Goal: Task Accomplishment & Management: Manage account settings

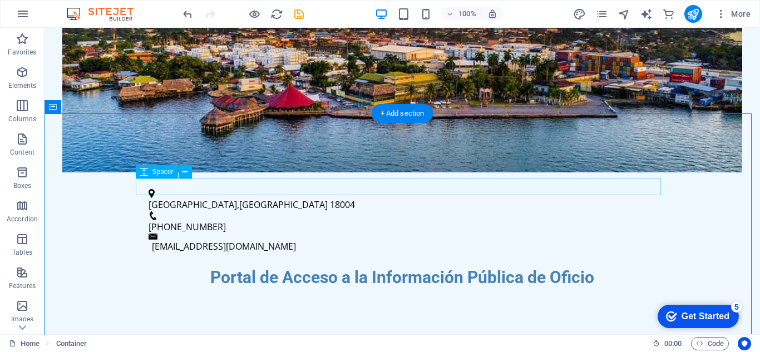
scroll to position [294, 0]
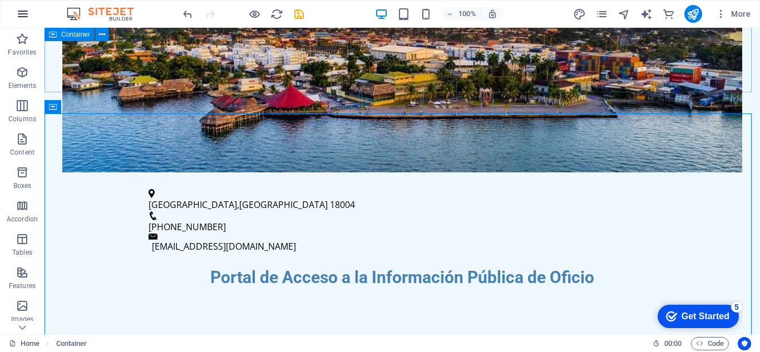
click at [30, 13] on button "button" at bounding box center [22, 14] width 27 height 27
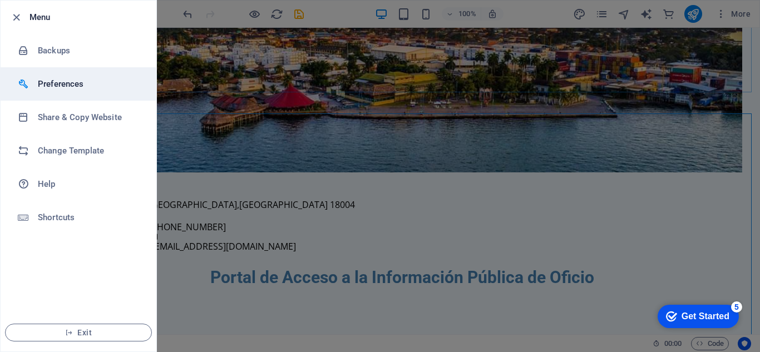
click at [63, 80] on h6 "Preferences" at bounding box center [89, 83] width 103 height 13
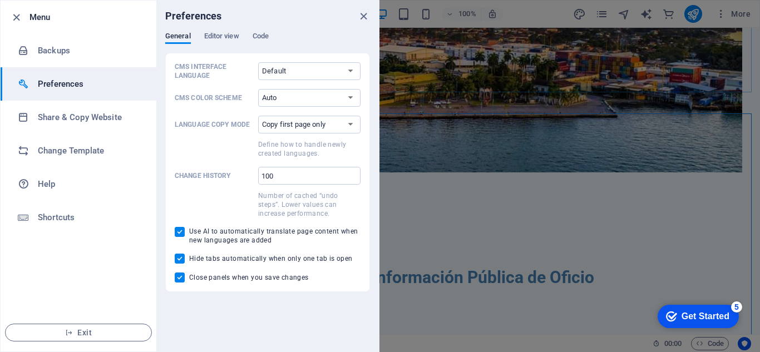
click at [360, 18] on icon "close" at bounding box center [363, 16] width 13 height 13
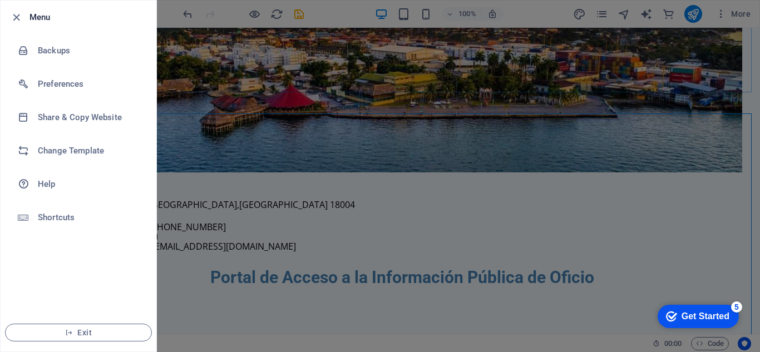
click at [398, 44] on div at bounding box center [380, 176] width 760 height 352
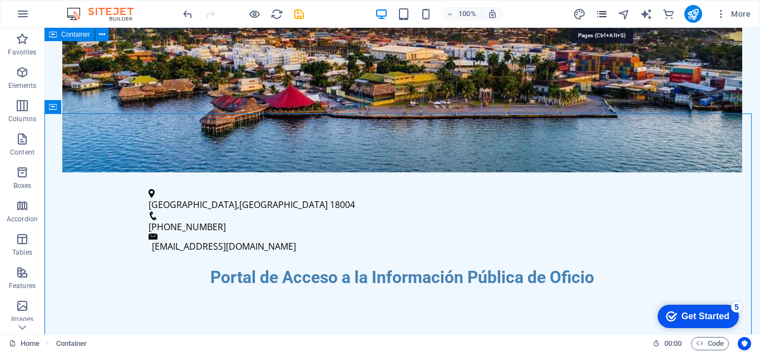
click at [599, 13] on icon "pages" at bounding box center [601, 14] width 13 height 13
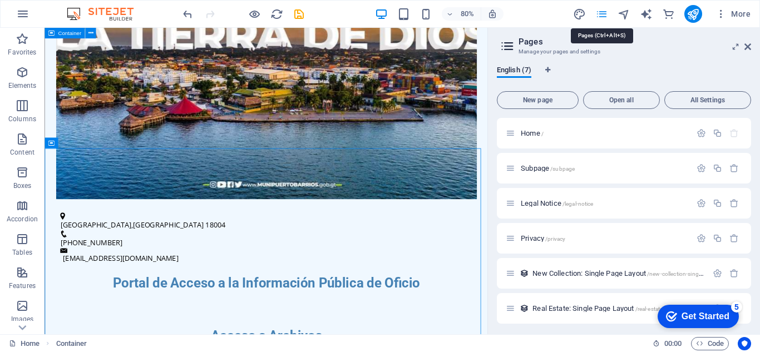
click at [599, 13] on icon "pages" at bounding box center [601, 14] width 13 height 13
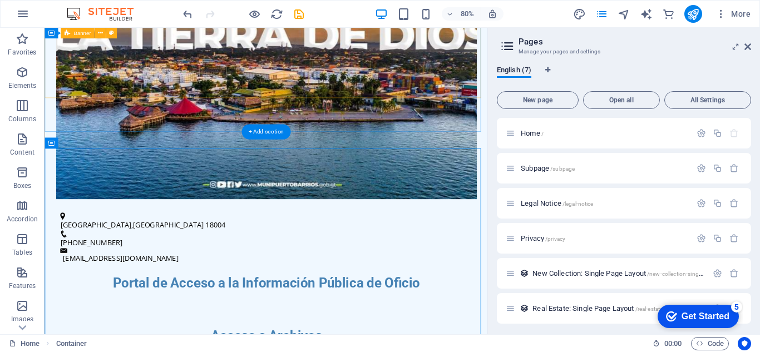
click at [524, 86] on figure at bounding box center [321, 67] width 526 height 349
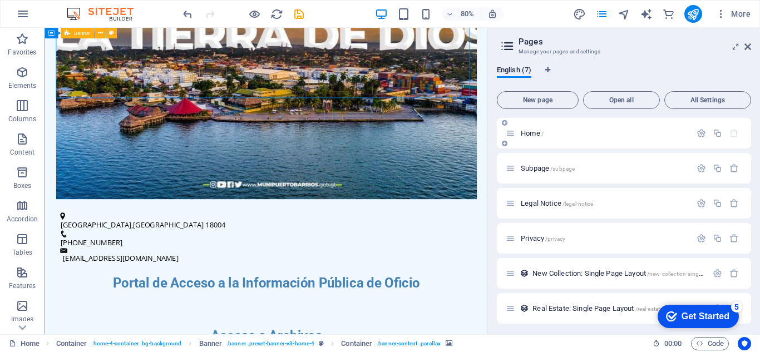
click at [527, 135] on span "Home /" at bounding box center [532, 133] width 23 height 8
click at [578, 165] on div "Subpage /subpage" at bounding box center [598, 168] width 185 height 13
click at [595, 210] on div "Legal Notice /legal-notice" at bounding box center [624, 203] width 254 height 31
click at [566, 146] on div "Home /" at bounding box center [624, 133] width 254 height 31
click at [746, 50] on icon at bounding box center [747, 46] width 7 height 9
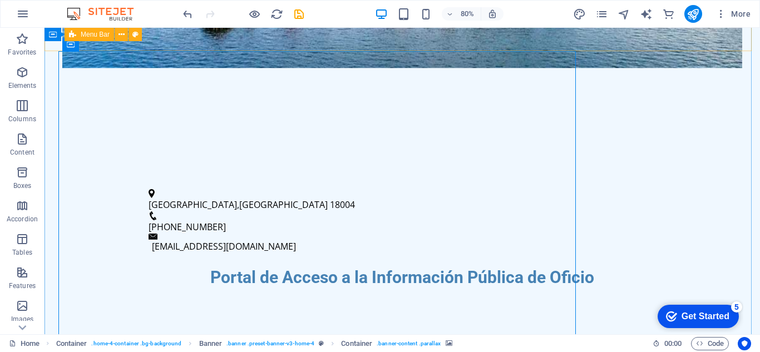
scroll to position [33, 0]
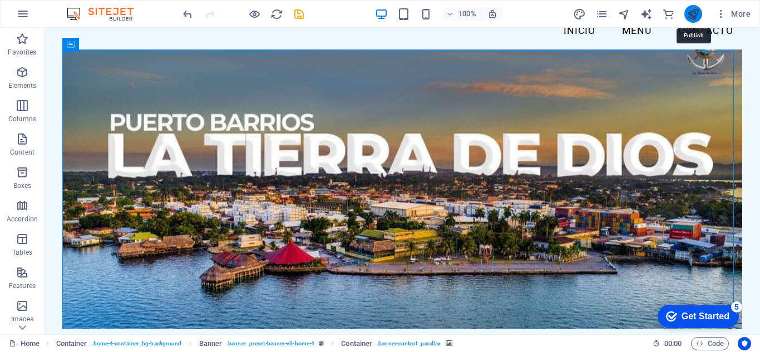
click at [693, 14] on icon "publish" at bounding box center [692, 14] width 13 height 13
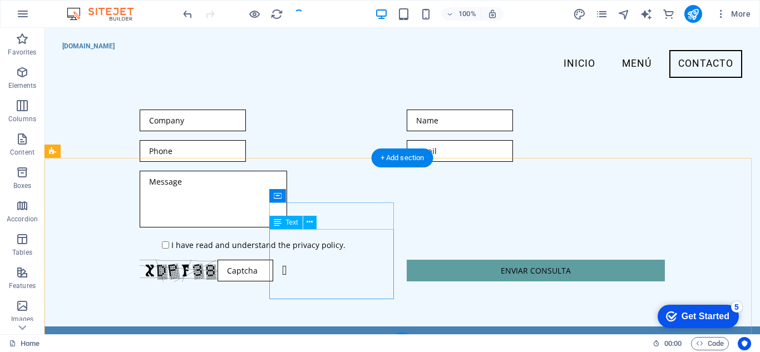
scroll to position [1090, 0]
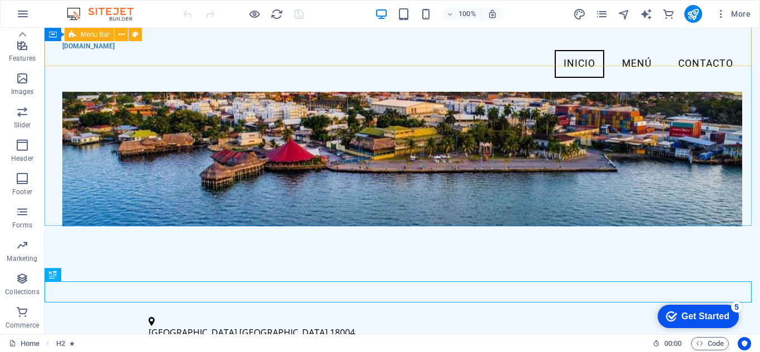
scroll to position [105, 0]
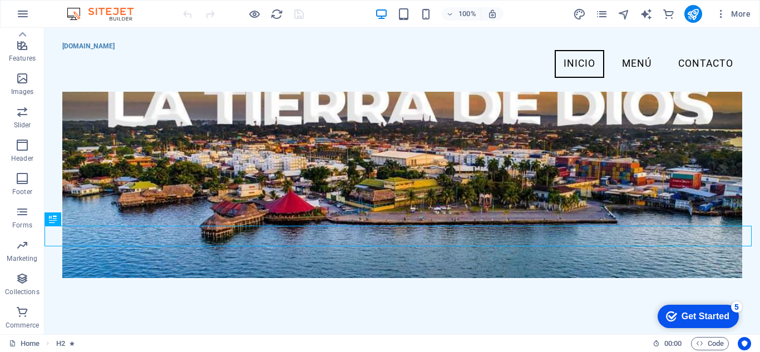
click at [122, 15] on img at bounding box center [105, 13] width 83 height 13
click at [73, 13] on img at bounding box center [105, 13] width 83 height 13
click at [735, 13] on span "More" at bounding box center [732, 13] width 35 height 11
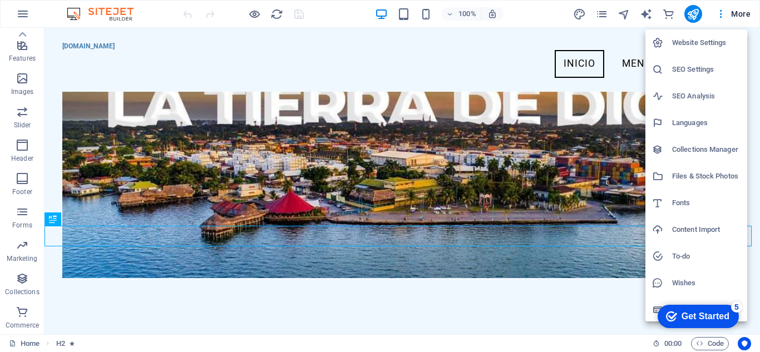
click at [704, 39] on h6 "Website Settings" at bounding box center [706, 42] width 68 height 13
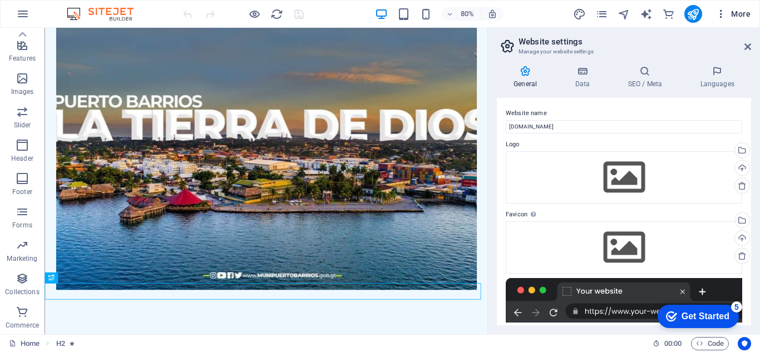
click at [751, 14] on button "More" at bounding box center [733, 14] width 44 height 18
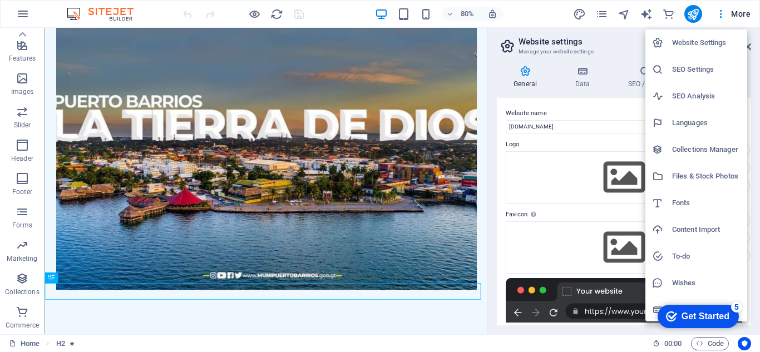
scroll to position [2, 0]
click at [699, 173] on h6 "Files & Stock Photos" at bounding box center [706, 174] width 68 height 13
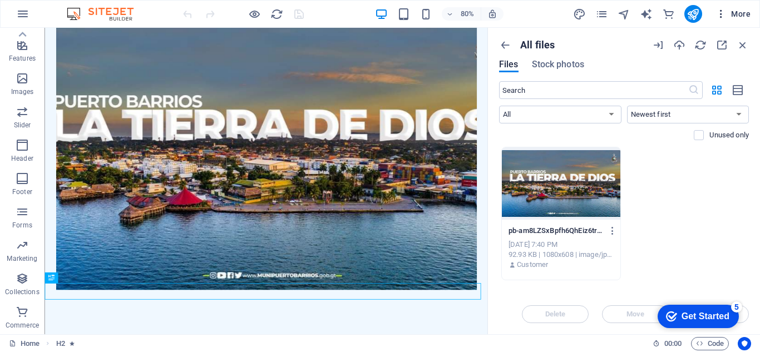
click at [743, 17] on span "More" at bounding box center [732, 13] width 35 height 11
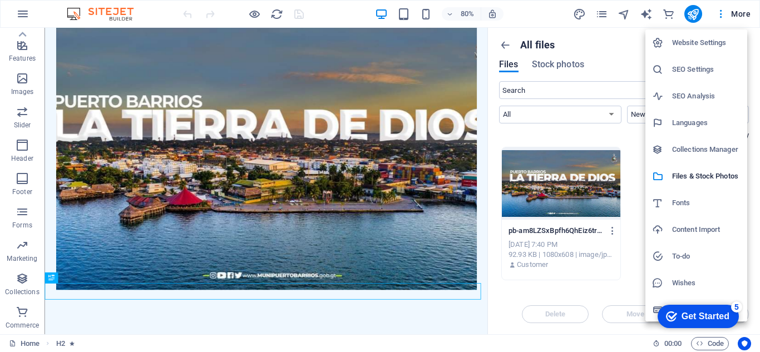
click at [698, 150] on h6 "Collections Manager" at bounding box center [706, 149] width 68 height 13
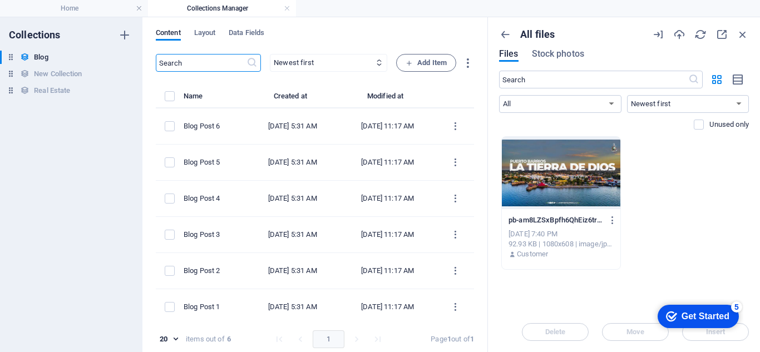
scroll to position [0, 0]
click at [502, 32] on icon "button" at bounding box center [505, 34] width 12 height 12
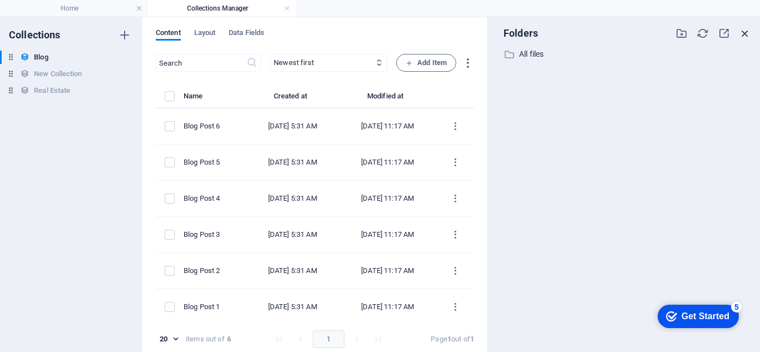
click at [743, 37] on icon "button" at bounding box center [745, 33] width 12 height 12
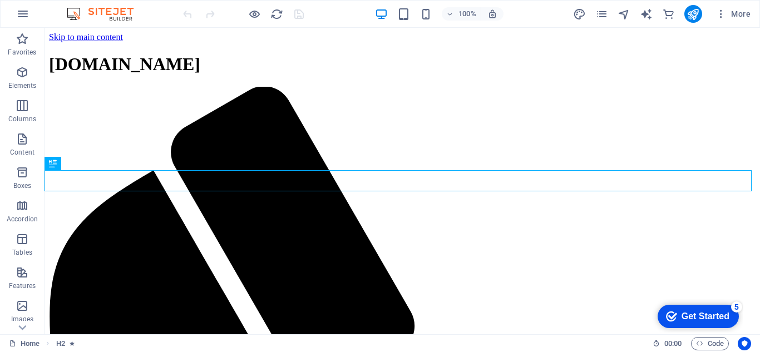
scroll to position [216, 0]
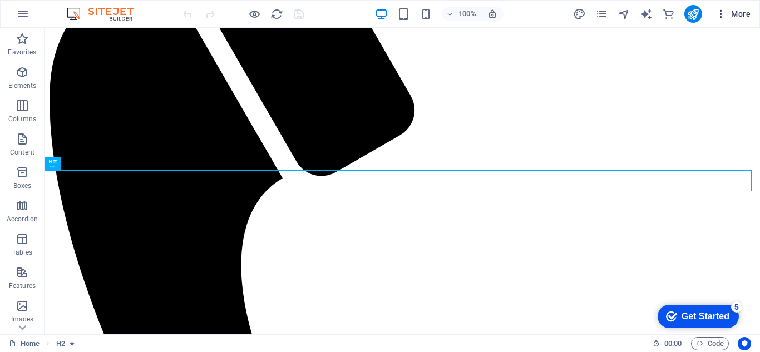
click at [731, 12] on span "More" at bounding box center [732, 13] width 35 height 11
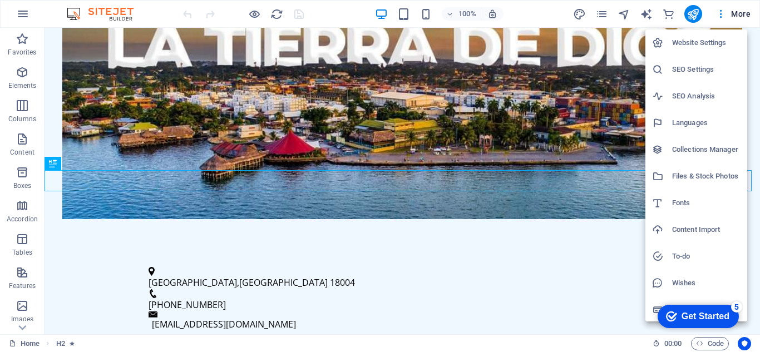
click at [700, 122] on h6 "Languages" at bounding box center [706, 122] width 68 height 13
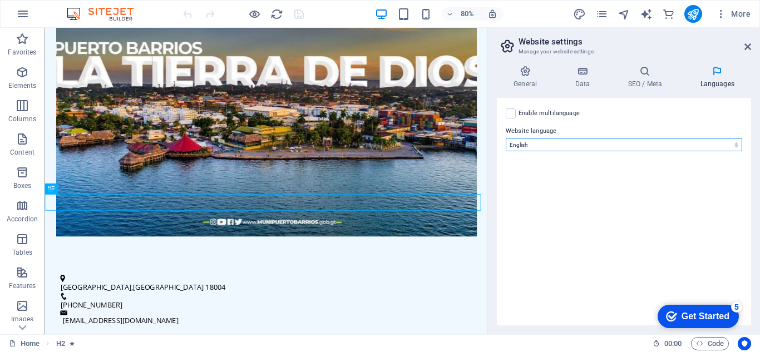
click at [537, 146] on select "Abkhazian Afar Afrikaans Akan Albanian Amharic Arabic Aragonese Armenian Assame…" at bounding box center [624, 144] width 236 height 13
select select "148"
click at [506, 138] on select "Abkhazian Afar Afrikaans Akan Albanian Amharic Arabic Aragonese Armenian Assame…" at bounding box center [624, 144] width 236 height 13
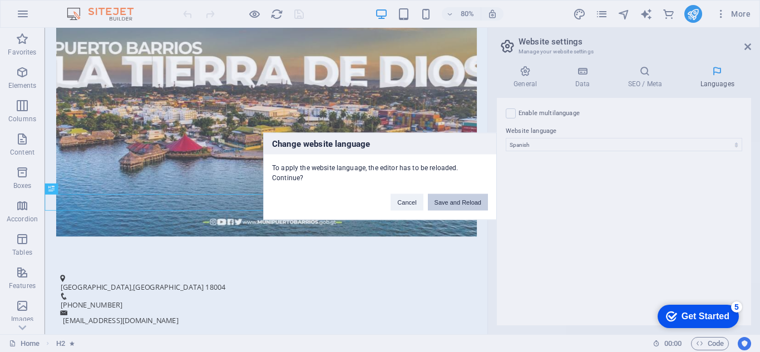
click at [439, 203] on button "Save and Reload" at bounding box center [458, 202] width 60 height 17
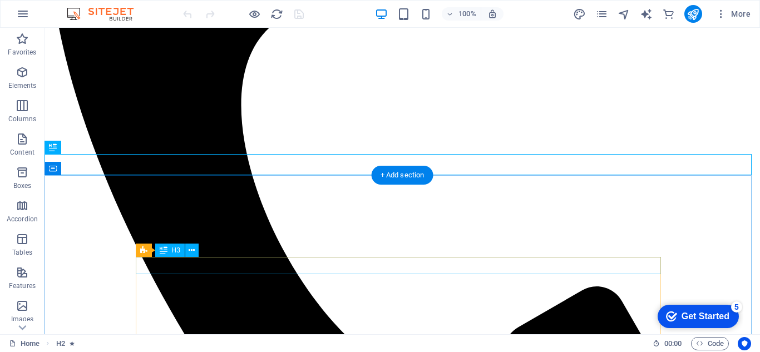
scroll to position [383, 0]
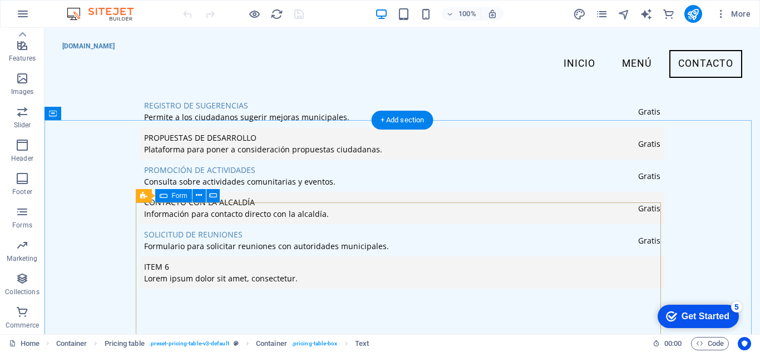
scroll to position [1050, 0]
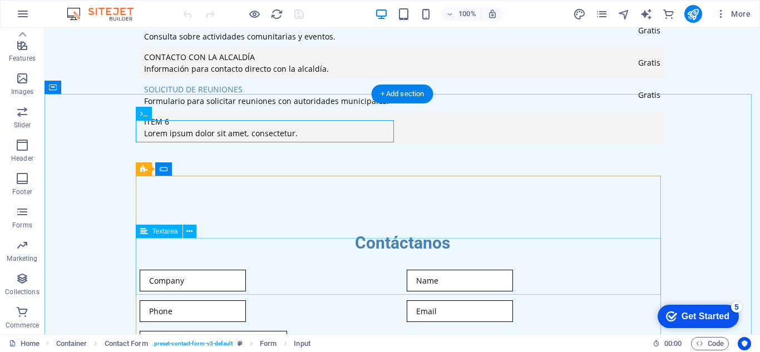
scroll to position [1217, 0]
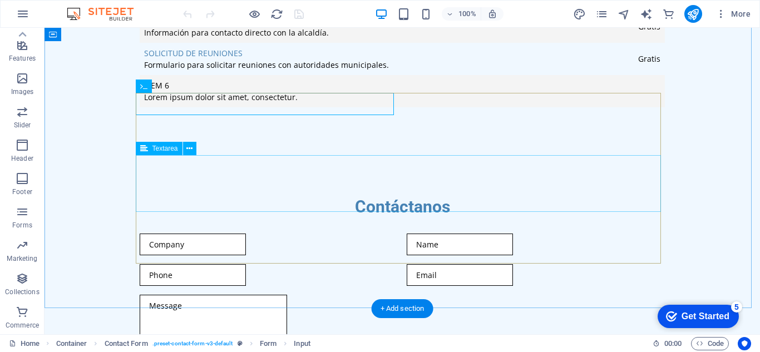
click at [167, 295] on div at bounding box center [402, 325] width 525 height 60
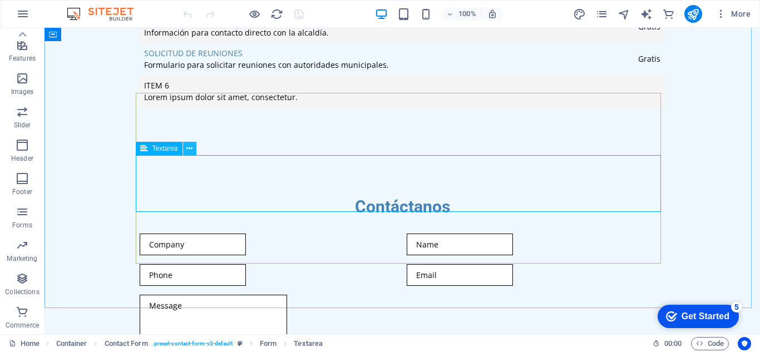
click at [190, 146] on icon at bounding box center [189, 149] width 6 height 12
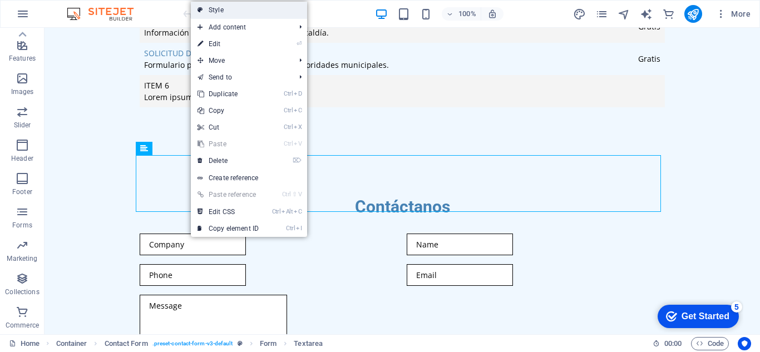
click at [241, 8] on link "Style" at bounding box center [249, 10] width 116 height 17
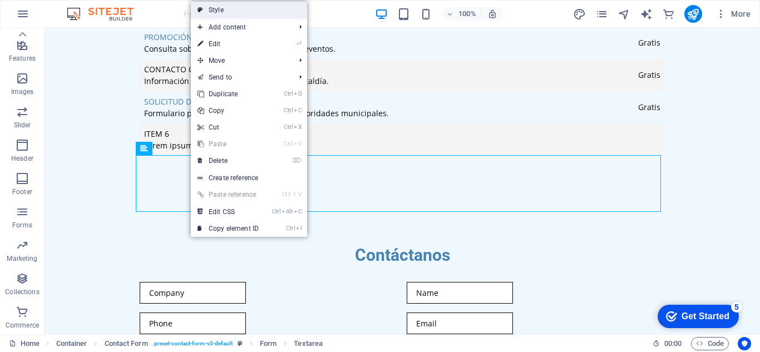
select select "rem"
select select "preset-contact-form-v3-default"
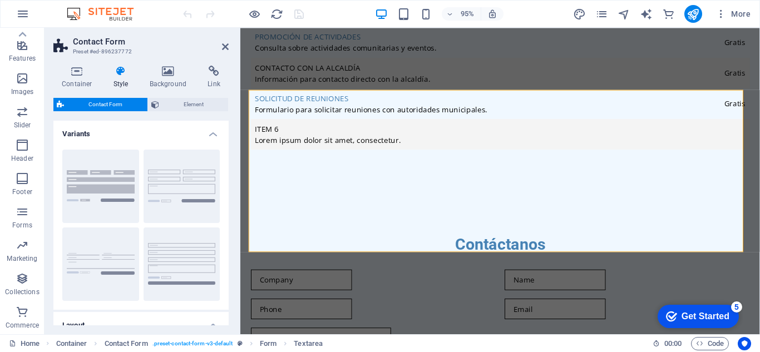
scroll to position [1231, 0]
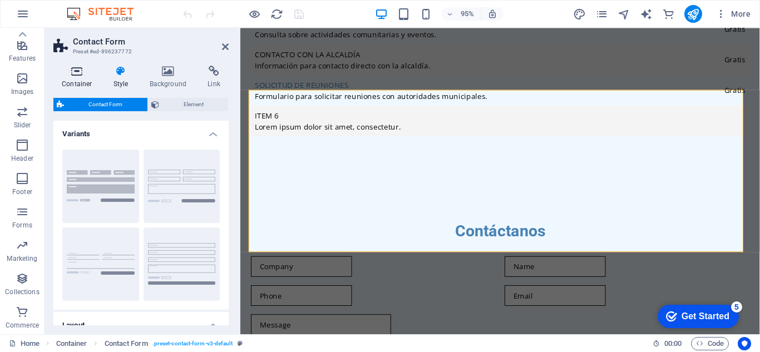
click at [87, 80] on h4 "Container" at bounding box center [79, 77] width 52 height 23
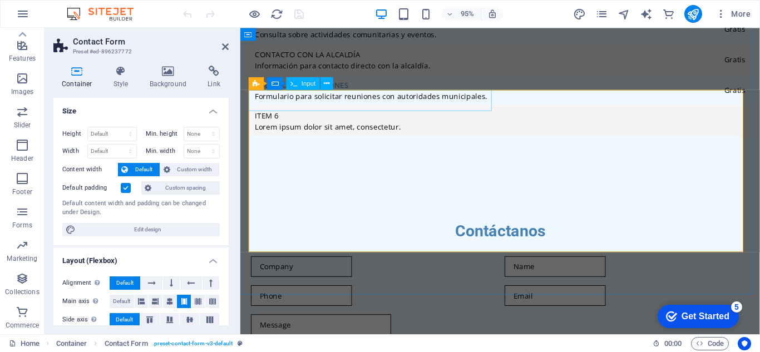
click at [273, 268] on input "text" at bounding box center [304, 279] width 106 height 22
click at [294, 268] on input "text" at bounding box center [304, 279] width 106 height 22
drag, startPoint x: 294, startPoint y: 103, endPoint x: 270, endPoint y: 107, distance: 23.6
click at [270, 268] on input "text" at bounding box center [304, 279] width 106 height 22
click at [264, 268] on input "text" at bounding box center [304, 279] width 106 height 22
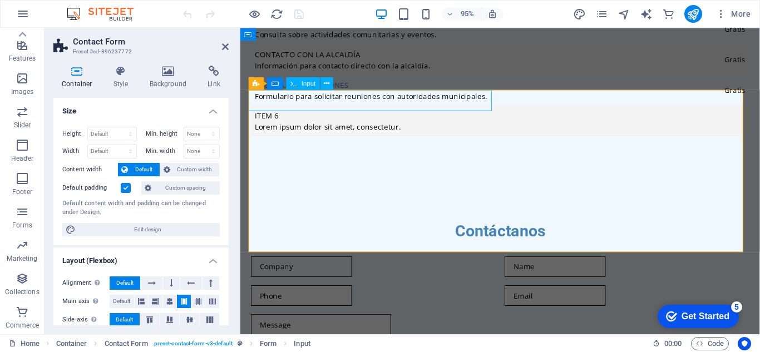
click at [297, 268] on input "text" at bounding box center [304, 279] width 106 height 22
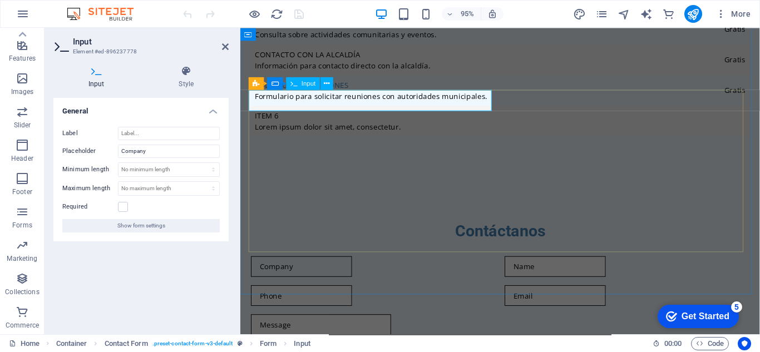
click at [290, 268] on input "text" at bounding box center [304, 279] width 106 height 22
drag, startPoint x: 295, startPoint y: 106, endPoint x: 259, endPoint y: 104, distance: 36.8
click at [259, 268] on input "text" at bounding box center [304, 279] width 106 height 22
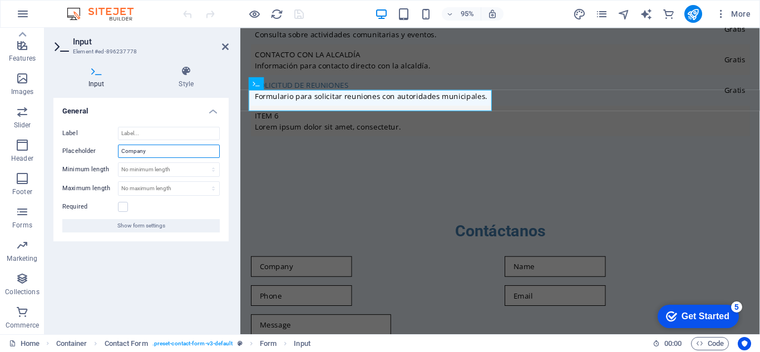
drag, startPoint x: 147, startPoint y: 154, endPoint x: 110, endPoint y: 153, distance: 37.8
click at [110, 153] on div "Placeholder Company" at bounding box center [140, 151] width 157 height 13
type input "Compañía"
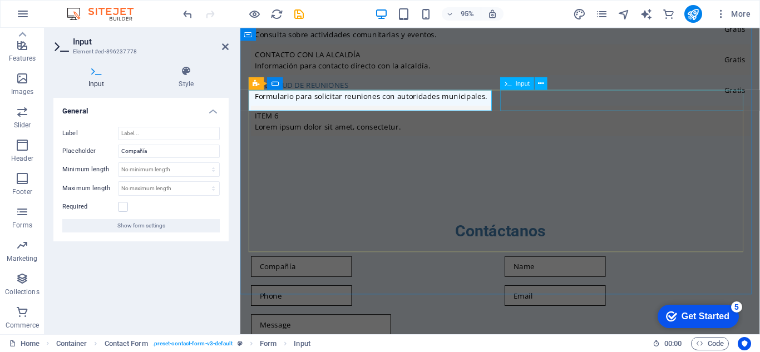
click at [540, 268] on div at bounding box center [647, 279] width 258 height 22
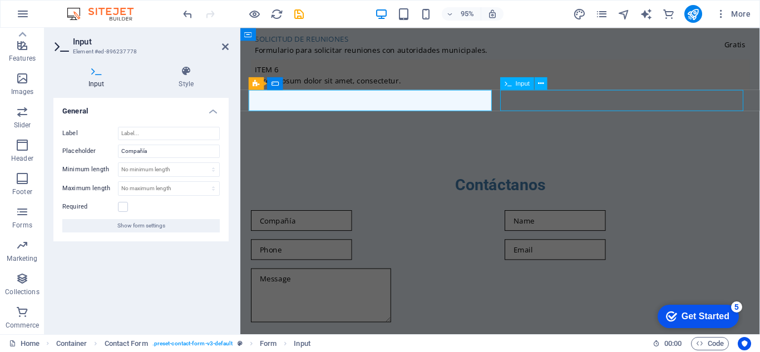
click at [724, 220] on div at bounding box center [647, 231] width 258 height 22
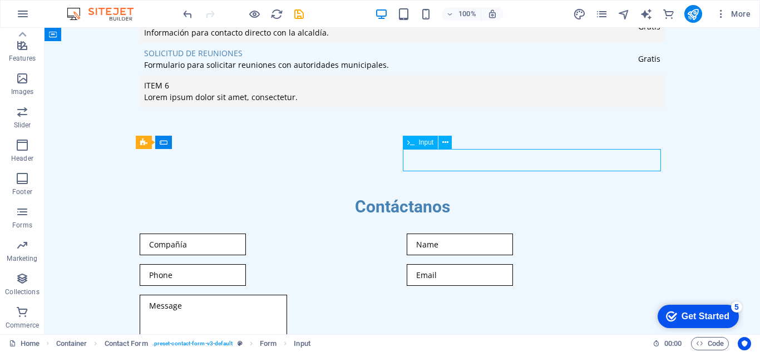
click at [528, 234] on div at bounding box center [536, 245] width 258 height 22
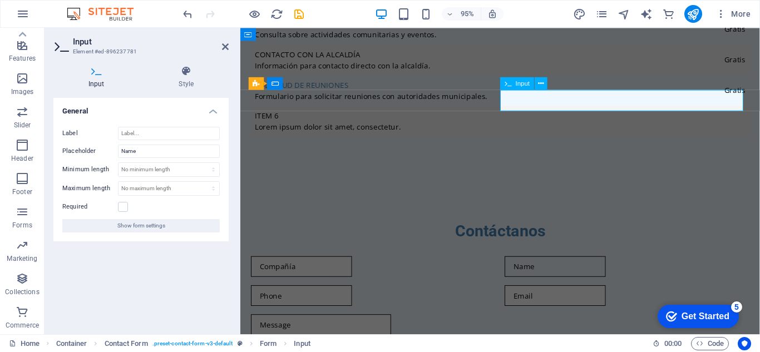
click at [543, 268] on input "text" at bounding box center [571, 279] width 106 height 22
drag, startPoint x: 548, startPoint y: 102, endPoint x: 523, endPoint y: 103, distance: 25.0
click at [523, 268] on input "text" at bounding box center [571, 279] width 106 height 22
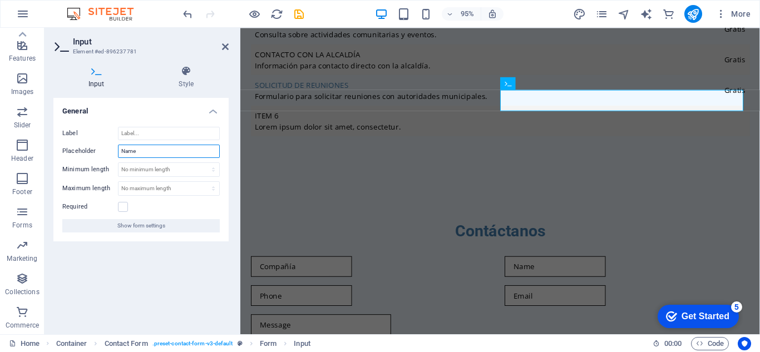
drag, startPoint x: 141, startPoint y: 152, endPoint x: 77, endPoint y: 150, distance: 64.5
click at [77, 150] on div "Placeholder Name" at bounding box center [140, 151] width 157 height 13
type input "Nombre"
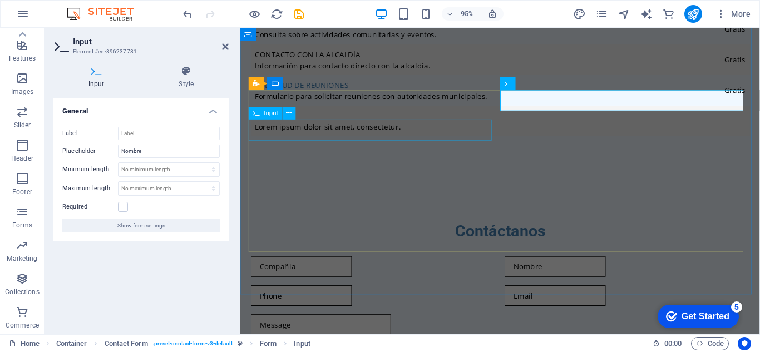
click at [370, 299] on div at bounding box center [380, 310] width 258 height 22
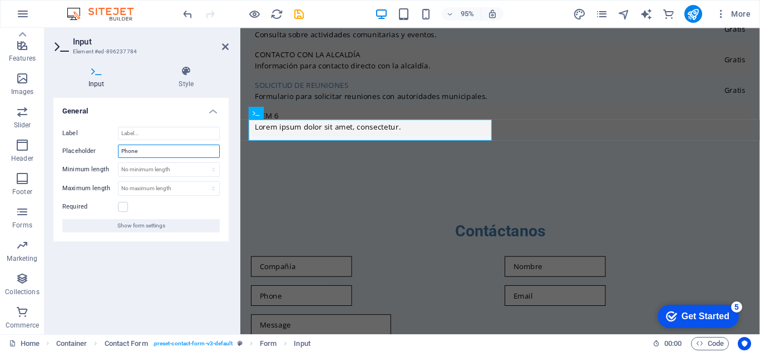
drag, startPoint x: 150, startPoint y: 154, endPoint x: 61, endPoint y: 147, distance: 89.3
click at [61, 147] on div "Label Placeholder Phone Minimum length No minimum length chars Maximum length N…" at bounding box center [140, 179] width 175 height 123
type input "Teléfono"
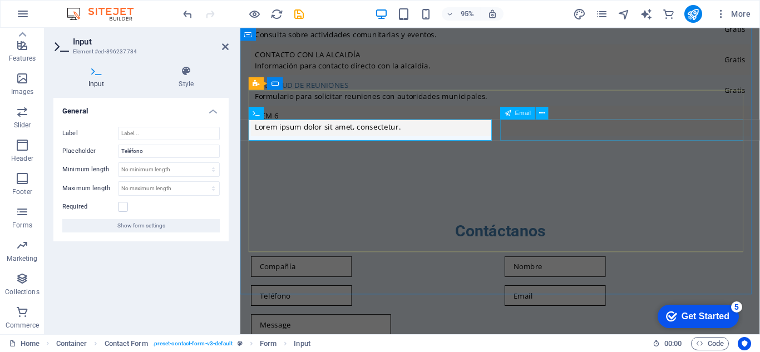
click at [561, 299] on div at bounding box center [647, 310] width 258 height 22
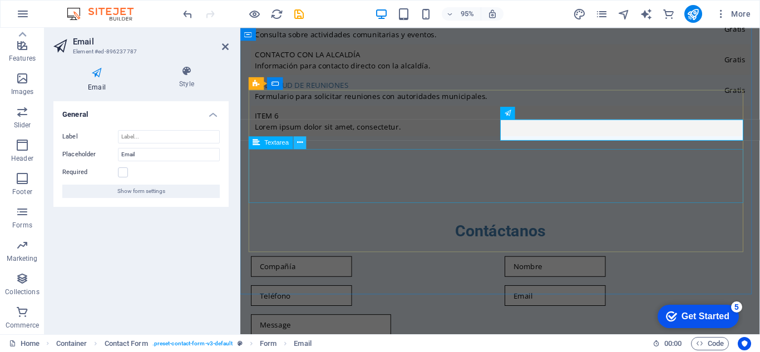
click at [299, 147] on icon at bounding box center [300, 142] width 6 height 11
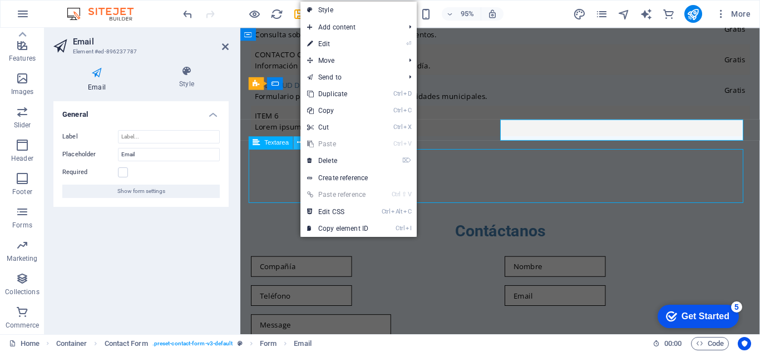
click at [299, 147] on icon at bounding box center [300, 142] width 6 height 11
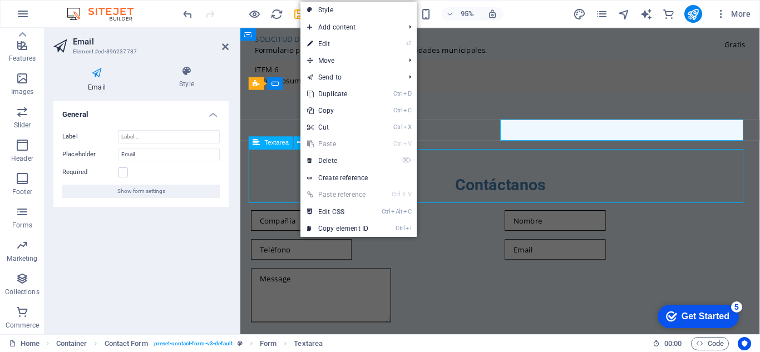
scroll to position [1217, 0]
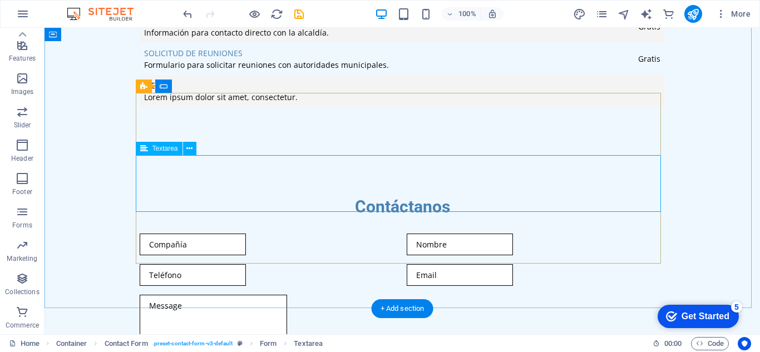
click at [205, 295] on div at bounding box center [402, 325] width 525 height 60
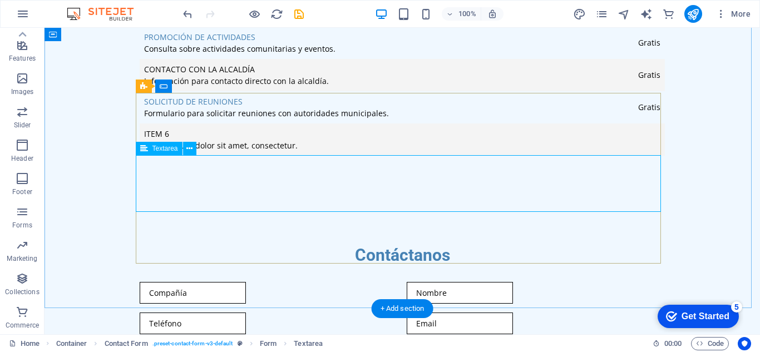
scroll to position [1231, 0]
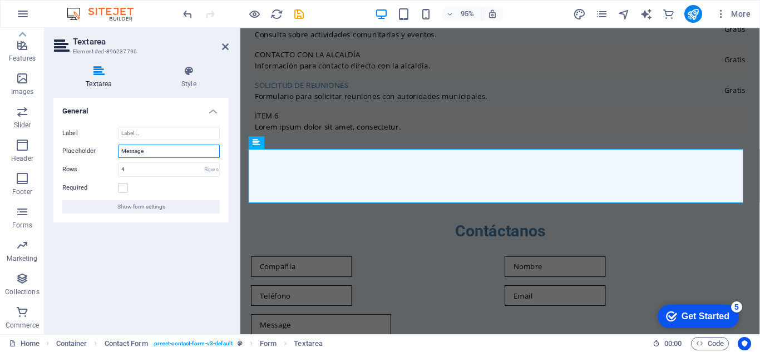
drag, startPoint x: 160, startPoint y: 150, endPoint x: 87, endPoint y: 147, distance: 72.4
click at [87, 147] on div "Placeholder Message" at bounding box center [140, 151] width 157 height 13
type input "Mensaje"
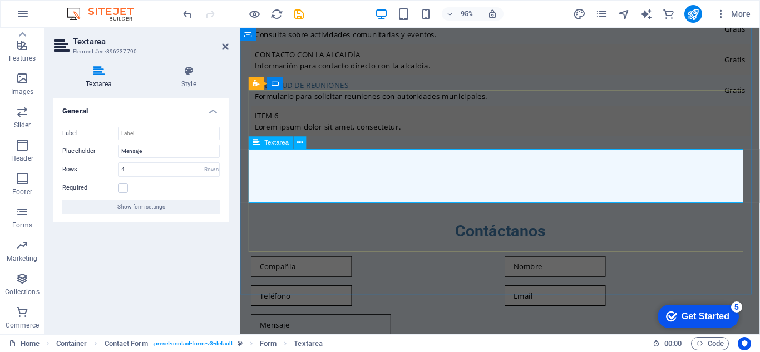
click at [365, 329] on textarea at bounding box center [324, 357] width 147 height 57
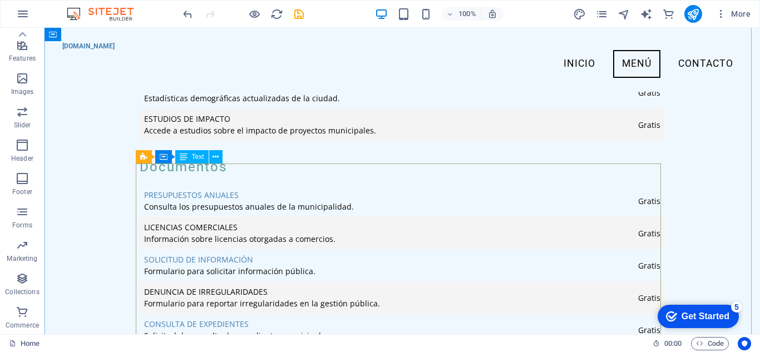
scroll to position [715, 0]
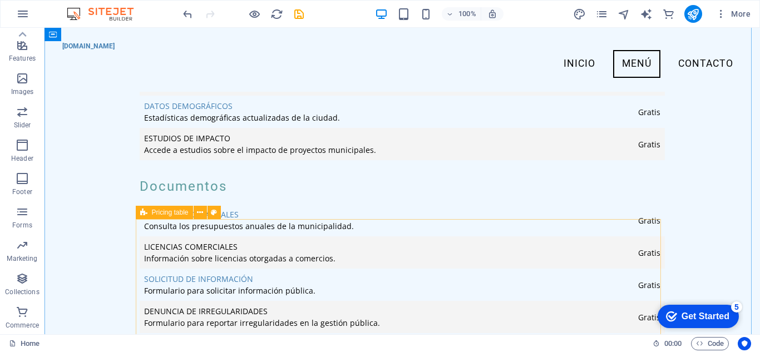
click at [145, 212] on icon at bounding box center [143, 212] width 7 height 13
click at [221, 212] on div "Pricing table" at bounding box center [182, 213] width 92 height 14
click at [214, 211] on icon at bounding box center [214, 213] width 6 height 12
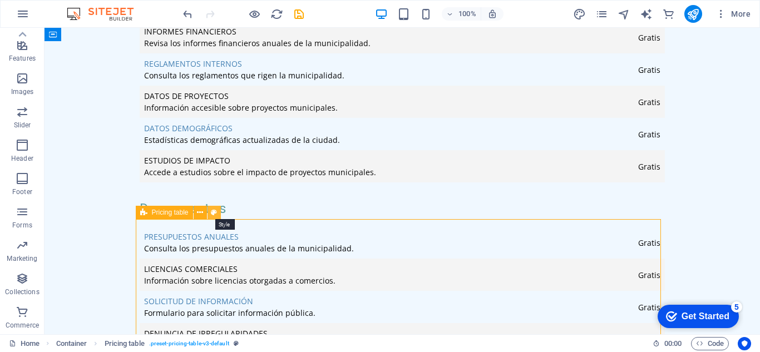
select select "rem"
select select "px"
select select "preset-pricing-table-v3-default"
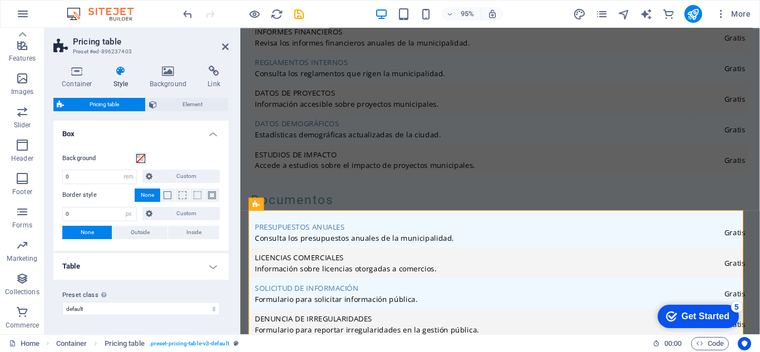
scroll to position [785, 0]
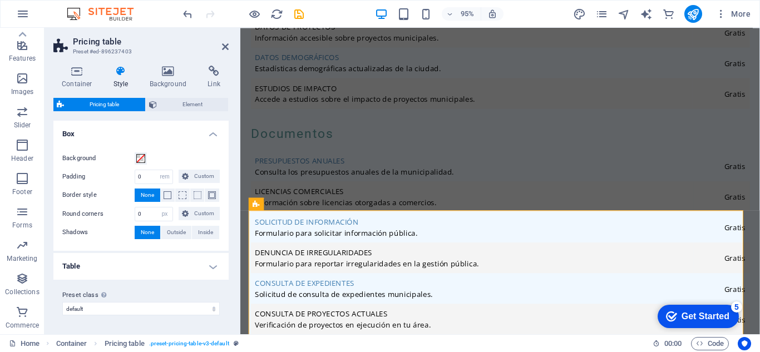
click at [80, 104] on span "Pricing table" at bounding box center [104, 104] width 75 height 13
click at [182, 268] on h4 "Table" at bounding box center [140, 266] width 175 height 27
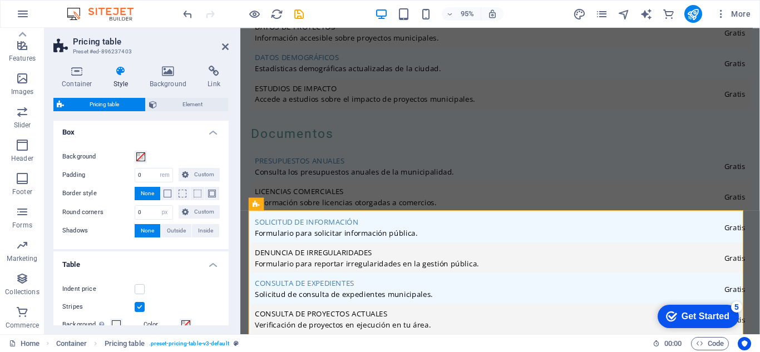
scroll to position [0, 0]
click at [226, 48] on icon at bounding box center [225, 46] width 7 height 9
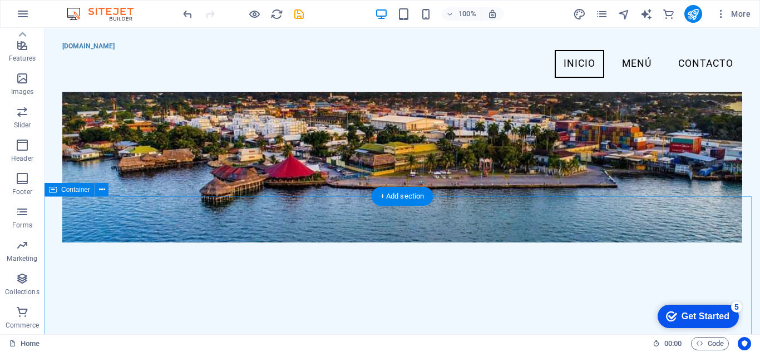
scroll to position [101, 0]
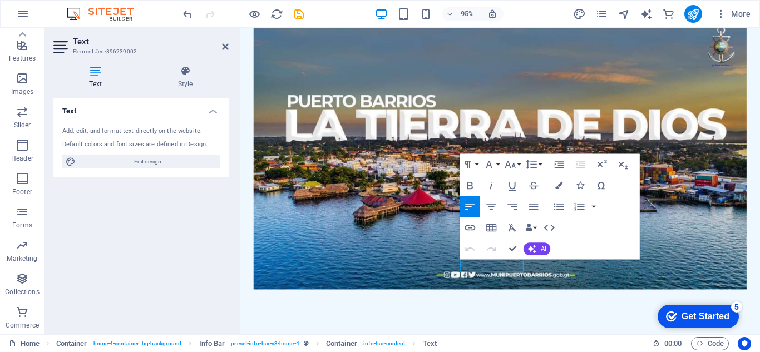
click at [111, 80] on h4 "Text" at bounding box center [97, 77] width 88 height 23
click at [191, 74] on icon at bounding box center [185, 71] width 87 height 11
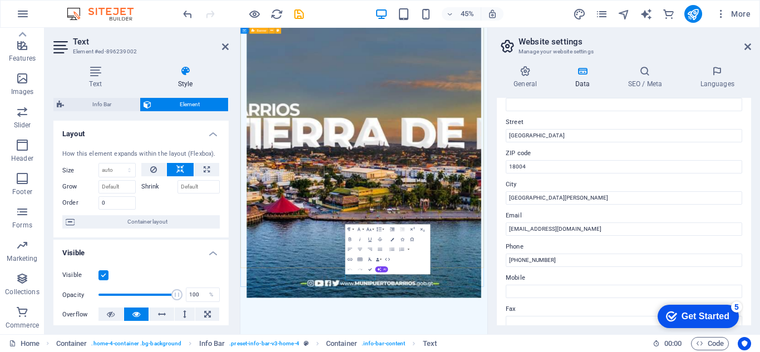
scroll to position [111, 0]
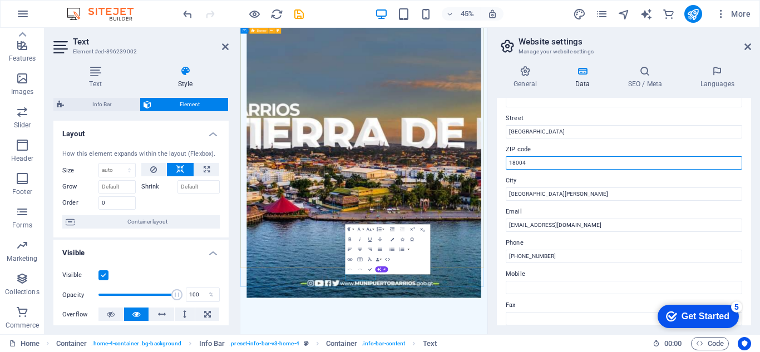
click at [531, 165] on input "18004" at bounding box center [624, 162] width 236 height 13
type input "18001"
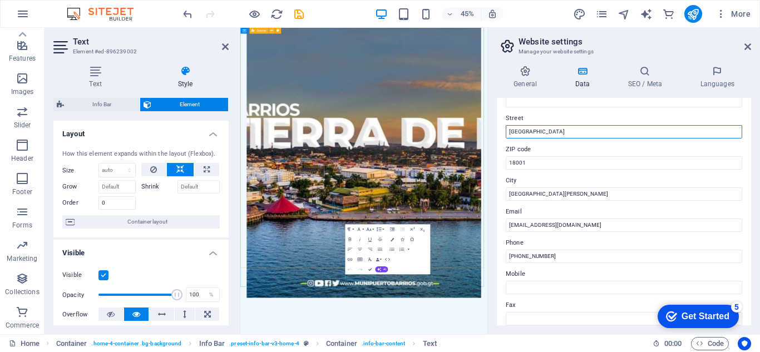
drag, startPoint x: 795, startPoint y: 157, endPoint x: 747, endPoint y: 277, distance: 129.5
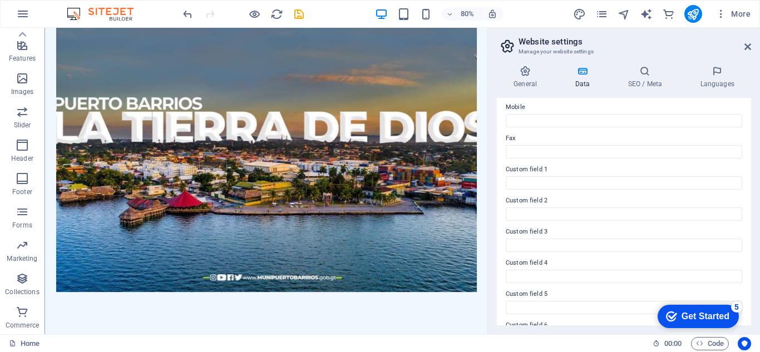
scroll to position [167, 0]
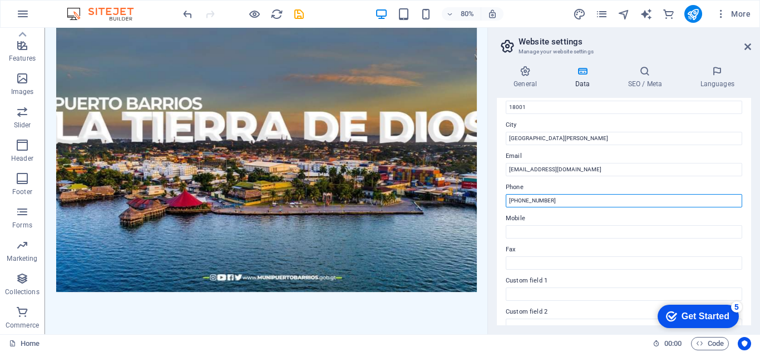
drag, startPoint x: 557, startPoint y: 202, endPoint x: 527, endPoint y: 200, distance: 30.1
click at [527, 200] on input "+502 7937-4914" at bounding box center [624, 200] width 236 height 13
click at [538, 200] on input "[PHONE_NUMBER]" at bounding box center [624, 200] width 236 height 13
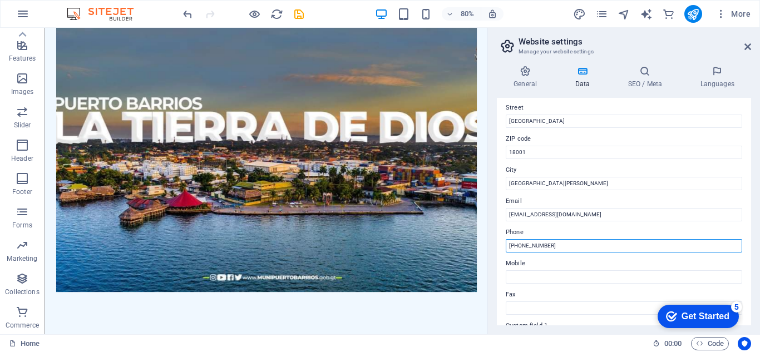
scroll to position [111, 0]
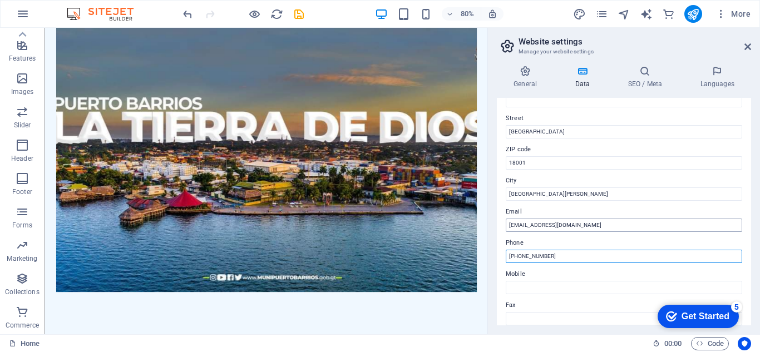
type input "+502 7948 0785"
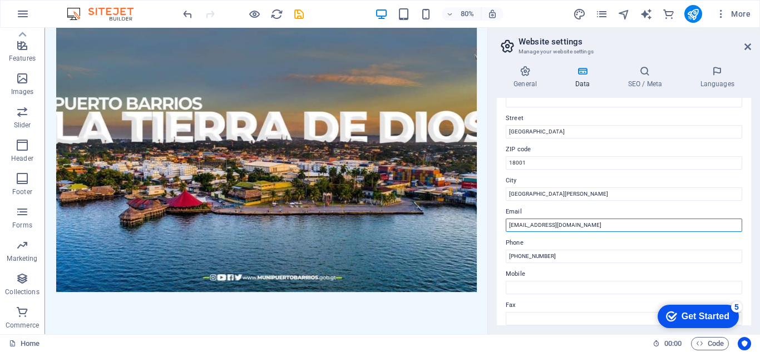
drag, startPoint x: 620, startPoint y: 226, endPoint x: 502, endPoint y: 225, distance: 117.9
click at [502, 225] on div "Contact data for this website. This can be used everywhere on the website and w…" at bounding box center [624, 211] width 254 height 227
type input "[EMAIL_ADDRESS][DOMAIN_NAME]"
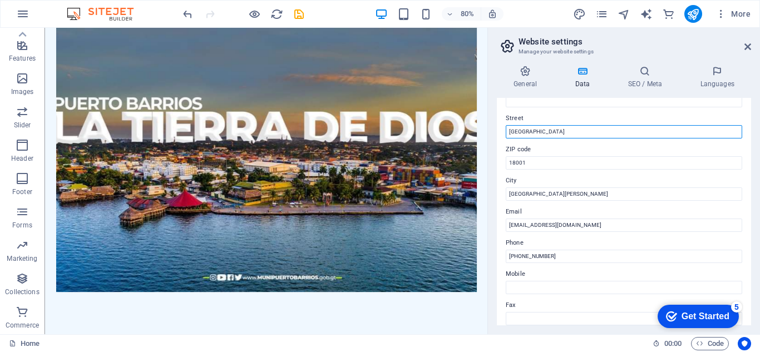
drag, startPoint x: 602, startPoint y: 160, endPoint x: 588, endPoint y: 153, distance: 15.4
type input "A"
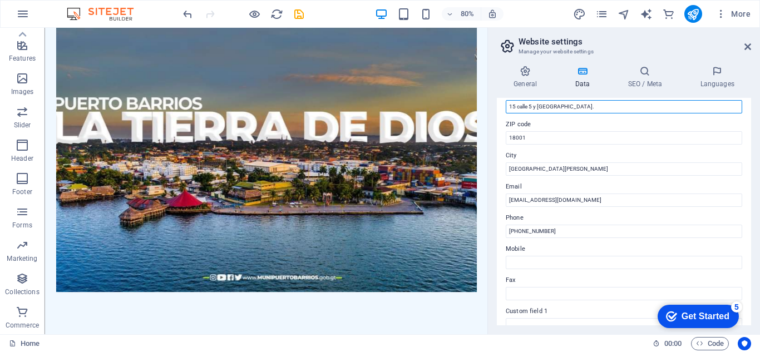
scroll to position [0, 0]
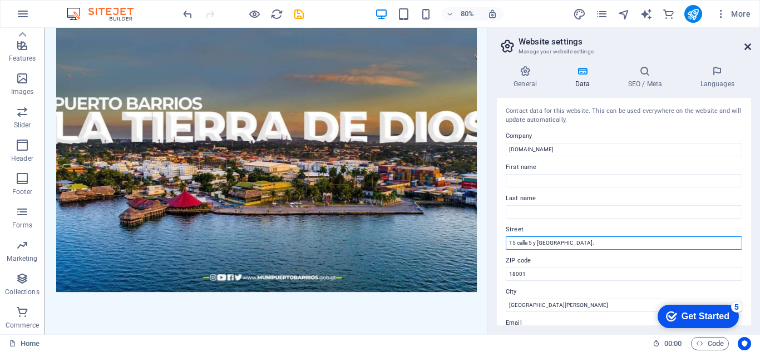
type input "15 calle 5 y [GEOGRAPHIC_DATA]."
click at [750, 44] on icon at bounding box center [747, 46] width 7 height 9
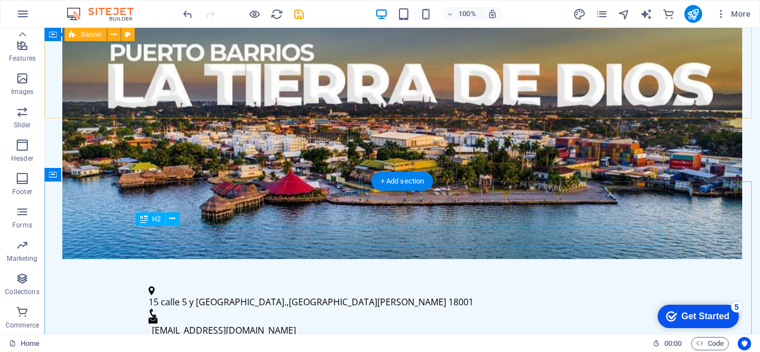
scroll to position [268, 0]
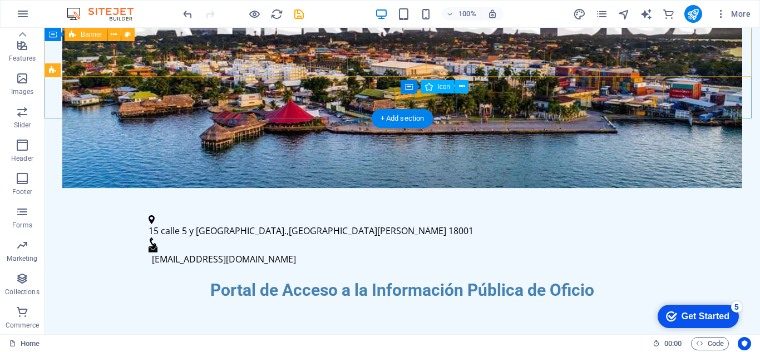
click at [413, 237] on figure at bounding box center [398, 241] width 498 height 9
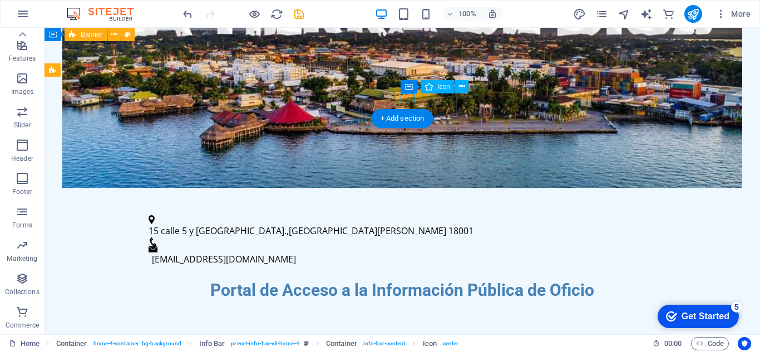
click at [413, 237] on figure at bounding box center [398, 241] width 498 height 9
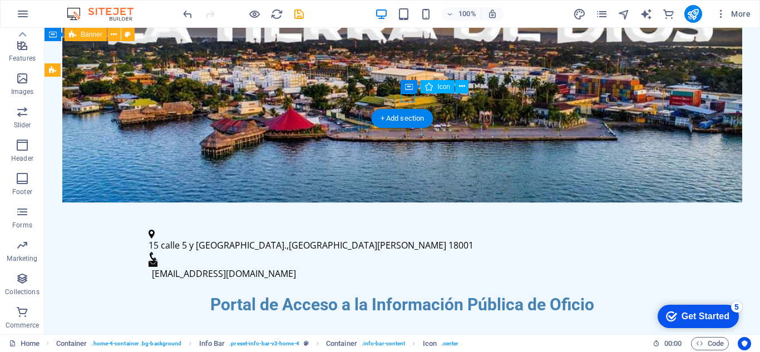
select select "xMidYMid"
select select "px"
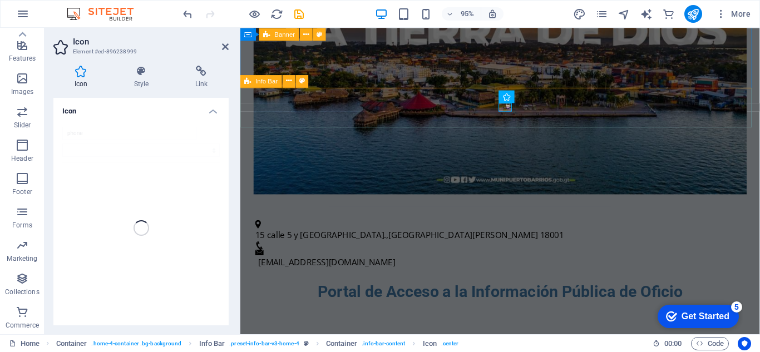
click at [542, 215] on div "15 calle 5 y 6 avenida. , Puerto Barrios 18001 accesoinfo@munipuertobarrios.gob…" at bounding box center [513, 254] width 547 height 79
click at [543, 215] on div "15 calle 5 y 6 avenida. , Puerto Barrios 18001 accesoinfo@munipuertobarrios.gob…" at bounding box center [513, 254] width 547 height 79
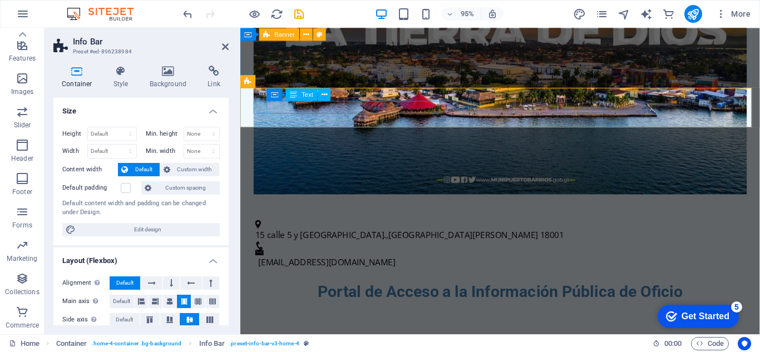
click at [424, 239] on div "15 calle 5 y 6 avenida. , Puerto Barrios 18001" at bounding box center [509, 245] width 507 height 13
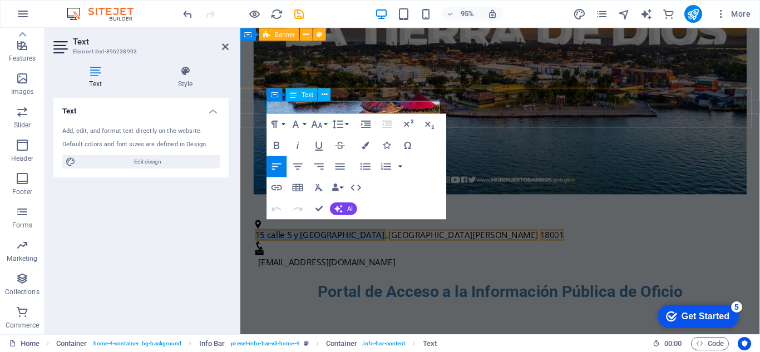
click at [321, 239] on span "15 calle 5 y [GEOGRAPHIC_DATA]." at bounding box center [325, 245] width 138 height 12
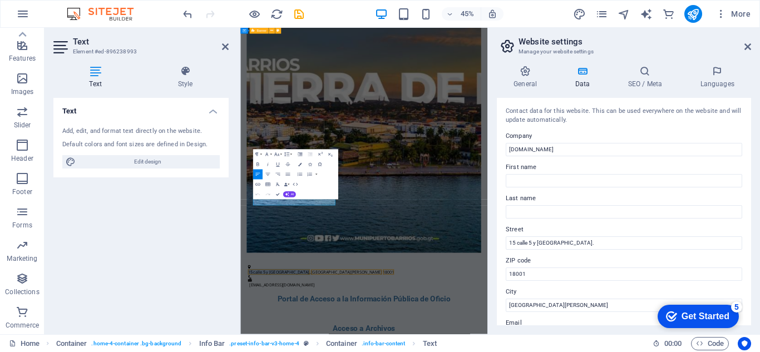
scroll to position [167, 0]
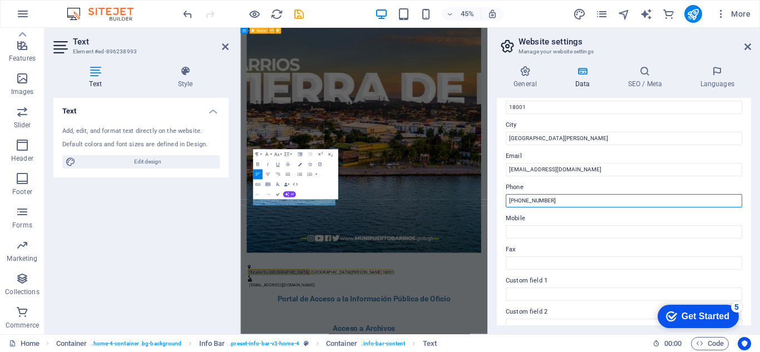
click at [555, 202] on input "+502 7948 0785" at bounding box center [624, 200] width 236 height 13
type input "[PHONE_NUMBER]"
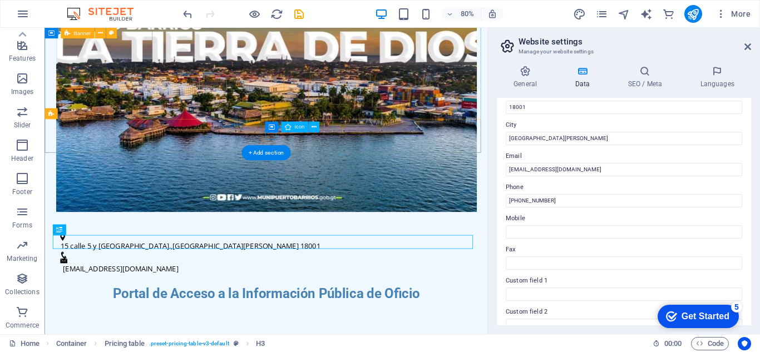
click at [324, 308] on figure at bounding box center [316, 312] width 506 height 9
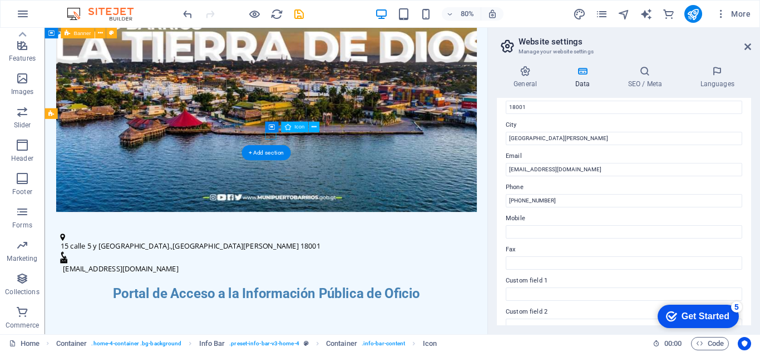
click at [321, 308] on figure at bounding box center [316, 312] width 506 height 9
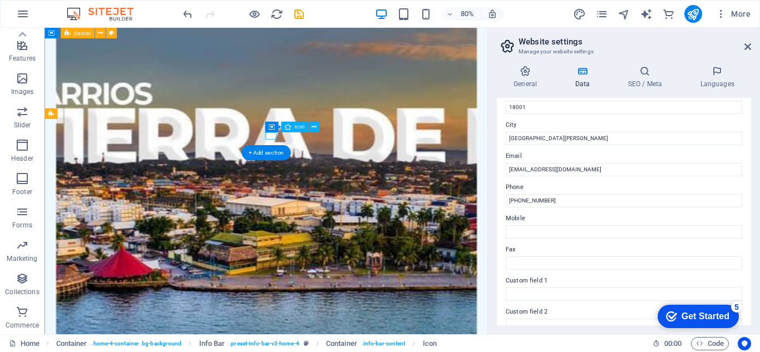
select select "xMidYMid"
select select "px"
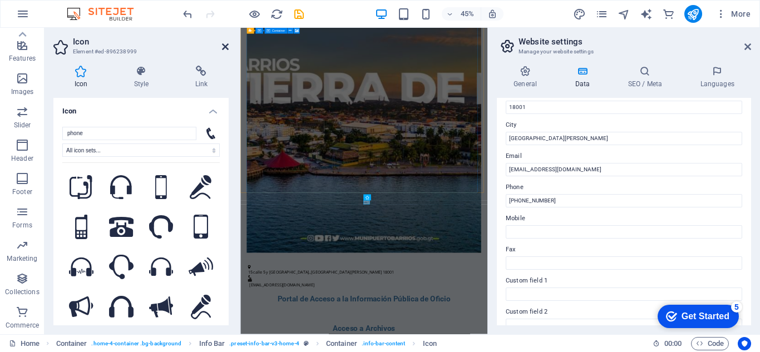
click at [222, 50] on icon at bounding box center [225, 46] width 7 height 9
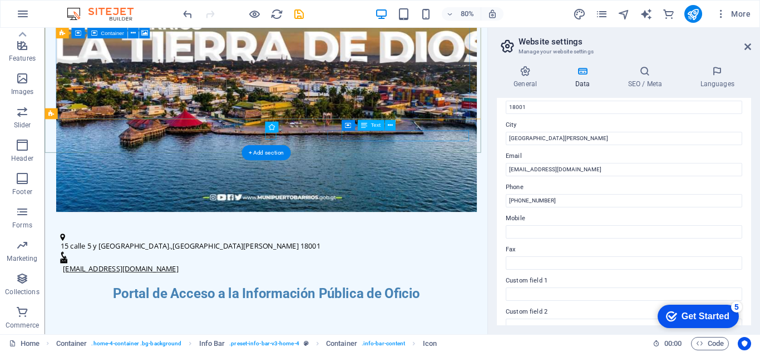
click at [211, 323] on link "[EMAIL_ADDRESS][DOMAIN_NAME]" at bounding box center [139, 329] width 144 height 12
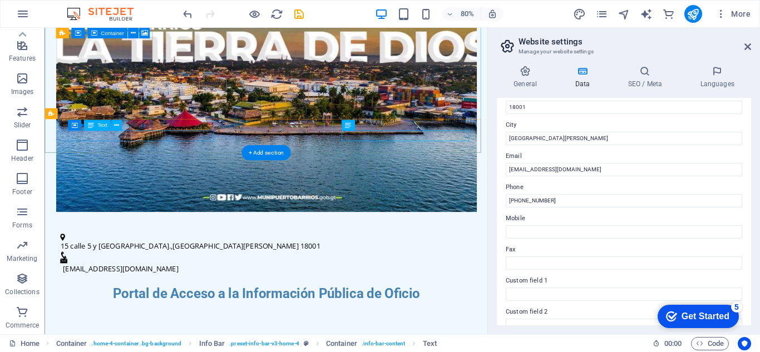
click at [215, 295] on span "[GEOGRAPHIC_DATA][PERSON_NAME]" at bounding box center [282, 301] width 157 height 12
click at [204, 295] on span "[GEOGRAPHIC_DATA][PERSON_NAME]" at bounding box center [282, 301] width 157 height 12
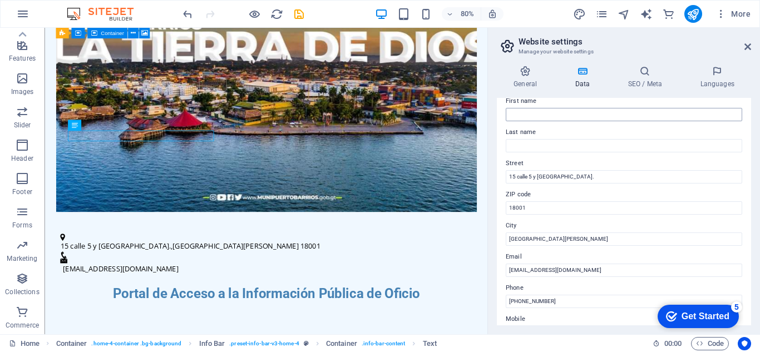
scroll to position [0, 0]
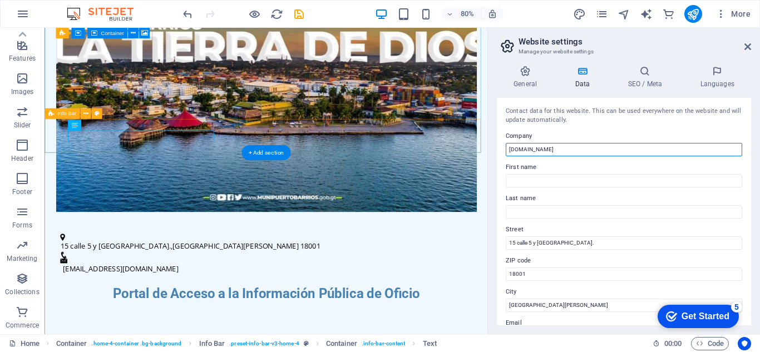
drag, startPoint x: 641, startPoint y: 177, endPoint x: 535, endPoint y: 171, distance: 105.9
click at [603, 142] on div "Company accesoinfo.munipuertobarrios.gob.gt" at bounding box center [624, 143] width 236 height 27
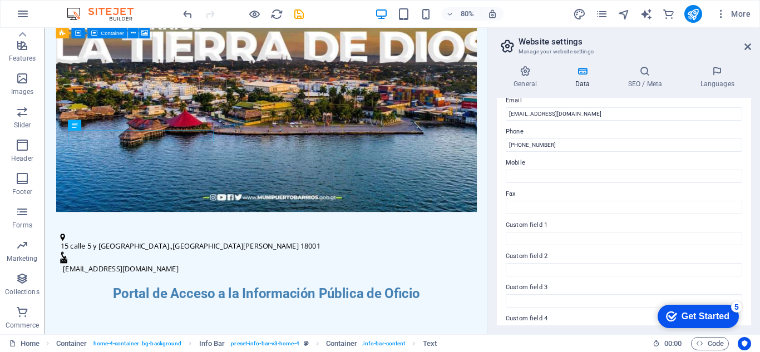
scroll to position [307, 0]
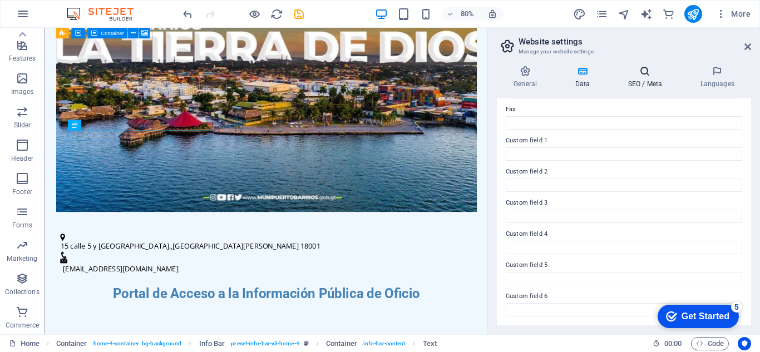
click at [645, 78] on h4 "SEO / Meta" at bounding box center [647, 77] width 72 height 23
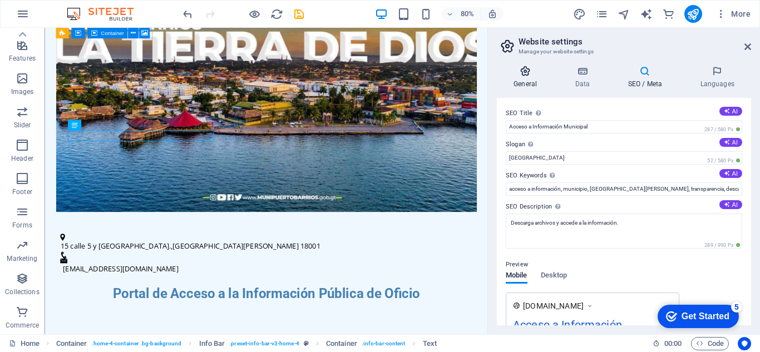
click at [521, 77] on h4 "General" at bounding box center [527, 77] width 61 height 23
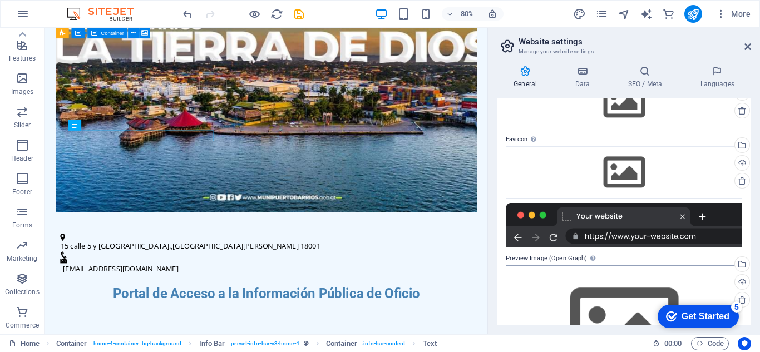
scroll to position [0, 0]
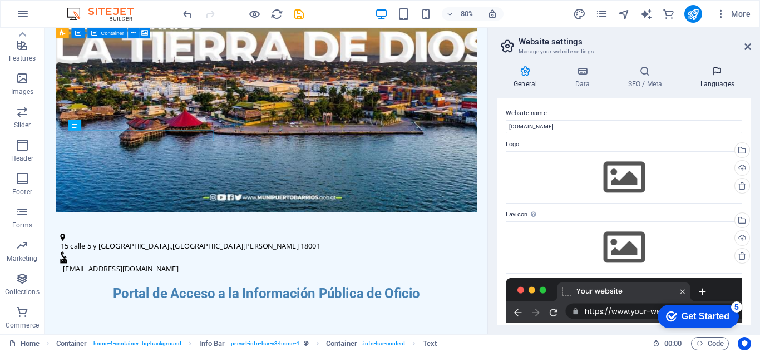
click at [725, 70] on icon at bounding box center [717, 71] width 68 height 11
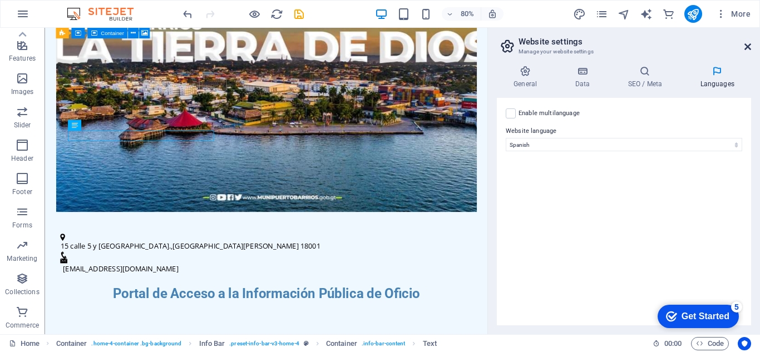
click at [748, 48] on icon at bounding box center [747, 46] width 7 height 9
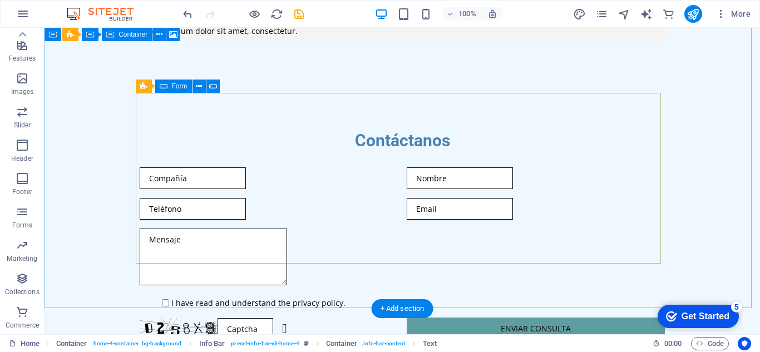
scroll to position [1377, 0]
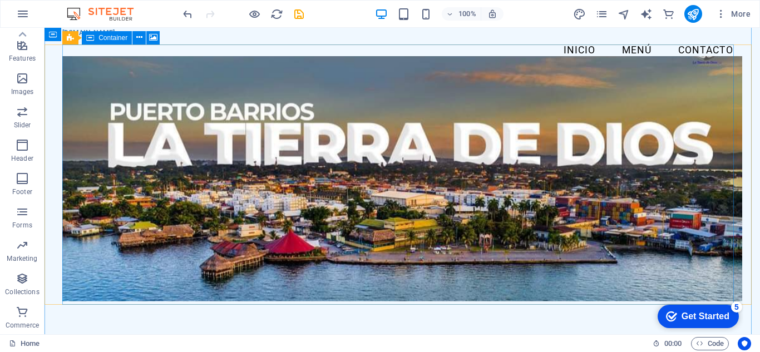
scroll to position [0, 0]
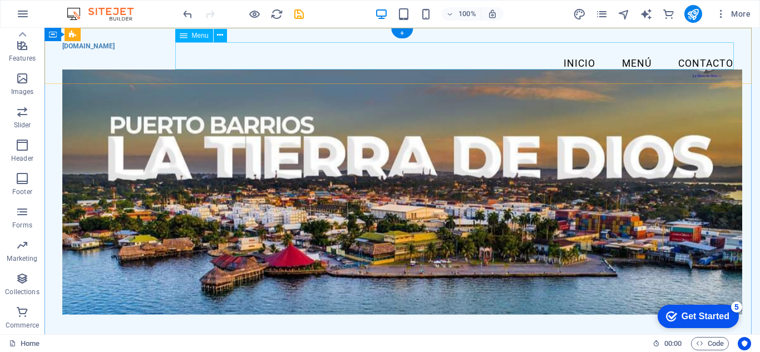
click at [620, 53] on nav "Inicio Menú Contacto" at bounding box center [402, 64] width 680 height 28
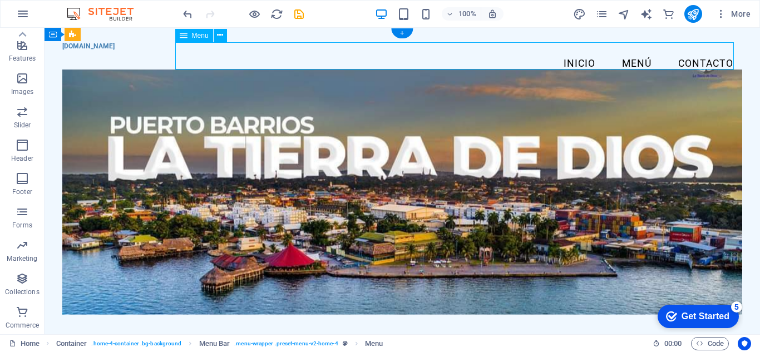
click at [675, 50] on nav "Inicio Menú Contacto" at bounding box center [402, 64] width 680 height 28
click at [631, 57] on nav "Inicio Menú Contacto" at bounding box center [402, 64] width 680 height 28
click at [580, 57] on nav "Inicio Menú Contacto" at bounding box center [402, 64] width 680 height 28
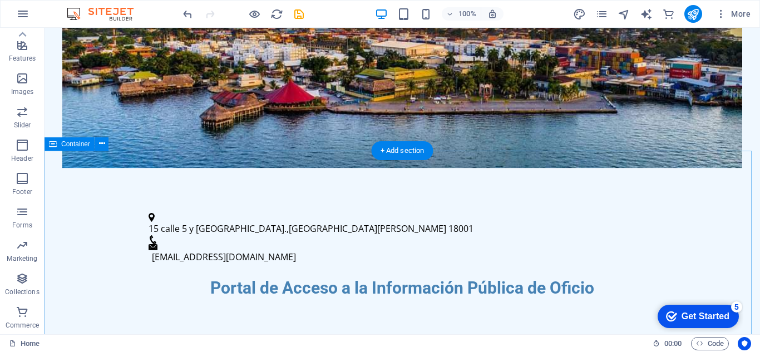
scroll to position [334, 0]
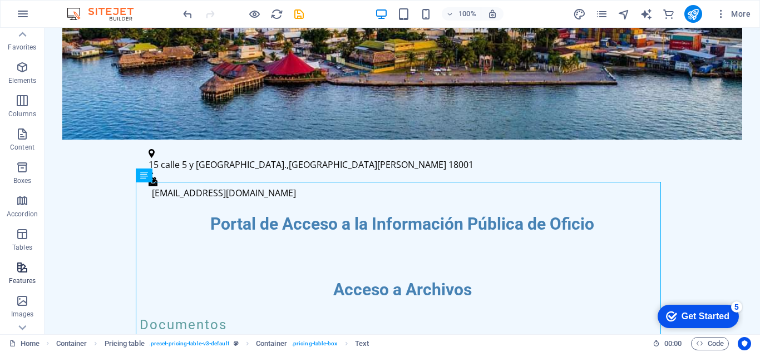
scroll to position [61, 0]
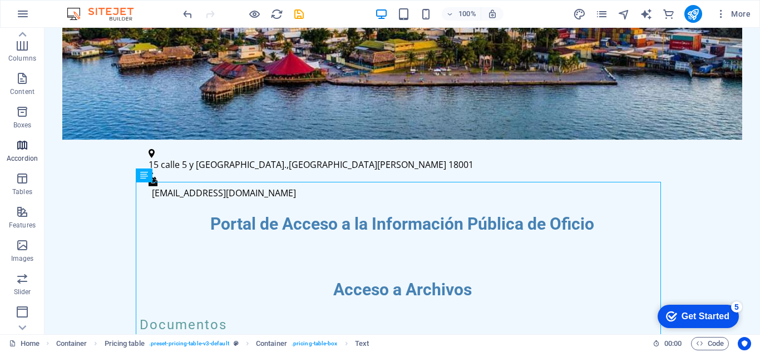
click at [25, 152] on span "Accordion" at bounding box center [22, 151] width 44 height 27
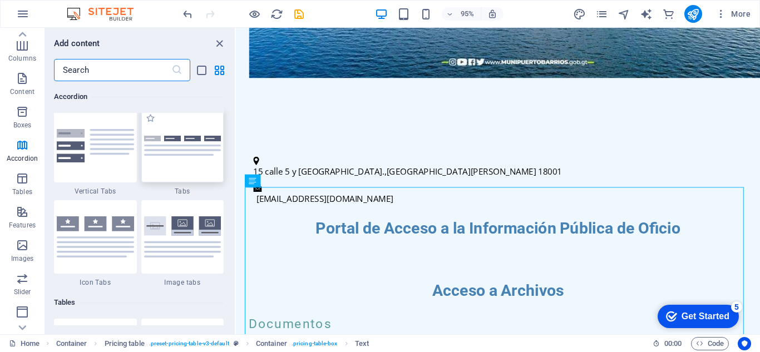
scroll to position [3662, 0]
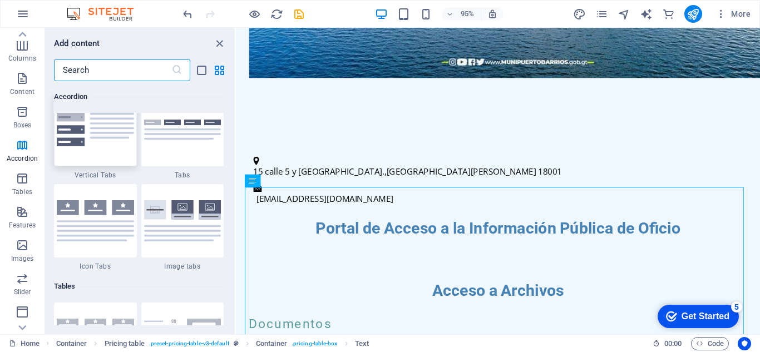
click at [107, 155] on div at bounding box center [95, 129] width 83 height 73
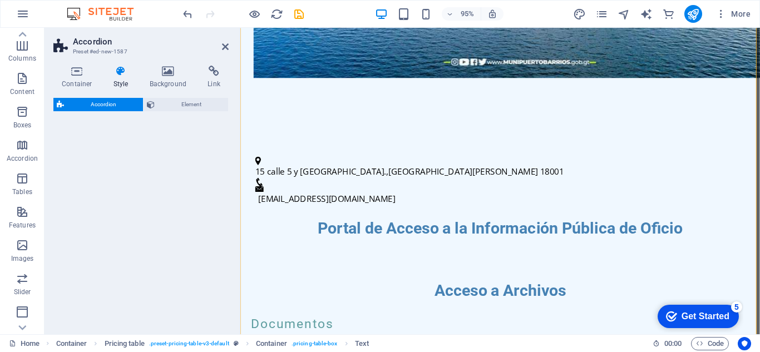
select select "rem"
select select "preset-accordion-v3-list-icon"
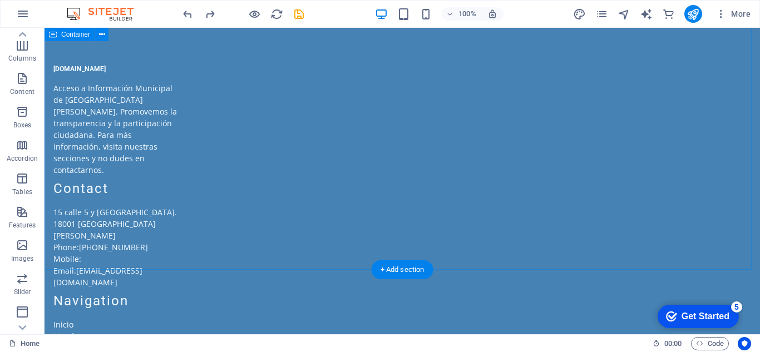
scroll to position [1015, 0]
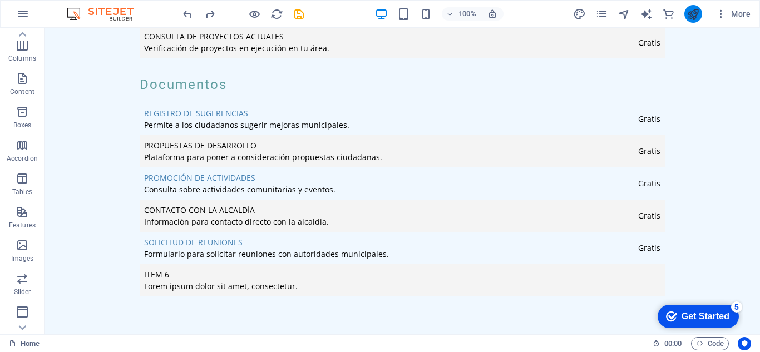
click at [686, 12] on button "publish" at bounding box center [693, 14] width 18 height 18
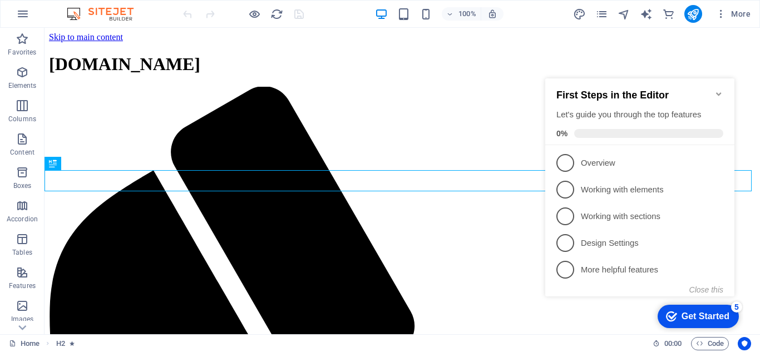
scroll to position [216, 0]
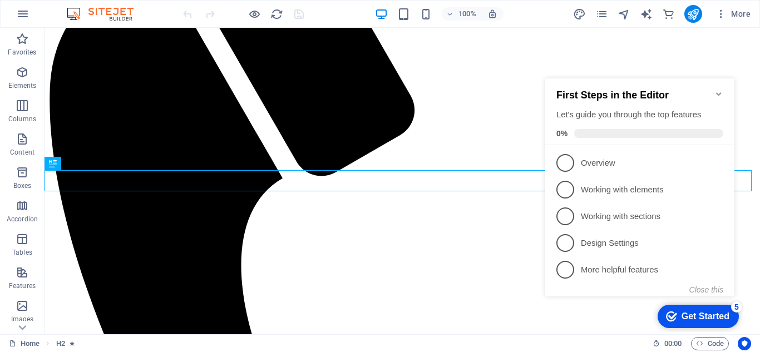
click at [719, 90] on icon "Minimize checklist" at bounding box center [718, 94] width 9 height 9
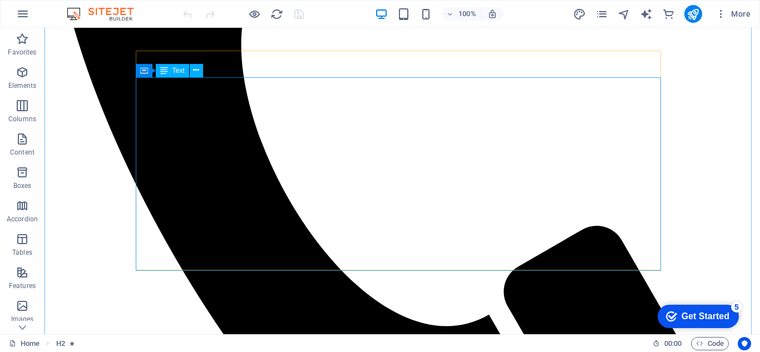
scroll to position [438, 0]
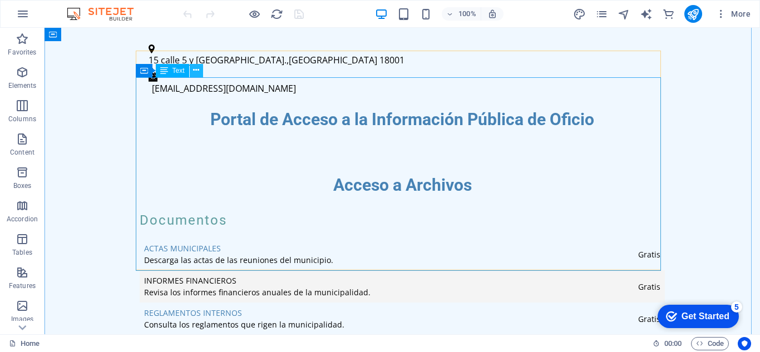
click at [197, 71] on icon at bounding box center [196, 71] width 6 height 12
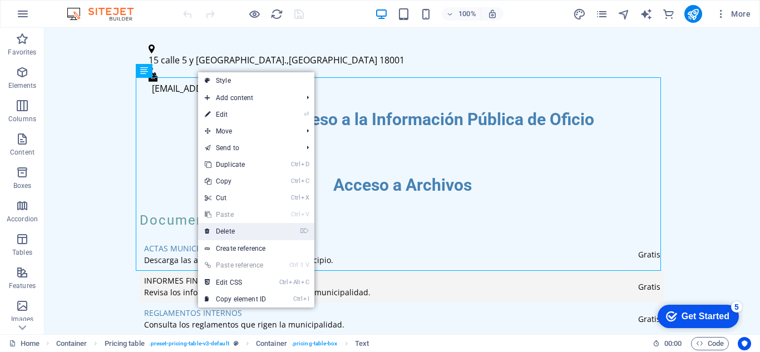
click at [231, 232] on link "⌦ Delete" at bounding box center [235, 231] width 75 height 17
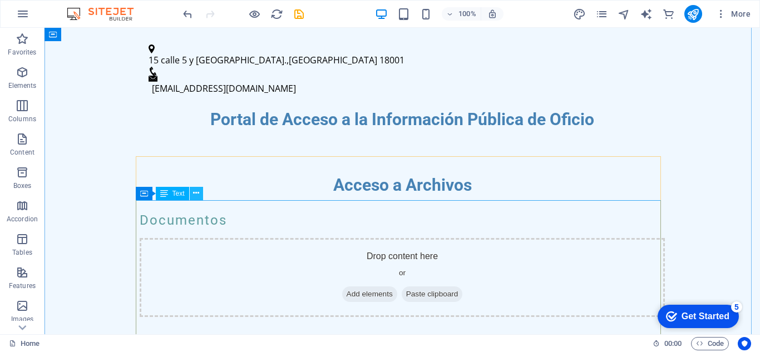
click at [192, 193] on button at bounding box center [196, 193] width 13 height 13
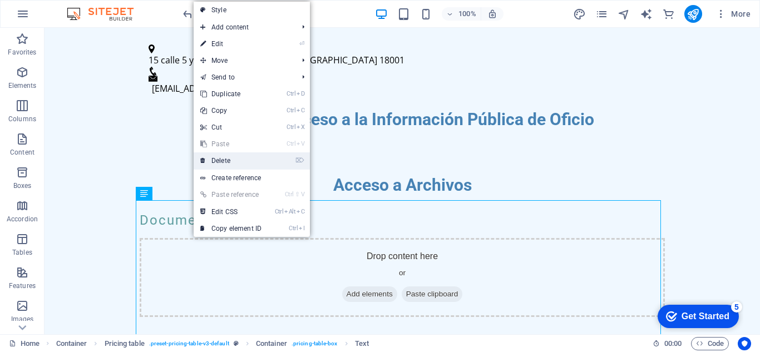
click at [236, 161] on link "⌦ Delete" at bounding box center [231, 160] width 75 height 17
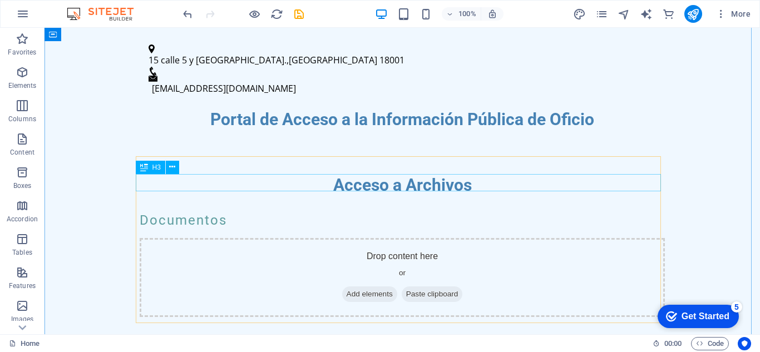
click at [205, 335] on div "Documentos" at bounding box center [402, 343] width 525 height 17
click at [174, 170] on icon at bounding box center [172, 167] width 6 height 12
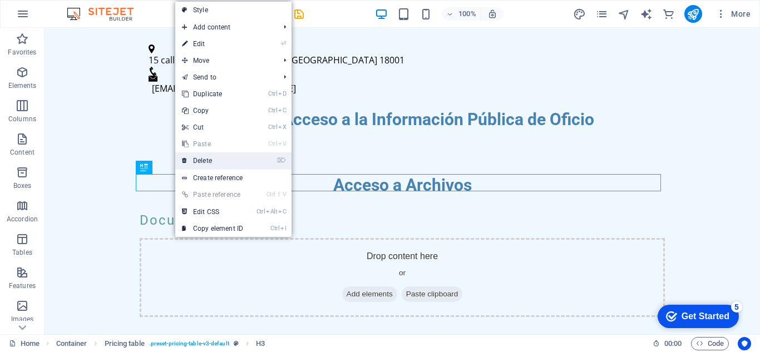
click at [201, 164] on link "⌦ Delete" at bounding box center [212, 160] width 75 height 17
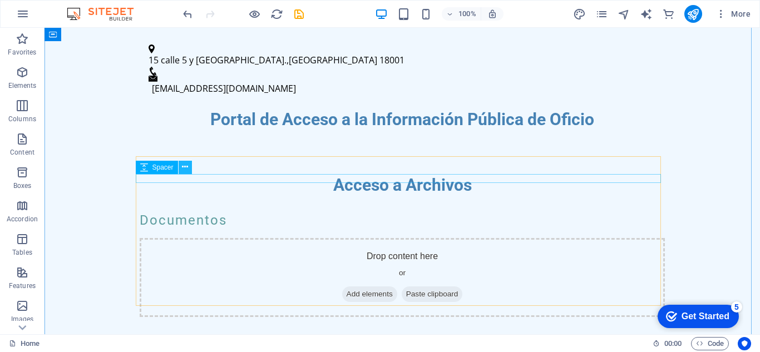
click at [185, 170] on icon at bounding box center [185, 167] width 6 height 12
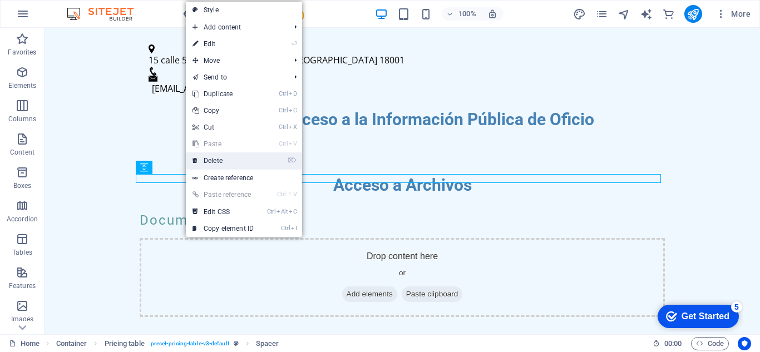
click at [222, 162] on link "⌦ Delete" at bounding box center [223, 160] width 75 height 17
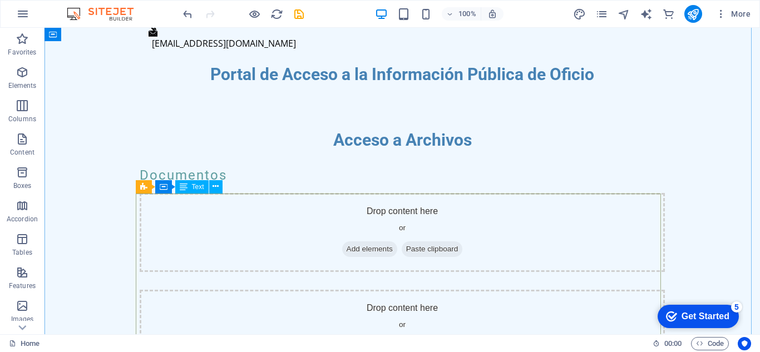
scroll to position [550, 0]
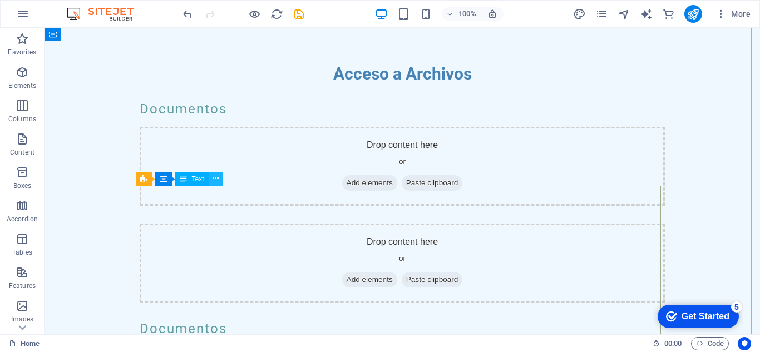
click at [218, 177] on icon at bounding box center [215, 179] width 6 height 12
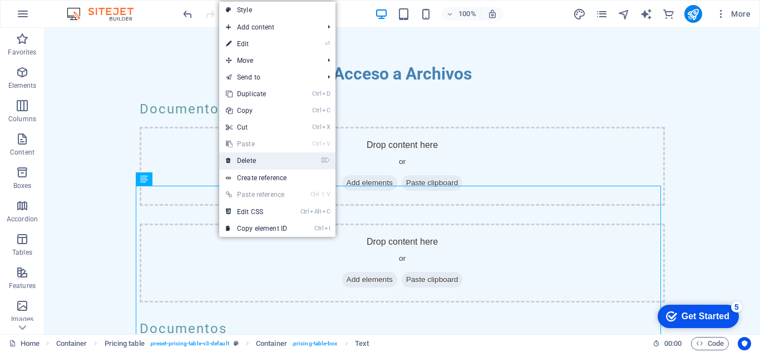
click at [250, 160] on link "⌦ Delete" at bounding box center [256, 160] width 75 height 17
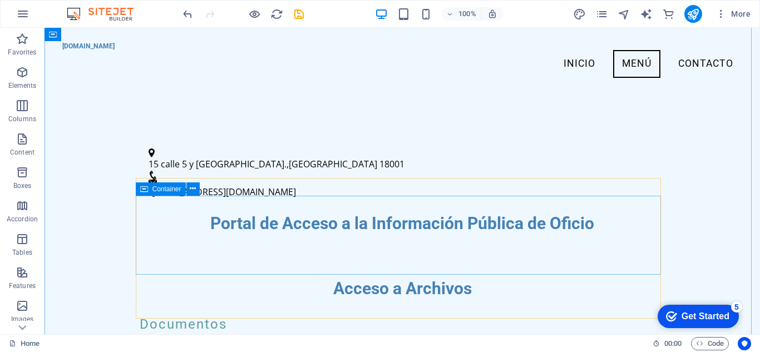
scroll to position [271, 0]
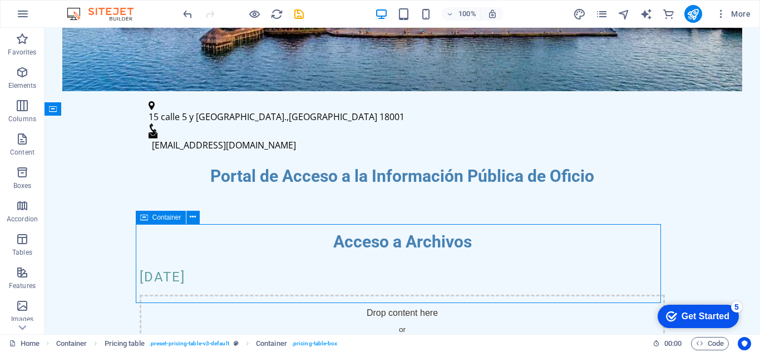
scroll to position [382, 0]
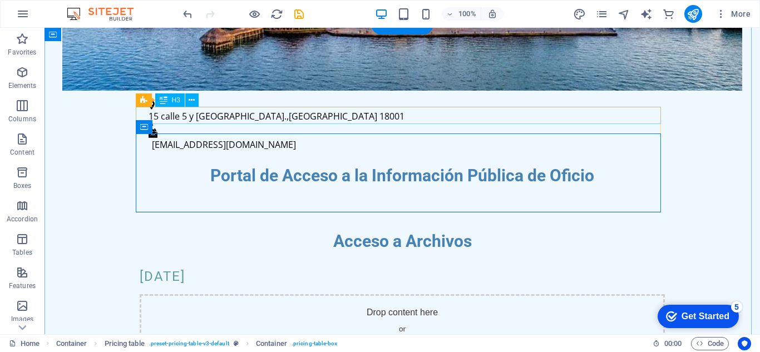
click at [197, 268] on div "Enero 2025" at bounding box center [402, 276] width 525 height 17
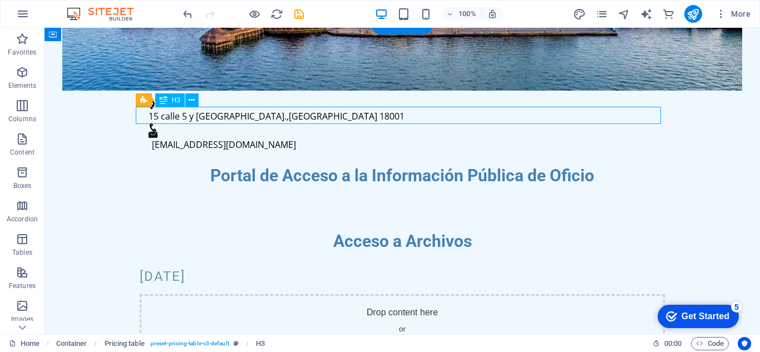
click at [197, 268] on div "Enero 2025" at bounding box center [402, 276] width 525 height 17
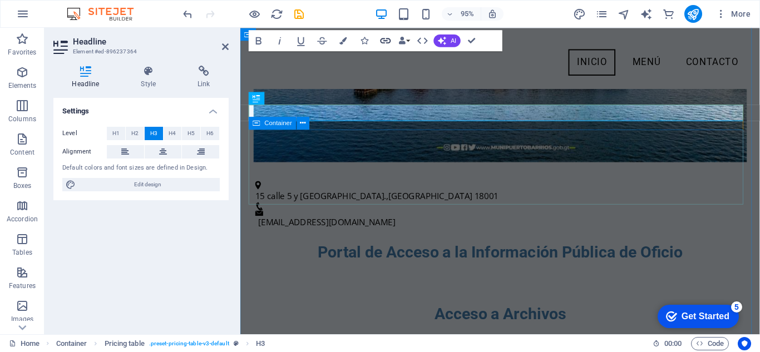
scroll to position [284, 0]
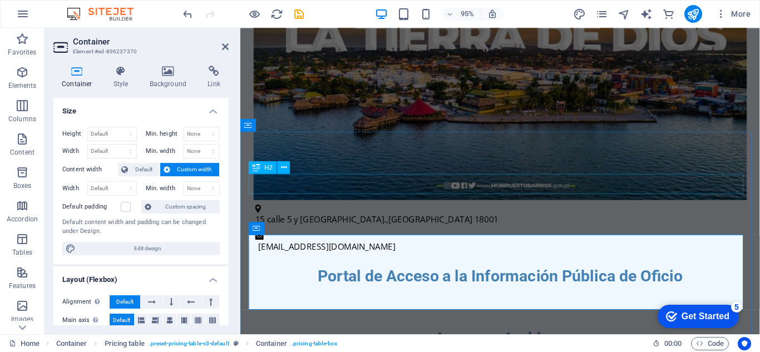
scroll to position [451, 0]
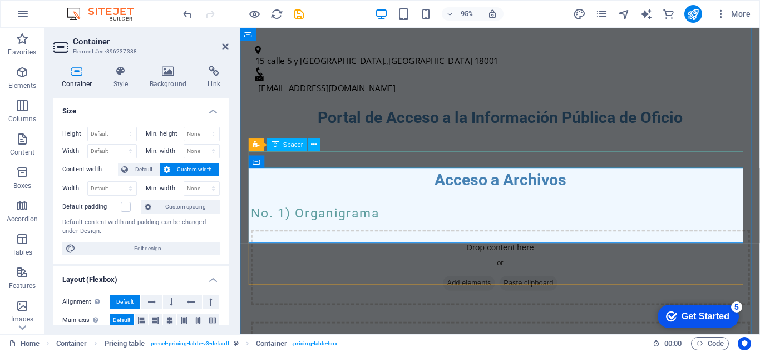
click at [395, 319] on div at bounding box center [513, 328] width 525 height 18
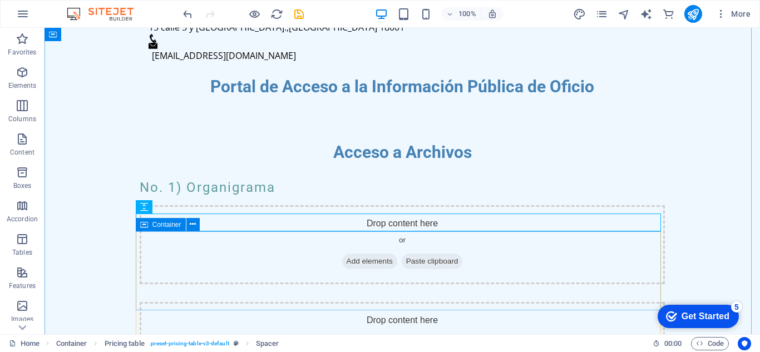
click at [301, 302] on div "Drop content here or Add elements Paste clipboard" at bounding box center [402, 341] width 525 height 79
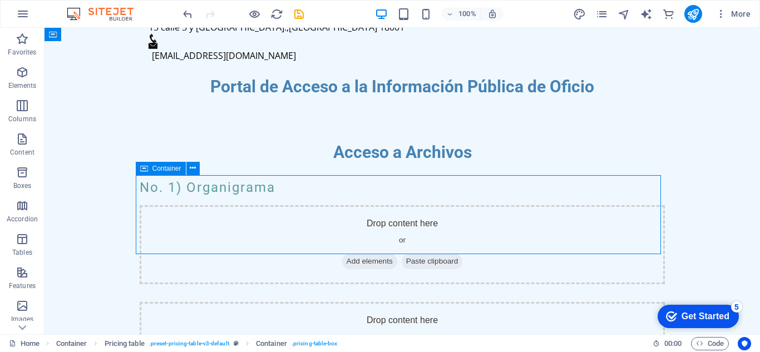
click at [301, 302] on div "Drop content here or Add elements Paste clipboard" at bounding box center [402, 341] width 525 height 79
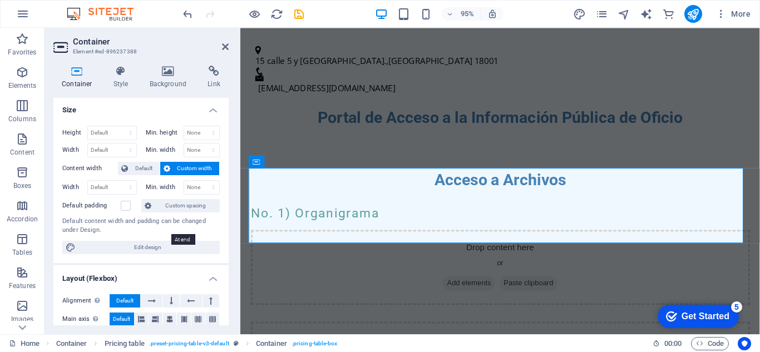
scroll to position [0, 0]
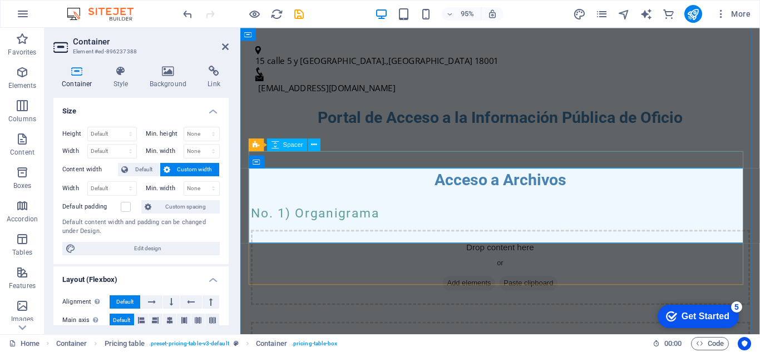
click at [341, 319] on div at bounding box center [513, 328] width 525 height 18
select select "rem"
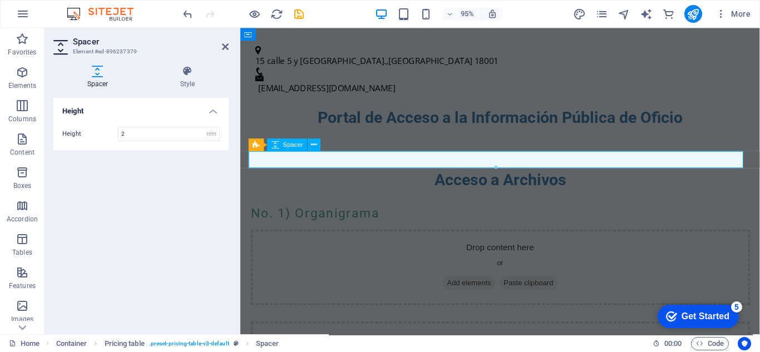
click at [329, 319] on div at bounding box center [513, 328] width 525 height 18
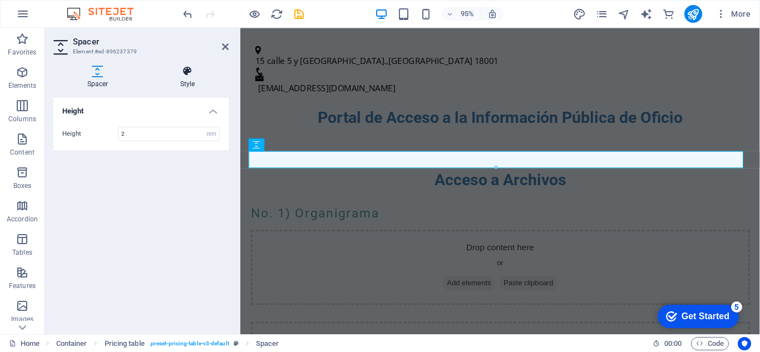
click at [189, 76] on icon at bounding box center [187, 71] width 82 height 11
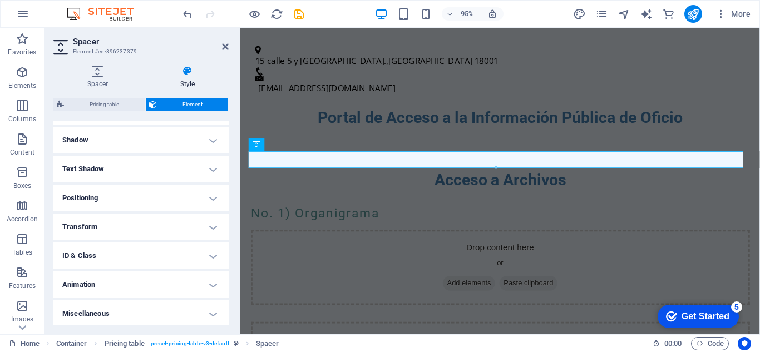
scroll to position [265, 0]
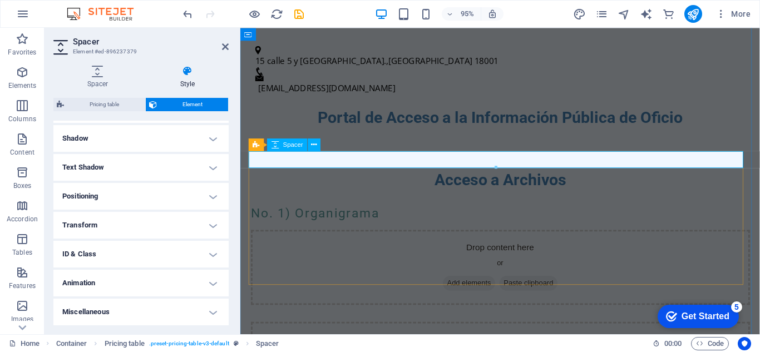
click at [360, 319] on div at bounding box center [513, 328] width 525 height 18
click at [325, 319] on div at bounding box center [513, 328] width 525 height 18
click at [228, 47] on icon at bounding box center [225, 46] width 7 height 9
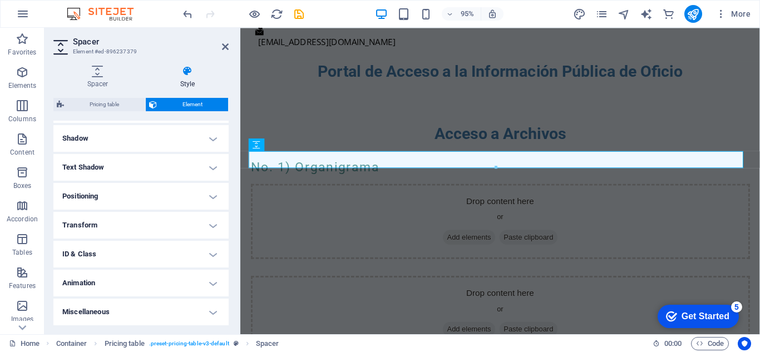
scroll to position [437, 0]
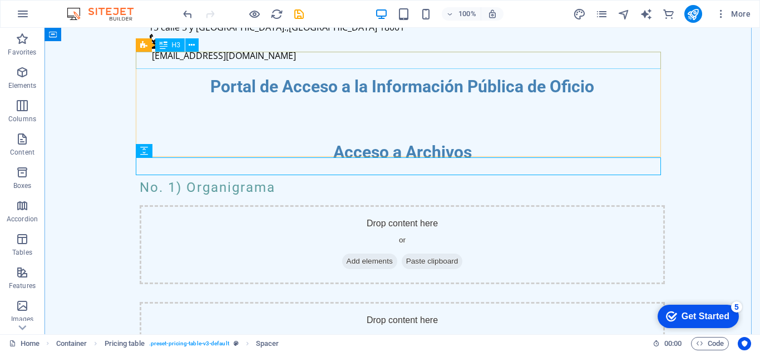
click at [224, 179] on div "No. 1) Organigrama" at bounding box center [402, 187] width 525 height 17
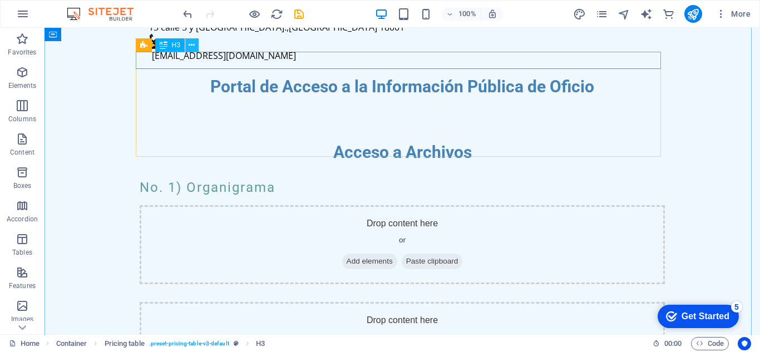
click at [191, 43] on icon at bounding box center [192, 45] width 6 height 12
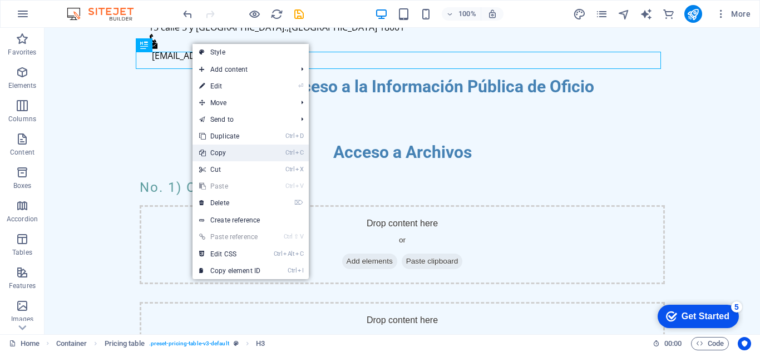
click at [232, 154] on link "Ctrl C Copy" at bounding box center [229, 153] width 75 height 17
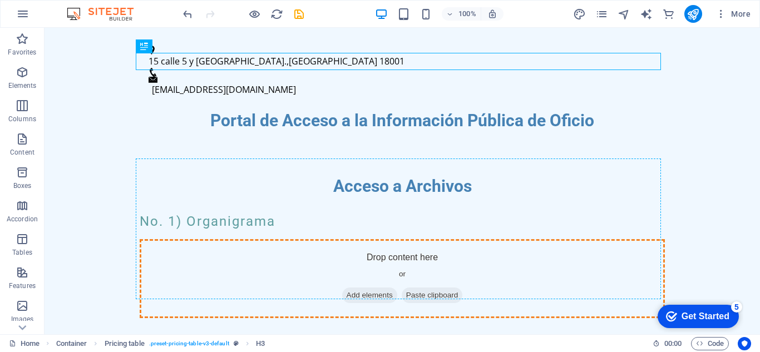
scroll to position [436, 0]
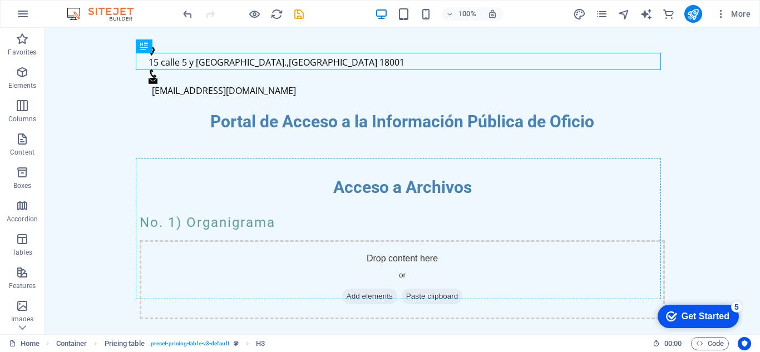
drag, startPoint x: 221, startPoint y: 59, endPoint x: 205, endPoint y: 170, distance: 112.4
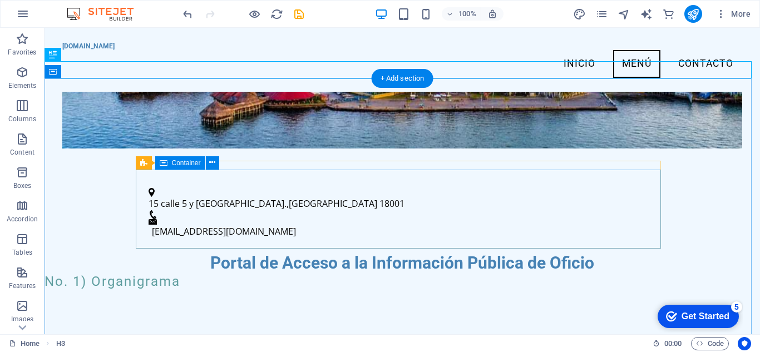
scroll to position [234, 0]
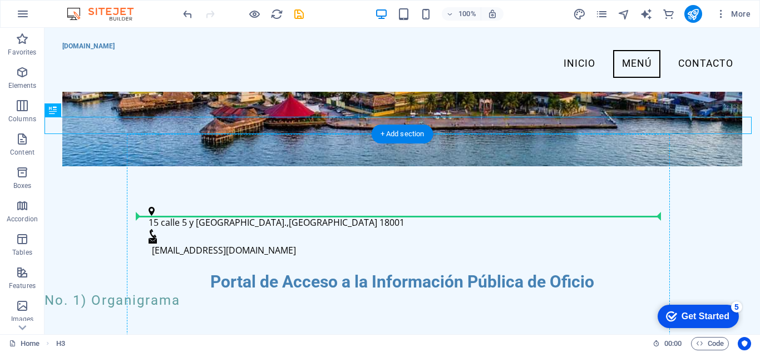
drag, startPoint x: 143, startPoint y: 127, endPoint x: 230, endPoint y: 215, distance: 123.1
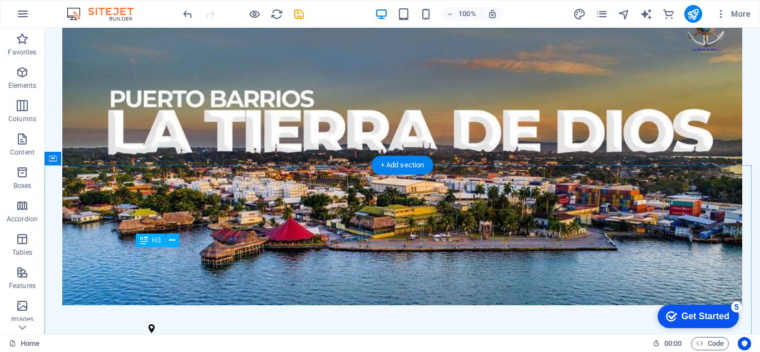
scroll to position [289, 0]
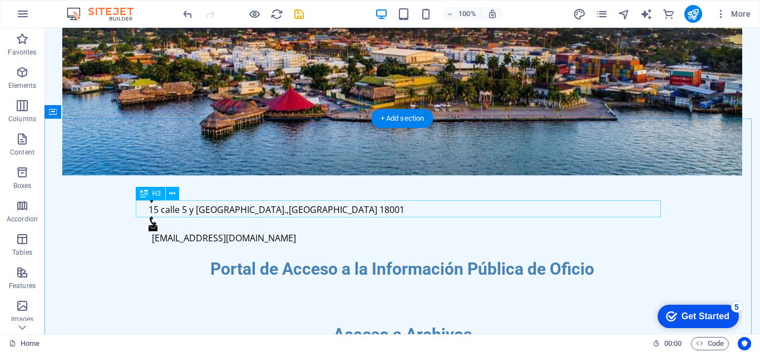
click at [170, 194] on icon at bounding box center [172, 194] width 6 height 12
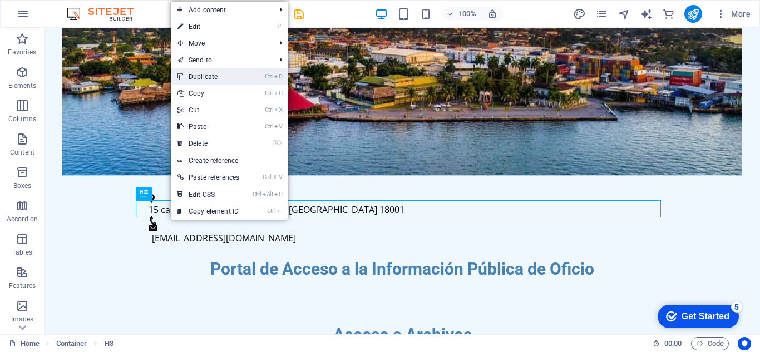
click at [196, 77] on link "Ctrl D Duplicate" at bounding box center [208, 76] width 75 height 17
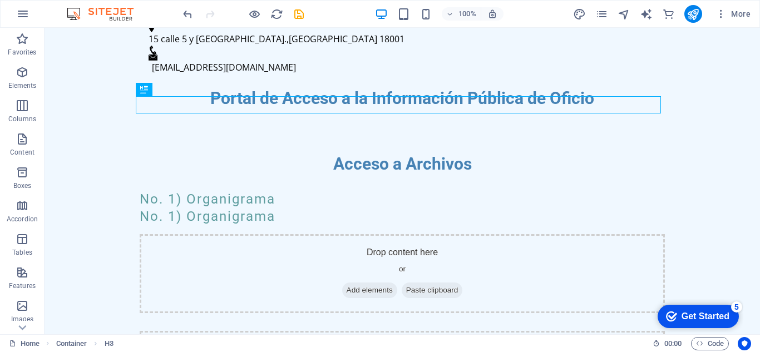
scroll to position [511, 0]
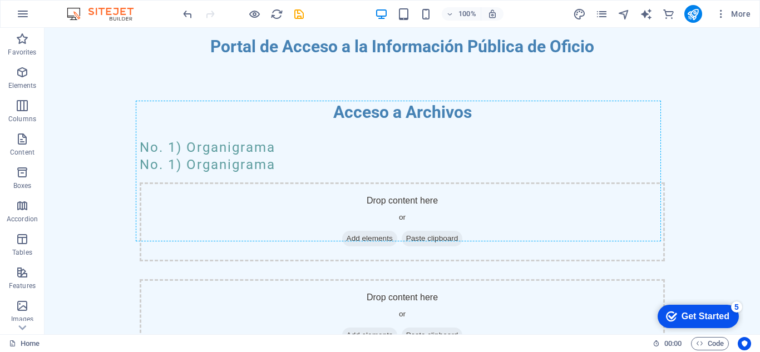
drag, startPoint x: 197, startPoint y: 225, endPoint x: 183, endPoint y: 113, distance: 112.7
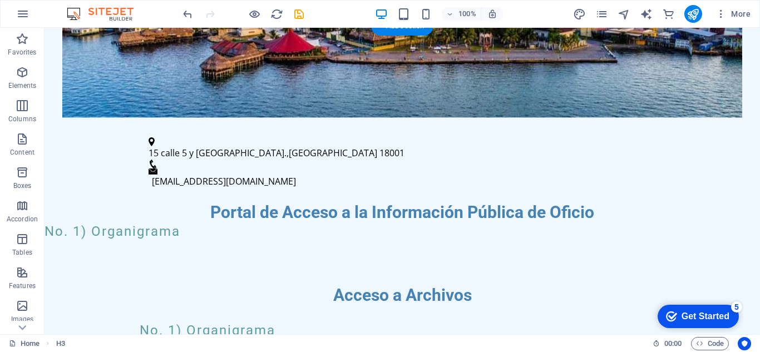
scroll to position [342, 0]
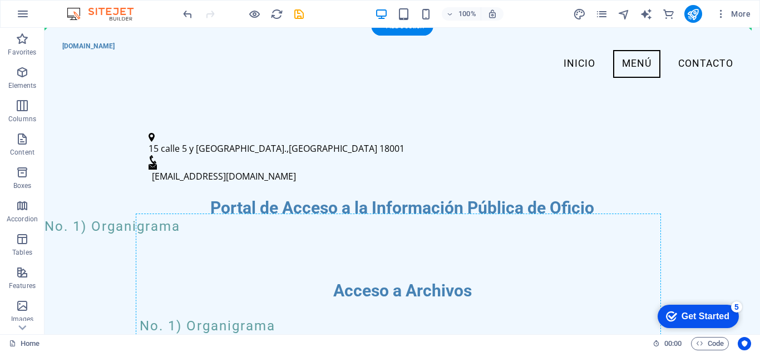
drag, startPoint x: 122, startPoint y: 68, endPoint x: 223, endPoint y: 230, distance: 190.9
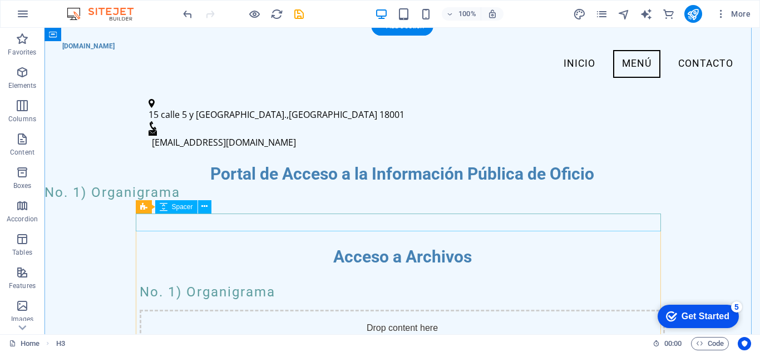
scroll to position [231, 0]
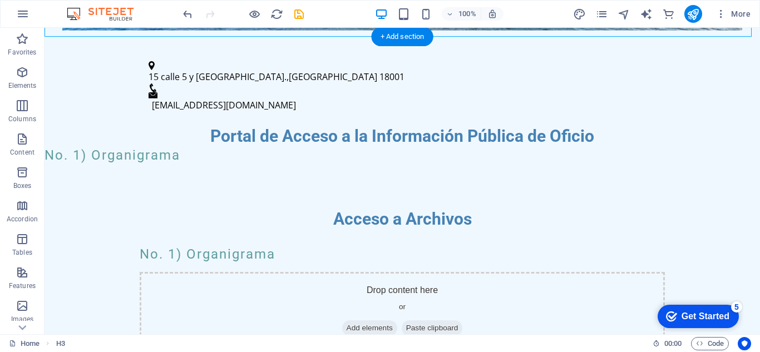
drag, startPoint x: 178, startPoint y: 128, endPoint x: 216, endPoint y: 258, distance: 134.6
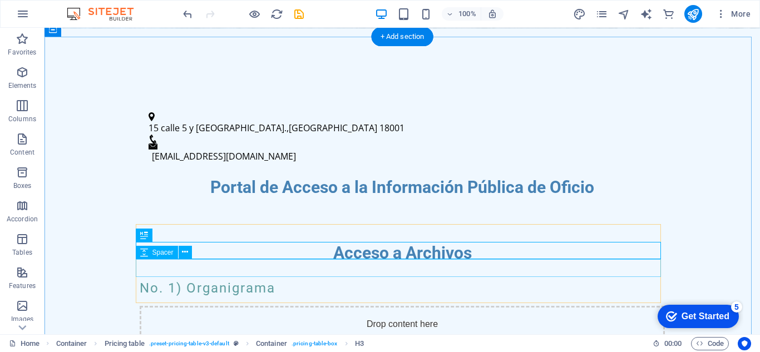
scroll to position [426, 0]
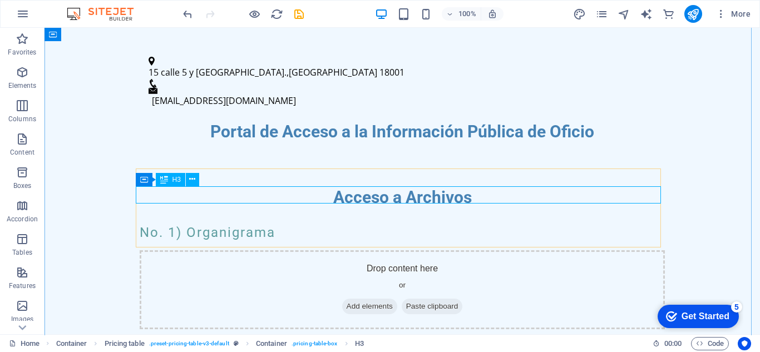
click at [211, 347] on div "No. 1) Organigrama" at bounding box center [402, 355] width 525 height 17
click at [209, 347] on div "No. 1) Organigrama" at bounding box center [402, 355] width 525 height 17
click at [170, 347] on div "No. 1) Organigrama" at bounding box center [402, 355] width 525 height 17
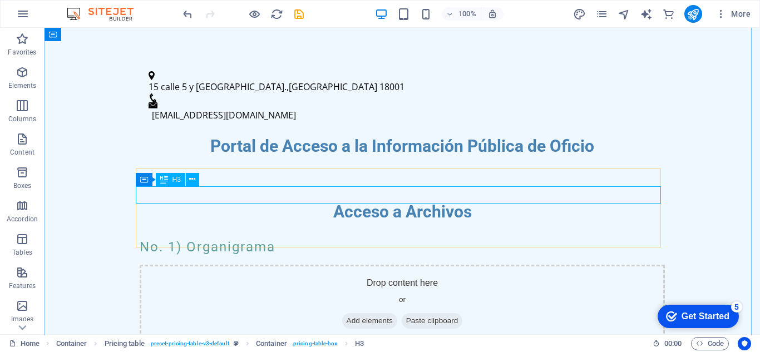
scroll to position [439, 0]
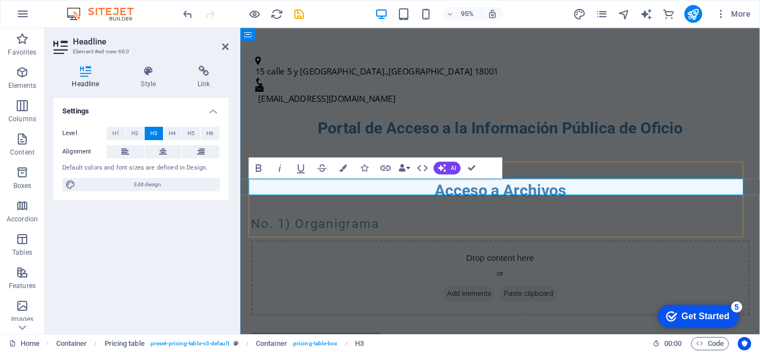
click at [332, 348] on h3 "No. 1) Organigrama" at bounding box center [513, 356] width 525 height 17
click at [287, 348] on h3 "No. 1) Organigrama" at bounding box center [513, 356] width 525 height 17
click at [375, 348] on h3 "No. 2) Organigrama" at bounding box center [513, 356] width 525 height 17
drag, startPoint x: 384, startPoint y: 193, endPoint x: 300, endPoint y: 204, distance: 84.1
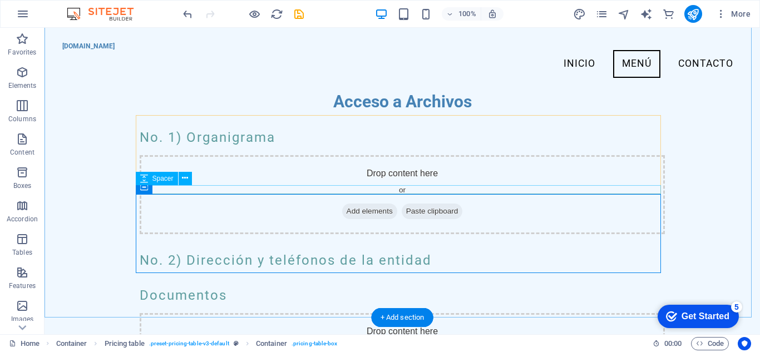
scroll to position [256, 0]
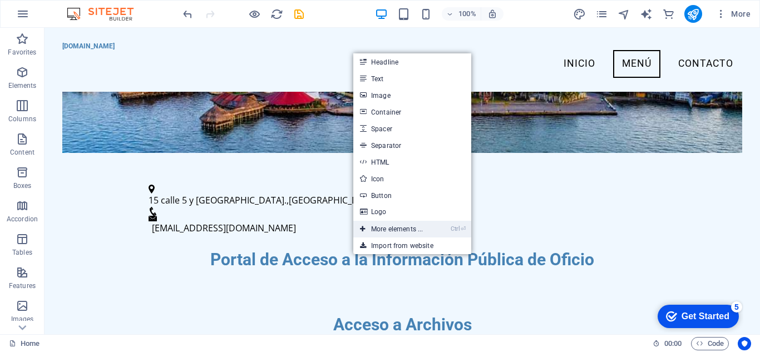
click at [402, 222] on link "Ctrl ⏎ More elements ..." at bounding box center [391, 229] width 76 height 17
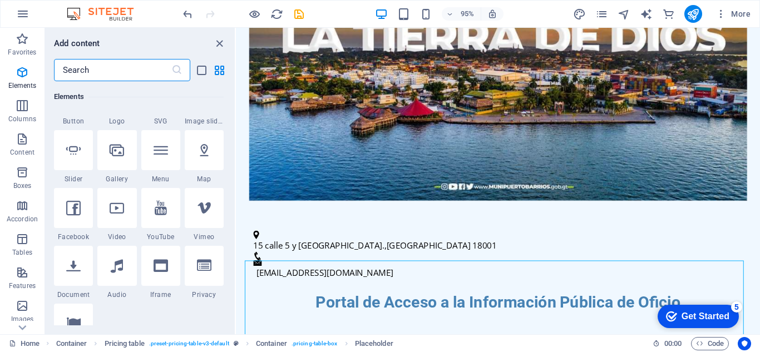
scroll to position [341, 0]
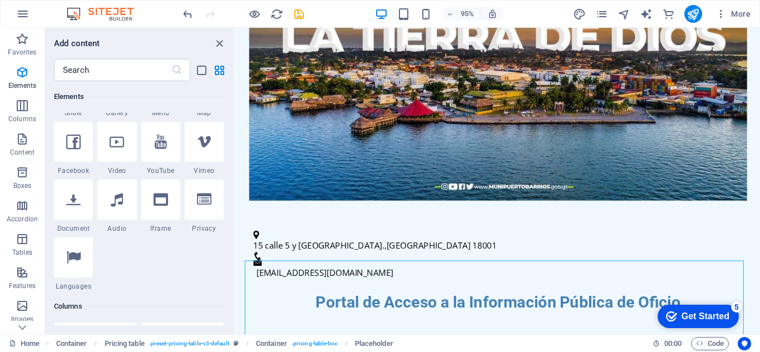
click at [68, 204] on icon at bounding box center [73, 199] width 14 height 14
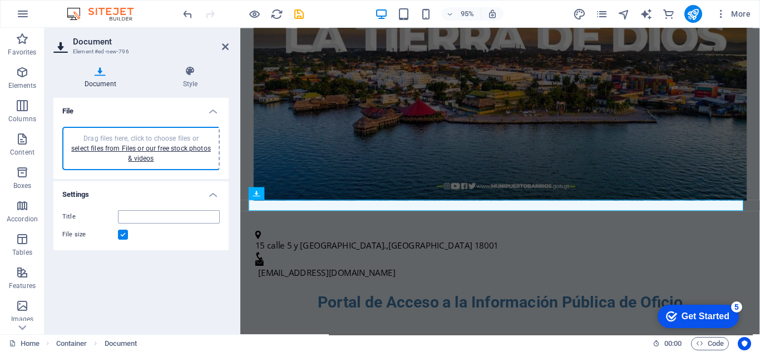
type input "BASESDECONCURSOS2025-ANIVERSARIO-ba4a021ga1ao-3tU57DvsQ.pdf"
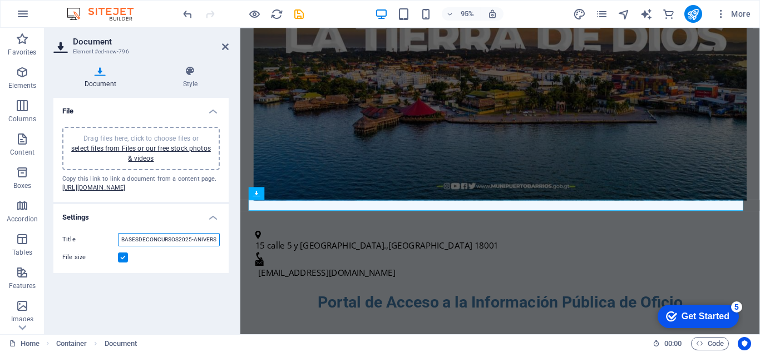
click at [165, 246] on input "BASESDECONCURSOS2025-ANIVERSARIO-ba4a021ga1ao-3tU57DvsQ.pdf" at bounding box center [169, 239] width 102 height 13
click at [224, 47] on icon at bounding box center [225, 46] width 7 height 9
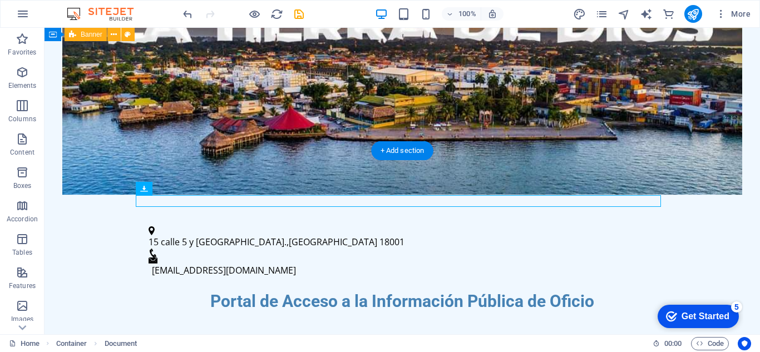
drag, startPoint x: 239, startPoint y: 202, endPoint x: 250, endPoint y: 278, distance: 76.5
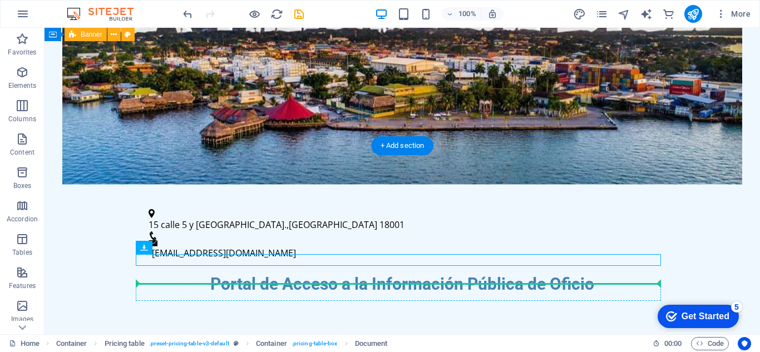
scroll to position [278, 0]
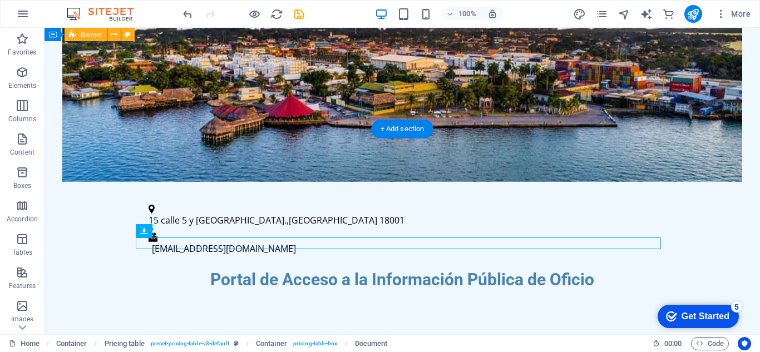
drag, startPoint x: 244, startPoint y: 262, endPoint x: 261, endPoint y: 244, distance: 24.4
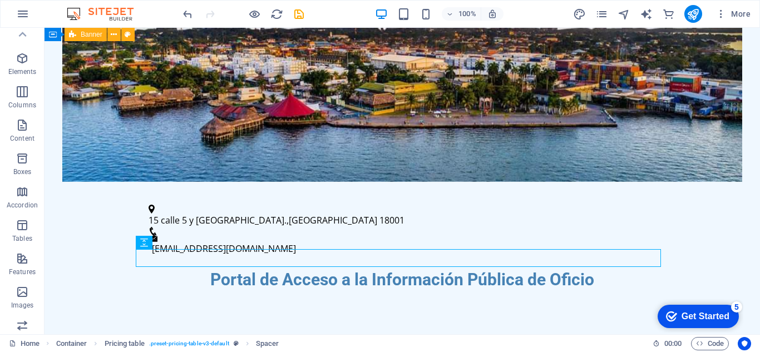
scroll to position [0, 0]
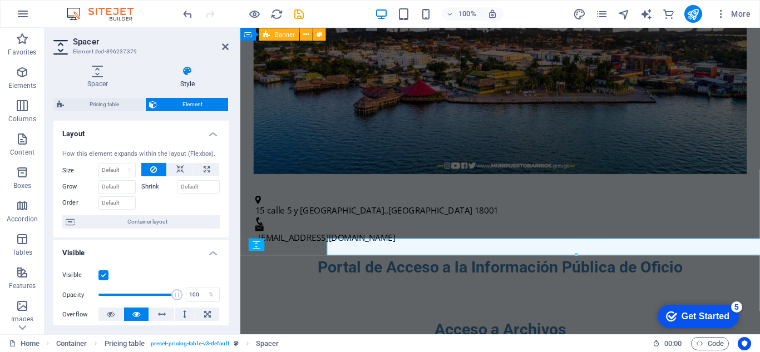
click at [176, 261] on div "Visible Opacity 100 % Overflow" at bounding box center [140, 295] width 175 height 71
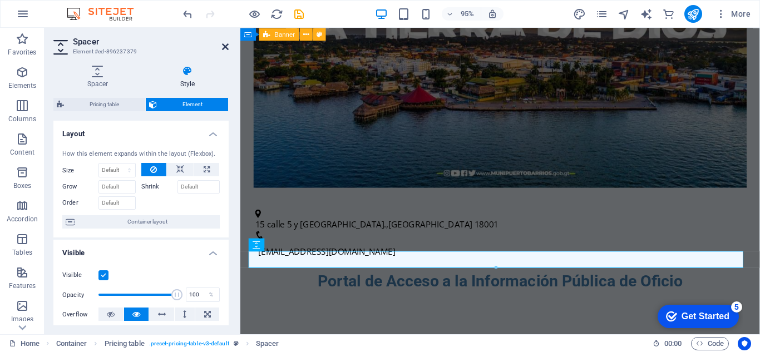
click at [224, 46] on icon at bounding box center [225, 46] width 7 height 9
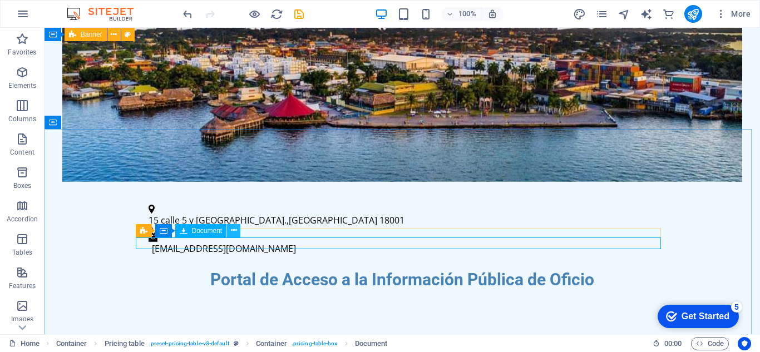
click at [234, 231] on icon at bounding box center [234, 231] width 6 height 12
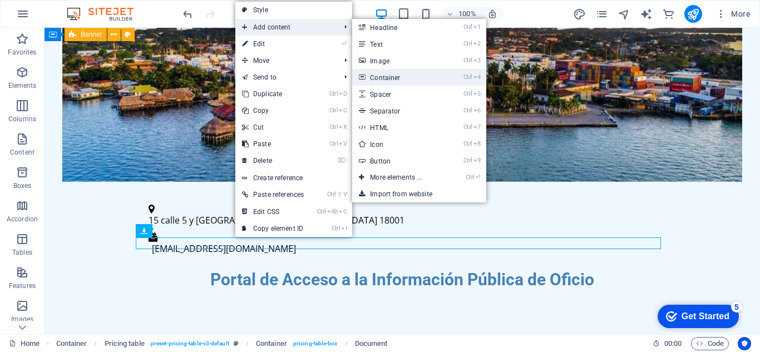
click at [382, 76] on link "Ctrl 4 Container" at bounding box center [398, 77] width 92 height 17
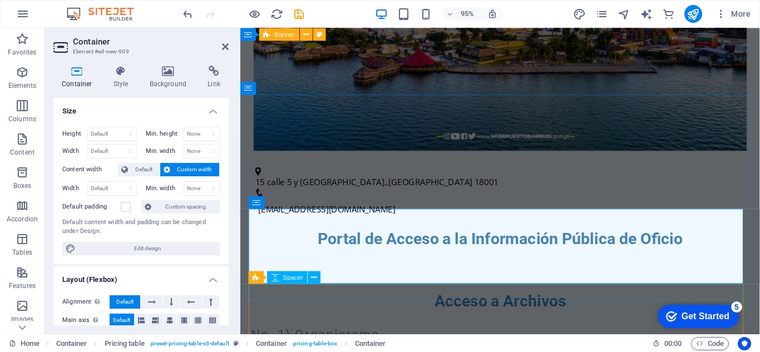
scroll to position [389, 0]
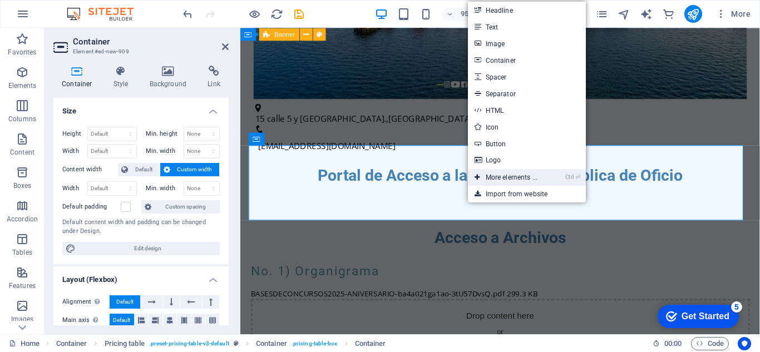
click at [504, 175] on link "Ctrl ⏎ More elements ..." at bounding box center [506, 177] width 76 height 17
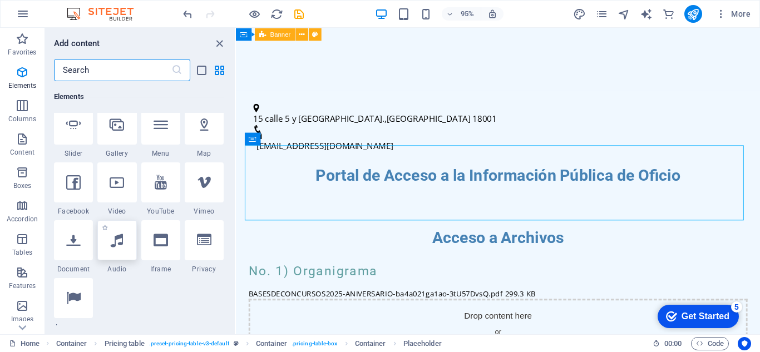
scroll to position [285, 0]
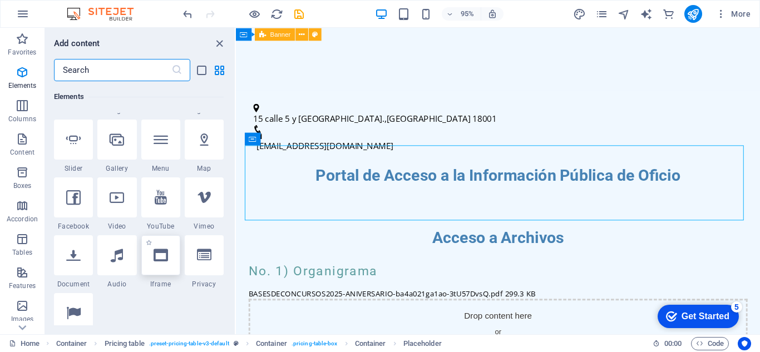
click at [150, 258] on div at bounding box center [160, 255] width 39 height 40
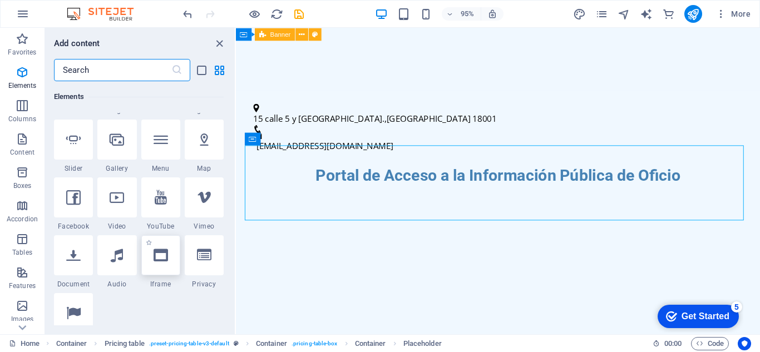
select select "%"
select select "px"
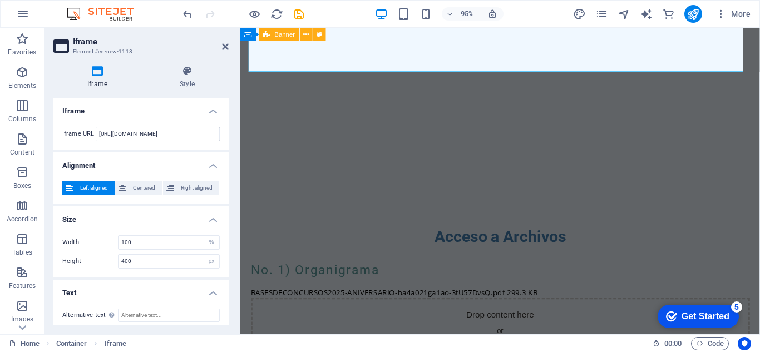
scroll to position [6, 0]
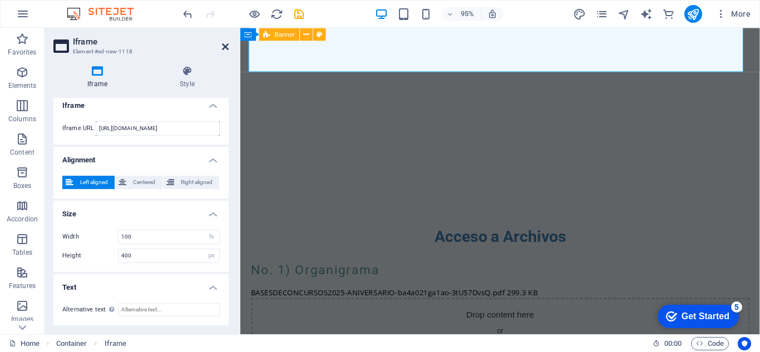
click at [226, 49] on icon at bounding box center [225, 46] width 7 height 9
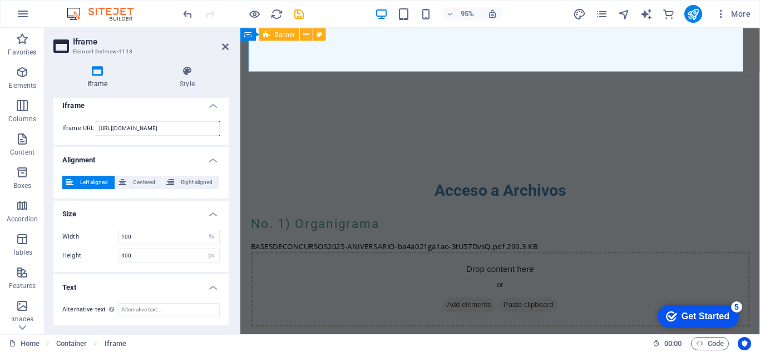
scroll to position [600, 0]
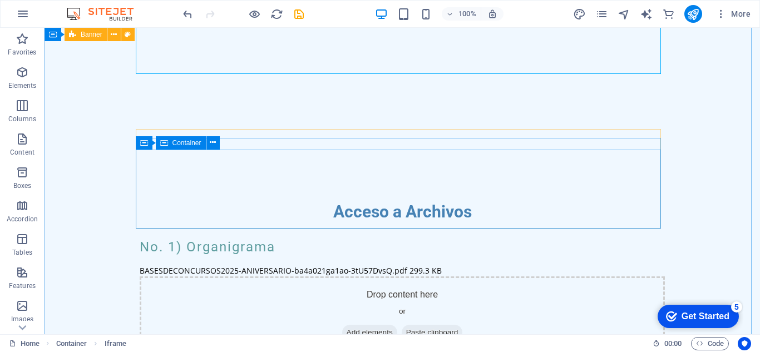
click at [383, 276] on div "Drop content here or Add elements Paste clipboard" at bounding box center [402, 315] width 525 height 79
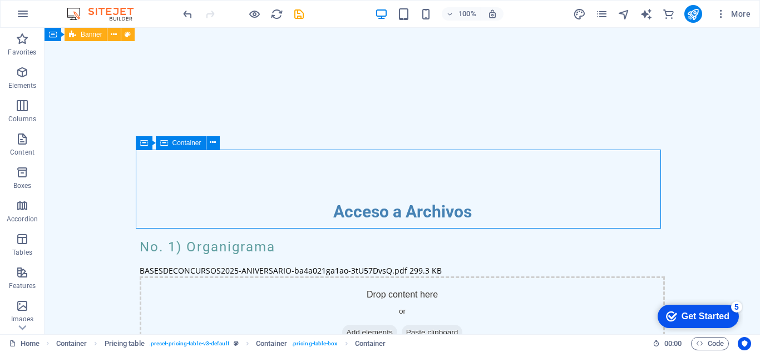
click at [368, 325] on span "Add elements" at bounding box center [369, 333] width 55 height 16
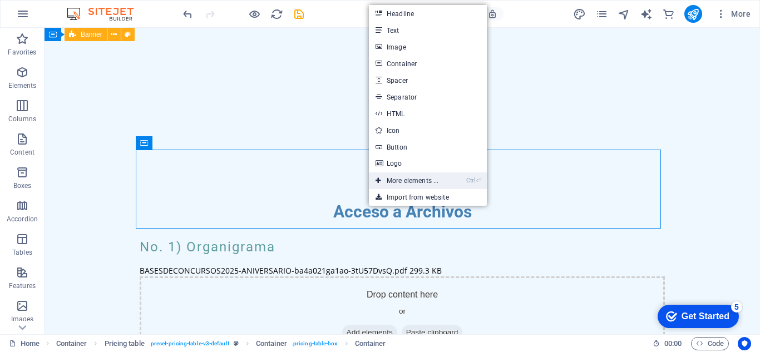
drag, startPoint x: 408, startPoint y: 177, endPoint x: 183, endPoint y: 157, distance: 225.6
click at [408, 177] on link "Ctrl ⏎ More elements ..." at bounding box center [407, 180] width 76 height 17
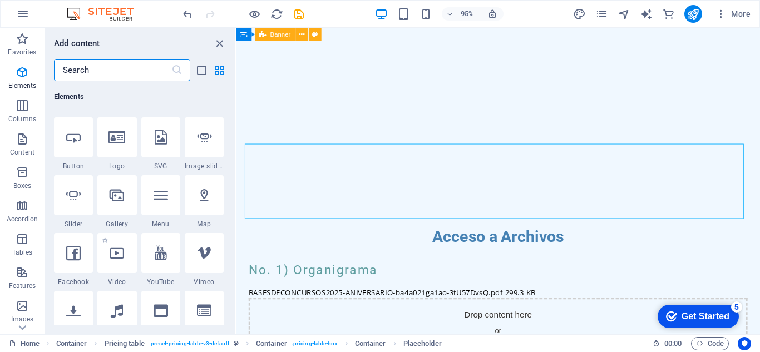
scroll to position [341, 0]
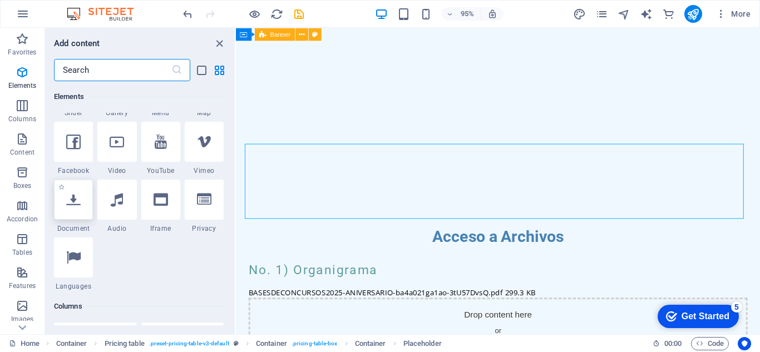
click at [90, 202] on div at bounding box center [73, 200] width 39 height 40
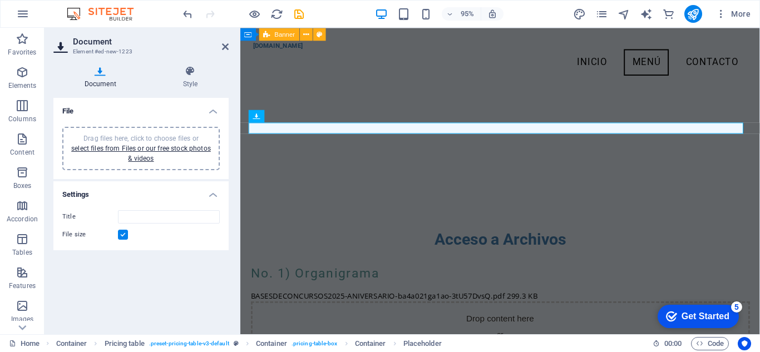
scroll to position [282, 0]
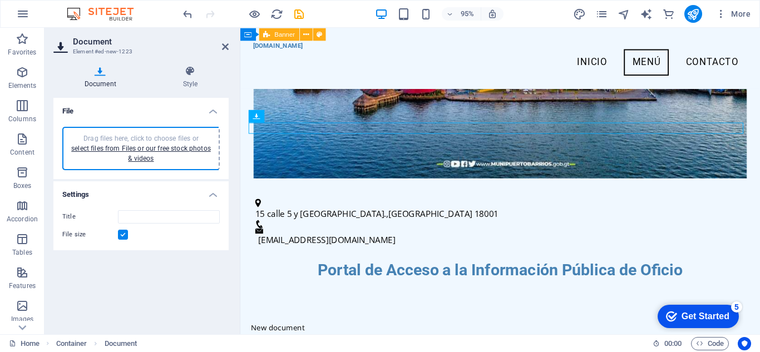
type input "hojasdetrabajodela3eraunidadninos-uTO1GsEaQuqbDep6_1viYQ.pdf"
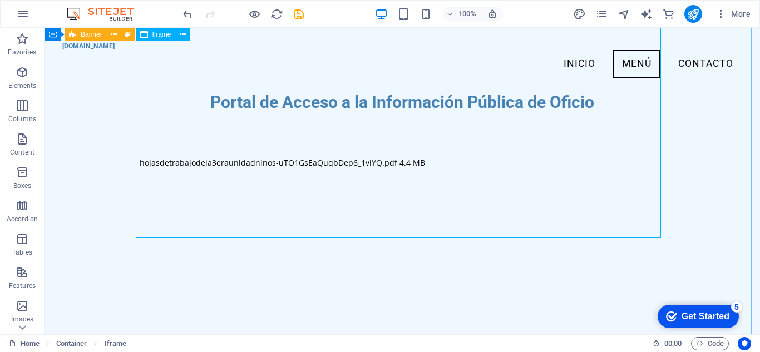
scroll to position [280, 0]
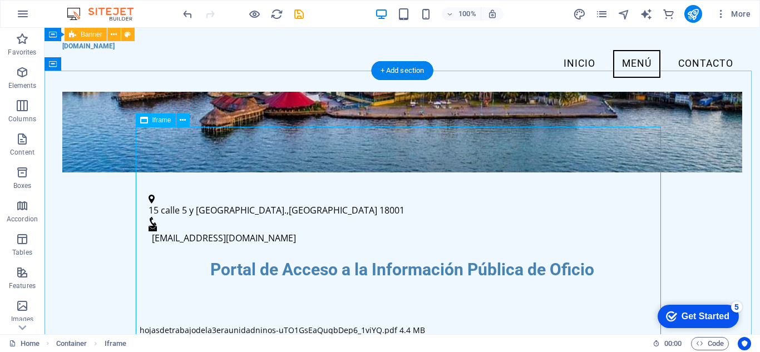
click at [183, 120] on icon at bounding box center [183, 121] width 6 height 12
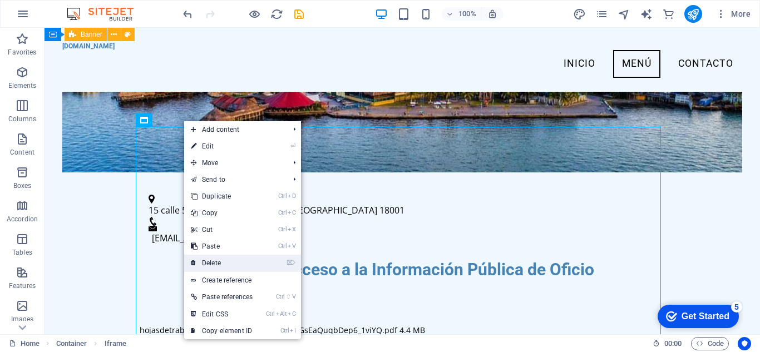
click at [230, 258] on link "⌦ Delete" at bounding box center [221, 263] width 75 height 17
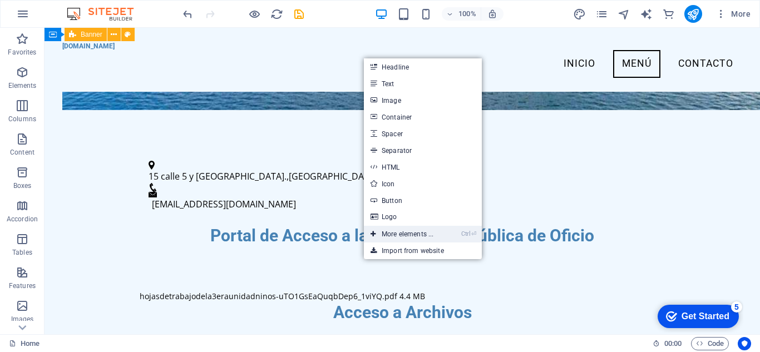
click at [422, 231] on link "Ctrl ⏎ More elements ..." at bounding box center [402, 234] width 76 height 17
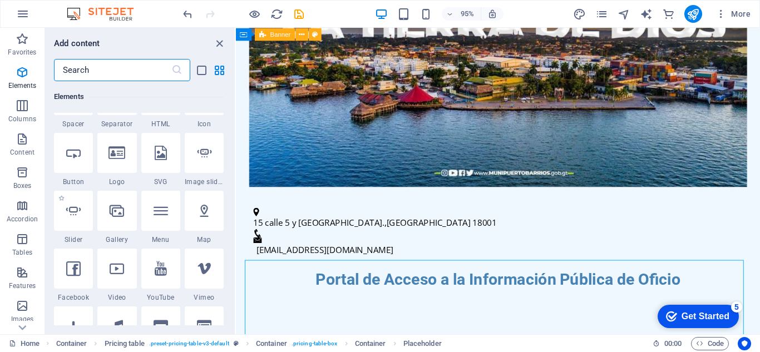
scroll to position [285, 0]
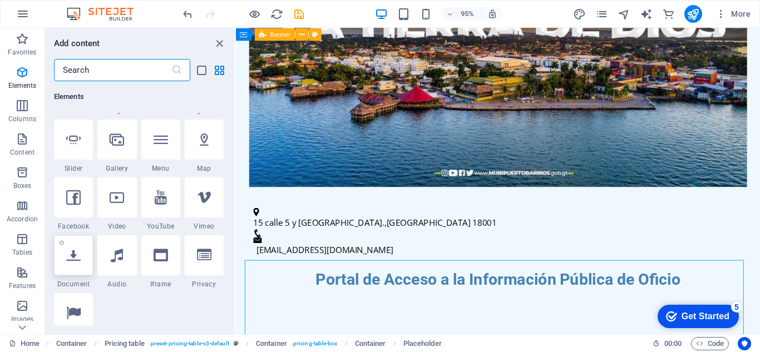
click at [75, 261] on icon at bounding box center [73, 255] width 14 height 14
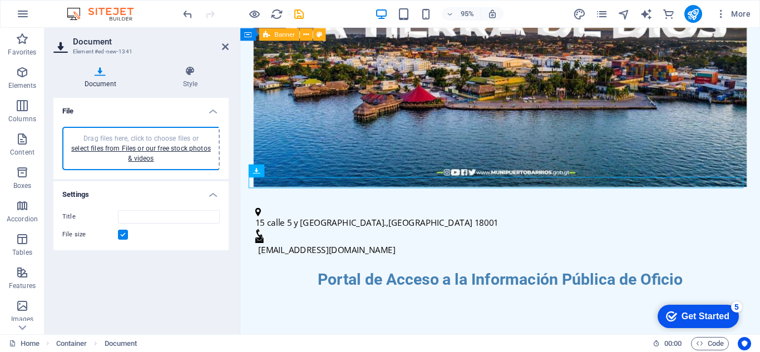
type input "hojasdetrabajodela3eraunidadninos-AlotJMUzR_Uto_mdKa54Pg.pdf"
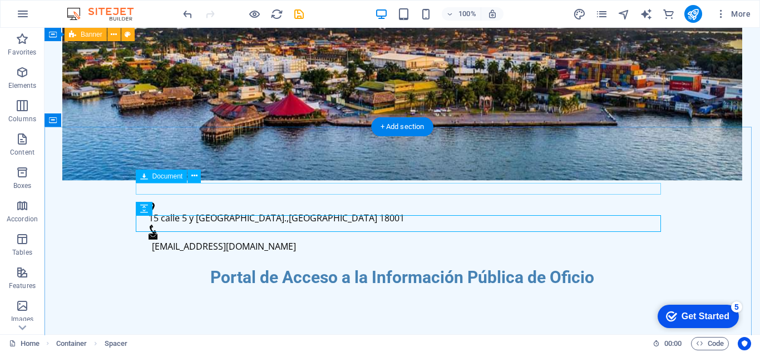
click at [296, 344] on div "hojasdetrabajodela3eraunidadninos-uTO1GsEaQuqbDep6_1viYQ.pdf 4.4 MB" at bounding box center [402, 350] width 525 height 12
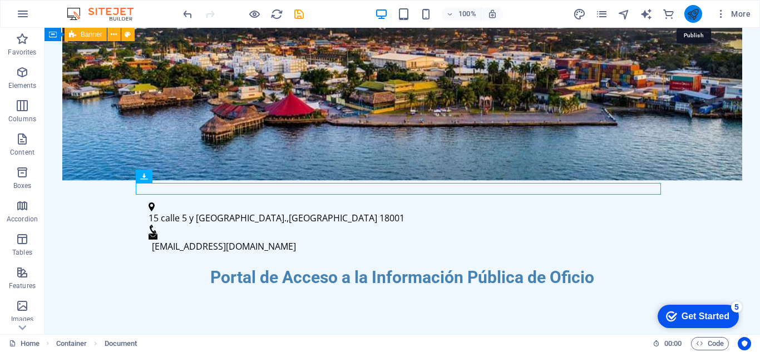
click at [696, 17] on icon "publish" at bounding box center [692, 14] width 13 height 13
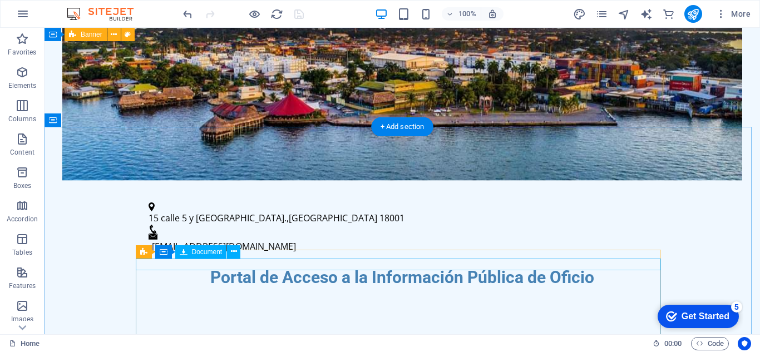
scroll to position [558, 0]
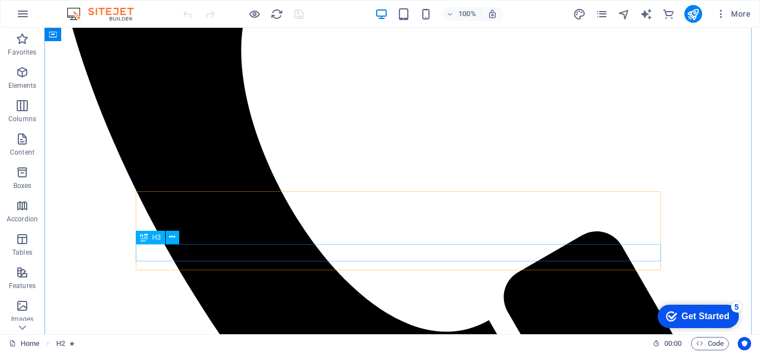
scroll to position [438, 0]
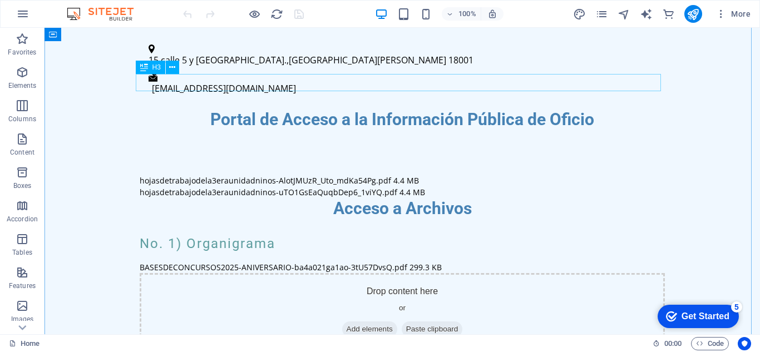
click at [227, 235] on div "No. 1) Organigrama" at bounding box center [402, 243] width 525 height 17
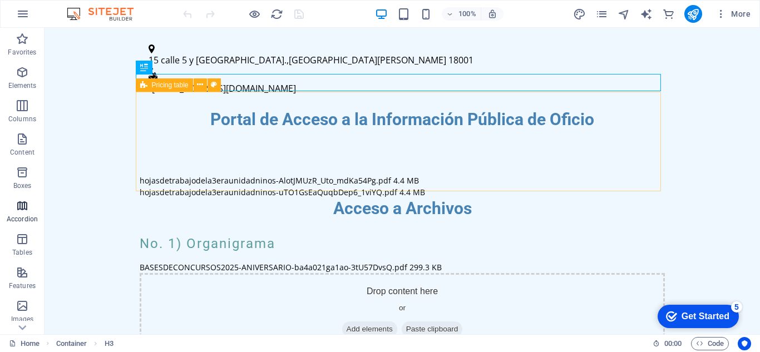
drag, startPoint x: 27, startPoint y: 215, endPoint x: 36, endPoint y: 165, distance: 50.8
click at [27, 215] on p "Accordion" at bounding box center [22, 219] width 31 height 9
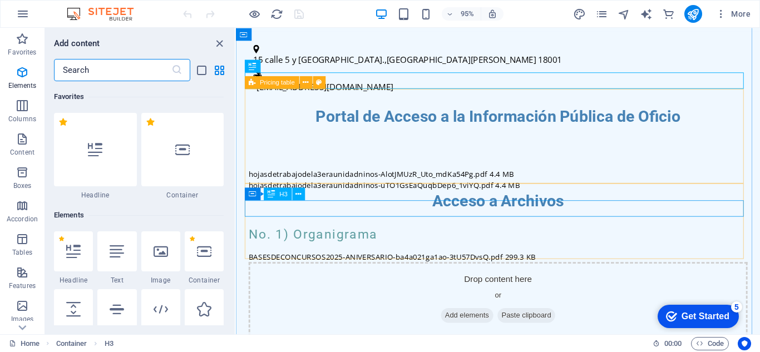
scroll to position [3551, 0]
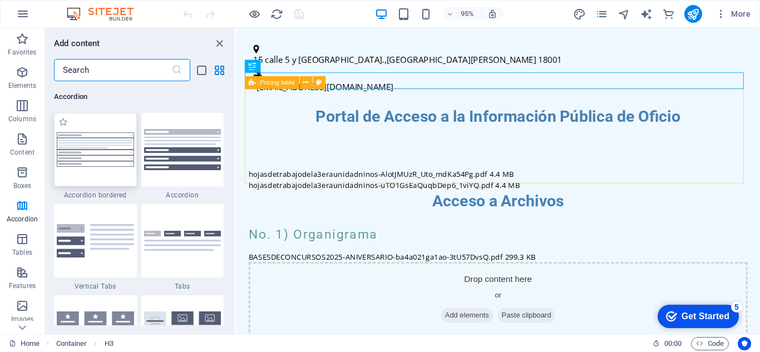
click at [93, 164] on img at bounding box center [95, 149] width 77 height 34
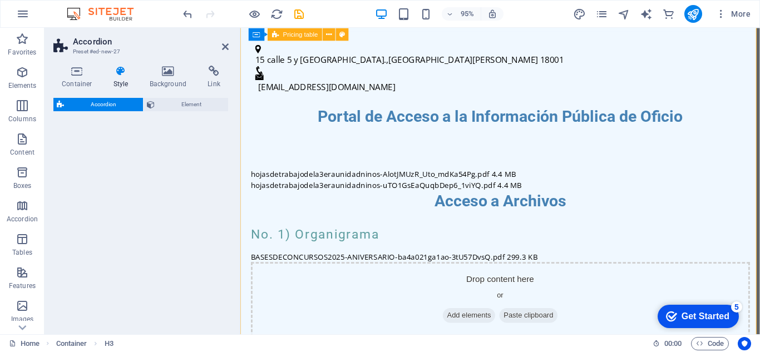
select select "rem"
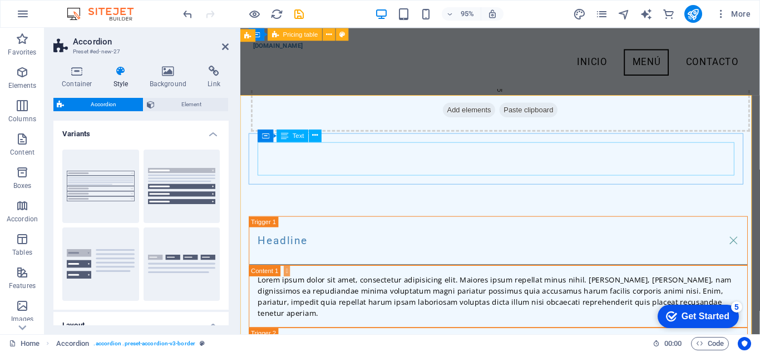
scroll to position [745, 0]
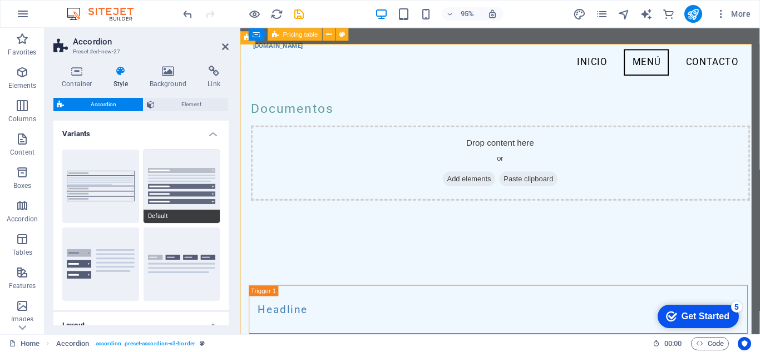
click at [185, 184] on button "Default" at bounding box center [181, 186] width 77 height 73
type input "1"
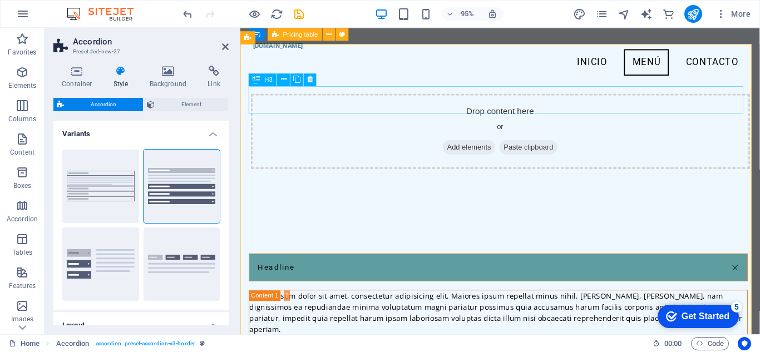
click at [323, 265] on div "Headline" at bounding box center [511, 279] width 525 height 29
click at [322, 265] on div "Headline" at bounding box center [511, 279] width 525 height 29
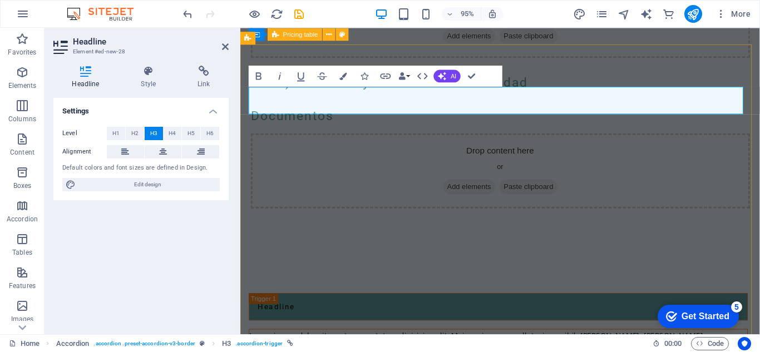
scroll to position [801, 0]
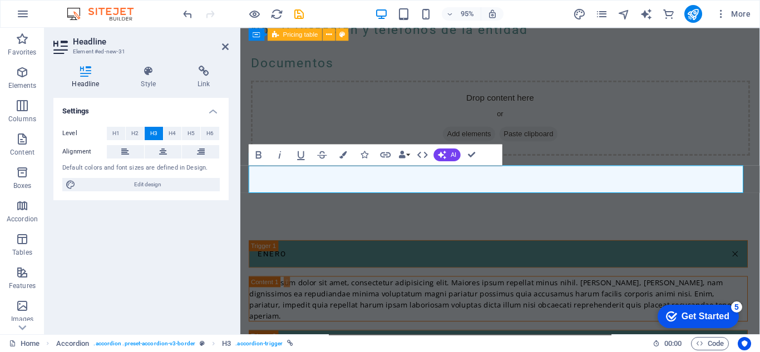
drag, startPoint x: 315, startPoint y: 185, endPoint x: 219, endPoint y: 190, distance: 96.3
click at [240, 190] on html "Skip to main content accesoinfo.munipuertobarrios.gob.gt Menu Inicio Menú Conta…" at bounding box center [513, 344] width 547 height 2235
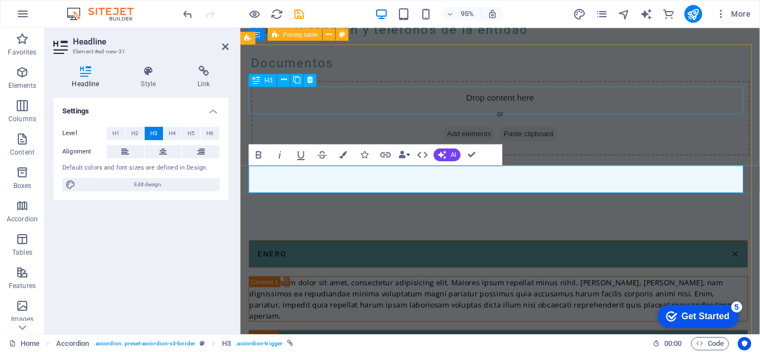
click at [289, 251] on div "ENERO" at bounding box center [511, 265] width 525 height 29
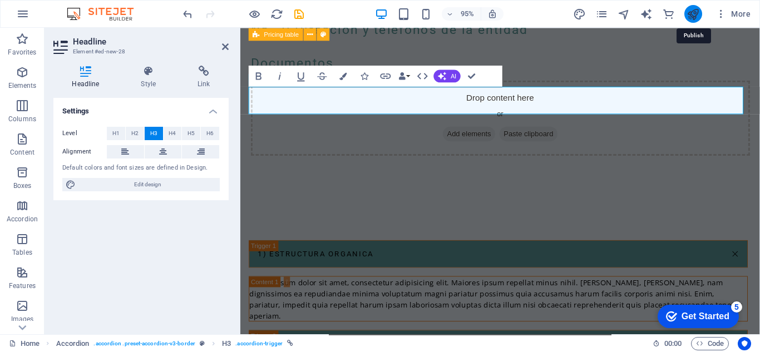
click at [697, 13] on icon "publish" at bounding box center [692, 14] width 13 height 13
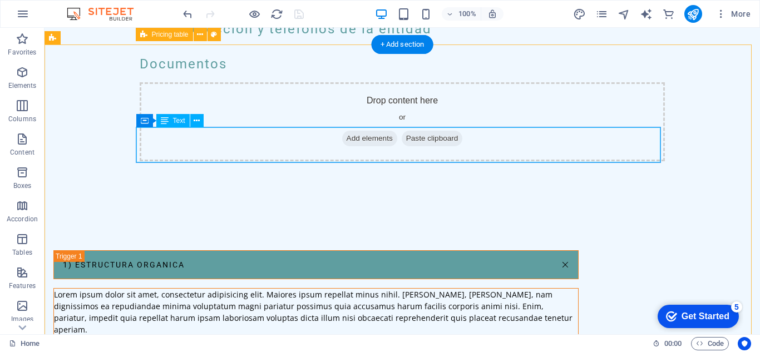
click at [232, 289] on div "Lorem ipsum dolor sit amet, consectetur adipisicing elit. Maiores ipsum repella…" at bounding box center [316, 312] width 524 height 47
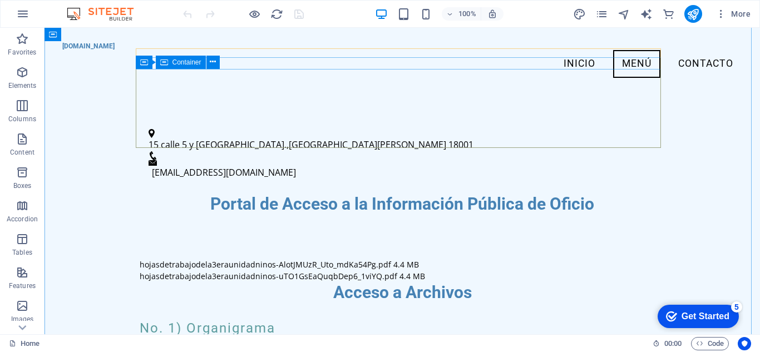
scroll to position [271, 0]
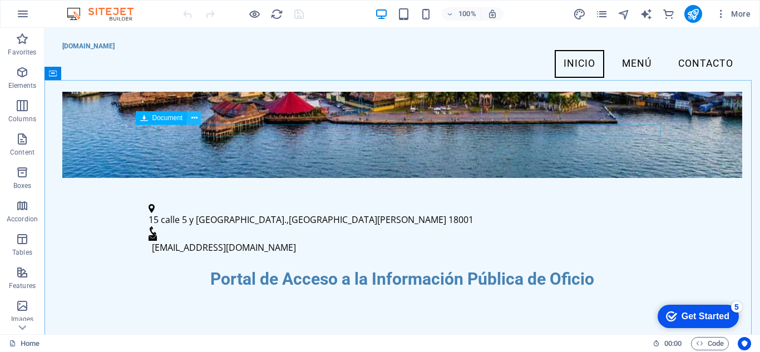
click at [194, 117] on icon at bounding box center [194, 118] width 6 height 12
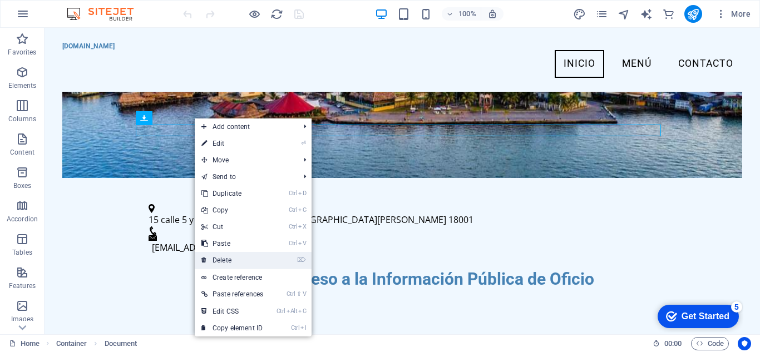
click at [252, 253] on link "⌦ Delete" at bounding box center [232, 260] width 75 height 17
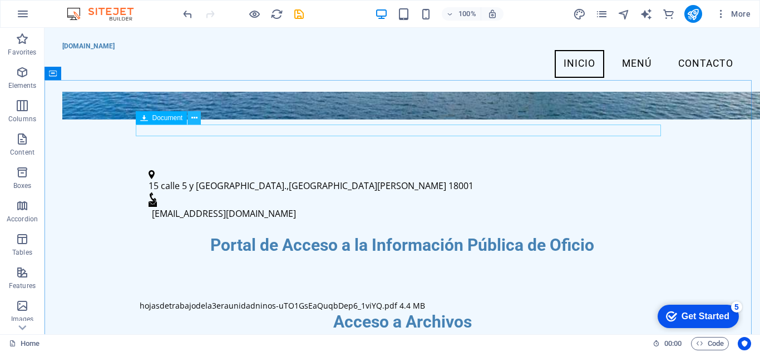
click at [195, 120] on icon at bounding box center [194, 118] width 6 height 12
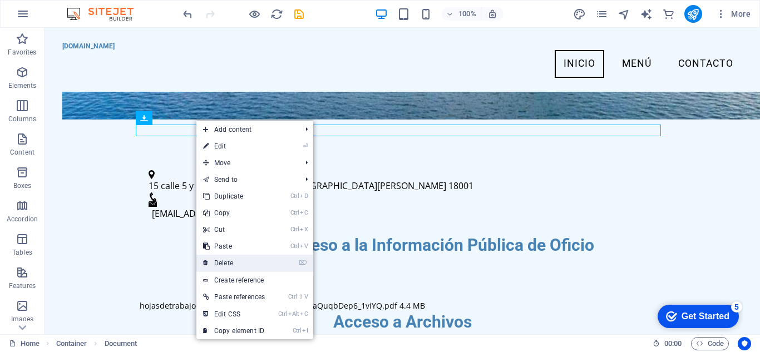
click at [236, 260] on link "⌦ Delete" at bounding box center [233, 263] width 75 height 17
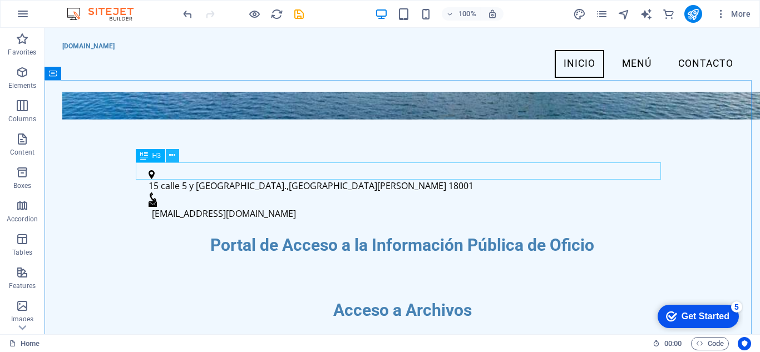
click at [174, 155] on icon at bounding box center [172, 156] width 6 height 12
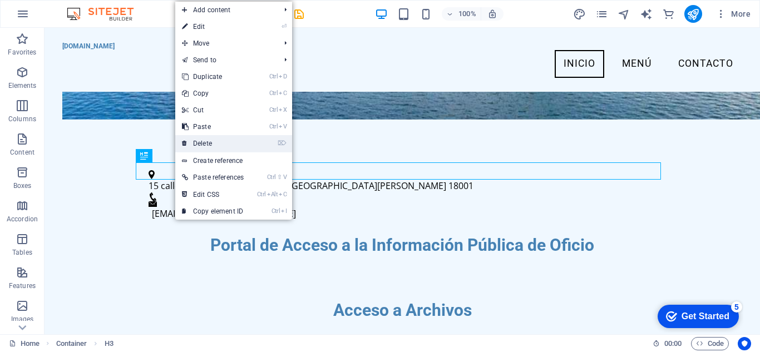
click at [209, 146] on link "⌦ Delete" at bounding box center [212, 143] width 75 height 17
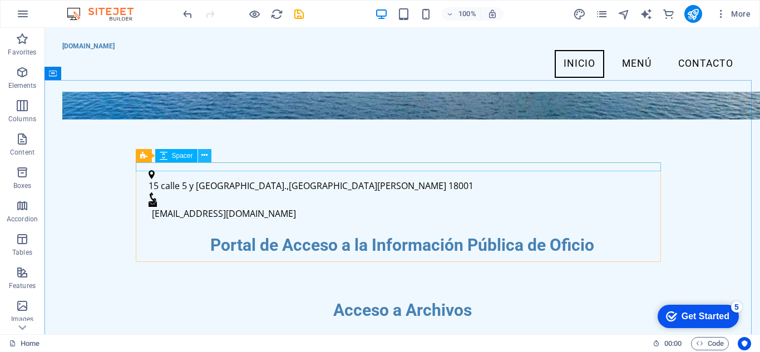
click at [209, 157] on button at bounding box center [204, 155] width 13 height 13
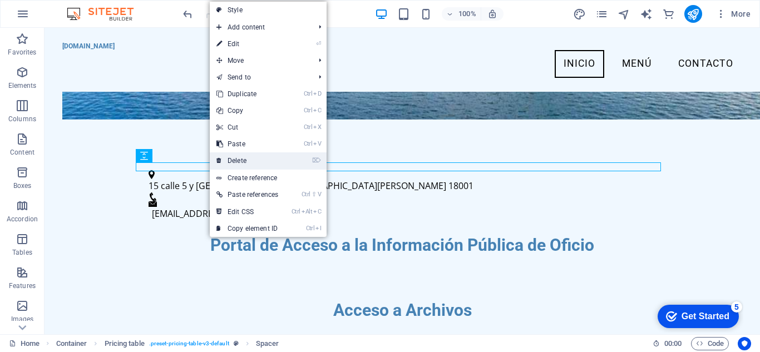
click at [248, 159] on link "⌦ Delete" at bounding box center [247, 160] width 75 height 17
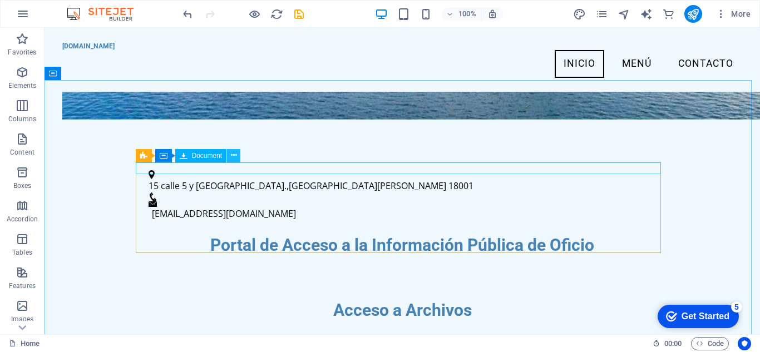
click at [233, 158] on icon at bounding box center [234, 156] width 6 height 12
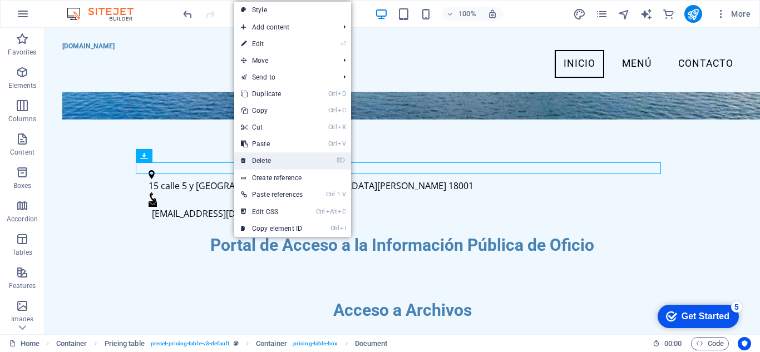
click at [269, 159] on link "⌦ Delete" at bounding box center [271, 160] width 75 height 17
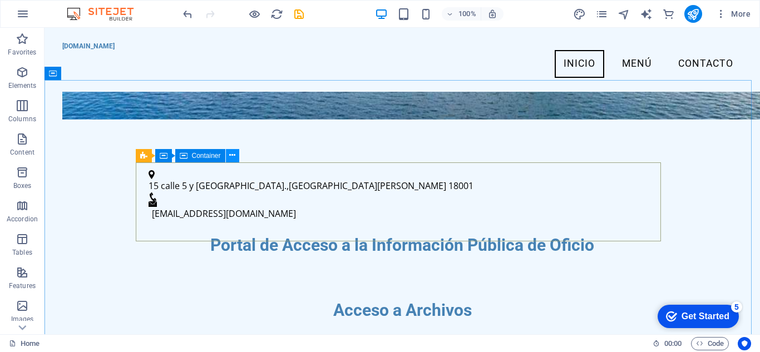
click at [232, 155] on icon at bounding box center [232, 156] width 6 height 12
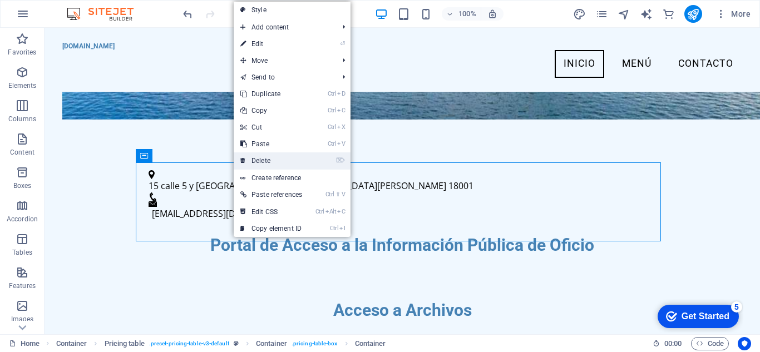
click at [263, 164] on link "⌦ Delete" at bounding box center [271, 160] width 75 height 17
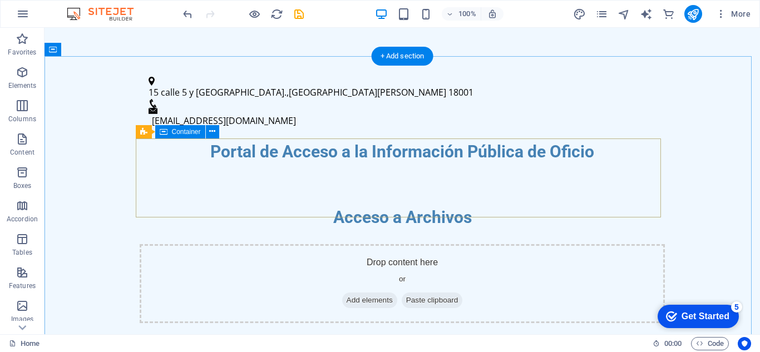
scroll to position [382, 0]
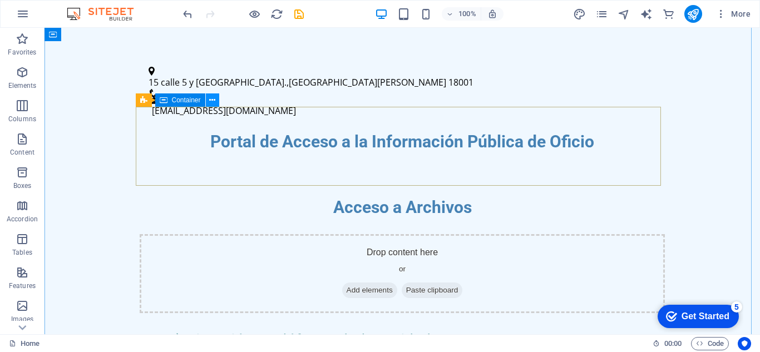
click at [214, 104] on icon at bounding box center [212, 101] width 6 height 12
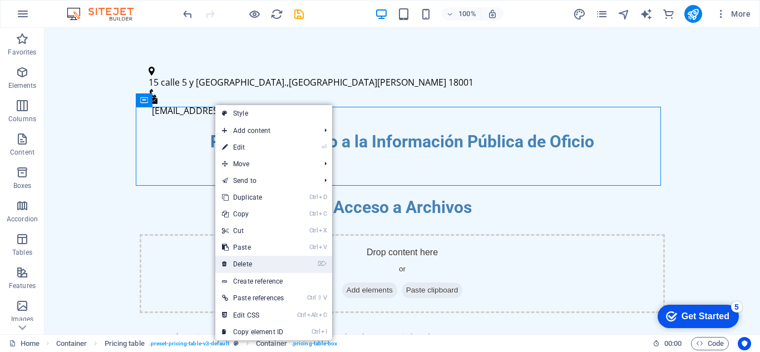
click at [255, 261] on link "⌦ Delete" at bounding box center [252, 264] width 75 height 17
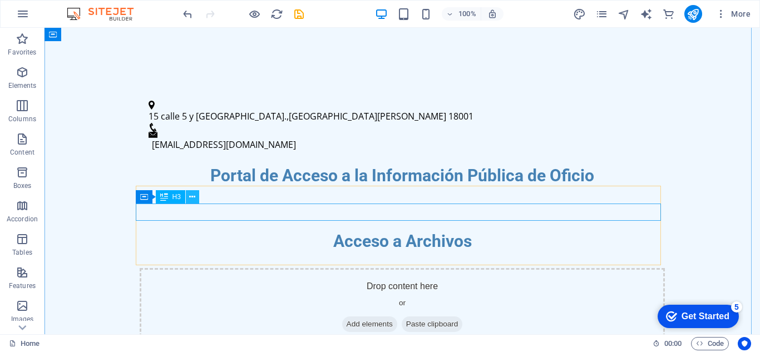
click at [194, 197] on icon at bounding box center [192, 197] width 6 height 12
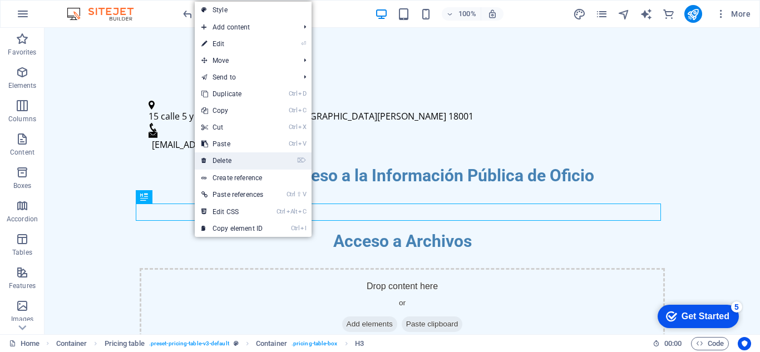
click at [224, 160] on link "⌦ Delete" at bounding box center [232, 160] width 75 height 17
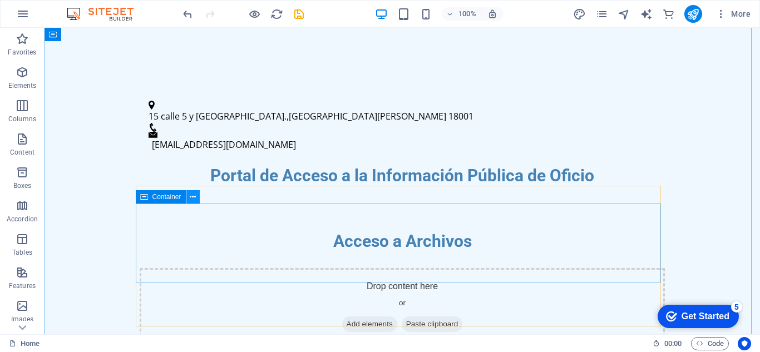
click at [192, 198] on icon at bounding box center [193, 197] width 6 height 12
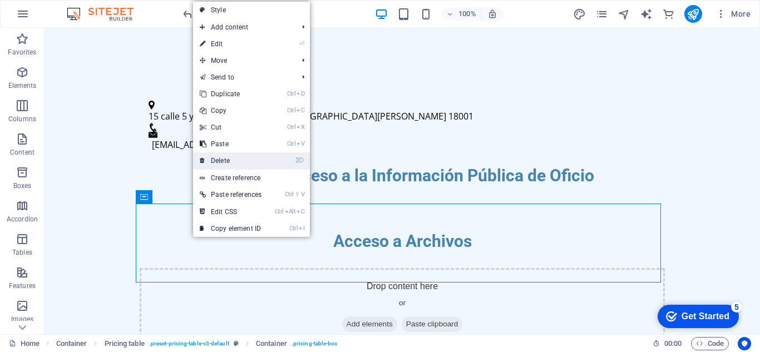
click at [233, 163] on link "⌦ Delete" at bounding box center [230, 160] width 75 height 17
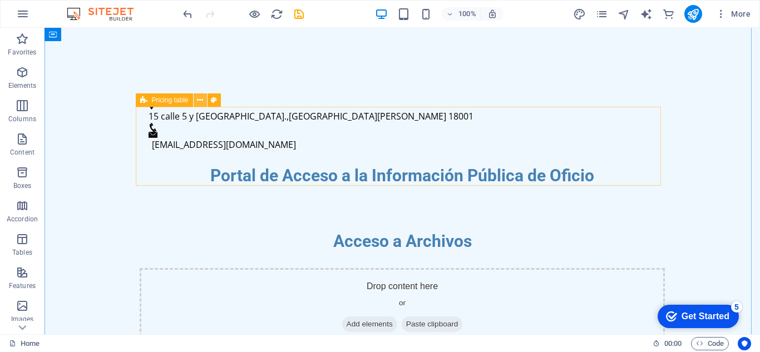
click at [197, 103] on icon at bounding box center [200, 101] width 6 height 12
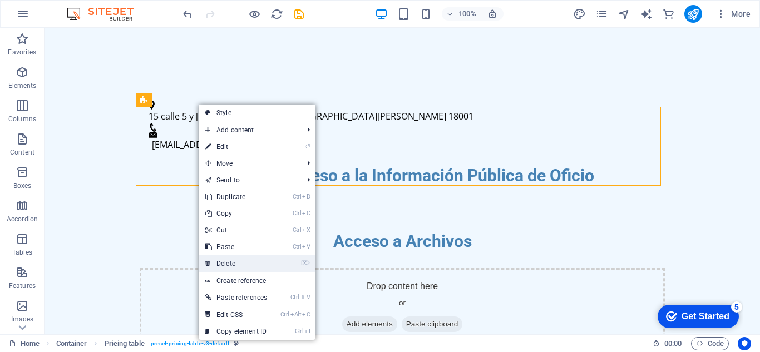
click at [240, 263] on link "⌦ Delete" at bounding box center [236, 263] width 75 height 17
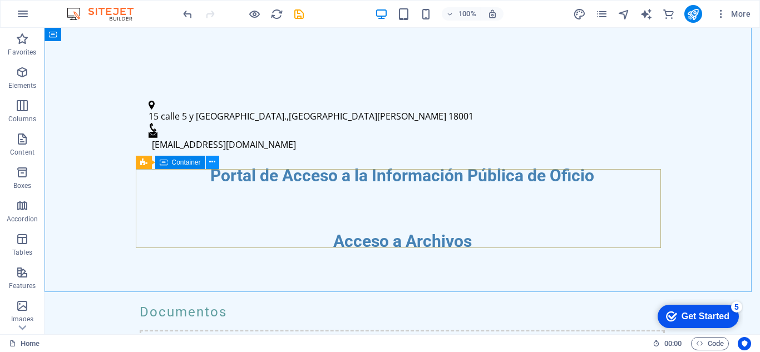
click at [214, 161] on icon at bounding box center [212, 162] width 6 height 12
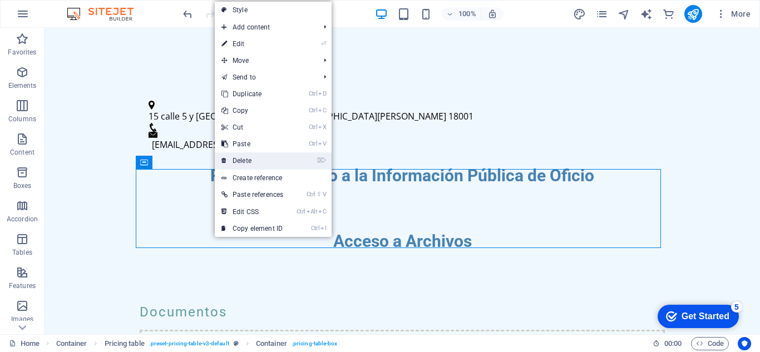
click at [242, 162] on link "⌦ Delete" at bounding box center [252, 160] width 75 height 17
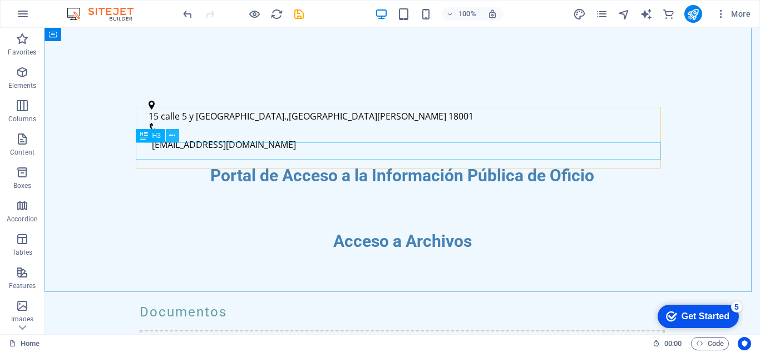
click at [174, 142] on button at bounding box center [172, 135] width 13 height 13
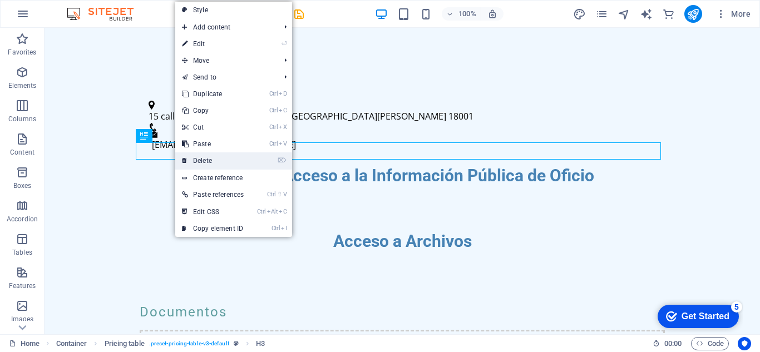
click at [215, 157] on link "⌦ Delete" at bounding box center [212, 160] width 75 height 17
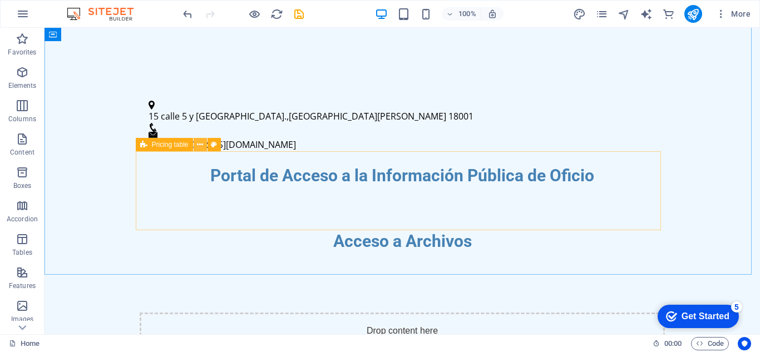
click at [205, 148] on button at bounding box center [200, 144] width 13 height 13
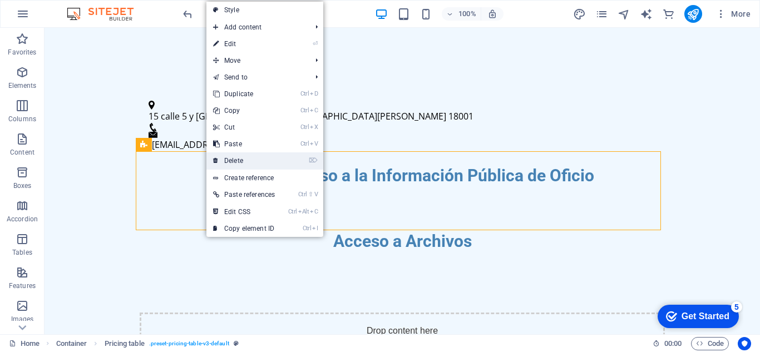
click at [229, 157] on link "⌦ Delete" at bounding box center [243, 160] width 75 height 17
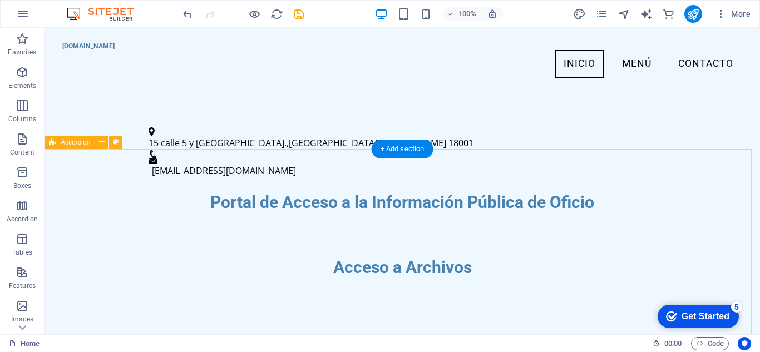
scroll to position [210, 0]
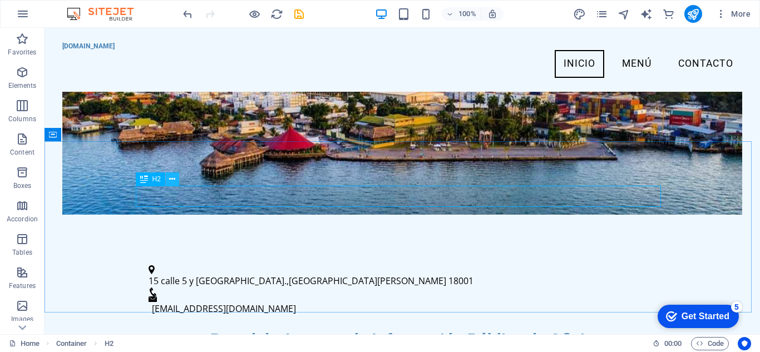
click at [175, 180] on icon at bounding box center [172, 180] width 6 height 12
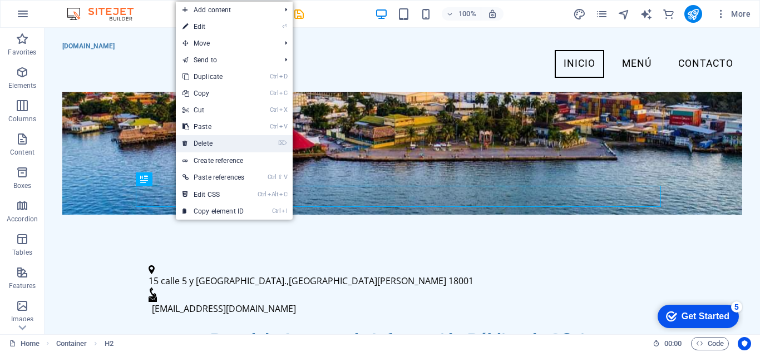
click at [195, 149] on link "⌦ Delete" at bounding box center [213, 143] width 75 height 17
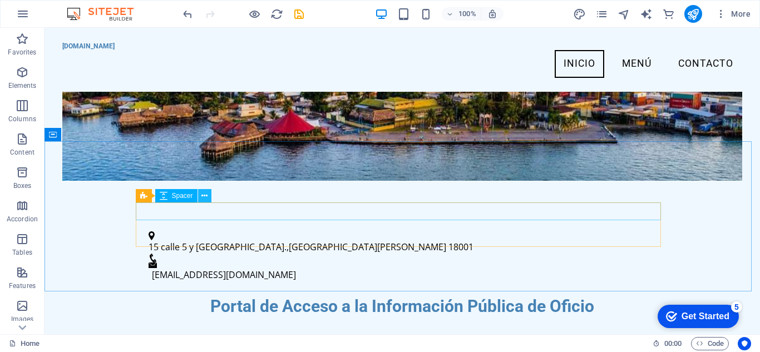
click at [206, 197] on icon at bounding box center [204, 196] width 6 height 12
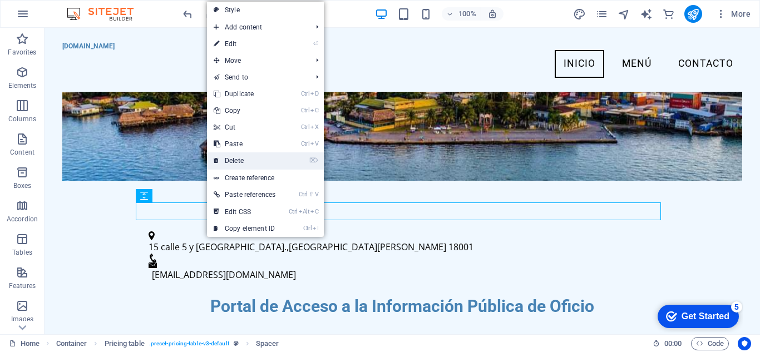
click at [246, 155] on link "⌦ Delete" at bounding box center [244, 160] width 75 height 17
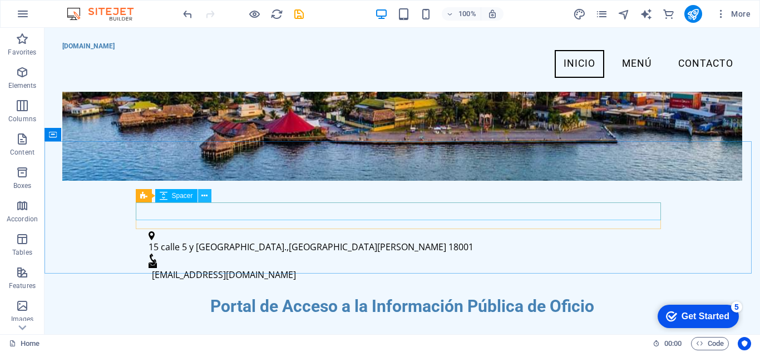
click at [206, 196] on icon at bounding box center [204, 196] width 6 height 12
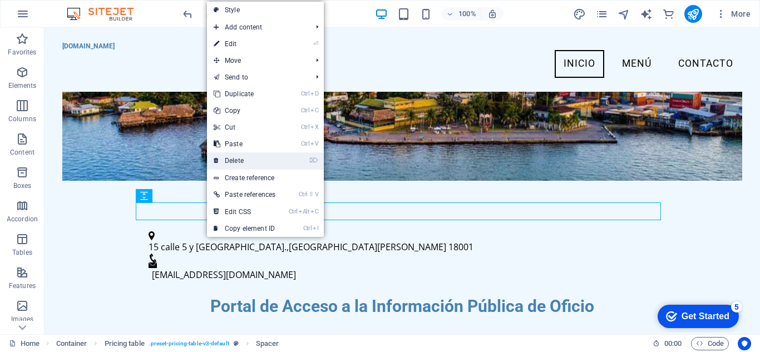
click at [240, 166] on link "⌦ Delete" at bounding box center [244, 160] width 75 height 17
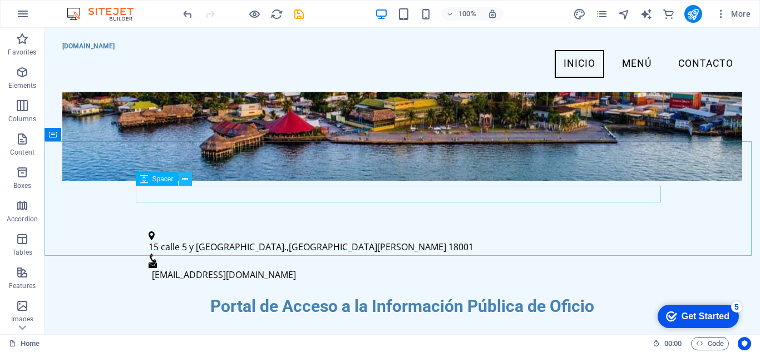
click at [188, 184] on button at bounding box center [185, 178] width 13 height 13
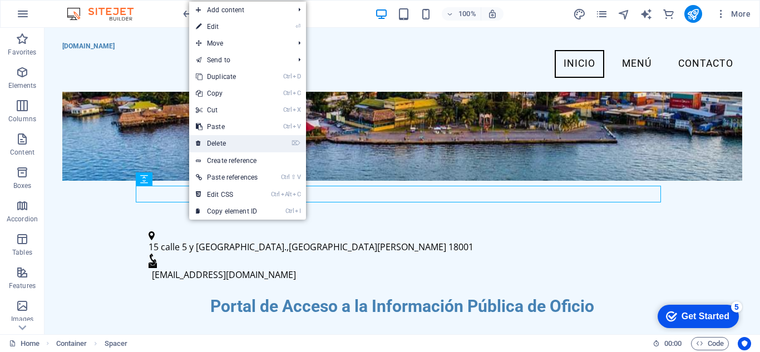
click at [221, 141] on link "⌦ Delete" at bounding box center [226, 143] width 75 height 17
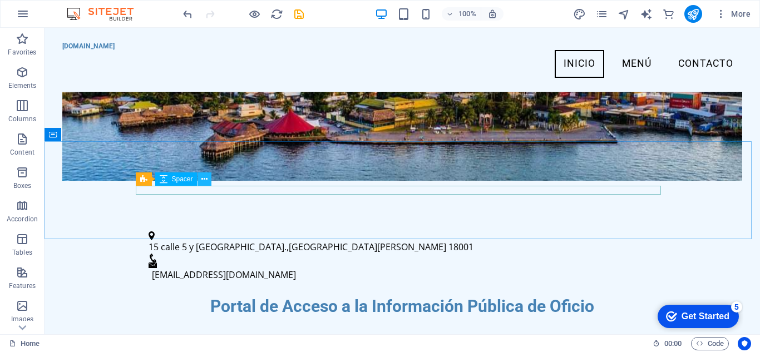
click at [206, 182] on icon at bounding box center [204, 180] width 6 height 12
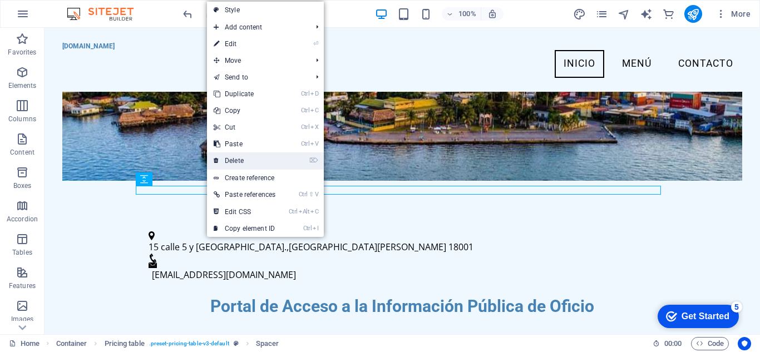
click at [241, 157] on link "⌦ Delete" at bounding box center [244, 160] width 75 height 17
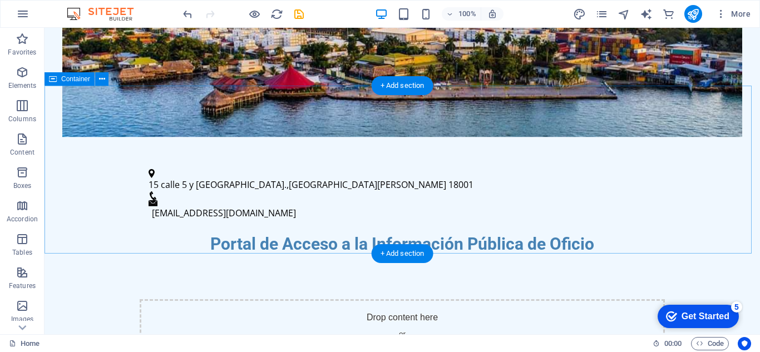
scroll to position [265, 0]
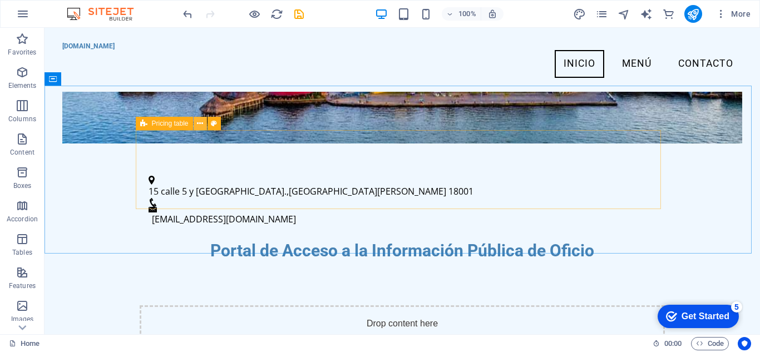
click at [201, 126] on icon at bounding box center [200, 124] width 6 height 12
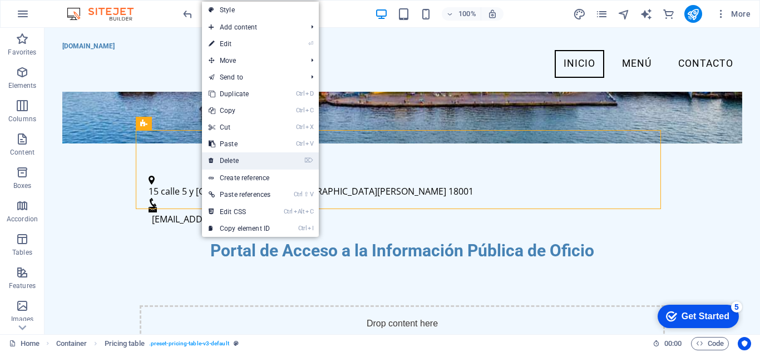
click at [229, 155] on link "⌦ Delete" at bounding box center [239, 160] width 75 height 17
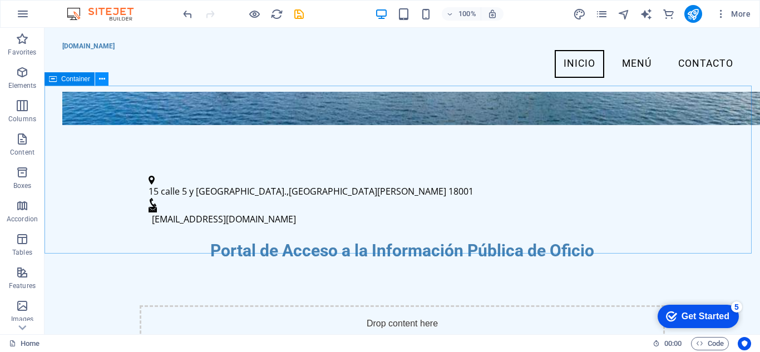
click at [103, 78] on icon at bounding box center [102, 79] width 6 height 12
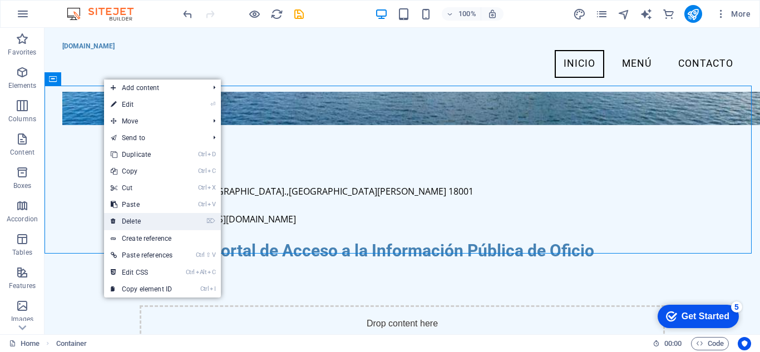
click at [137, 220] on link "⌦ Delete" at bounding box center [141, 221] width 75 height 17
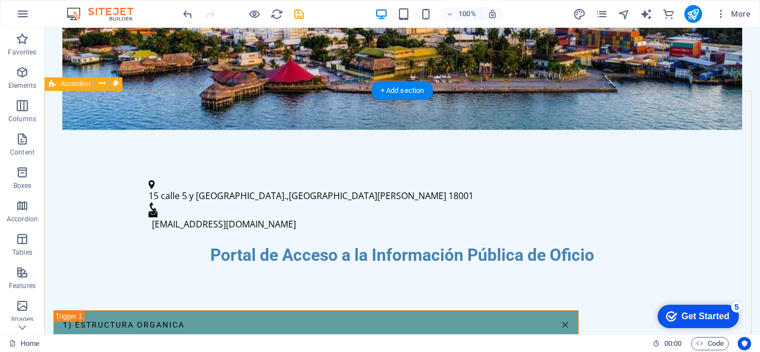
scroll to position [321, 0]
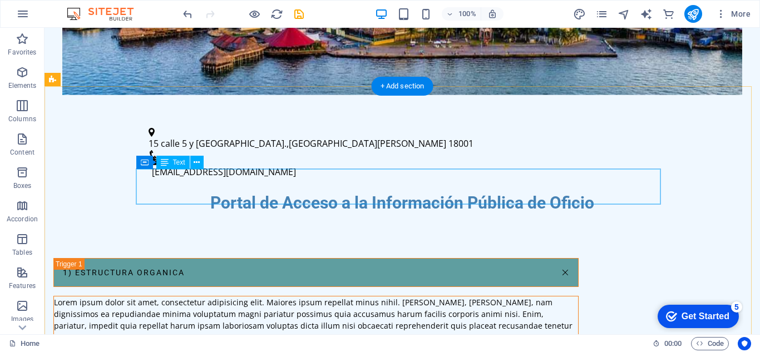
click at [251, 296] on div "Lorem ipsum dolor sit amet, consectetur adipisicing elit. Maiores ipsum repella…" at bounding box center [316, 319] width 524 height 47
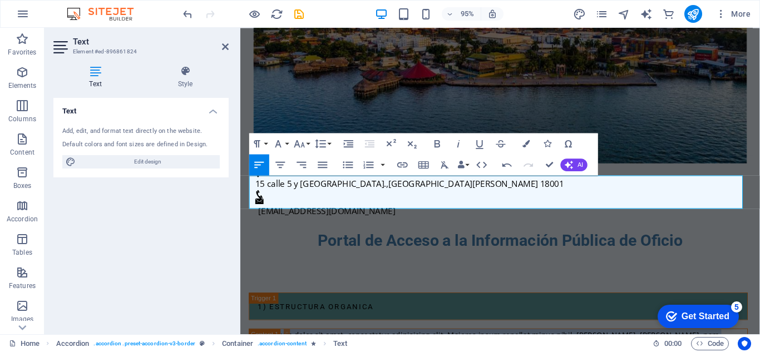
drag, startPoint x: 657, startPoint y: 215, endPoint x: 221, endPoint y: 187, distance: 436.9
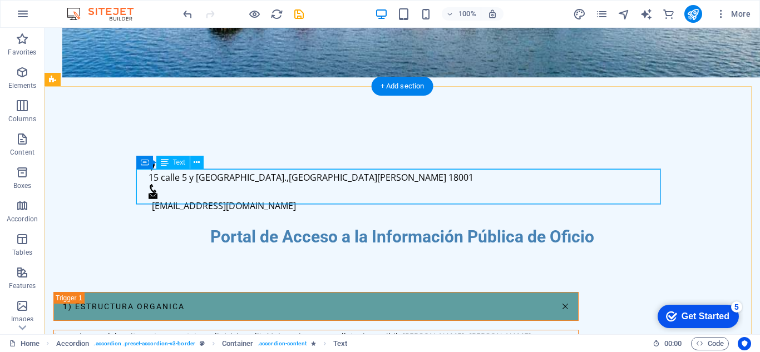
click at [539, 330] on div "Lorem ipsum dolor sit amet, consectetur adipisicing elit. Maiores ipsum repella…" at bounding box center [316, 353] width 524 height 47
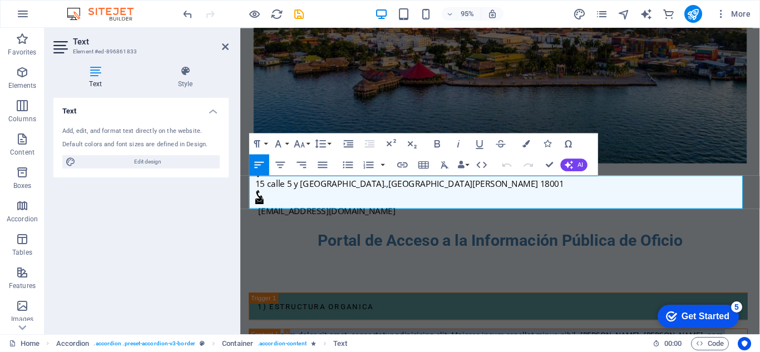
drag, startPoint x: 650, startPoint y: 210, endPoint x: 464, endPoint y: 209, distance: 185.2
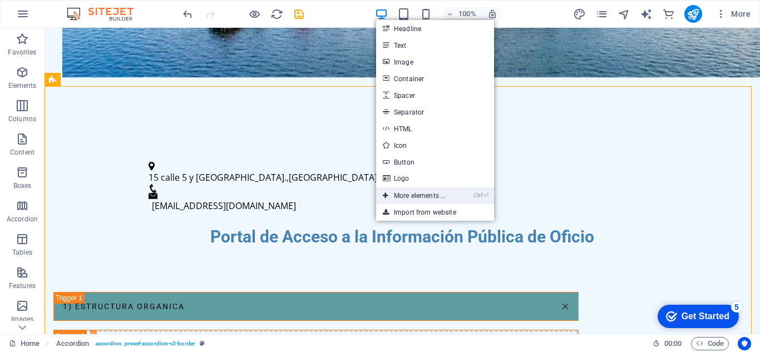
click at [429, 201] on link "Ctrl ⏎ More elements ..." at bounding box center [414, 195] width 76 height 17
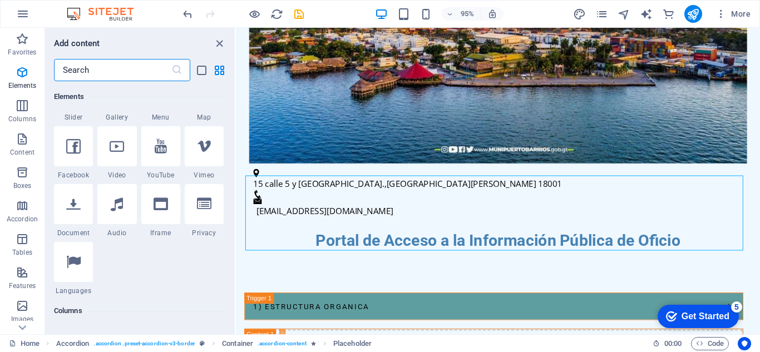
scroll to position [341, 0]
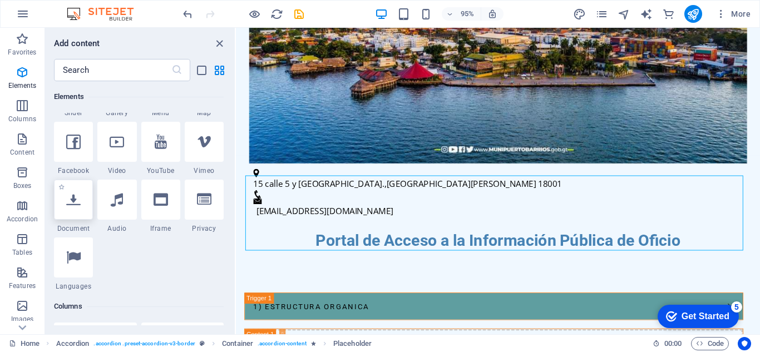
click at [81, 215] on div at bounding box center [73, 200] width 39 height 40
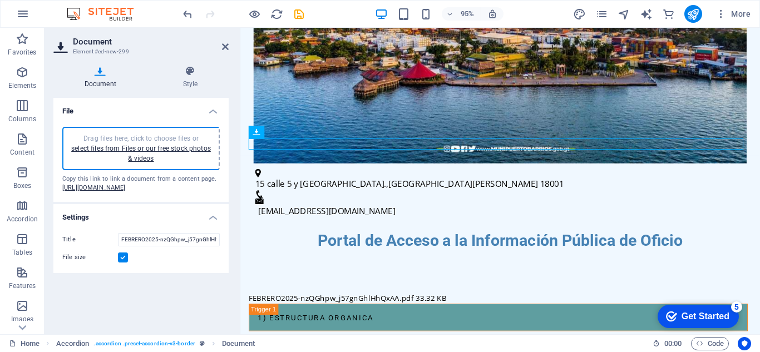
type input "MARZO2025-ChxSbN3yjriFdbZXehuqhQ.pdf"
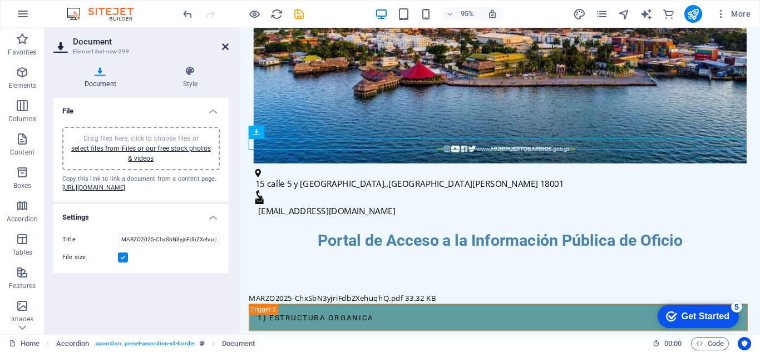
click at [225, 48] on icon at bounding box center [225, 46] width 7 height 9
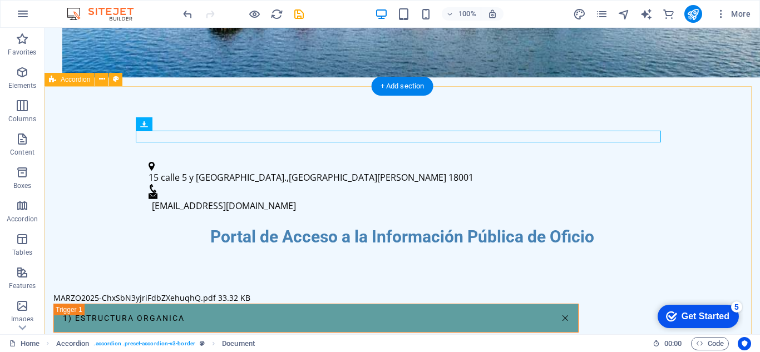
click at [304, 292] on div "MARZO2025-ChxSbN3yjriFdbZXehuqhQ.pdf 33.32 KB" at bounding box center [315, 298] width 525 height 12
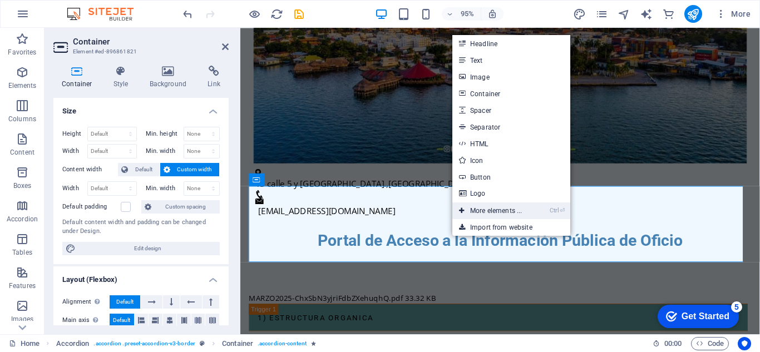
click at [489, 210] on link "Ctrl ⏎ More elements ..." at bounding box center [490, 210] width 76 height 17
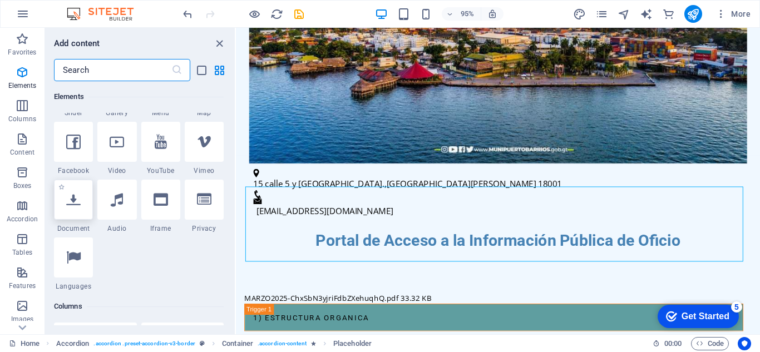
click at [76, 201] on icon at bounding box center [73, 199] width 14 height 14
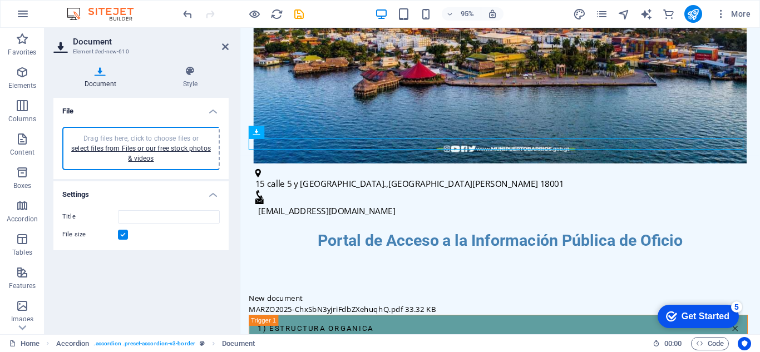
type input "ENERO2025-ODoWhoWr8rb76DTiFOkdXg.pdf"
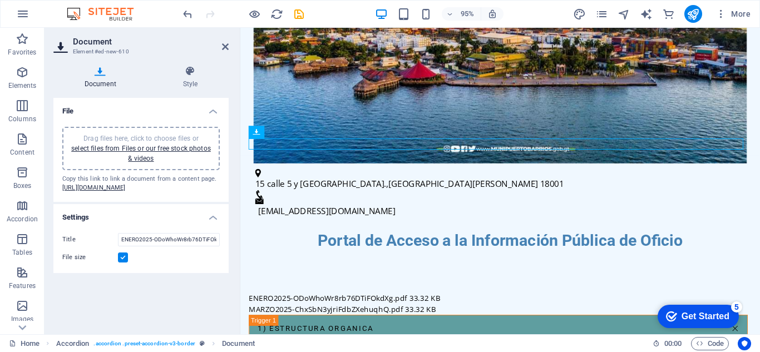
click at [221, 48] on header "Document Element #ed-new-610" at bounding box center [140, 42] width 175 height 29
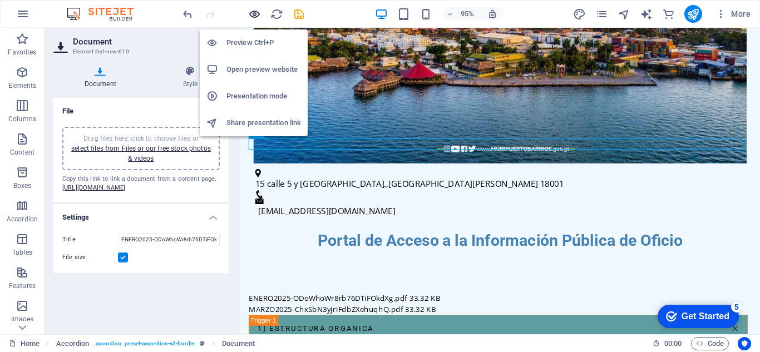
click at [255, 20] on icon "button" at bounding box center [254, 14] width 13 height 13
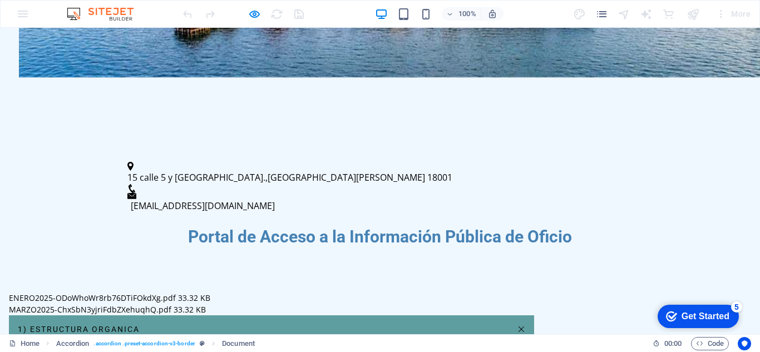
click at [275, 315] on link "1) ESTRUCTURA ORGANICA" at bounding box center [271, 329] width 525 height 28
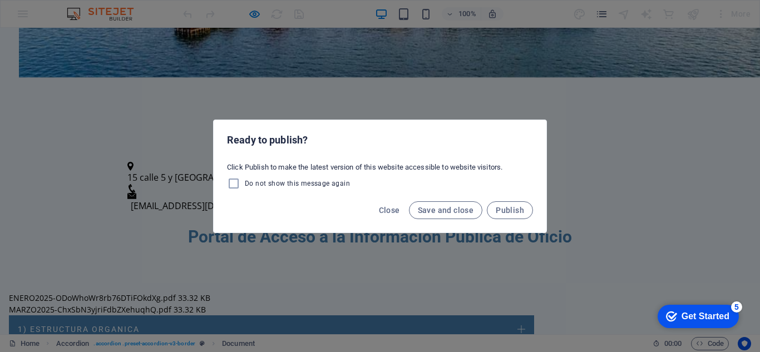
click at [300, 185] on span "Do not show this message again" at bounding box center [297, 183] width 105 height 9
click at [245, 185] on input "Do not show this message again" at bounding box center [236, 183] width 18 height 13
checkbox input "true"
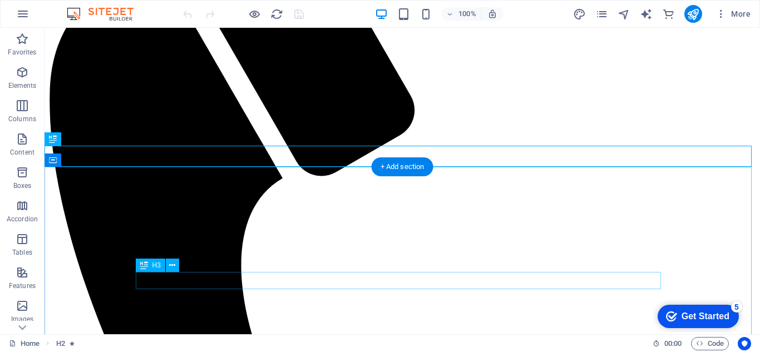
scroll to position [327, 0]
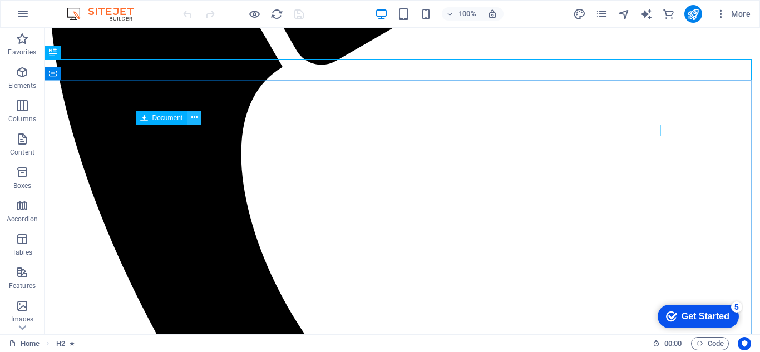
click at [194, 120] on icon at bounding box center [194, 118] width 6 height 12
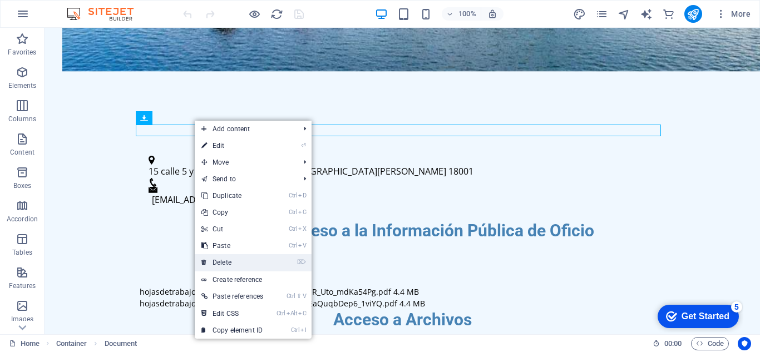
click at [221, 266] on link "⌦ Delete" at bounding box center [232, 262] width 75 height 17
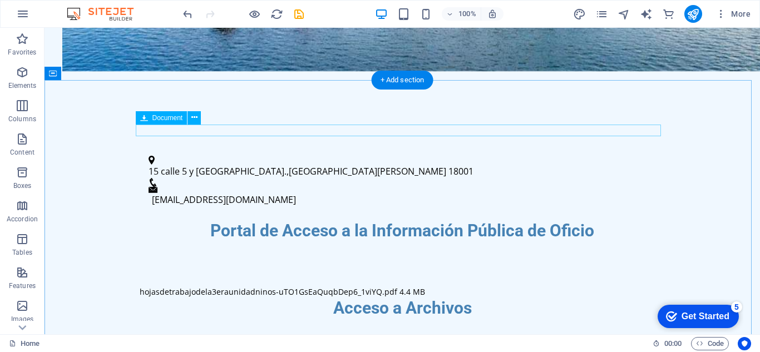
click at [326, 286] on div "hojasdetrabajodela3eraunidadninos-uTO1GsEaQuqbDep6_1viYQ.pdf 4.4 MB" at bounding box center [402, 292] width 525 height 12
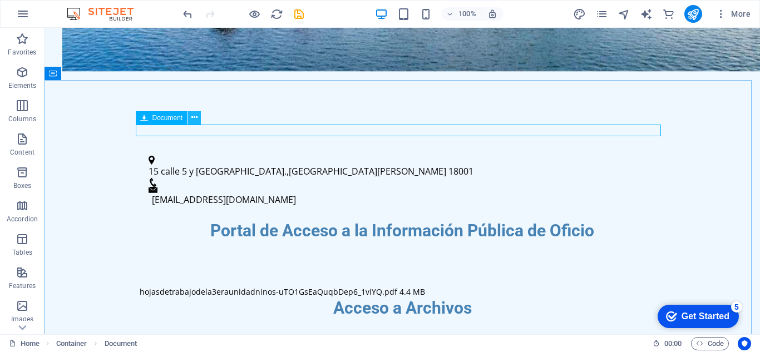
click at [190, 118] on button at bounding box center [193, 117] width 13 height 13
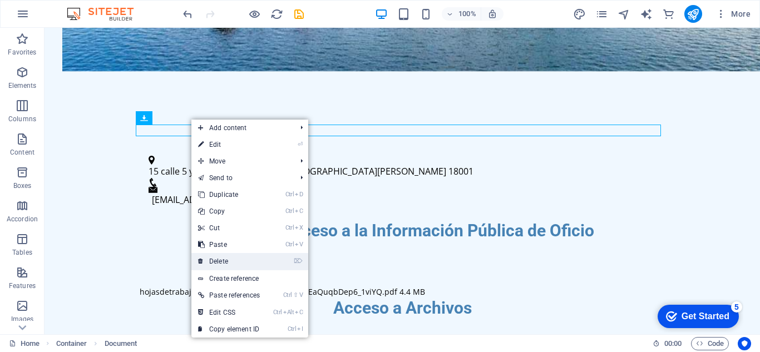
drag, startPoint x: 234, startPoint y: 258, endPoint x: 189, endPoint y: 230, distance: 53.4
click at [234, 258] on link "⌦ Delete" at bounding box center [228, 261] width 75 height 17
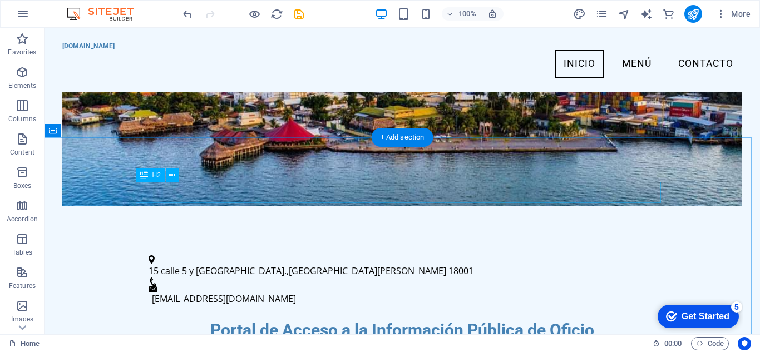
scroll to position [214, 0]
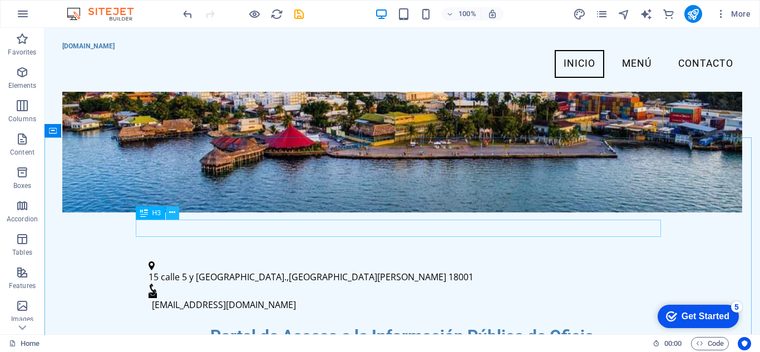
click at [176, 210] on button at bounding box center [172, 212] width 13 height 13
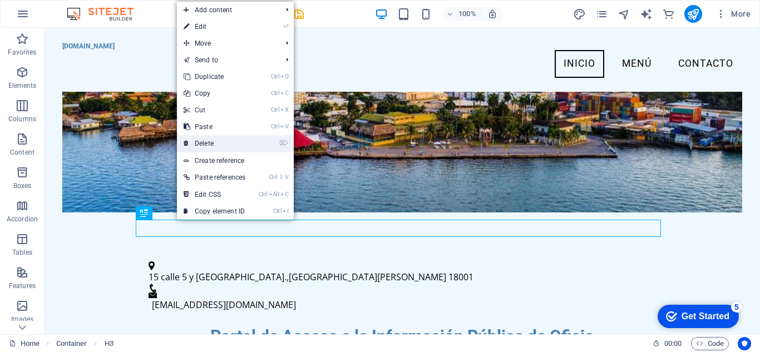
click at [215, 141] on link "⌦ Delete" at bounding box center [214, 143] width 75 height 17
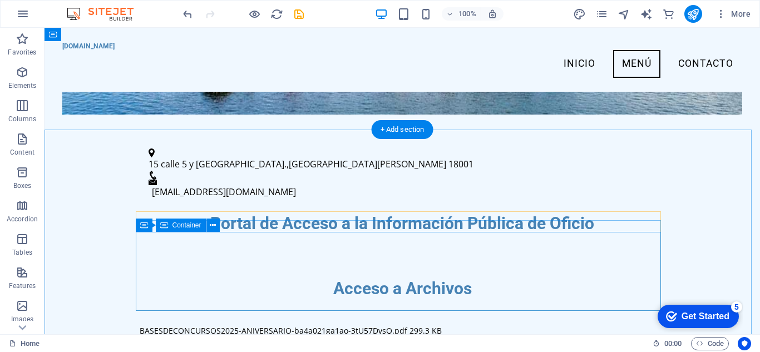
scroll to position [269, 0]
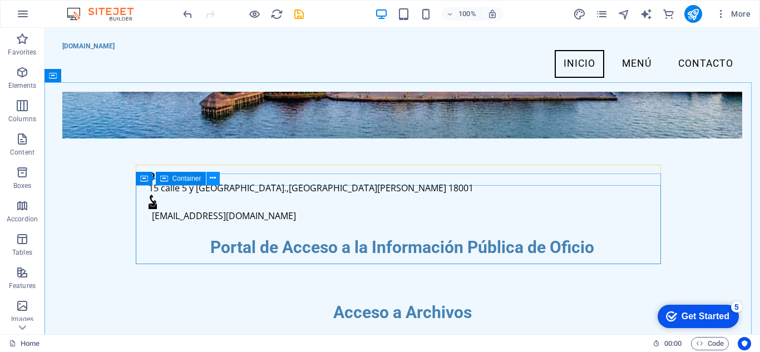
click at [214, 174] on icon at bounding box center [213, 178] width 6 height 12
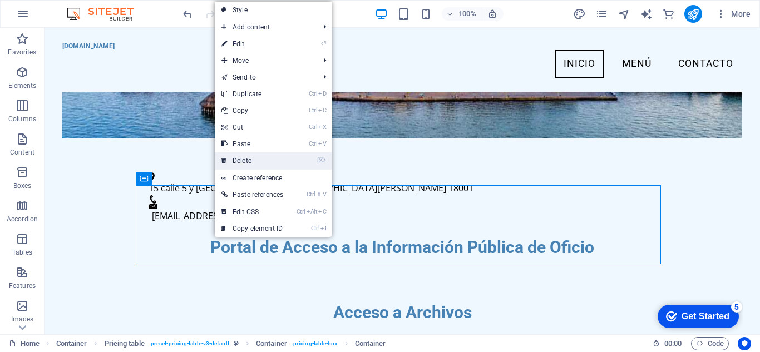
click at [253, 161] on link "⌦ Delete" at bounding box center [252, 160] width 75 height 17
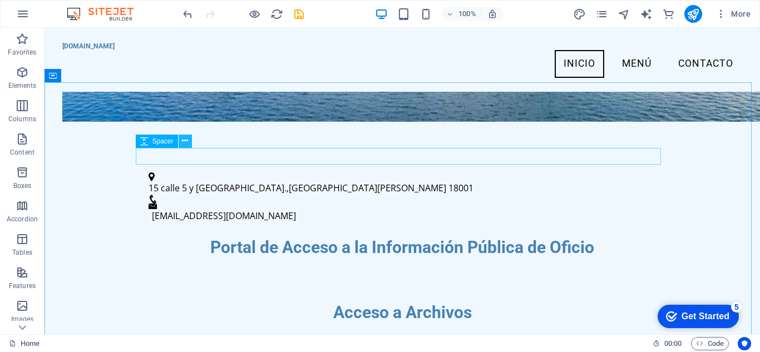
click at [187, 145] on icon at bounding box center [185, 141] width 6 height 12
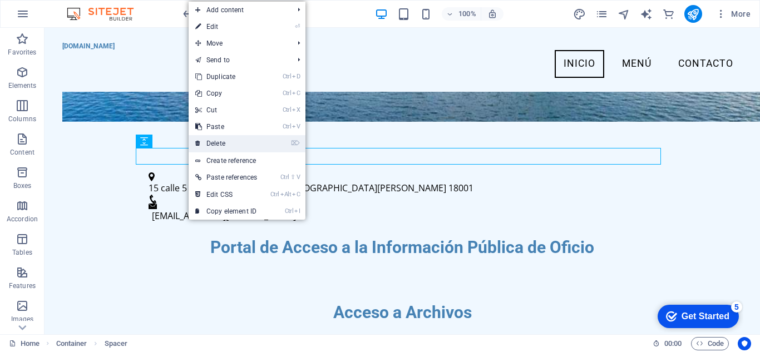
click at [217, 148] on link "⌦ Delete" at bounding box center [226, 143] width 75 height 17
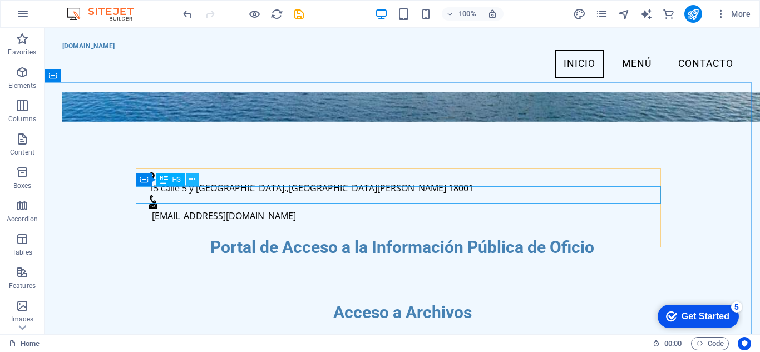
click at [190, 182] on icon at bounding box center [192, 180] width 6 height 12
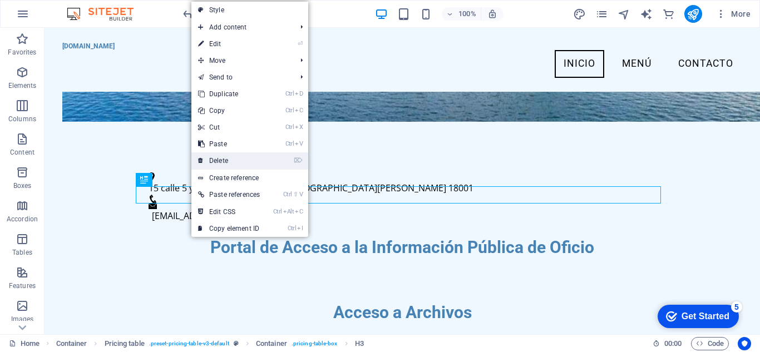
click at [222, 161] on link "⌦ Delete" at bounding box center [228, 160] width 75 height 17
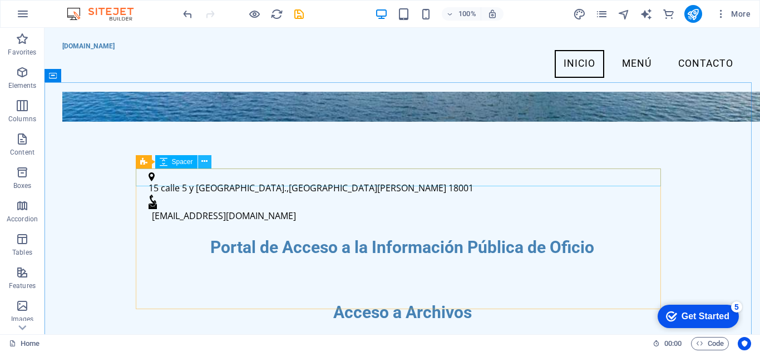
click at [203, 165] on icon at bounding box center [204, 162] width 6 height 12
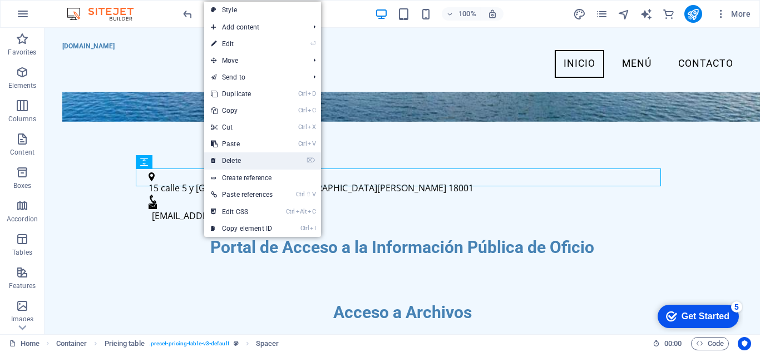
click at [232, 162] on link "⌦ Delete" at bounding box center [241, 160] width 75 height 17
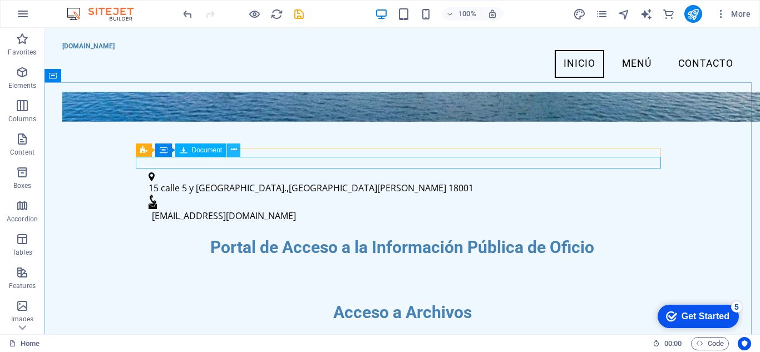
click at [234, 147] on icon at bounding box center [234, 150] width 6 height 12
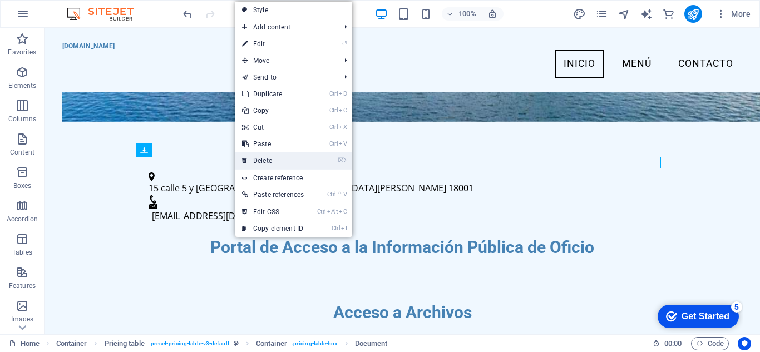
click at [260, 160] on link "⌦ Delete" at bounding box center [272, 160] width 75 height 17
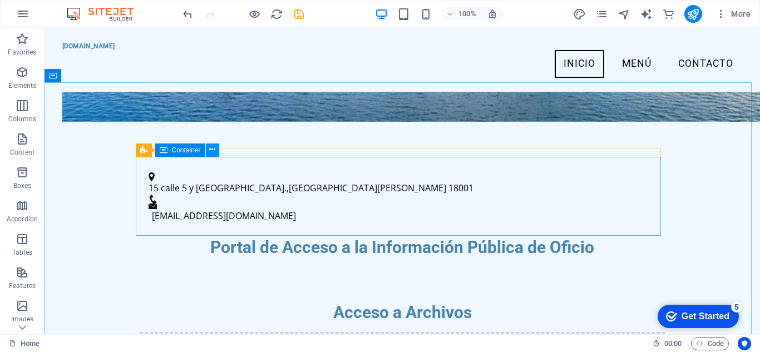
click at [212, 149] on icon at bounding box center [212, 150] width 6 height 12
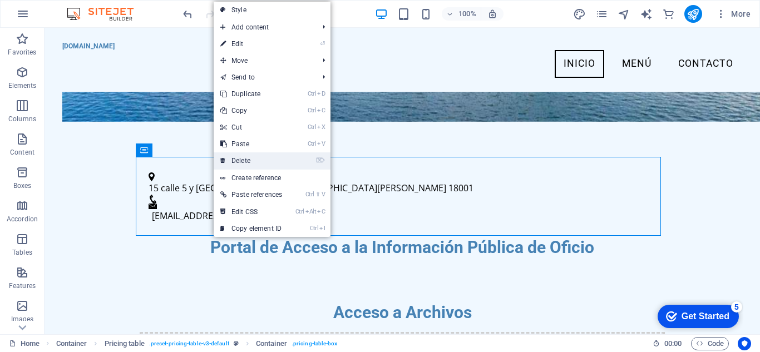
click at [230, 159] on link "⌦ Delete" at bounding box center [251, 160] width 75 height 17
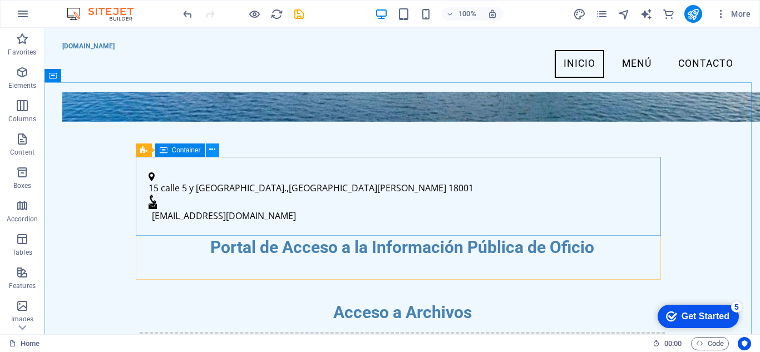
click at [216, 152] on button at bounding box center [212, 149] width 13 height 13
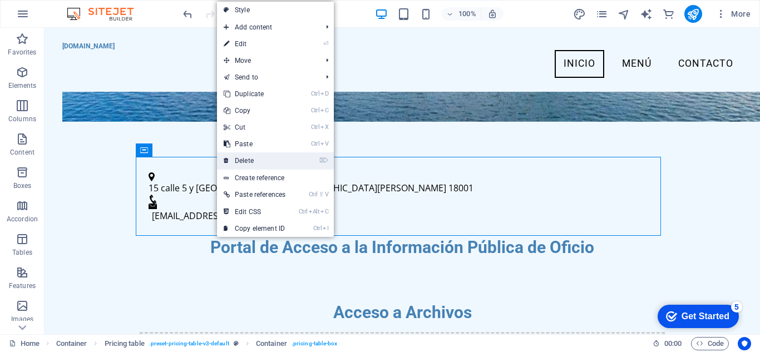
click at [234, 161] on link "⌦ Delete" at bounding box center [254, 160] width 75 height 17
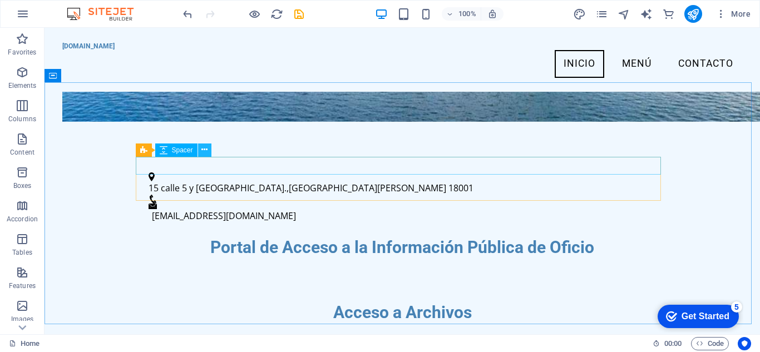
click at [207, 152] on icon at bounding box center [204, 150] width 6 height 12
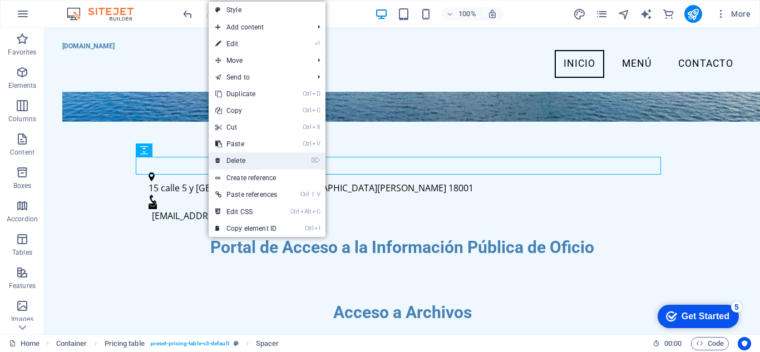
click at [227, 168] on link "⌦ Delete" at bounding box center [246, 160] width 75 height 17
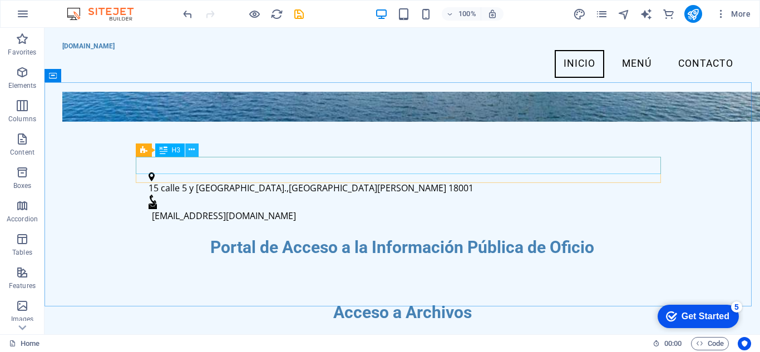
click at [194, 154] on icon at bounding box center [192, 150] width 6 height 12
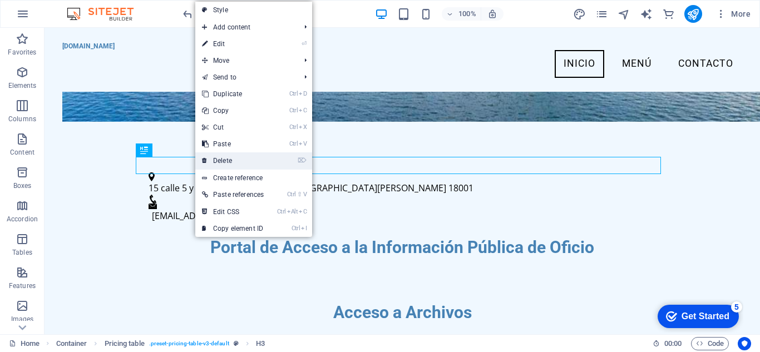
click at [227, 164] on link "⌦ Delete" at bounding box center [232, 160] width 75 height 17
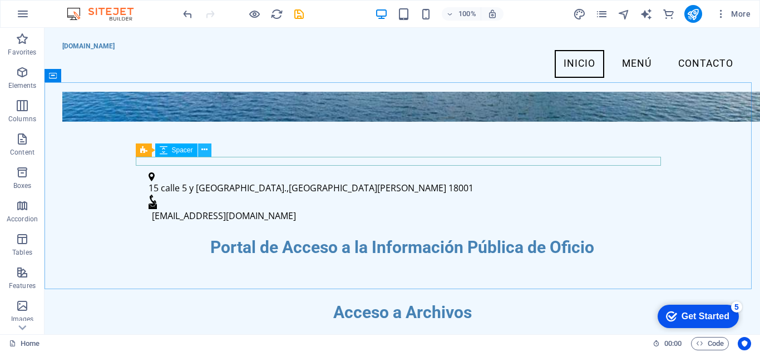
click at [205, 152] on icon at bounding box center [204, 150] width 6 height 12
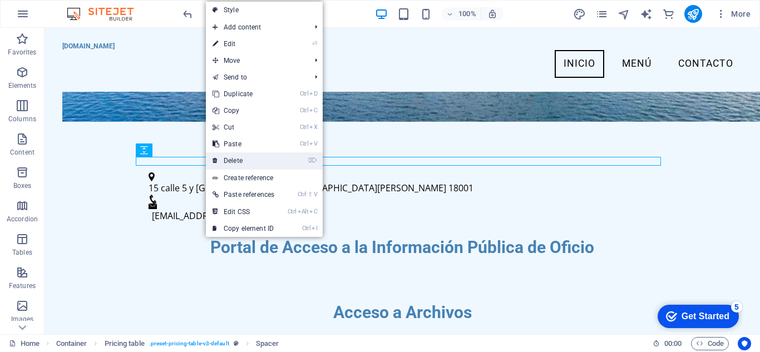
click at [223, 161] on link "⌦ Delete" at bounding box center [243, 160] width 75 height 17
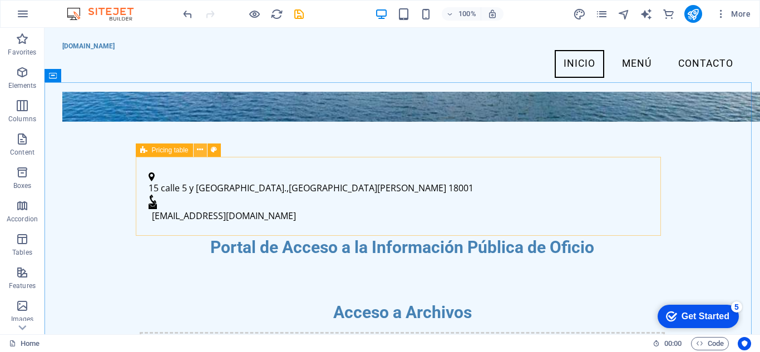
click at [203, 151] on icon at bounding box center [200, 150] width 6 height 12
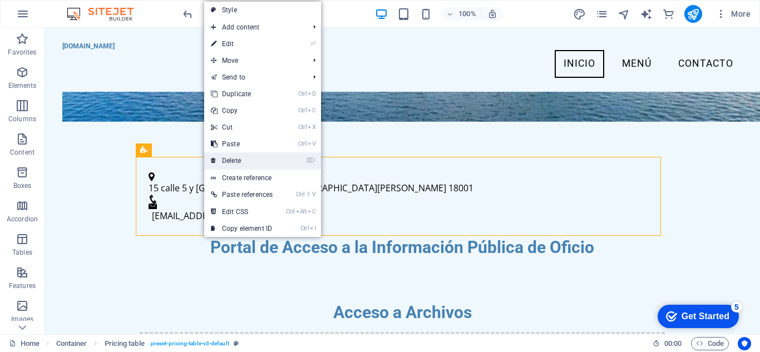
click at [230, 157] on link "⌦ Delete" at bounding box center [241, 160] width 75 height 17
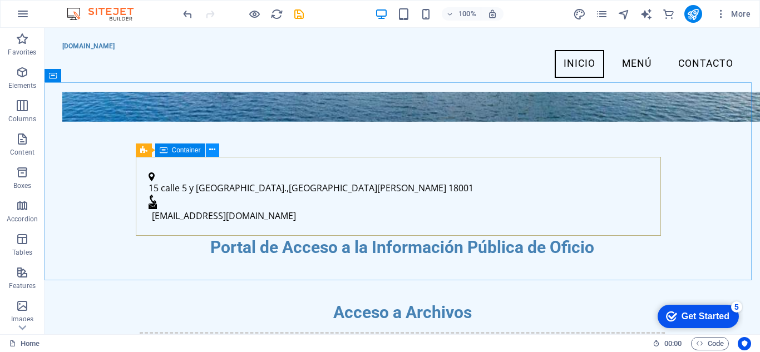
click at [216, 150] on button at bounding box center [212, 149] width 13 height 13
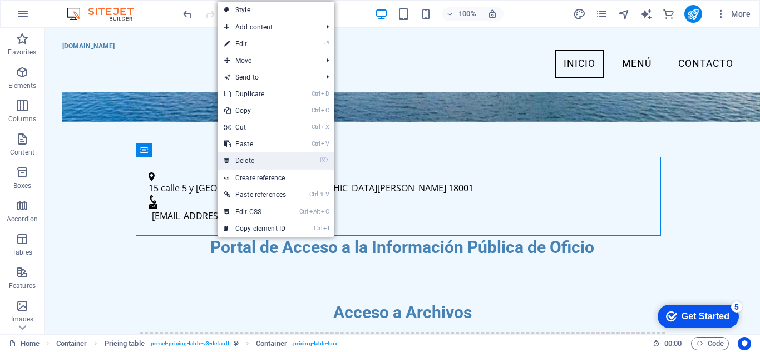
click at [249, 155] on link "⌦ Delete" at bounding box center [254, 160] width 75 height 17
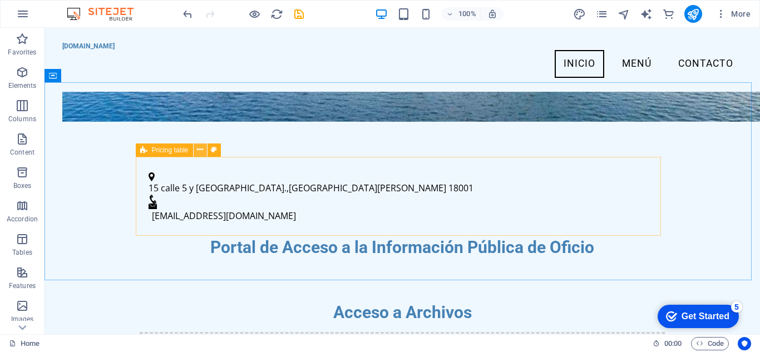
click at [200, 150] on icon at bounding box center [200, 150] width 6 height 12
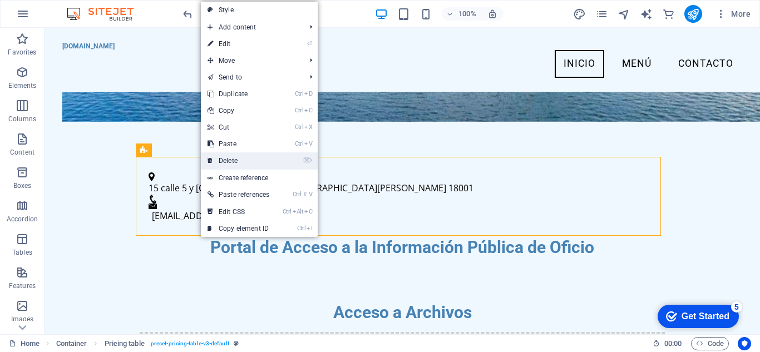
click at [237, 158] on link "⌦ Delete" at bounding box center [238, 160] width 75 height 17
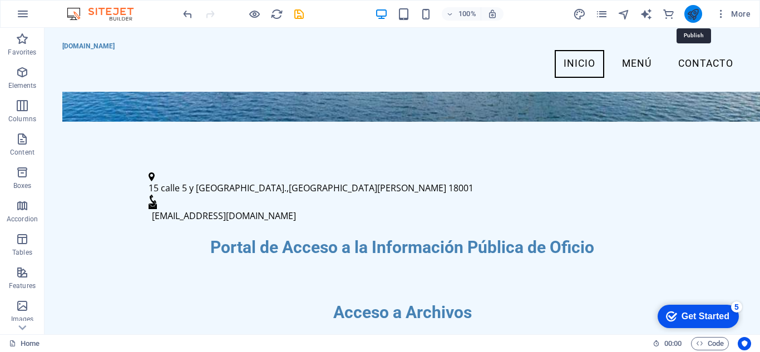
click at [694, 16] on icon "publish" at bounding box center [692, 14] width 13 height 13
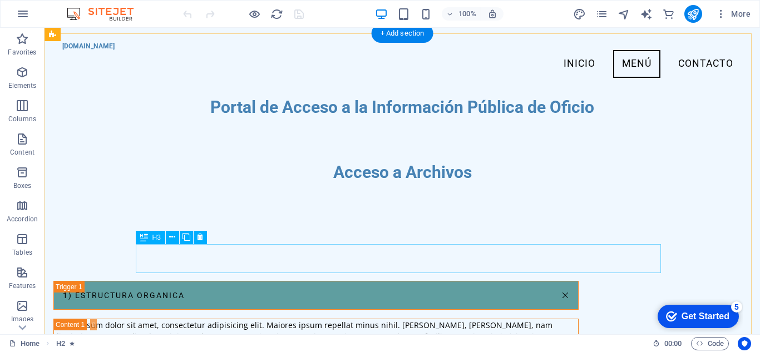
scroll to position [438, 0]
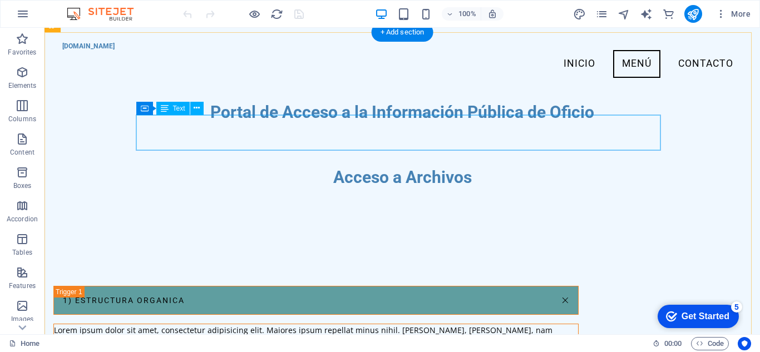
click at [204, 324] on div "Lorem ipsum dolor sit amet, consectetur adipisicing elit. Maiores ipsum repella…" at bounding box center [316, 347] width 524 height 47
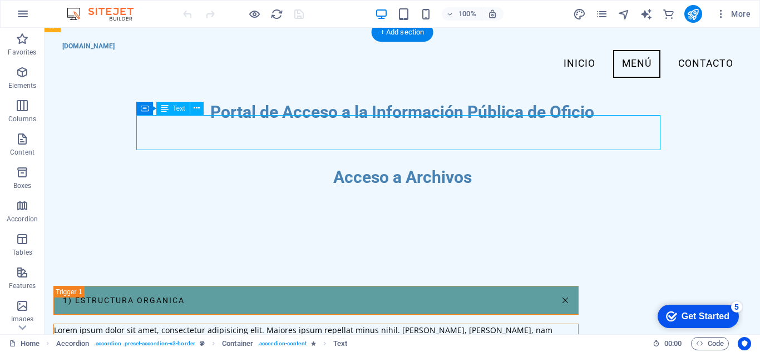
click at [204, 324] on div "Lorem ipsum dolor sit amet, consectetur adipisicing elit. Maiores ipsum repella…" at bounding box center [316, 347] width 524 height 47
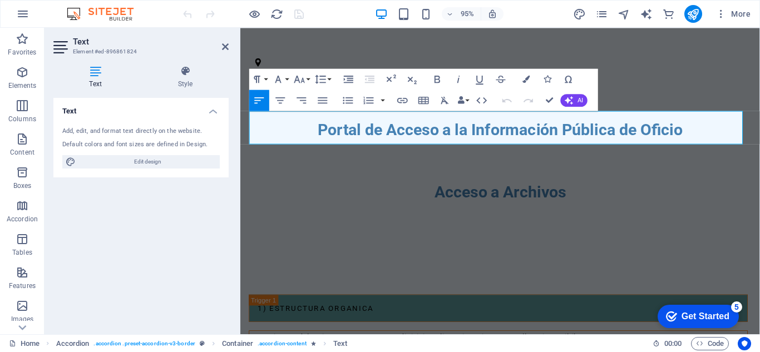
scroll to position [507, 0]
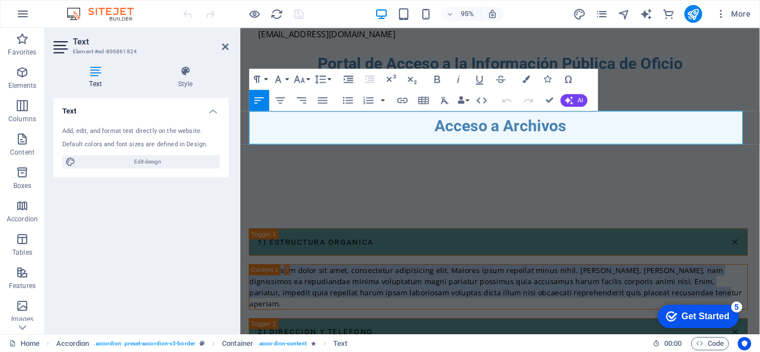
drag, startPoint x: 654, startPoint y: 147, endPoint x: 227, endPoint y: 114, distance: 427.9
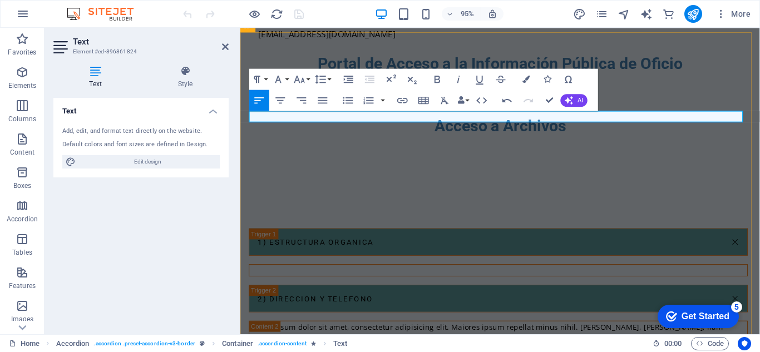
click at [311, 277] on p at bounding box center [512, 283] width 524 height 12
click at [226, 48] on icon at bounding box center [225, 46] width 7 height 9
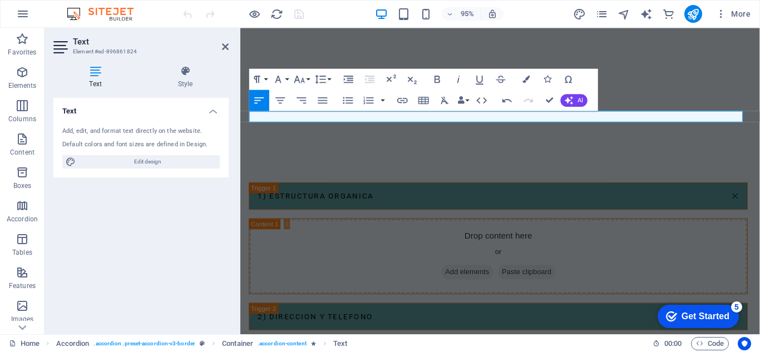
scroll to position [494, 0]
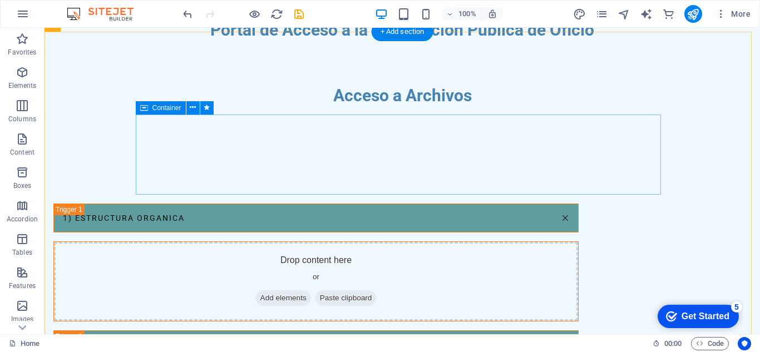
click at [311, 290] on span "Add elements" at bounding box center [283, 298] width 55 height 16
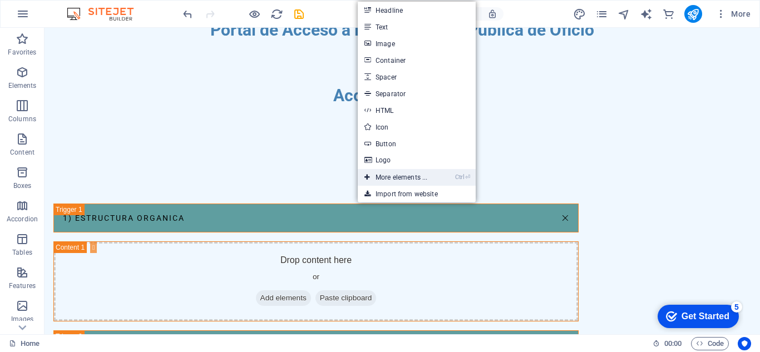
click at [392, 176] on link "Ctrl ⏎ More elements ..." at bounding box center [396, 177] width 76 height 17
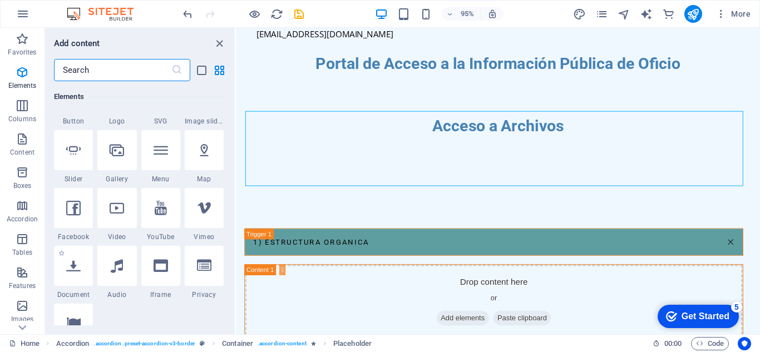
scroll to position [285, 0]
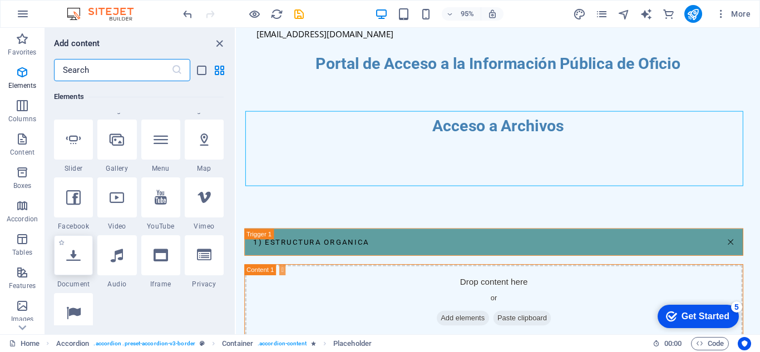
click at [72, 259] on icon at bounding box center [73, 255] width 14 height 14
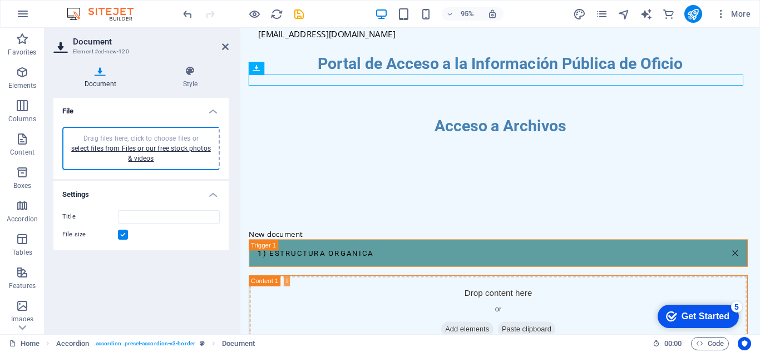
type input "ENERO2025-FKFSWAMlRdr9Rf2umGVoOA.pdf"
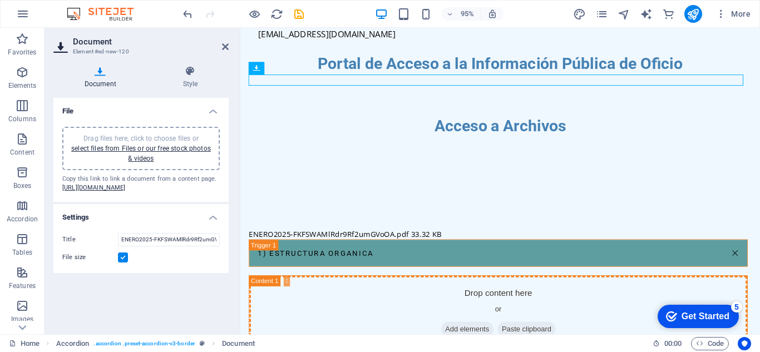
drag, startPoint x: 358, startPoint y: 84, endPoint x: 351, endPoint y: 161, distance: 77.6
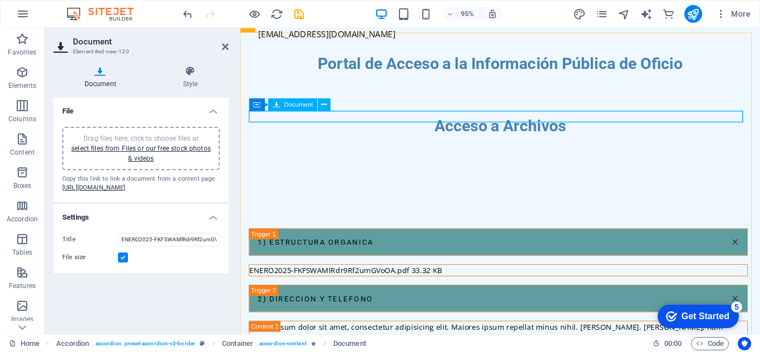
click at [460, 277] on div "ENERO2025-FKFSWAMlRdr9Rf2umGVoOA.pdf 33.32 KB" at bounding box center [512, 283] width 524 height 12
drag, startPoint x: 226, startPoint y: 47, endPoint x: 156, endPoint y: 28, distance: 71.9
click at [226, 47] on icon at bounding box center [225, 46] width 7 height 9
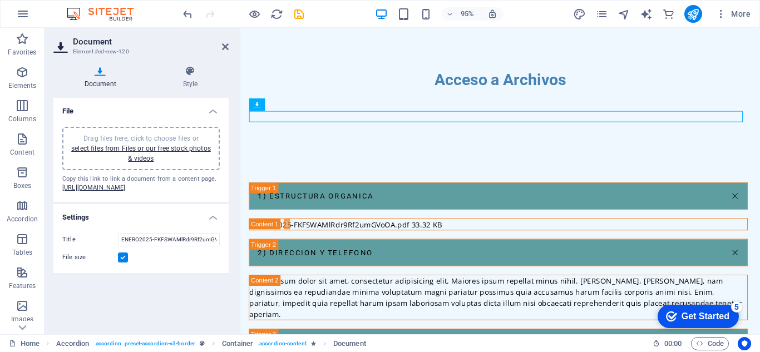
scroll to position [494, 0]
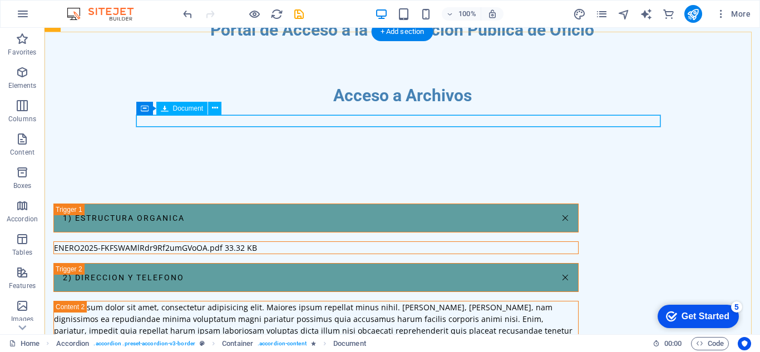
click at [266, 242] on div "ENERO2025-FKFSWAMlRdr9Rf2umGVoOA.pdf 33.32 KB" at bounding box center [316, 248] width 524 height 12
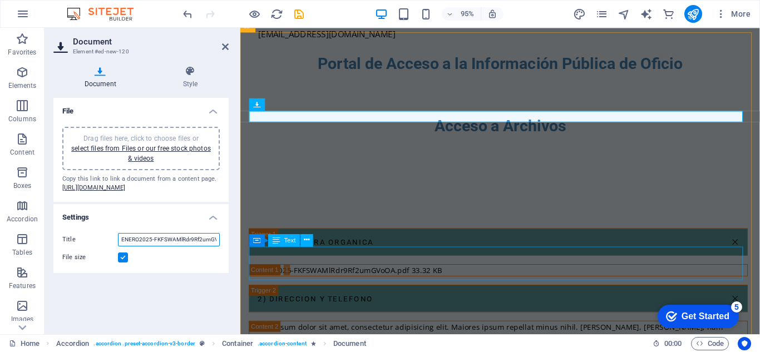
scroll to position [0, 19]
drag, startPoint x: 360, startPoint y: 286, endPoint x: 254, endPoint y: 284, distance: 106.8
click at [162, 246] on input "ENERO2025-FKFSWAMlRdr9Rf2umGVoOA.pdf" at bounding box center [169, 239] width 102 height 13
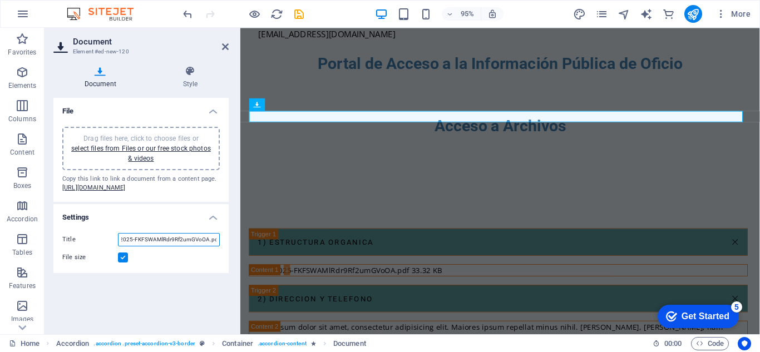
drag, startPoint x: 121, startPoint y: 255, endPoint x: 237, endPoint y: 254, distance: 116.8
click at [237, 254] on aside "Document Element #ed-new-120 Document Style File Drag files here, click to choo…" at bounding box center [142, 181] width 196 height 306
type input "e"
type input "Enero"
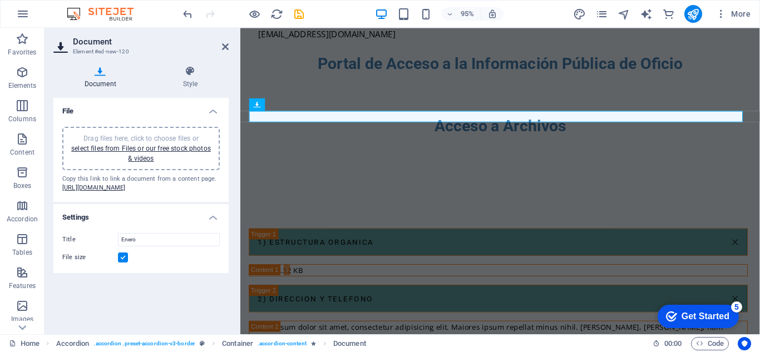
click at [210, 110] on h4 "File" at bounding box center [140, 108] width 175 height 20
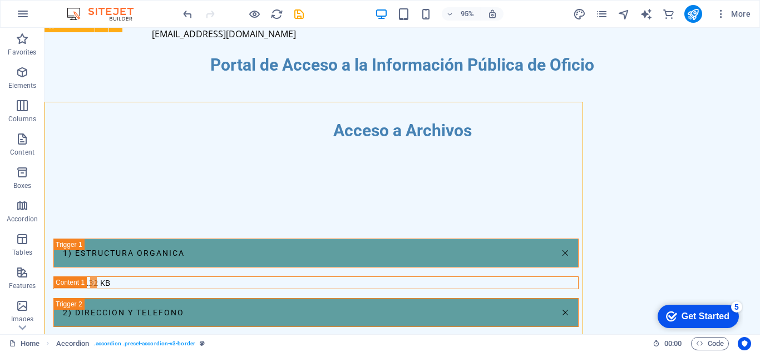
scroll to position [494, 0]
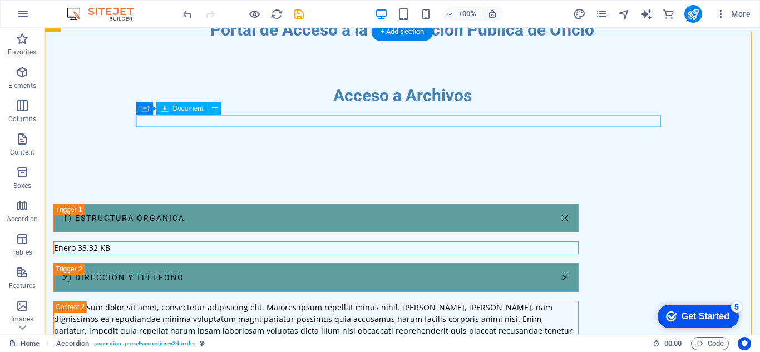
click at [253, 242] on div "Enero 33.32 KB" at bounding box center [316, 248] width 524 height 12
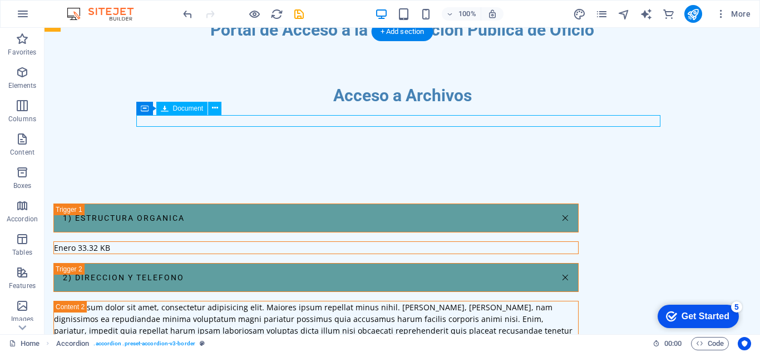
click at [253, 242] on div "Enero 33.32 KB" at bounding box center [316, 248] width 524 height 12
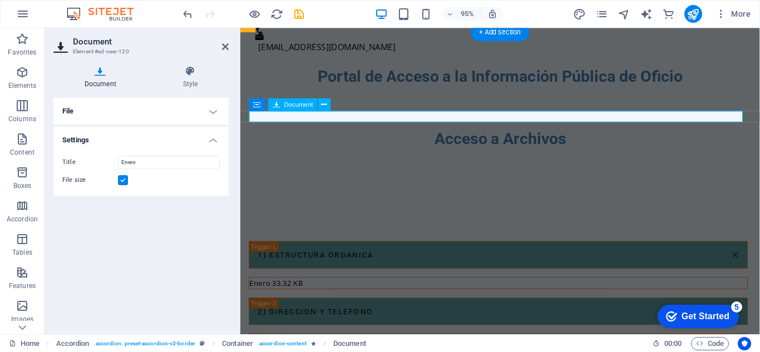
scroll to position [507, 0]
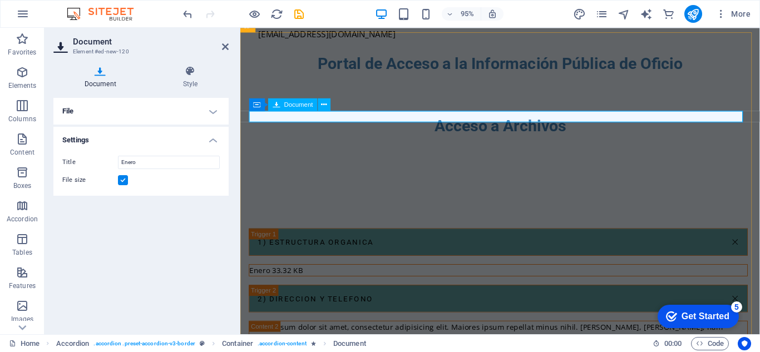
click at [361, 277] on div "Enero 33.32 KB" at bounding box center [512, 283] width 524 height 12
click at [231, 48] on aside "Document Element #ed-new-120 Document Style File Drag files here, click to choo…" at bounding box center [142, 181] width 196 height 306
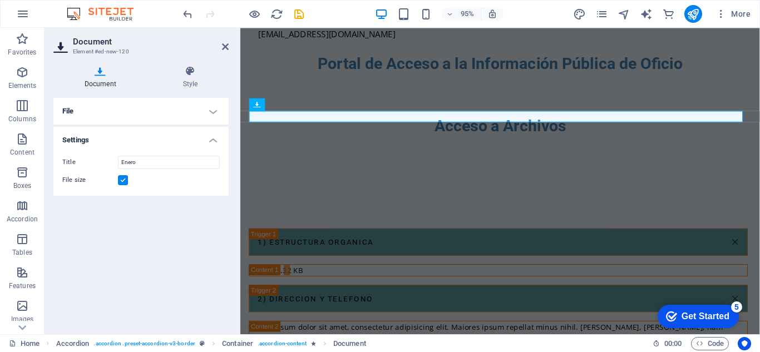
click at [220, 47] on header "Document Element #ed-new-120" at bounding box center [140, 42] width 175 height 29
click at [225, 45] on icon at bounding box center [225, 46] width 7 height 9
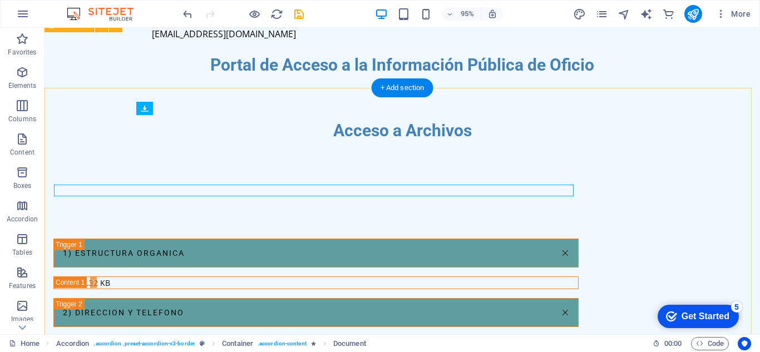
scroll to position [494, 0]
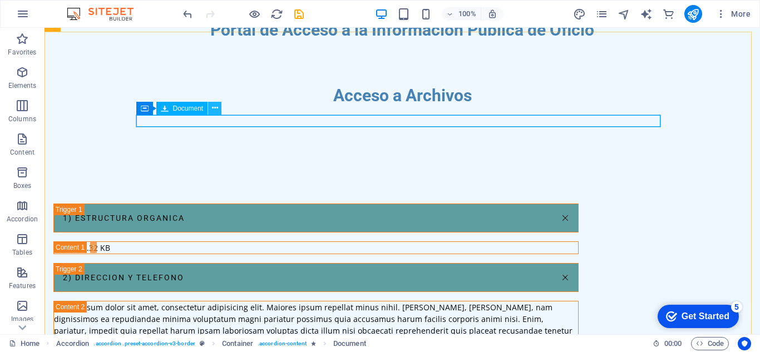
click at [215, 106] on icon at bounding box center [215, 108] width 6 height 12
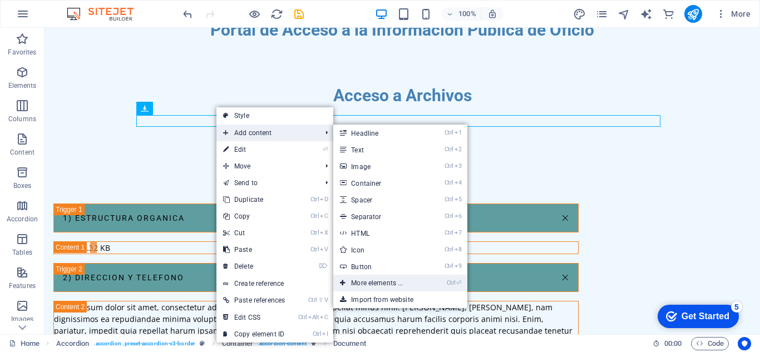
click at [382, 279] on link "Ctrl ⏎ More elements ..." at bounding box center [379, 283] width 92 height 17
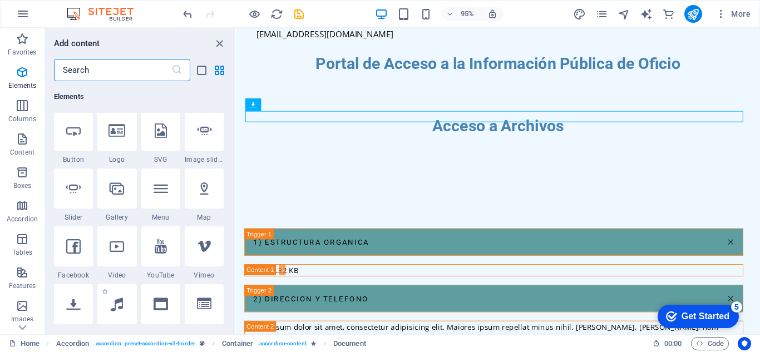
scroll to position [285, 0]
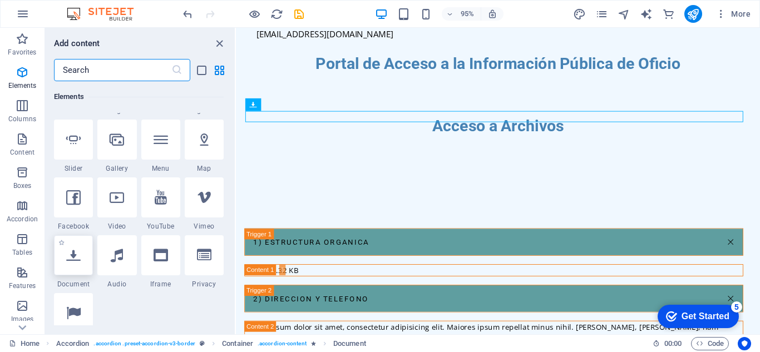
click at [82, 268] on div at bounding box center [73, 255] width 39 height 40
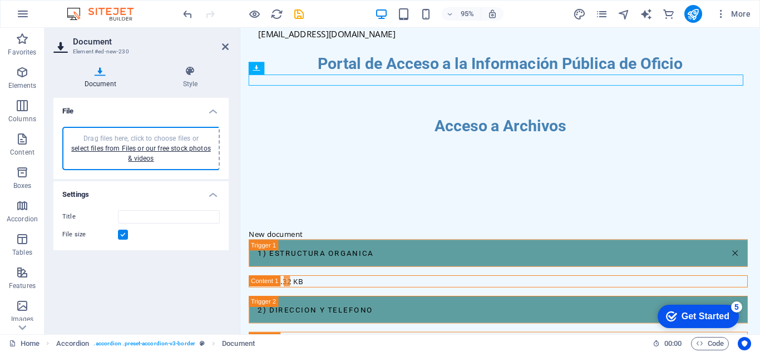
type input "FEBRERO2025-2e_8RWtkOvGsQhbDb57XLg.pdf"
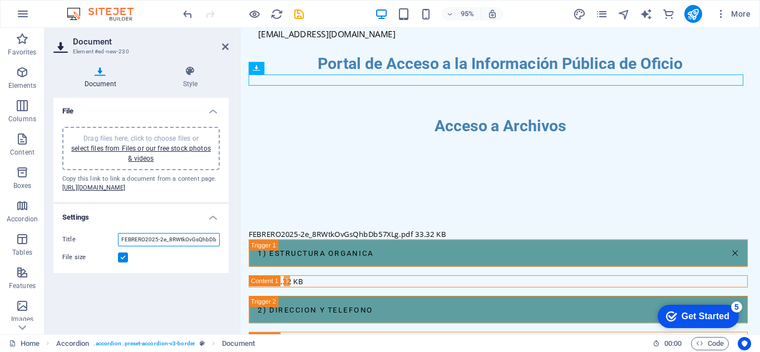
scroll to position [0, 23]
drag, startPoint x: 387, startPoint y: 284, endPoint x: 352, endPoint y: 264, distance: 39.9
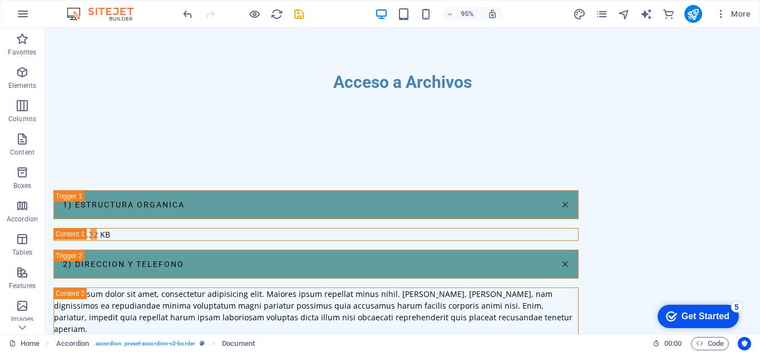
scroll to position [494, 0]
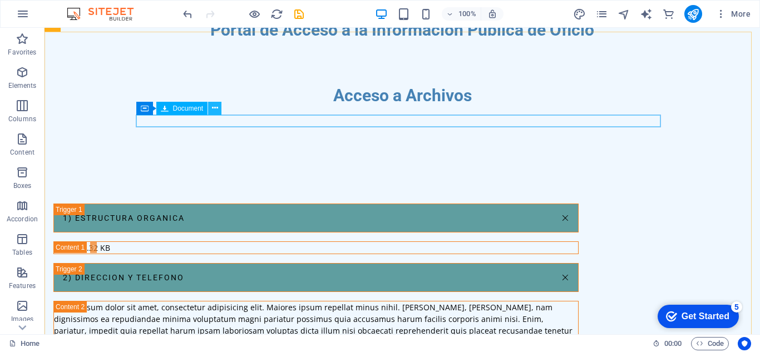
click at [217, 111] on icon at bounding box center [215, 108] width 6 height 12
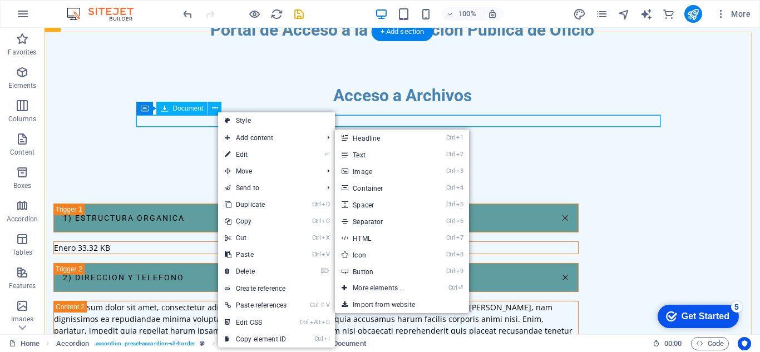
click at [205, 242] on div "Enero 33.32 KB" at bounding box center [316, 248] width 524 height 12
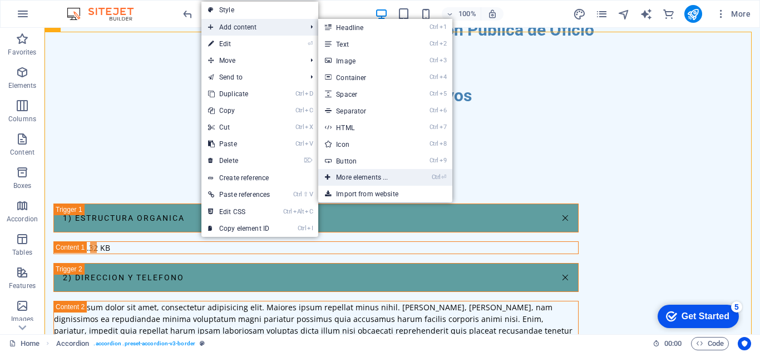
click at [375, 176] on link "Ctrl ⏎ More elements ..." at bounding box center [364, 177] width 92 height 17
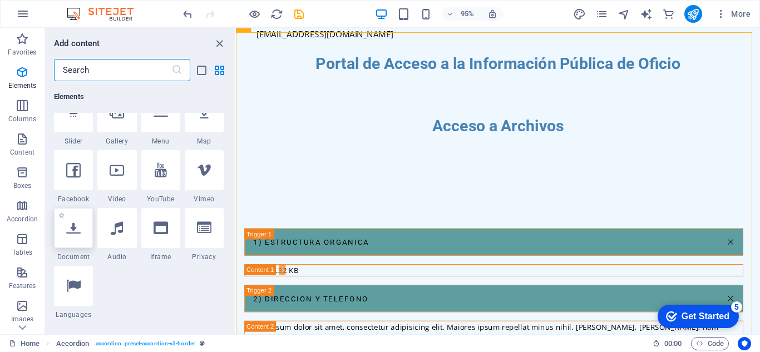
scroll to position [285, 0]
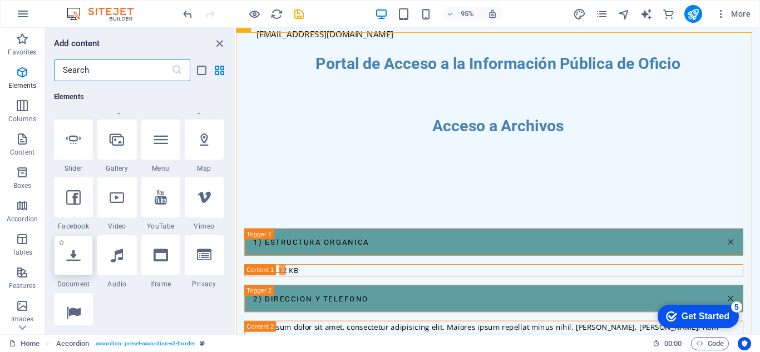
click at [77, 253] on icon at bounding box center [73, 255] width 14 height 14
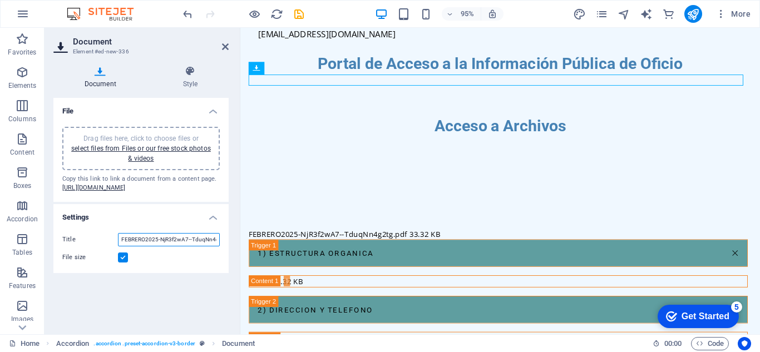
scroll to position [0, 17]
drag, startPoint x: 146, startPoint y: 255, endPoint x: 218, endPoint y: 258, distance: 71.8
click at [218, 246] on input "FEBRERO2025-NjR3f2wA7--TduqNn4g2tg.pdf" at bounding box center [169, 239] width 102 height 13
type input "FEBRERO"
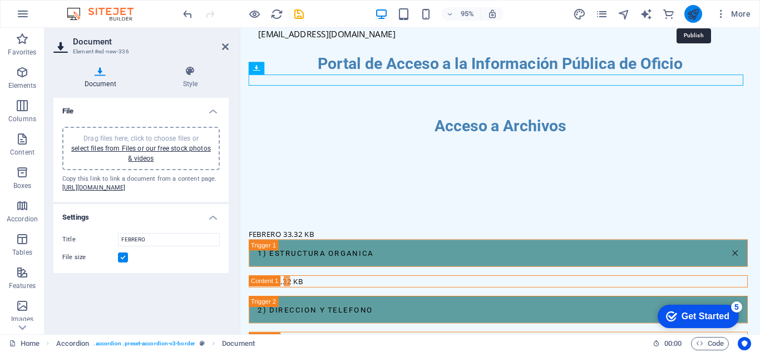
click at [686, 17] on icon "publish" at bounding box center [692, 14] width 13 height 13
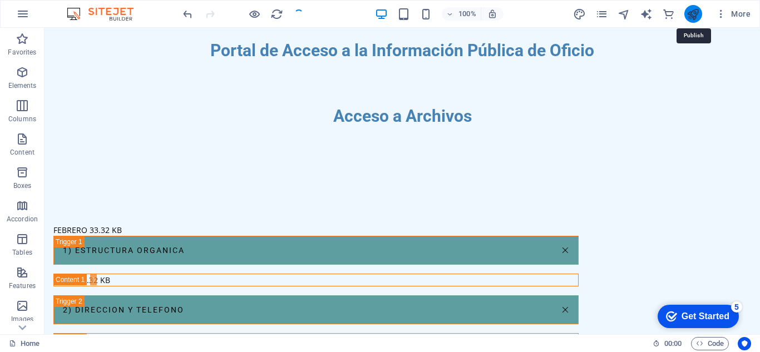
scroll to position [494, 0]
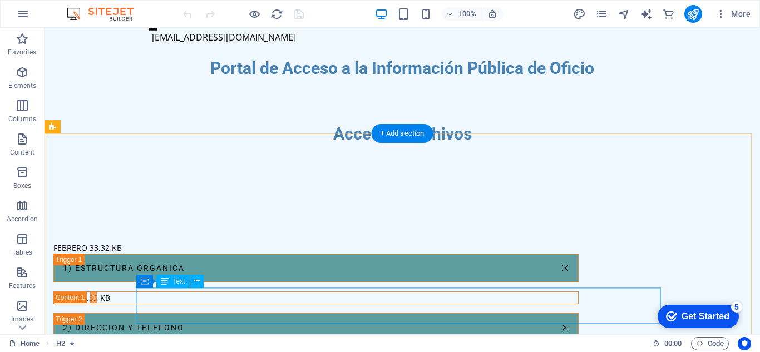
scroll to position [494, 0]
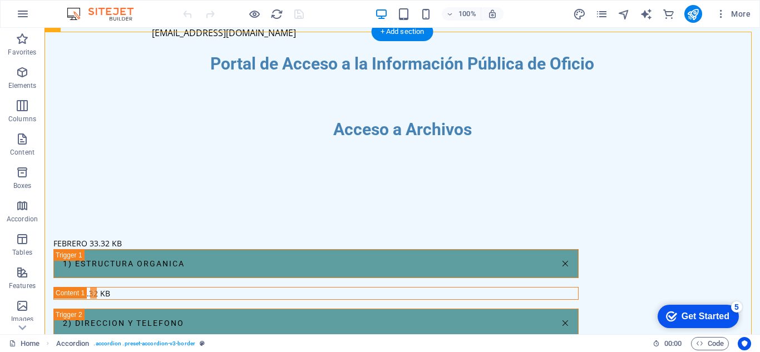
drag, startPoint x: 210, startPoint y: 80, endPoint x: 195, endPoint y: 147, distance: 68.8
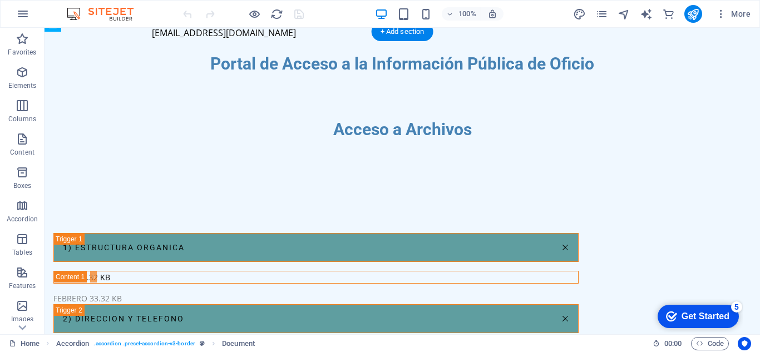
drag, startPoint x: 196, startPoint y: 81, endPoint x: 198, endPoint y: 139, distance: 58.4
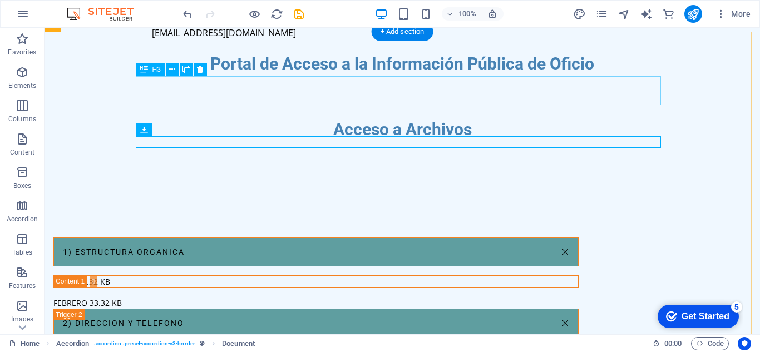
click at [186, 237] on div "1) ESTRUCTURA ORGANICA" at bounding box center [315, 251] width 525 height 29
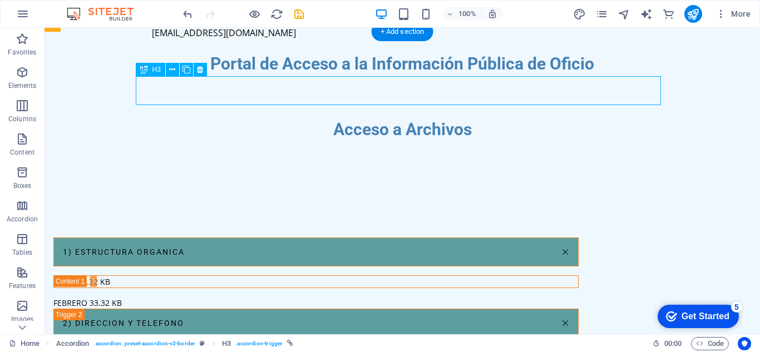
click at [241, 237] on div "1) ESTRUCTURA ORGANICA" at bounding box center [315, 251] width 525 height 29
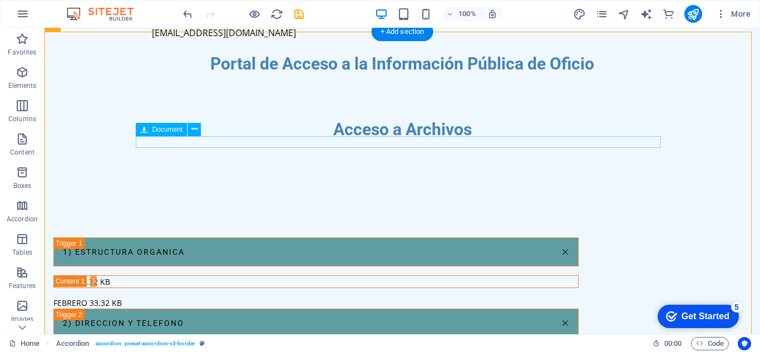
click at [243, 297] on div "FEBRERO 33.32 KB" at bounding box center [315, 303] width 525 height 12
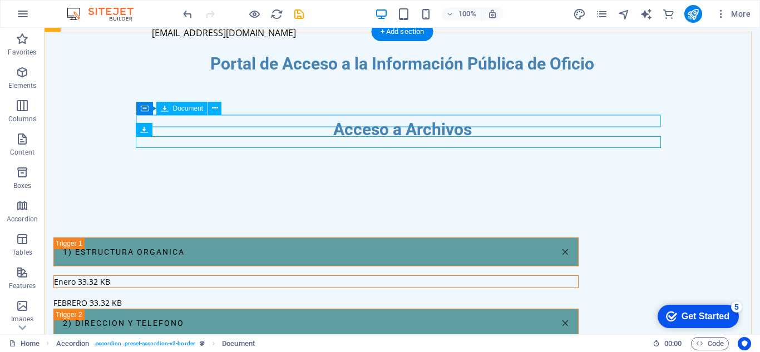
click at [248, 276] on div "Enero 33.32 KB" at bounding box center [316, 282] width 524 height 12
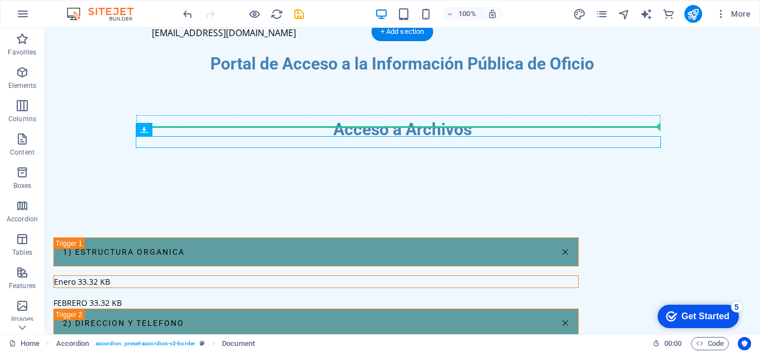
drag, startPoint x: 185, startPoint y: 145, endPoint x: 192, endPoint y: 125, distance: 21.3
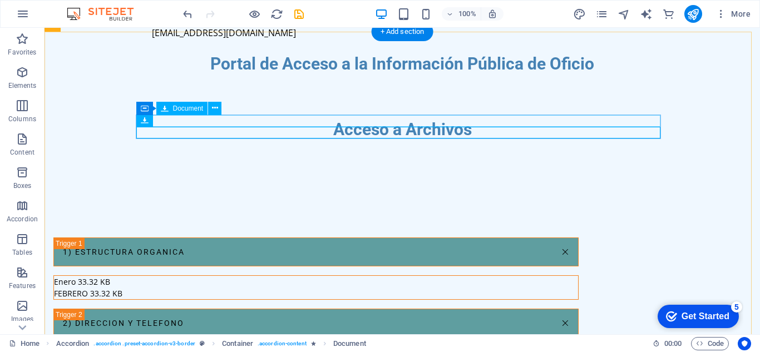
click at [258, 276] on div "Enero 33.32 KB" at bounding box center [316, 282] width 524 height 12
click at [259, 288] on div "FEBRERO 33.32 KB" at bounding box center [316, 294] width 524 height 12
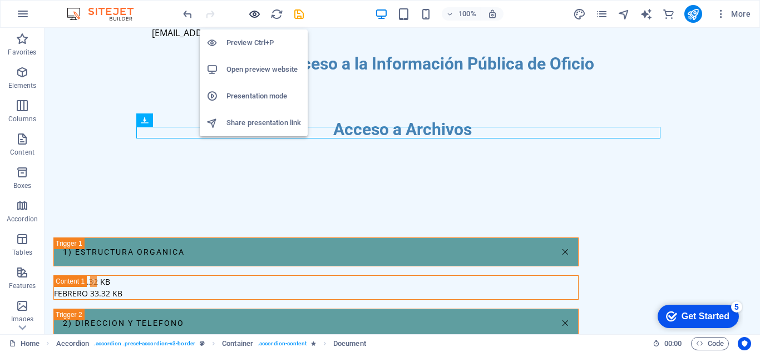
click at [251, 14] on icon "button" at bounding box center [254, 14] width 13 height 13
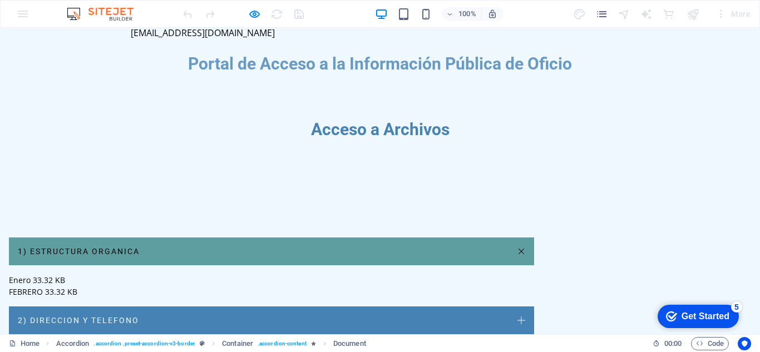
click at [534, 237] on link "1) ESTRUCTURA ORGANICA" at bounding box center [271, 251] width 525 height 28
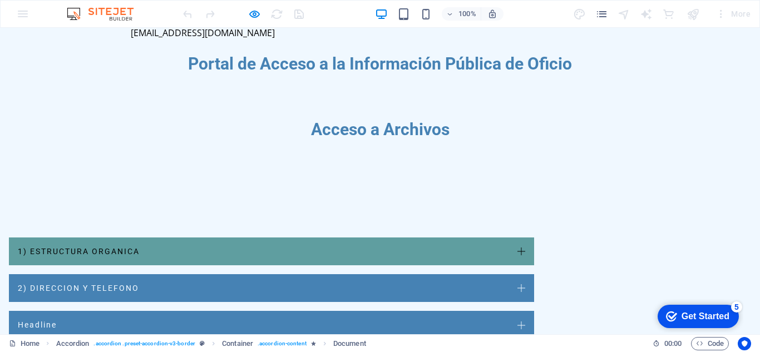
click at [534, 237] on link "1) ESTRUCTURA ORGANICA" at bounding box center [271, 251] width 525 height 28
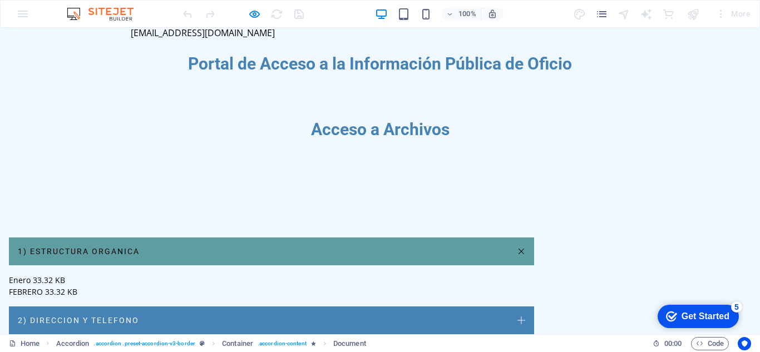
click at [534, 237] on link "1) ESTRUCTURA ORGANICA" at bounding box center [271, 251] width 525 height 28
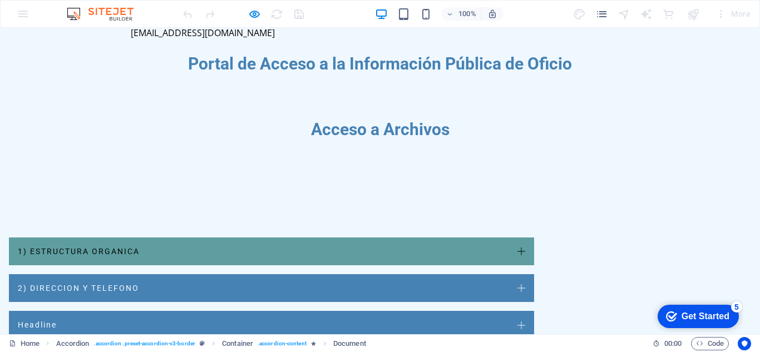
click at [534, 237] on link "1) ESTRUCTURA ORGANICA" at bounding box center [271, 251] width 525 height 28
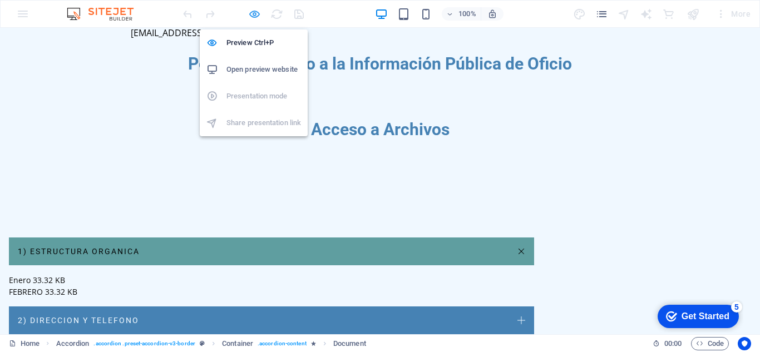
click at [258, 11] on icon "button" at bounding box center [254, 14] width 13 height 13
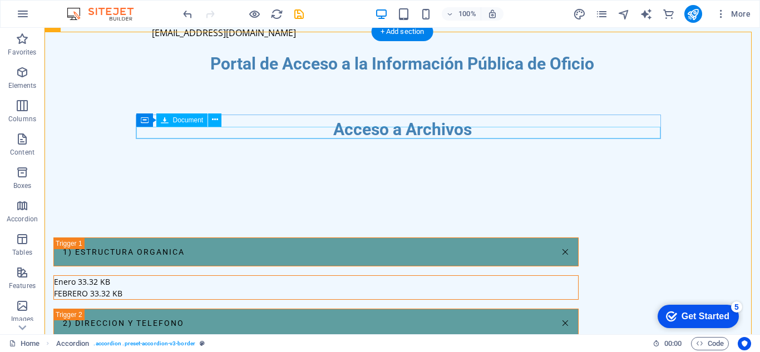
click at [496, 288] on div "FEBRERO 33.32 KB" at bounding box center [316, 294] width 524 height 12
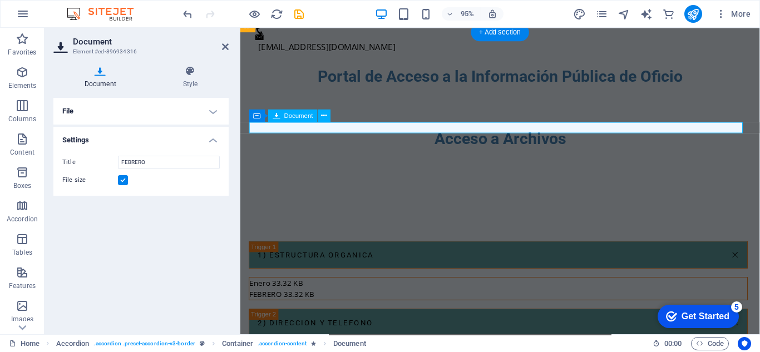
scroll to position [507, 0]
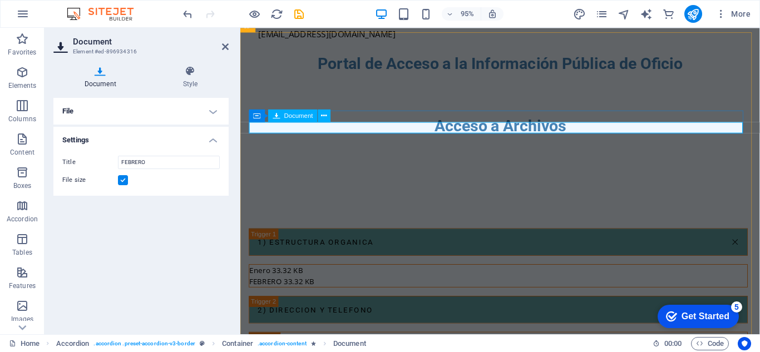
click at [351, 289] on div "FEBRERO 33.32 KB" at bounding box center [512, 295] width 524 height 12
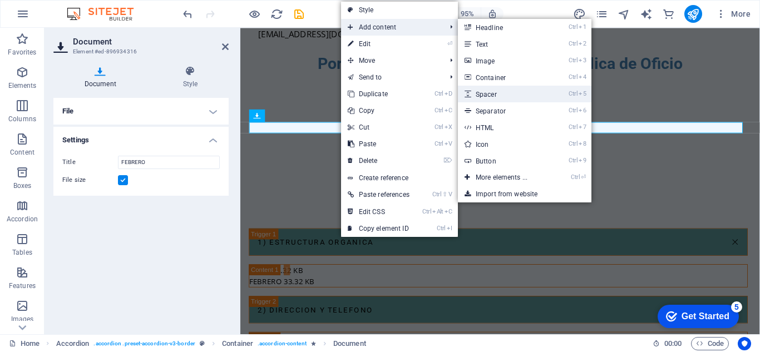
click at [496, 98] on link "Ctrl 5 Spacer" at bounding box center [504, 94] width 92 height 17
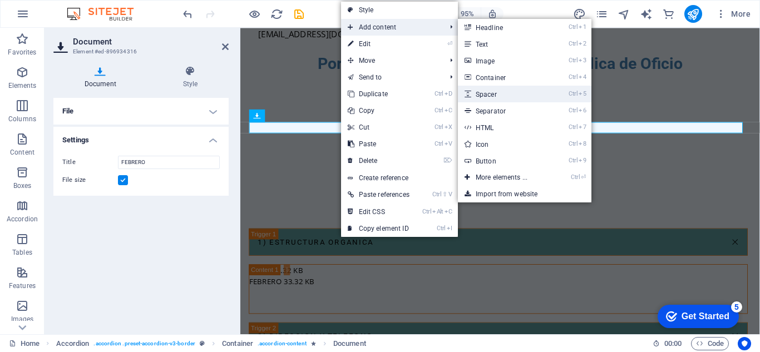
select select "px"
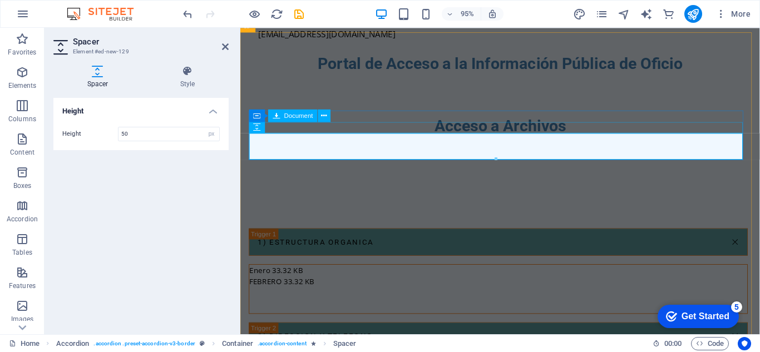
click at [424, 289] on div "FEBRERO 33.32 KB" at bounding box center [512, 295] width 524 height 12
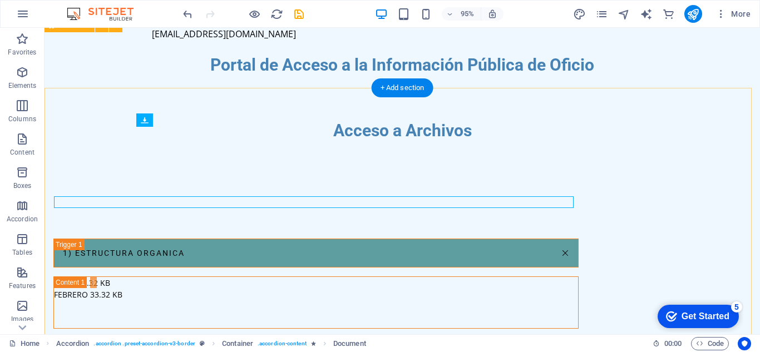
scroll to position [494, 0]
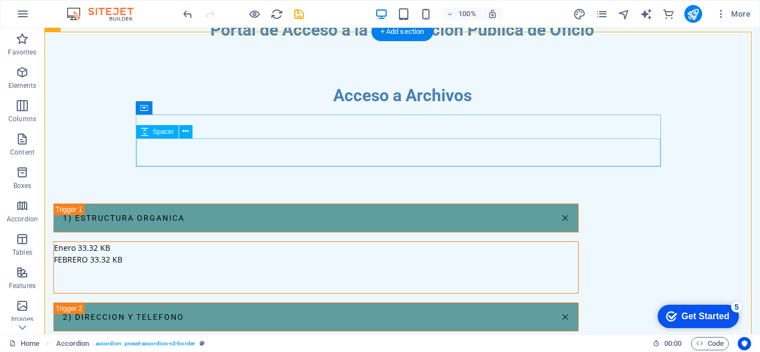
click at [177, 265] on div "Content 1" at bounding box center [316, 279] width 524 height 28
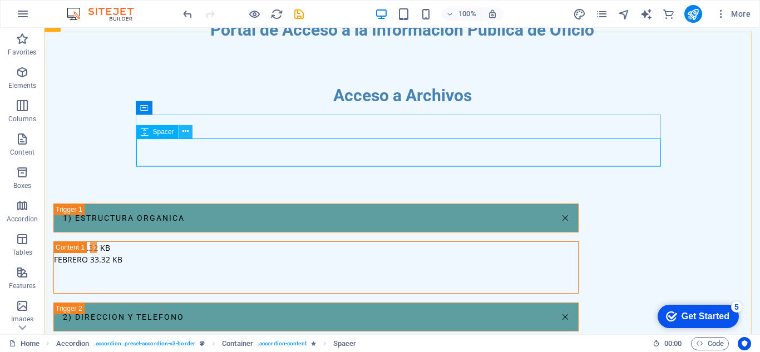
click at [184, 132] on icon at bounding box center [185, 132] width 6 height 12
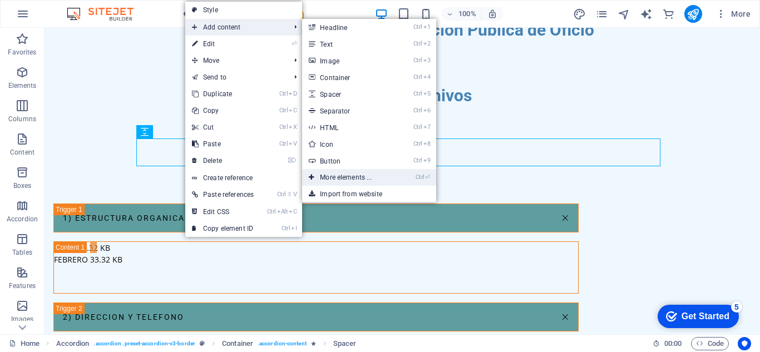
drag, startPoint x: 343, startPoint y: 172, endPoint x: 107, endPoint y: 144, distance: 236.9
click at [343, 172] on link "Ctrl ⏎ More elements ..." at bounding box center [348, 177] width 92 height 17
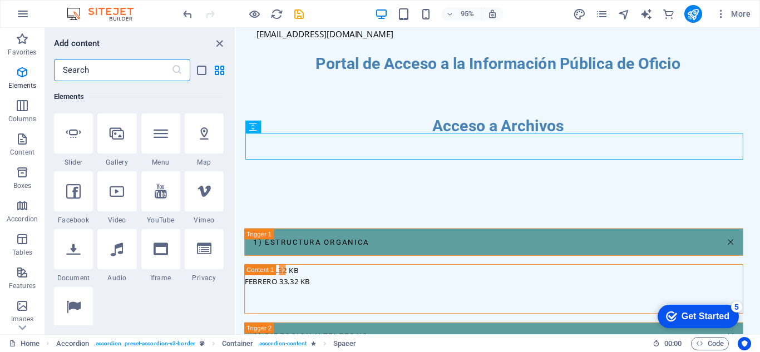
scroll to position [284, 0]
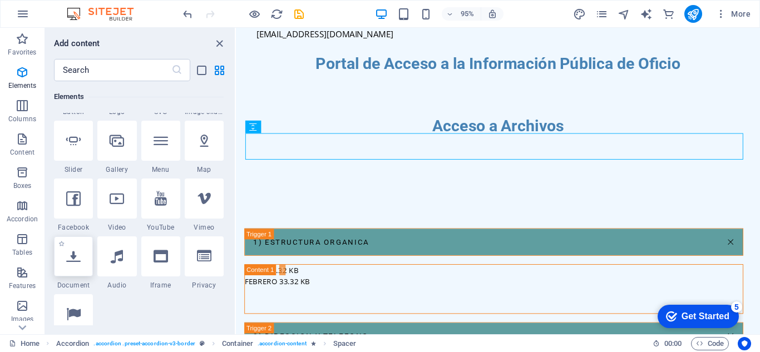
click at [92, 256] on div at bounding box center [73, 256] width 39 height 40
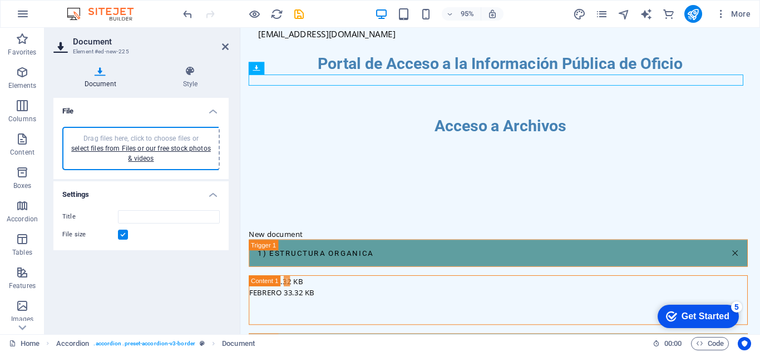
type input "MARZO2025-EdfLIKjB9tBC539JvhrEgg.pdf"
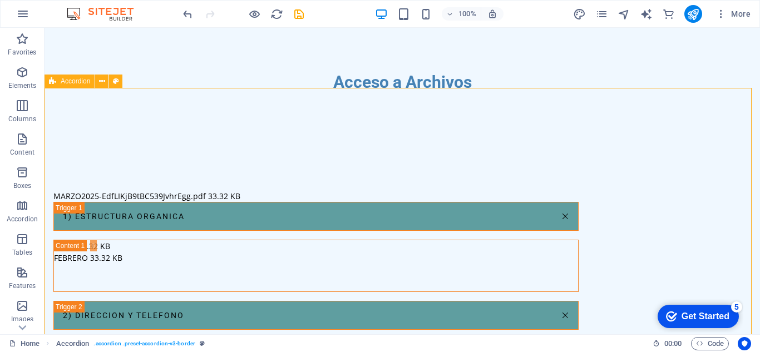
scroll to position [494, 0]
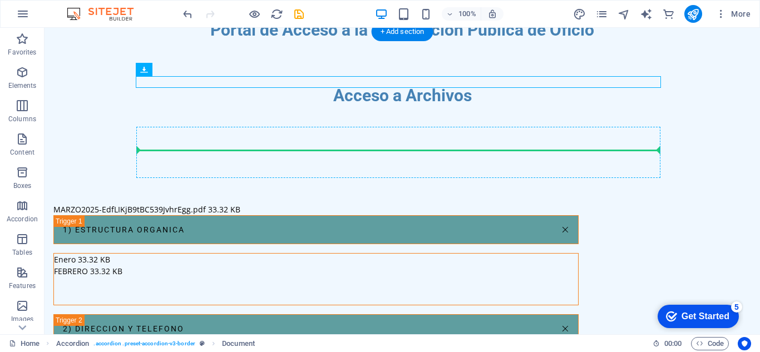
drag, startPoint x: 241, startPoint y: 78, endPoint x: 231, endPoint y: 157, distance: 79.1
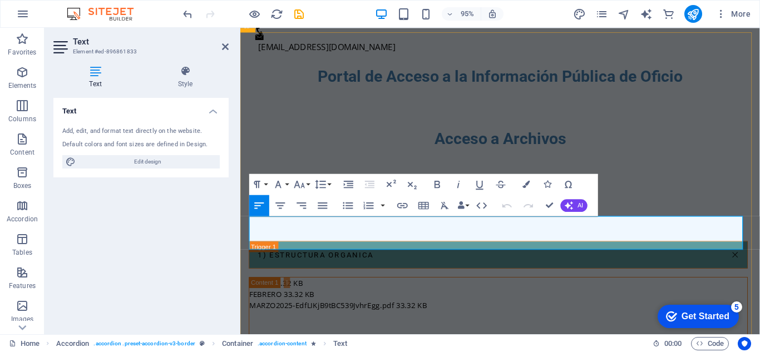
scroll to position [507, 0]
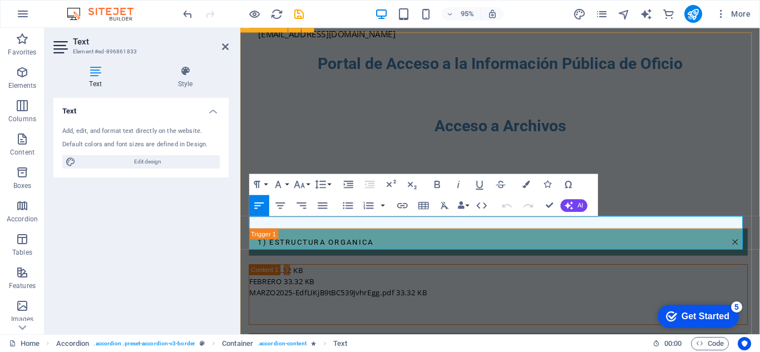
drag, startPoint x: 652, startPoint y: 254, endPoint x: 248, endPoint y: 230, distance: 405.1
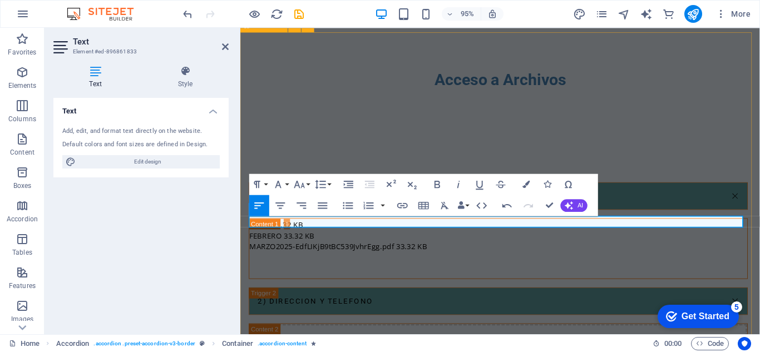
scroll to position [494, 0]
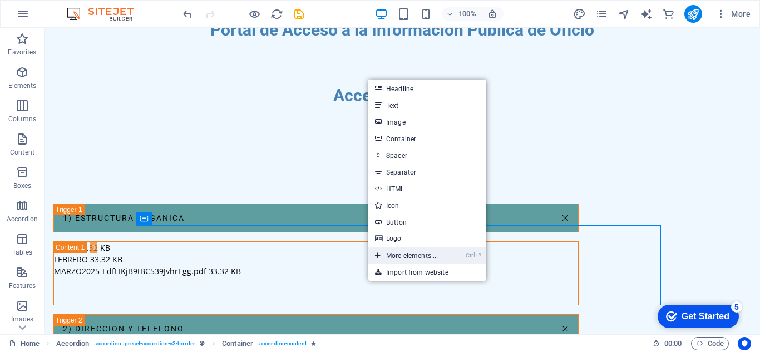
click at [415, 254] on link "Ctrl ⏎ More elements ..." at bounding box center [406, 256] width 76 height 17
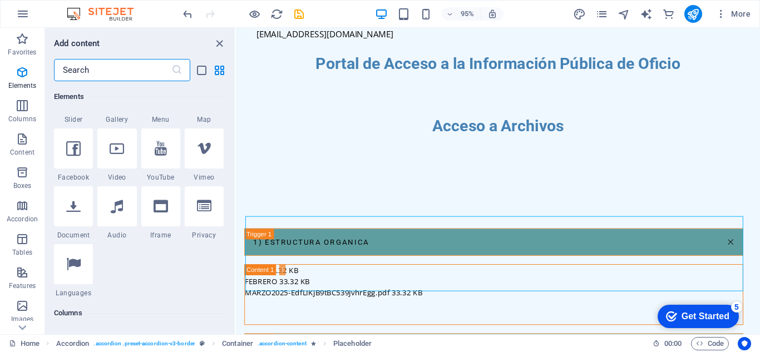
scroll to position [341, 0]
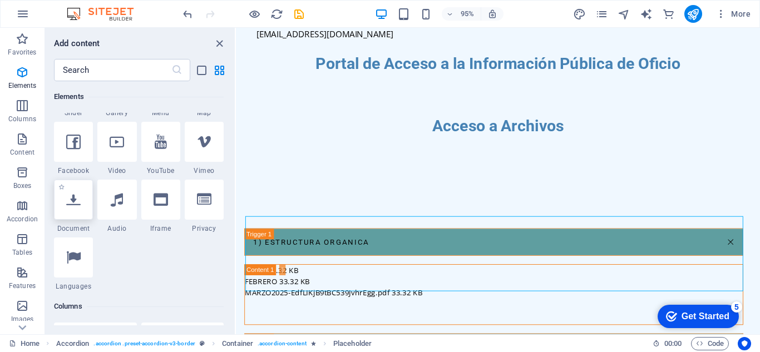
click at [81, 209] on div at bounding box center [73, 200] width 39 height 40
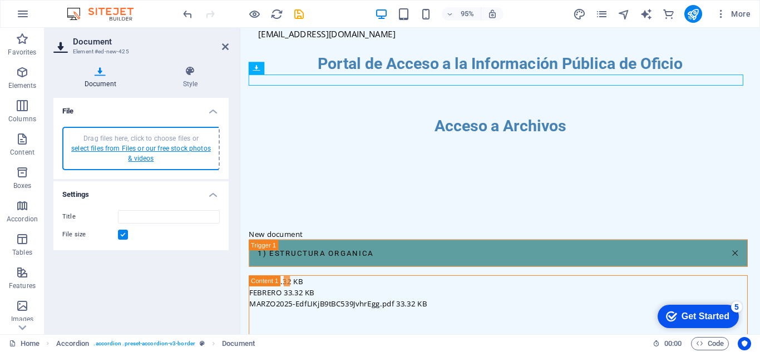
type input "ENERO2025-TUO8gBrlu9z6yuIUWwxanA.pdf"
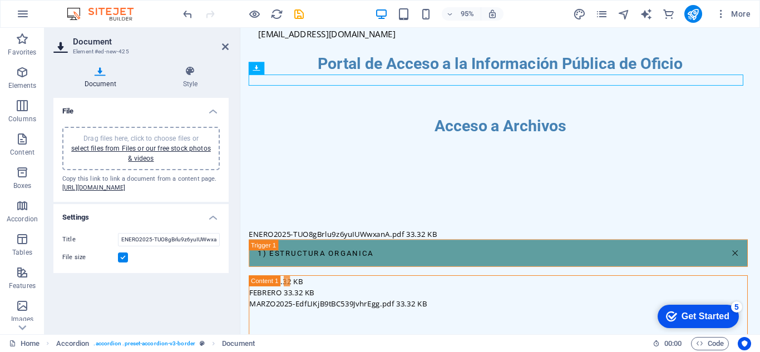
click at [220, 50] on header "Document Element #ed-new-425" at bounding box center [140, 42] width 175 height 29
click at [226, 46] on icon at bounding box center [225, 46] width 7 height 9
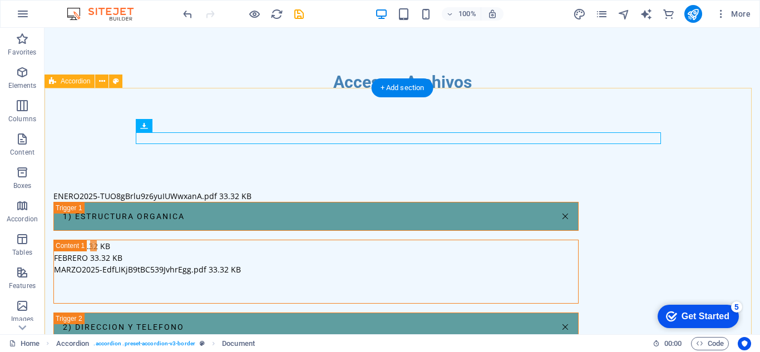
scroll to position [494, 0]
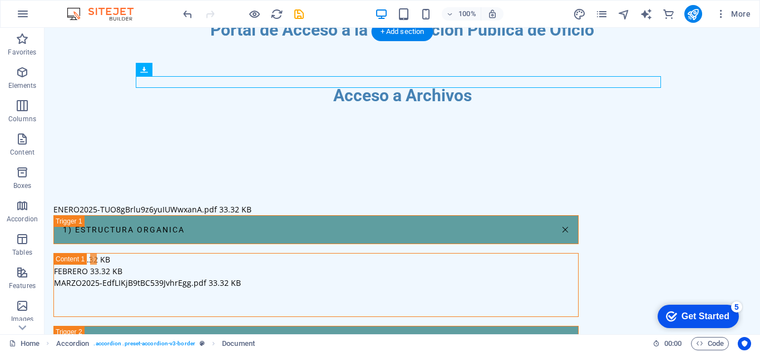
drag, startPoint x: 195, startPoint y: 84, endPoint x: 213, endPoint y: 244, distance: 161.2
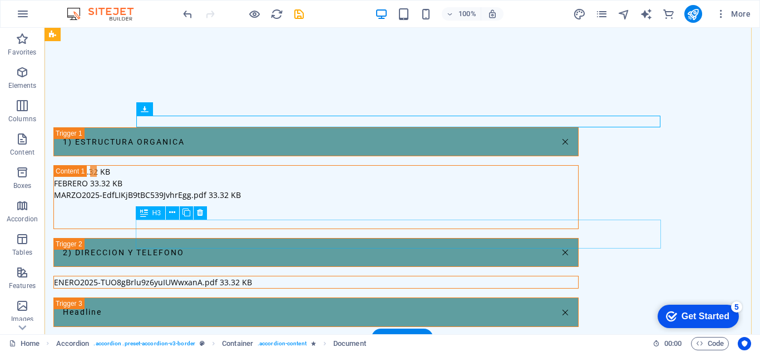
scroll to position [605, 0]
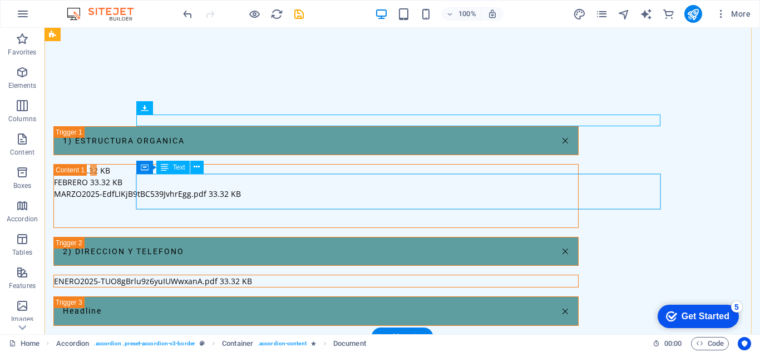
click at [229, 335] on div "Lorem ipsum dolor sit amet, consectetur adipisicing elit. Maiores ipsum repella…" at bounding box center [316, 358] width 524 height 47
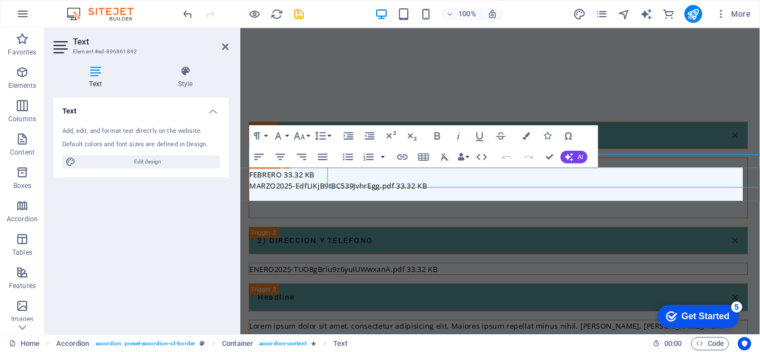
scroll to position [618, 0]
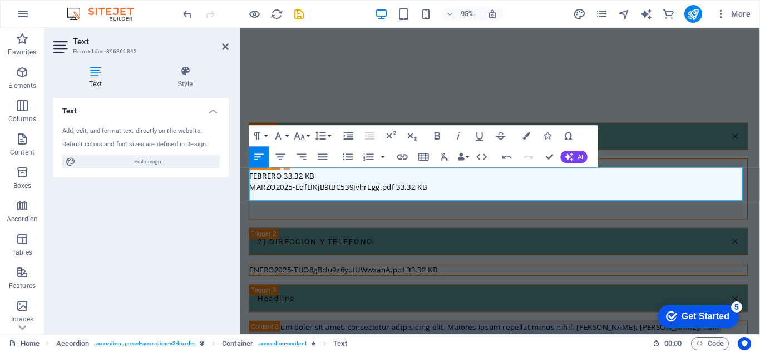
drag, startPoint x: 660, startPoint y: 206, endPoint x: 216, endPoint y: 185, distance: 444.9
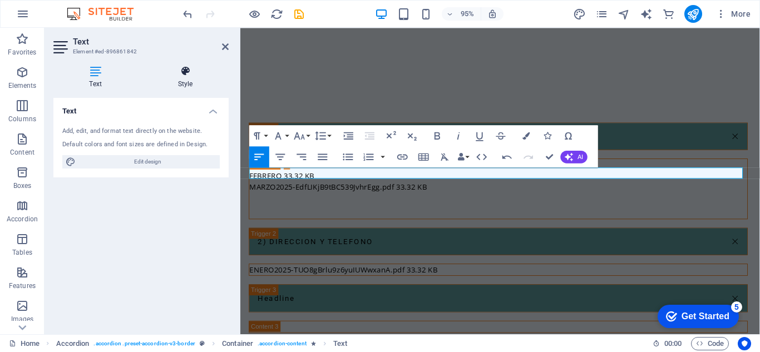
click at [191, 80] on h4 "Style" at bounding box center [185, 77] width 87 height 23
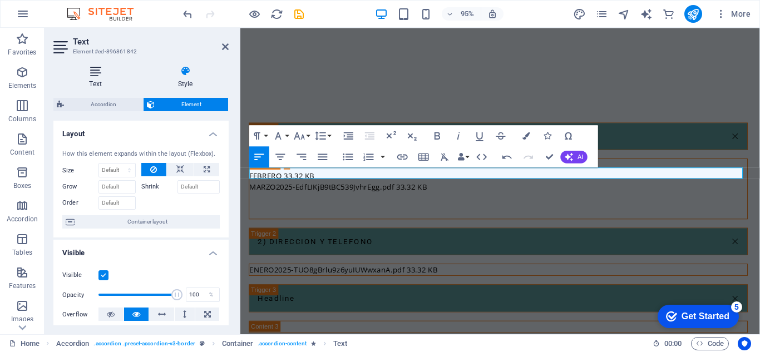
click at [96, 75] on icon at bounding box center [95, 71] width 84 height 11
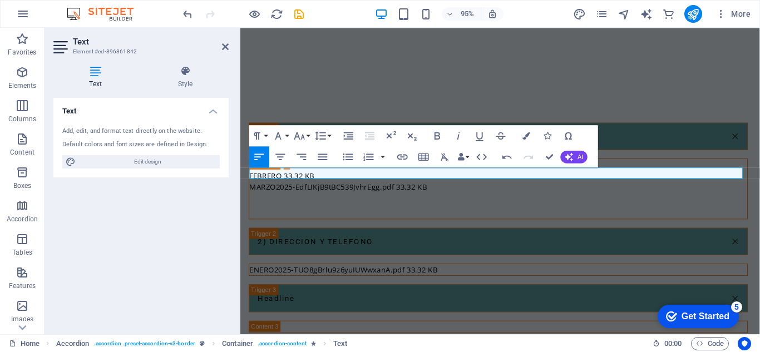
click at [211, 112] on h4 "Text" at bounding box center [140, 108] width 175 height 20
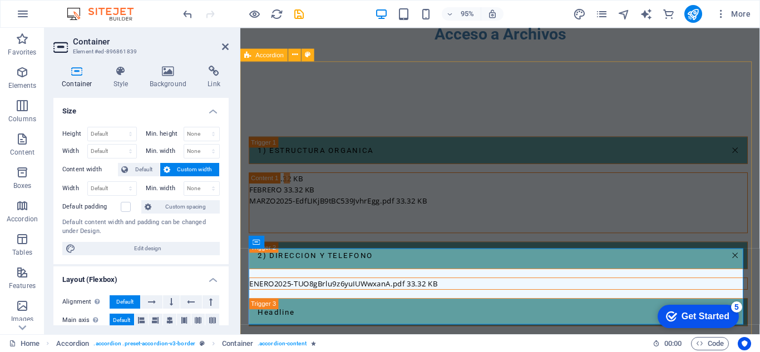
scroll to position [618, 0]
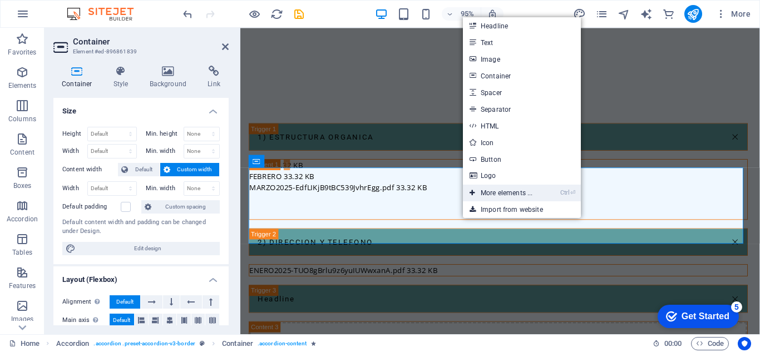
click at [498, 190] on link "Ctrl ⏎ More elements ..." at bounding box center [501, 193] width 76 height 17
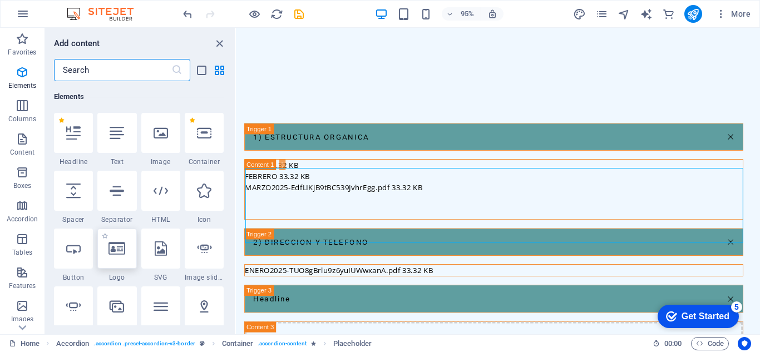
scroll to position [285, 0]
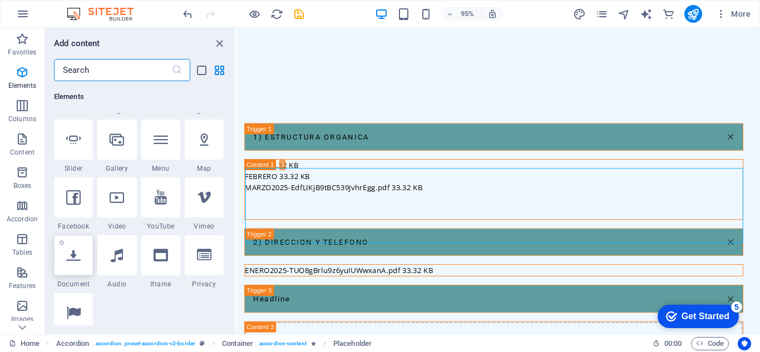
click at [80, 250] on icon at bounding box center [73, 255] width 14 height 14
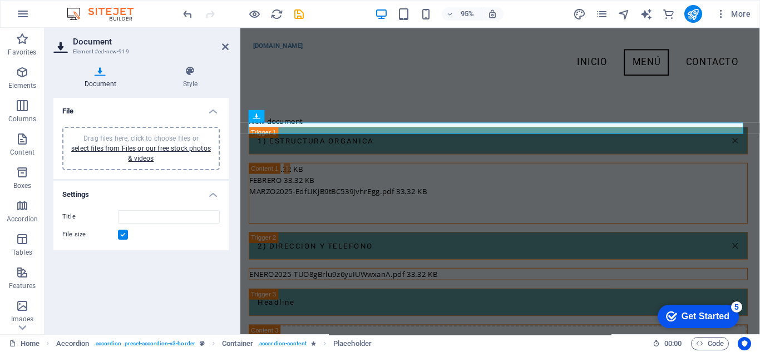
scroll to position [400, 0]
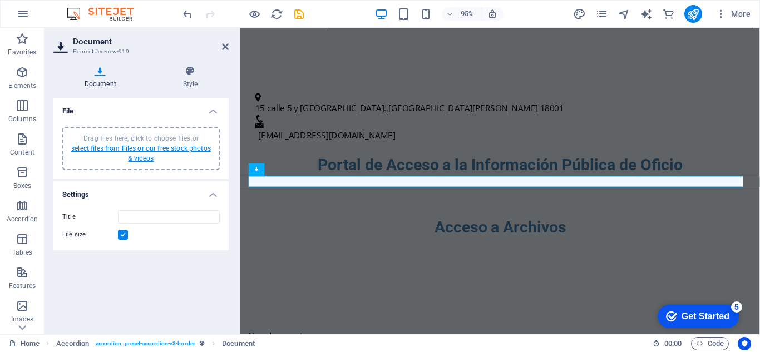
click at [138, 157] on link "select files from Files or our free stock photos & videos" at bounding box center [141, 154] width 140 height 18
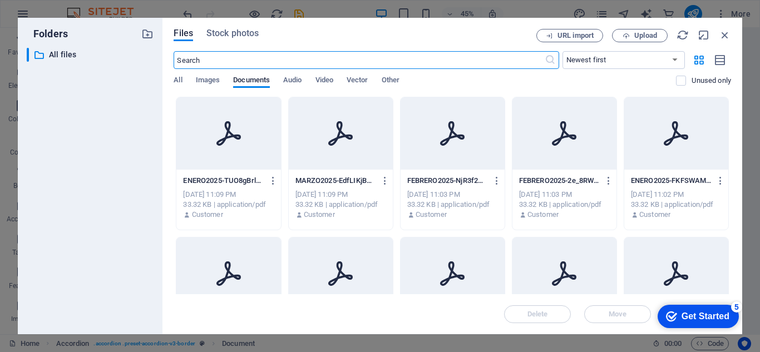
scroll to position [705, 0]
click at [216, 143] on icon at bounding box center [228, 133] width 24 height 24
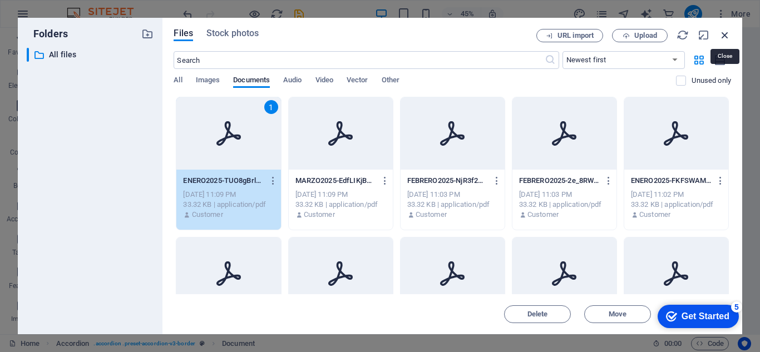
drag, startPoint x: 722, startPoint y: 37, endPoint x: 478, endPoint y: 8, distance: 246.4
click at [722, 37] on icon "button" at bounding box center [725, 35] width 12 height 12
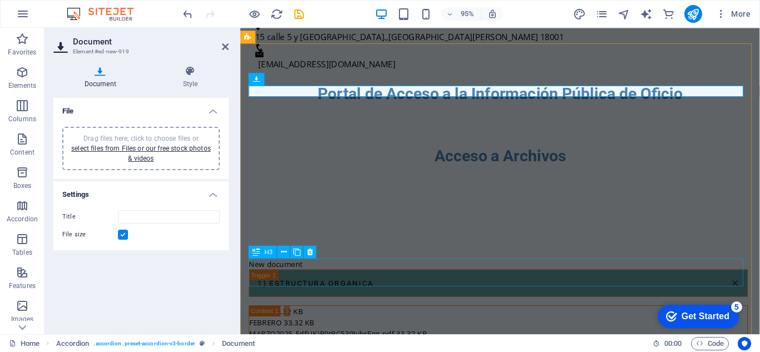
scroll to position [567, 0]
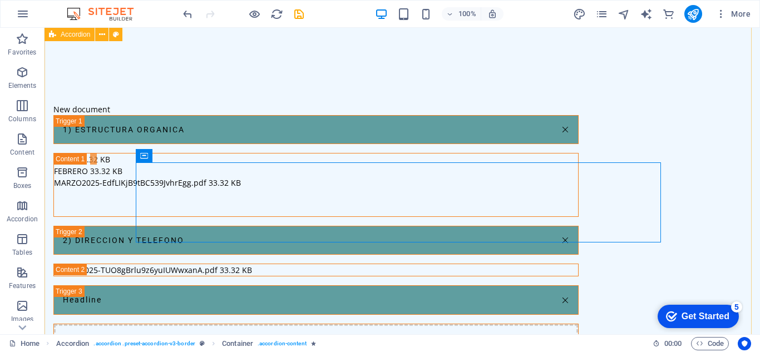
scroll to position [720, 0]
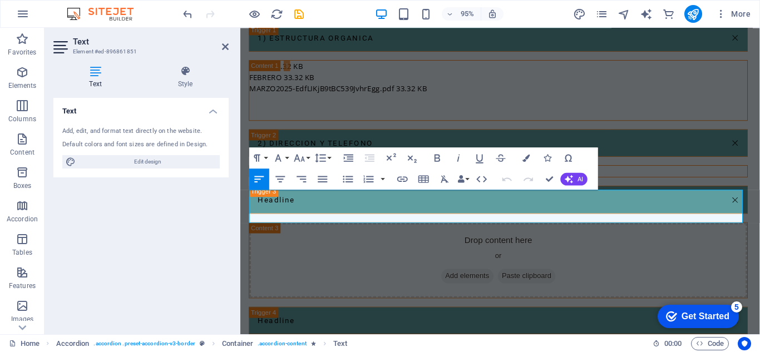
drag, startPoint x: 650, startPoint y: 229, endPoint x: 216, endPoint y: 206, distance: 434.4
click at [240, 206] on html "Skip to main content accesoinfo.munipuertobarrios.gob.gt Menu Inicio Menú Conta…" at bounding box center [513, 270] width 547 height 1953
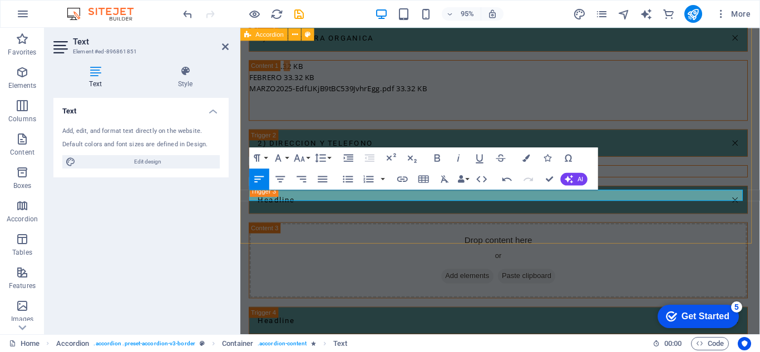
click at [406, 241] on div "New document 1) ESTRUCTURA ORGANICA Enero 33.32 KB FEBRERO 33.32 KB MARZO2025-E…" at bounding box center [513, 190] width 547 height 444
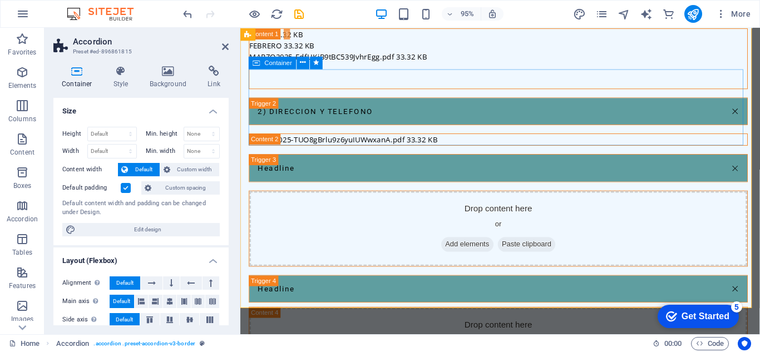
scroll to position [733, 0]
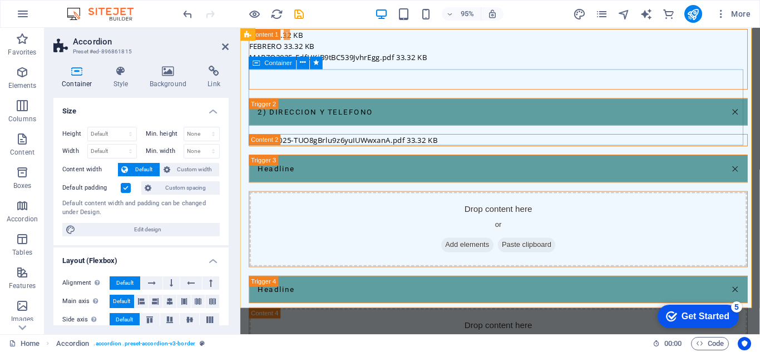
click at [471, 249] on span "Add elements" at bounding box center [479, 257] width 55 height 16
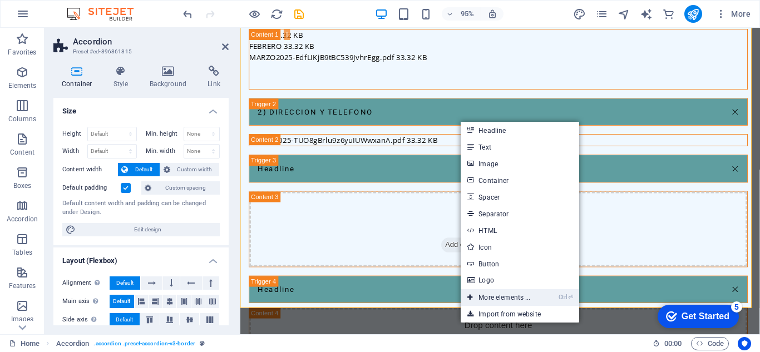
click at [499, 300] on link "Ctrl ⏎ More elements ..." at bounding box center [499, 297] width 76 height 17
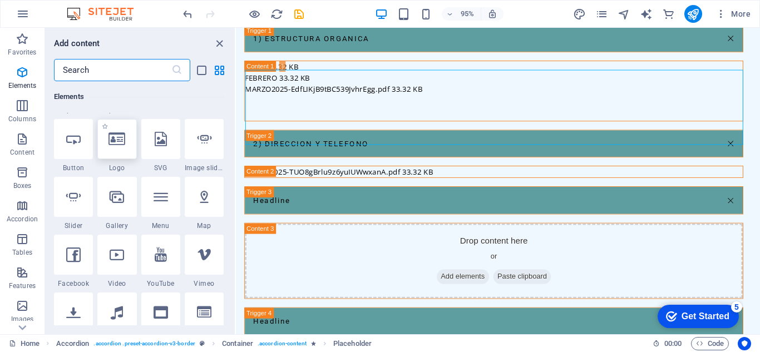
scroll to position [397, 0]
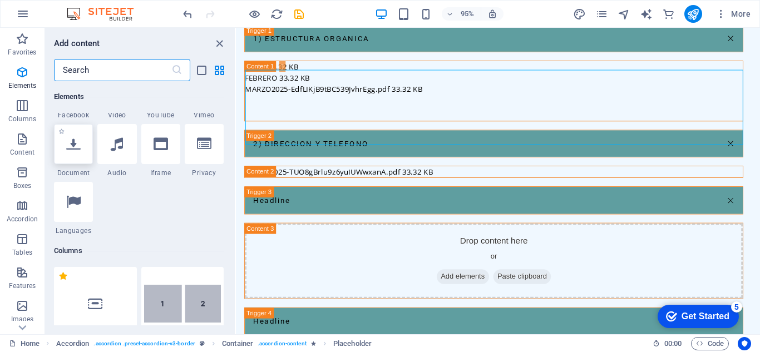
click at [78, 151] on icon at bounding box center [73, 144] width 14 height 14
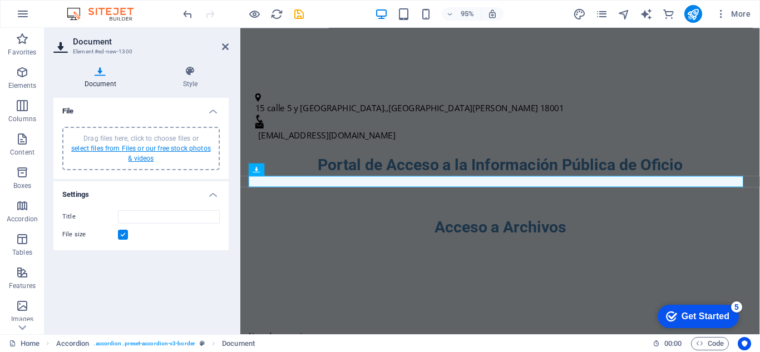
click at [129, 151] on link "select files from Files or our free stock photos & videos" at bounding box center [141, 154] width 140 height 18
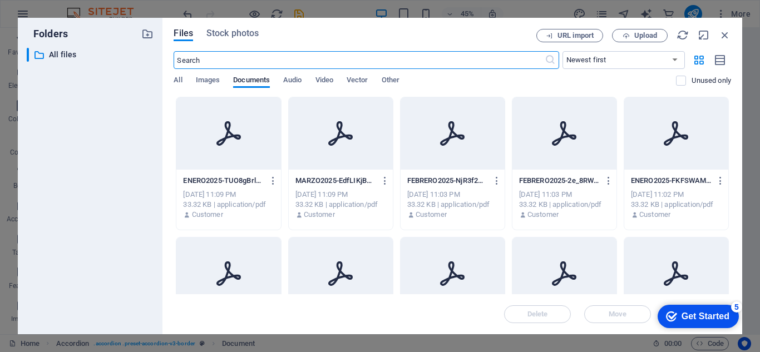
scroll to position [705, 0]
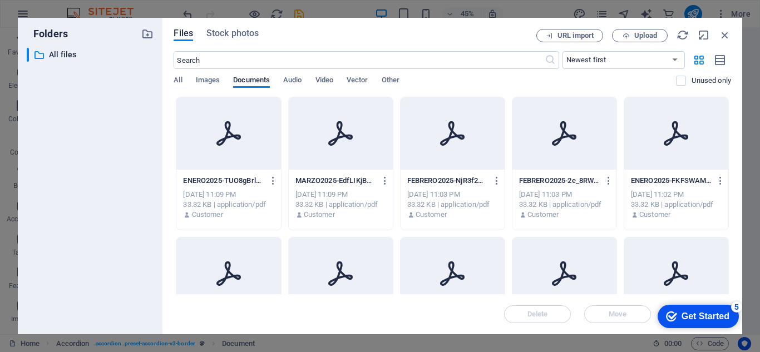
click at [215, 150] on div at bounding box center [228, 133] width 104 height 72
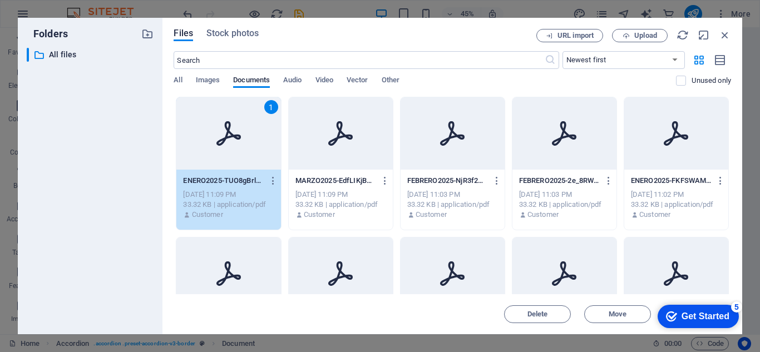
click at [215, 150] on div "1" at bounding box center [228, 133] width 104 height 72
type input "ENERO2025-TUO8gBrlu9z6yuIUWwxanA.pdf"
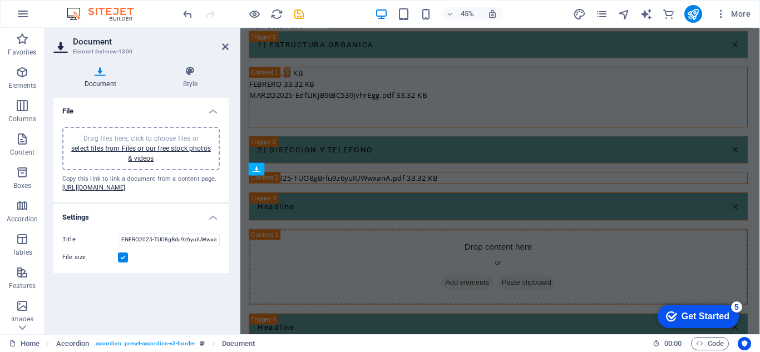
click at [215, 150] on div "Drag files here, click to choose files or select files from Files or our free s…" at bounding box center [140, 148] width 157 height 43
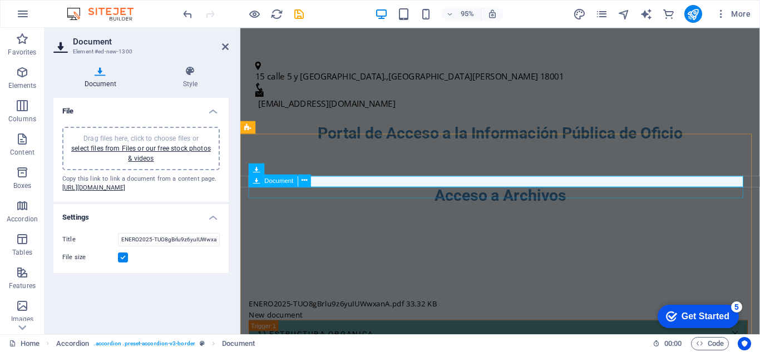
click at [348, 324] on div "New document" at bounding box center [511, 330] width 525 height 12
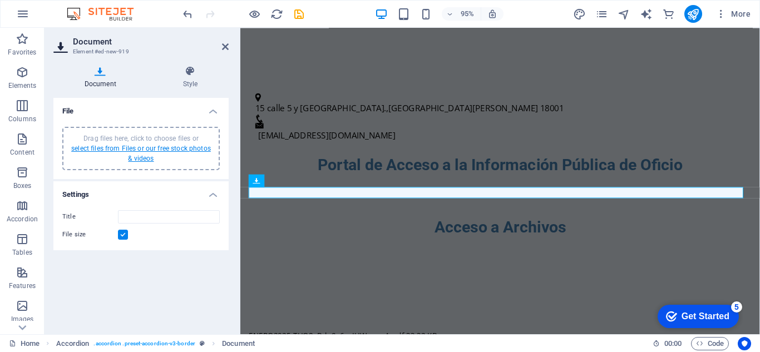
click at [167, 148] on link "select files from Files or our free stock photos & videos" at bounding box center [141, 154] width 140 height 18
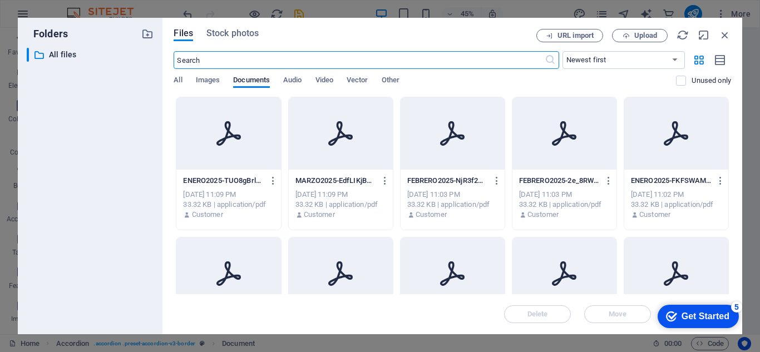
scroll to position [705, 0]
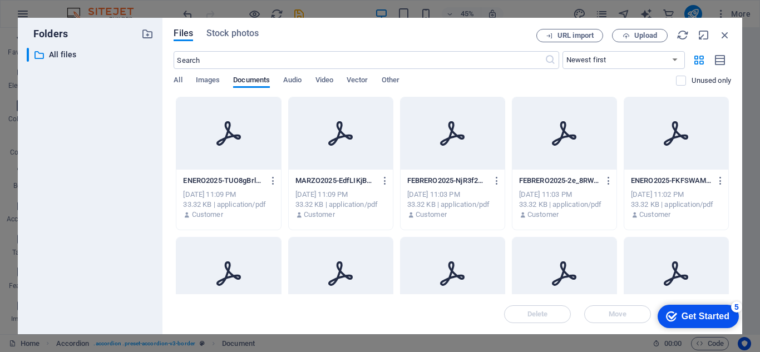
click at [368, 133] on div at bounding box center [341, 133] width 104 height 72
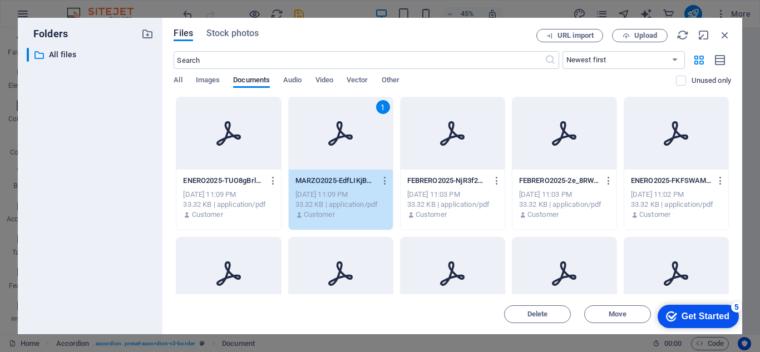
drag, startPoint x: 368, startPoint y: 133, endPoint x: 134, endPoint y: 110, distance: 234.8
click at [368, 133] on div "1" at bounding box center [341, 133] width 104 height 72
type input "MARZO2025-EdfLIKjB9tBC539JvhrEgg.pdf"
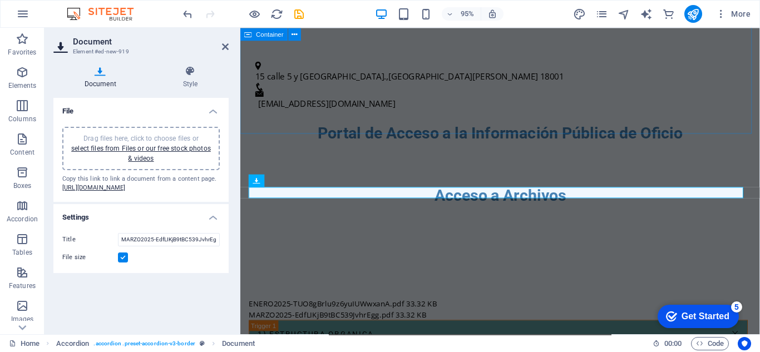
click at [492, 149] on div "Acceso a Archivos" at bounding box center [513, 208] width 547 height 119
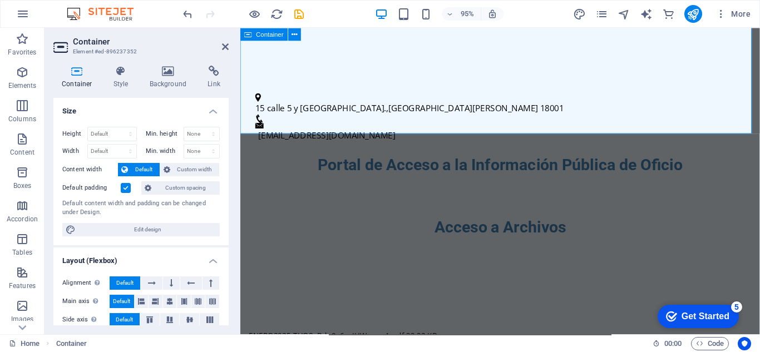
click at [486, 182] on div "Acceso a Archivos" at bounding box center [513, 241] width 547 height 119
click at [225, 52] on header "Container Element #ed-896237352" at bounding box center [140, 42] width 175 height 29
click at [225, 47] on icon at bounding box center [225, 46] width 7 height 9
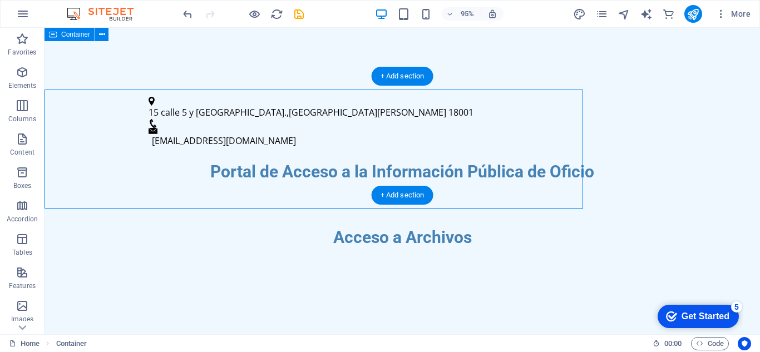
scroll to position [387, 0]
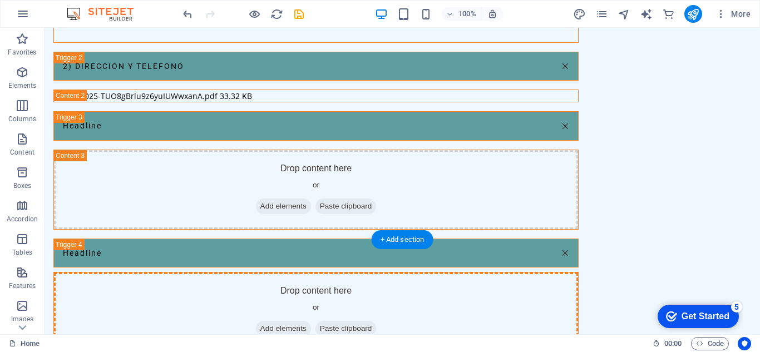
drag, startPoint x: 279, startPoint y: 201, endPoint x: 283, endPoint y: 151, distance: 50.2
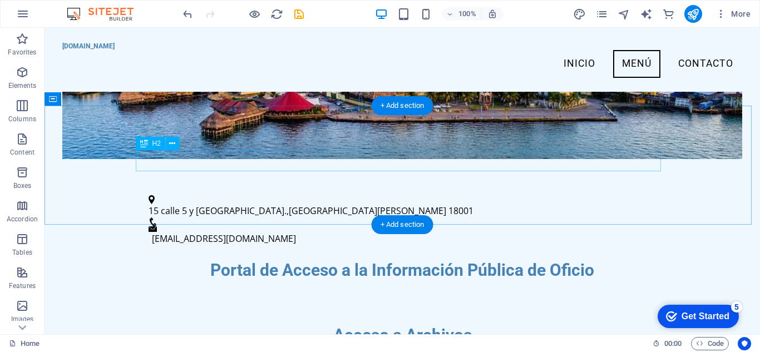
scroll to position [245, 0]
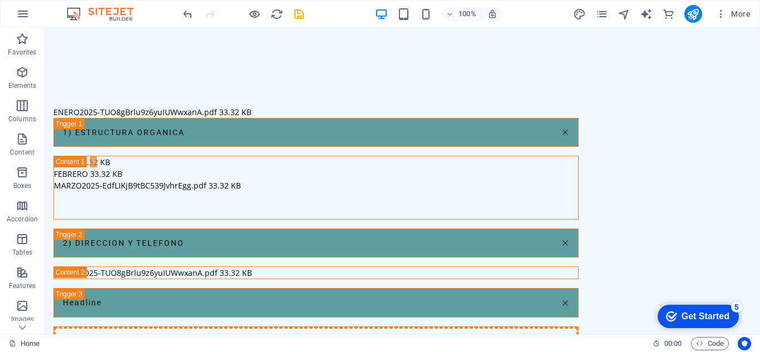
drag, startPoint x: 232, startPoint y: 272, endPoint x: 205, endPoint y: 241, distance: 41.4
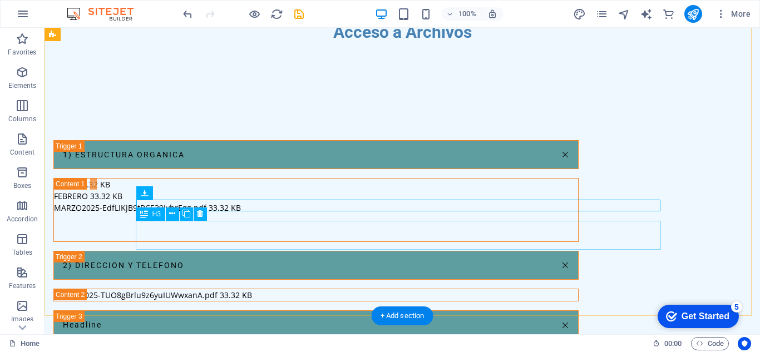
scroll to position [580, 0]
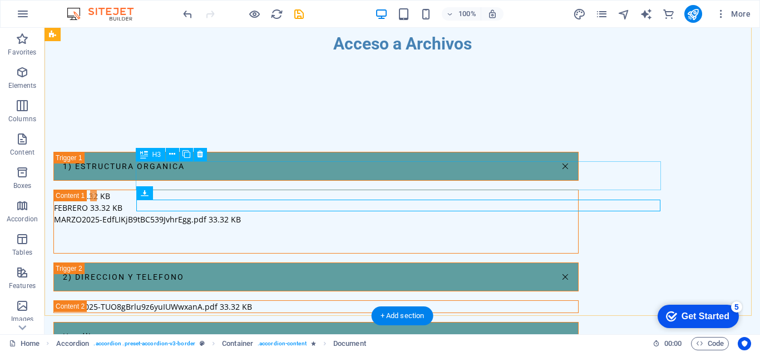
click at [181, 322] on div "Headline" at bounding box center [315, 336] width 525 height 29
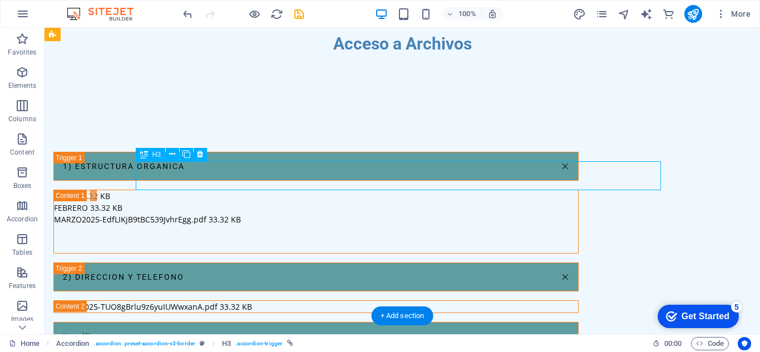
click at [181, 322] on div "Headline" at bounding box center [315, 336] width 525 height 29
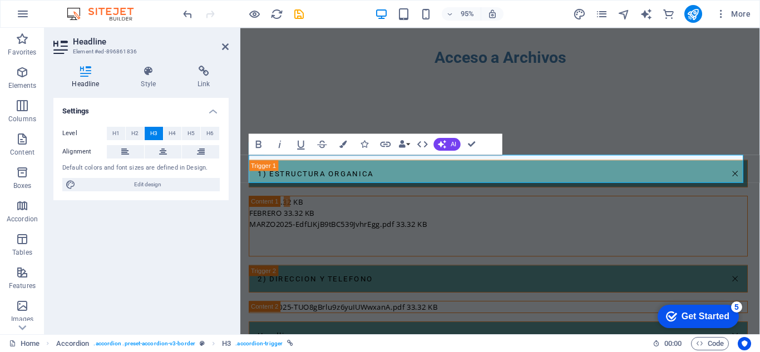
scroll to position [593, 0]
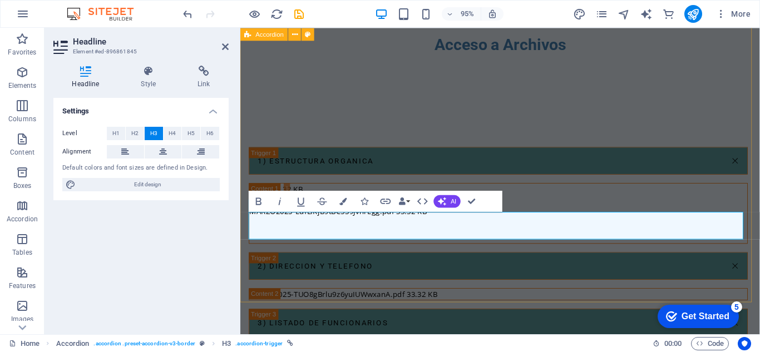
click at [466, 304] on div "1) ESTRUCTURA ORGANICA Enero 33.32 KB FEBRERO 33.32 KB MARZO2025-EdfLIKjB9tBC53…" at bounding box center [513, 290] width 547 height 365
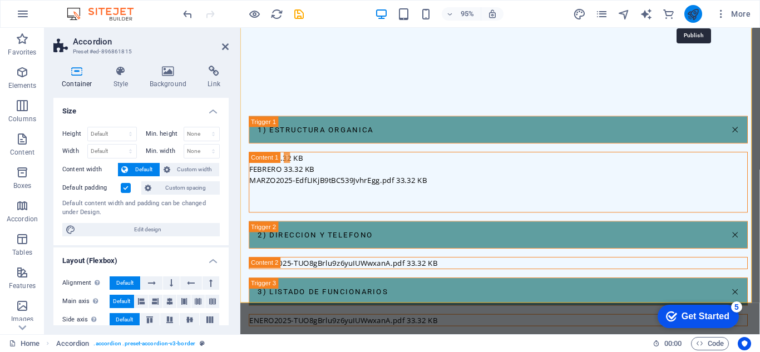
click at [689, 11] on icon "publish" at bounding box center [692, 14] width 13 height 13
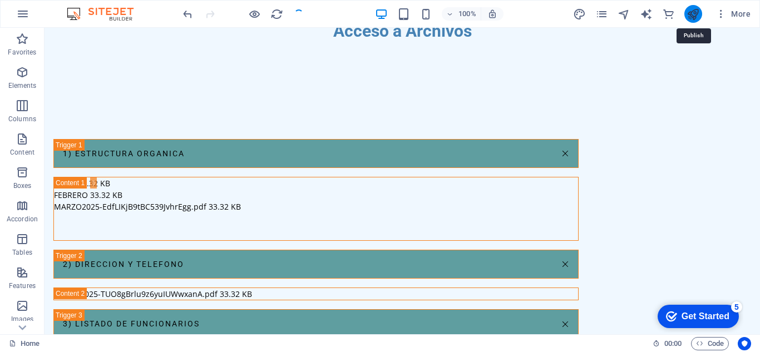
scroll to position [579, 0]
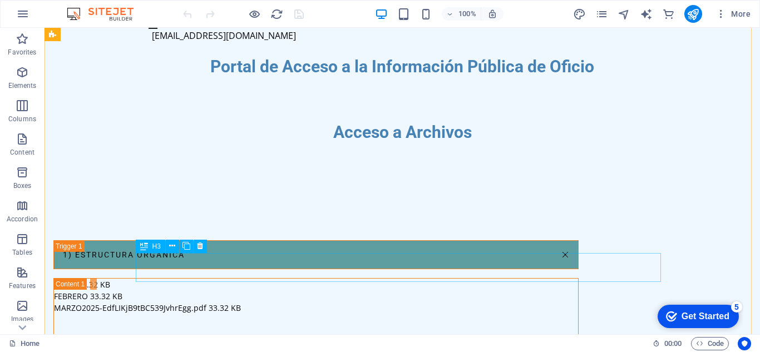
scroll to position [550, 0]
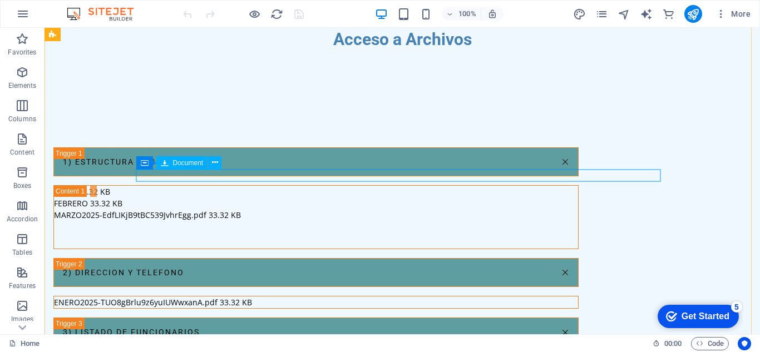
click at [344, 296] on div "ENERO2025-TUO8gBrlu9z6yuIUWwxanA.pdf 33.32 KB" at bounding box center [316, 302] width 524 height 12
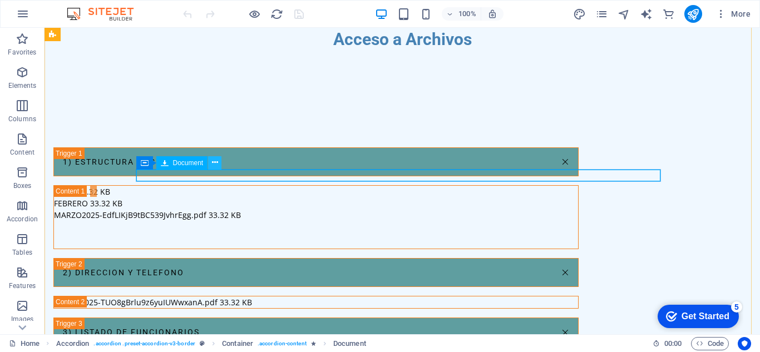
click at [212, 165] on icon at bounding box center [215, 163] width 6 height 12
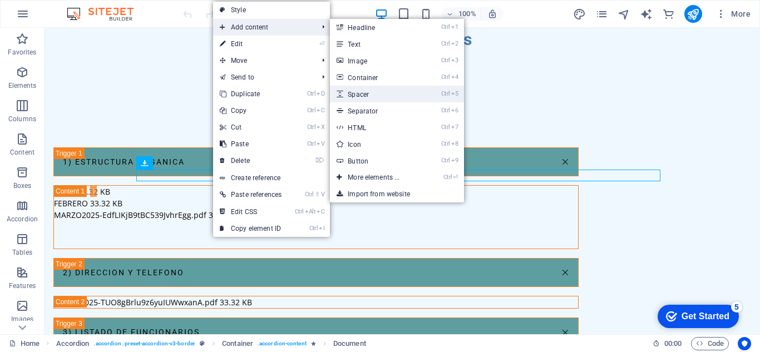
click at [374, 91] on link "Ctrl 5 Spacer" at bounding box center [376, 94] width 92 height 17
select select "px"
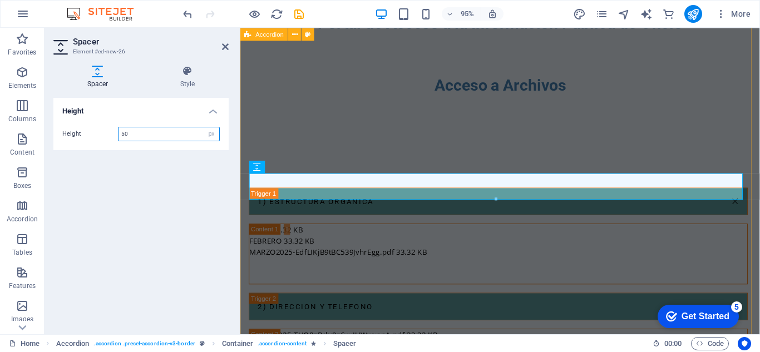
scroll to position [564, 0]
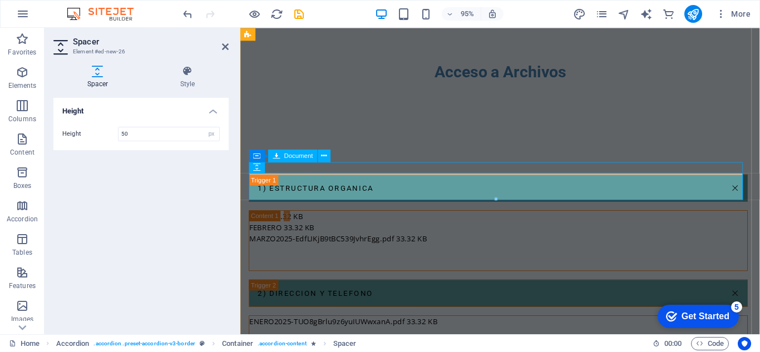
click at [462, 331] on div "ENERO2025-TUO8gBrlu9z6yuIUWwxanA.pdf 33.32 KB" at bounding box center [512, 337] width 524 height 12
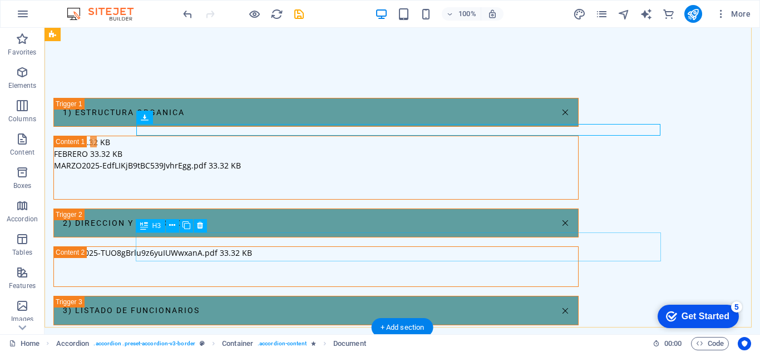
scroll to position [661, 0]
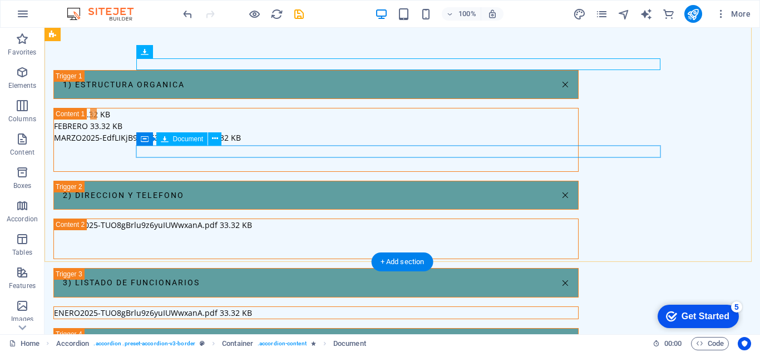
click at [346, 307] on div "ENERO2025-TUO8gBrlu9z6yuIUWwxanA.pdf 33.32 KB" at bounding box center [316, 313] width 524 height 12
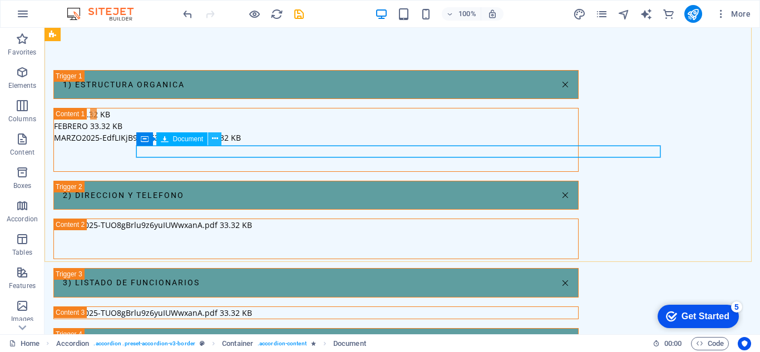
click at [214, 138] on icon at bounding box center [215, 139] width 6 height 12
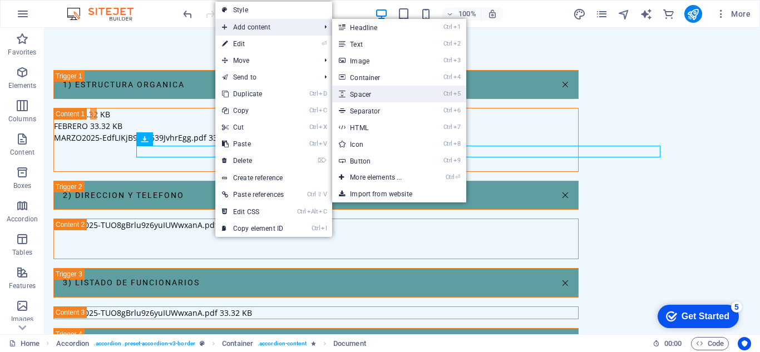
click at [376, 100] on link "Ctrl 5 Spacer" at bounding box center [378, 94] width 92 height 17
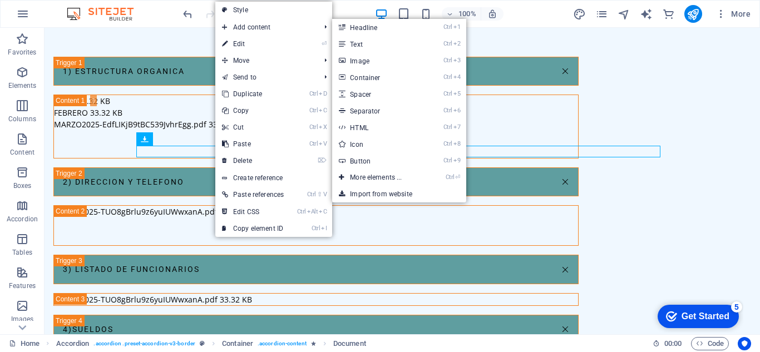
select select "px"
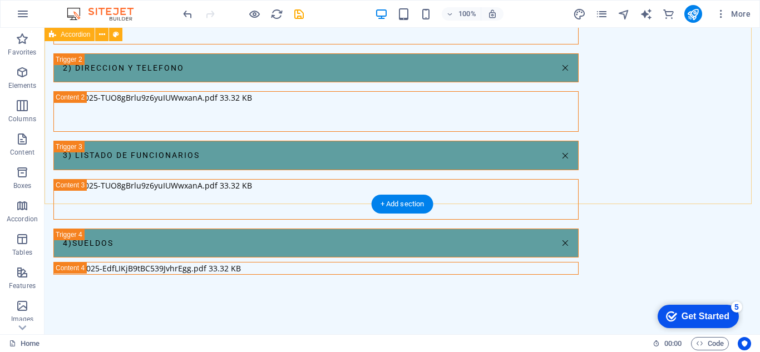
scroll to position [773, 0]
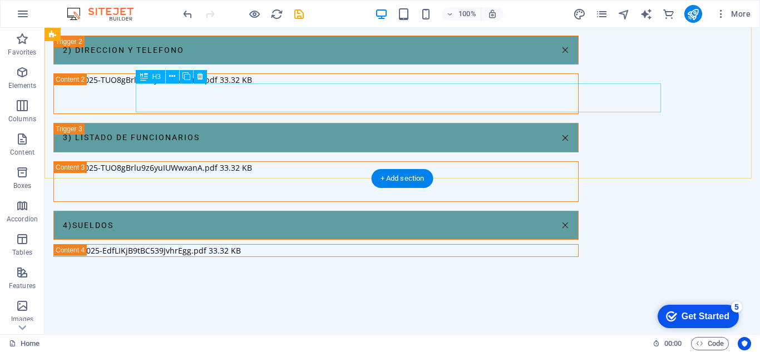
click at [457, 211] on div "4)SUELDOS" at bounding box center [315, 225] width 525 height 29
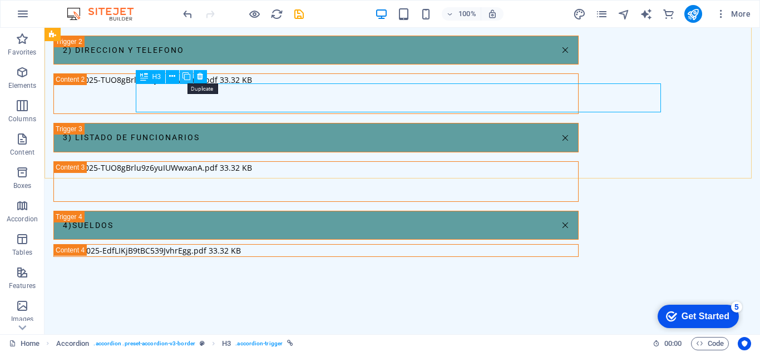
click at [184, 77] on icon at bounding box center [186, 77] width 8 height 12
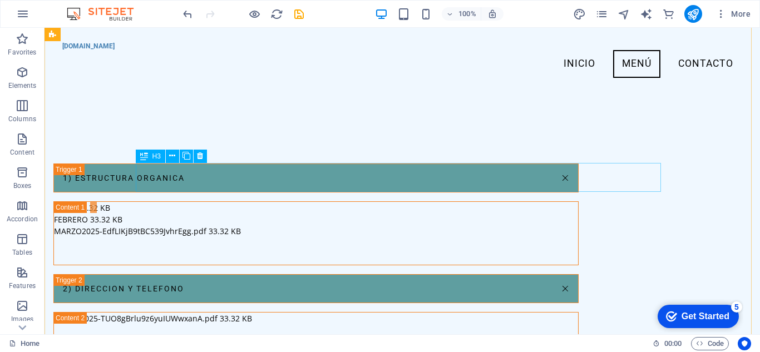
scroll to position [494, 0]
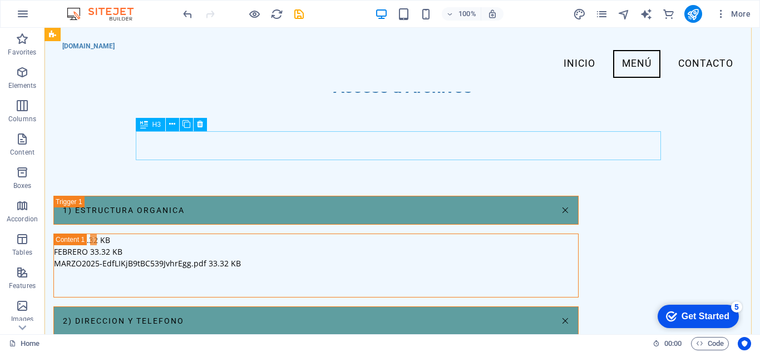
click at [263, 306] on div "2) DIRECCION Y TELEFONO" at bounding box center [315, 320] width 525 height 29
drag, startPoint x: 228, startPoint y: 145, endPoint x: 272, endPoint y: 172, distance: 52.0
click at [228, 306] on div "2) DIRECCION Y TELEFONO" at bounding box center [315, 320] width 525 height 29
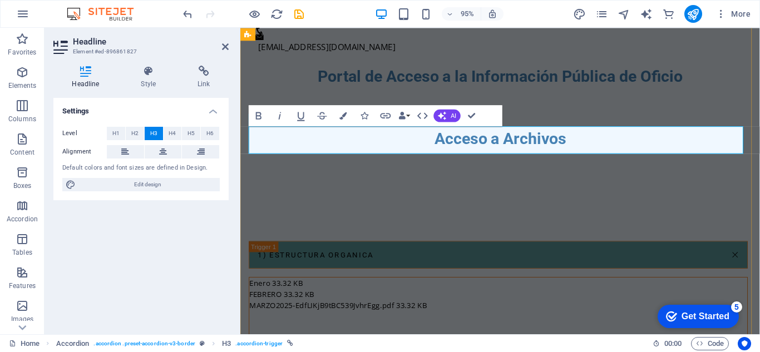
scroll to position [563, 0]
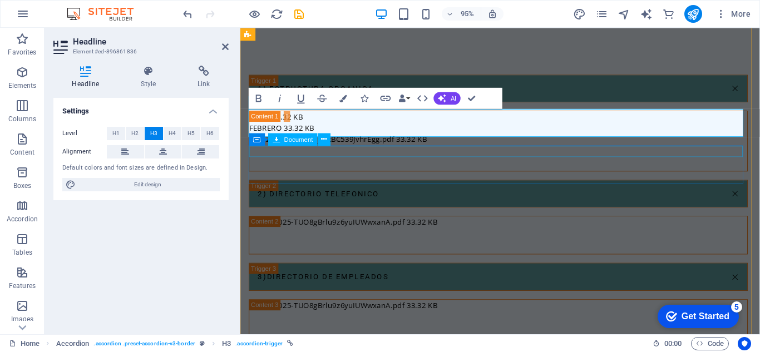
scroll to position [730, 0]
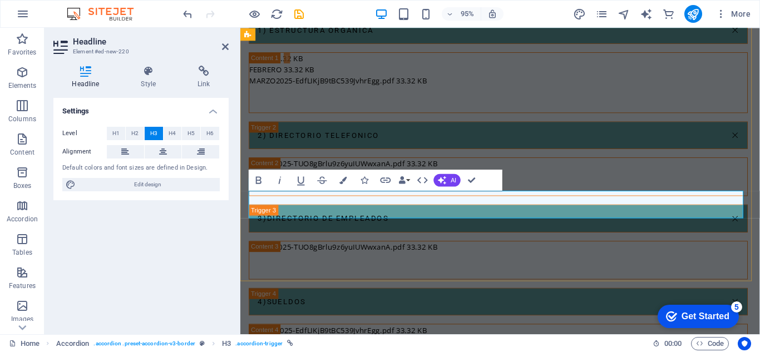
click at [447, 267] on div "1) ESTRUCTURA ORGANICA Enero 33.32 KB FEBRERO 33.32 KB MARZO2025-EdfLIKjB9tBC53…" at bounding box center [513, 211] width 547 height 481
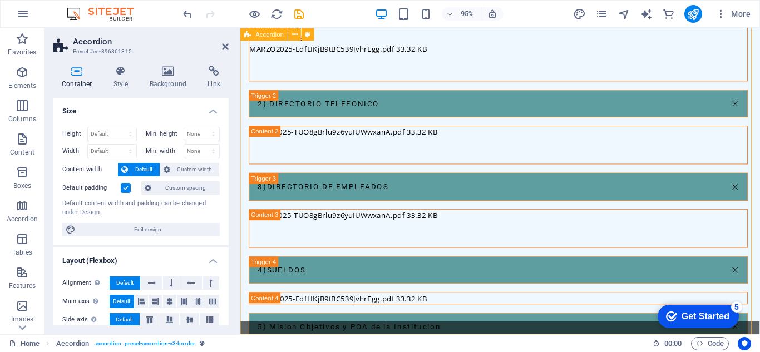
click at [431, 328] on div "5) Mision Objetivos y POA de la Institucion" at bounding box center [511, 342] width 525 height 29
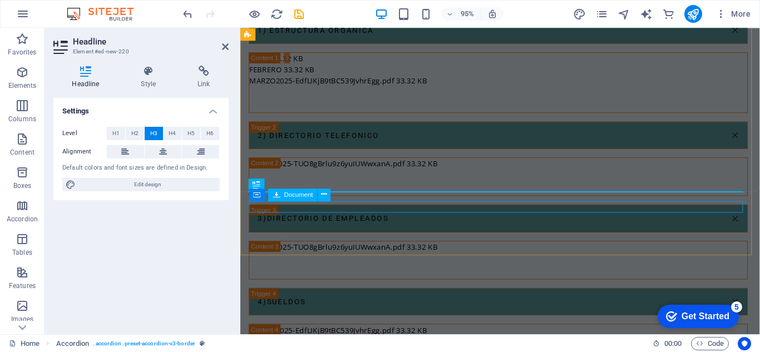
scroll to position [730, 0]
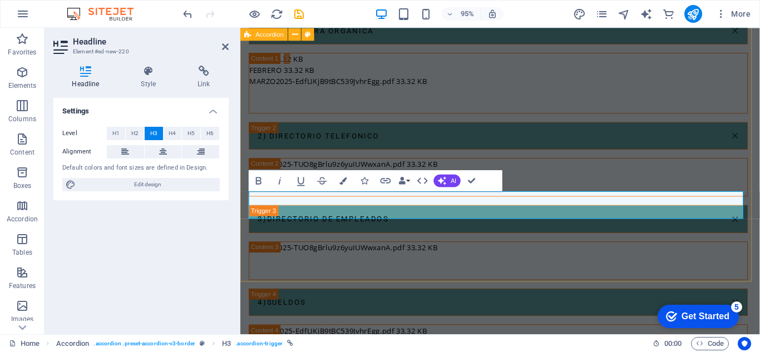
click at [467, 264] on div "1) ESTRUCTURA ORGANICA Enero 33.32 KB FEBRERO 33.32 KB MARZO2025-EdfLIKjB9tBC53…" at bounding box center [513, 212] width 547 height 481
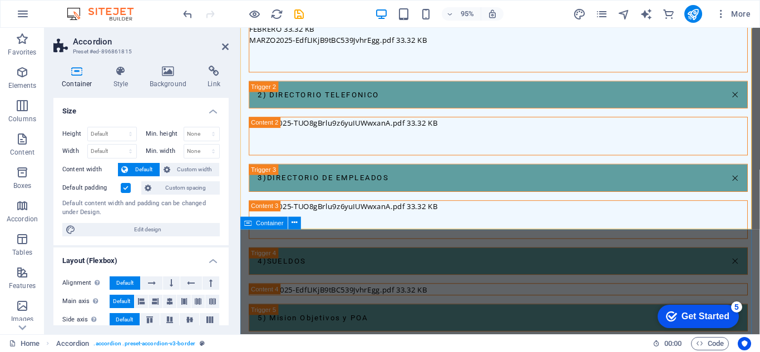
scroll to position [840, 0]
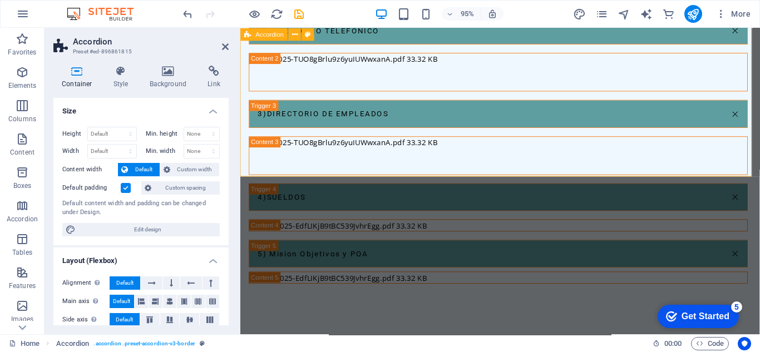
click at [433, 141] on div "1) ESTRUCTURA ORGANICA Enero 33.32 KB FEBRERO 33.32 KB MARZO2025-EdfLIKjB9tBC53…" at bounding box center [513, 101] width 547 height 481
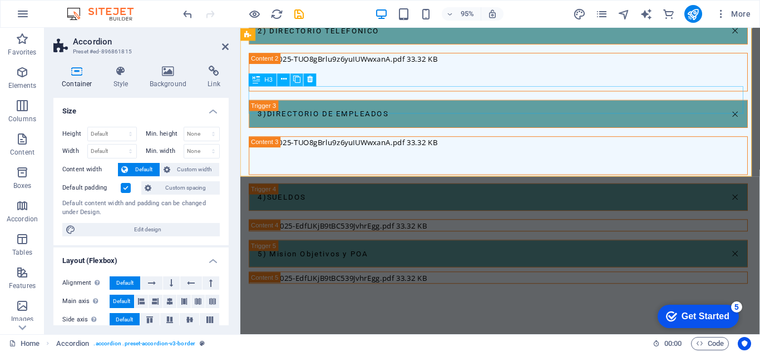
click at [295, 84] on icon at bounding box center [296, 79] width 7 height 11
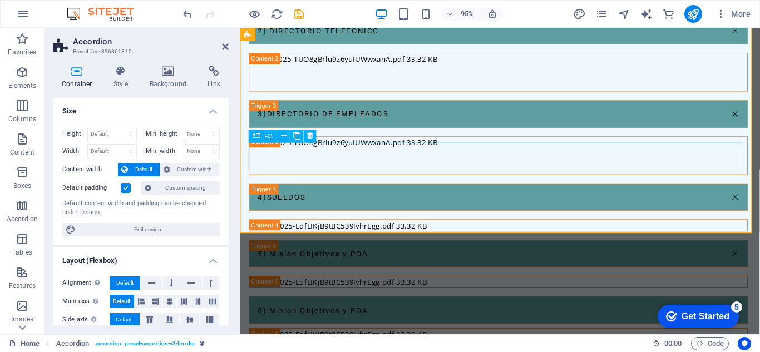
click at [347, 310] on div "5) Mision Objetivos y POA" at bounding box center [511, 324] width 525 height 29
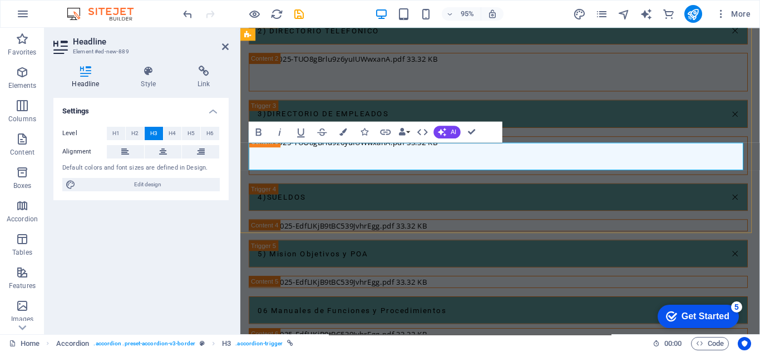
click at [269, 311] on link "06 Manuales de Funciones y Procedimientos" at bounding box center [512, 325] width 524 height 28
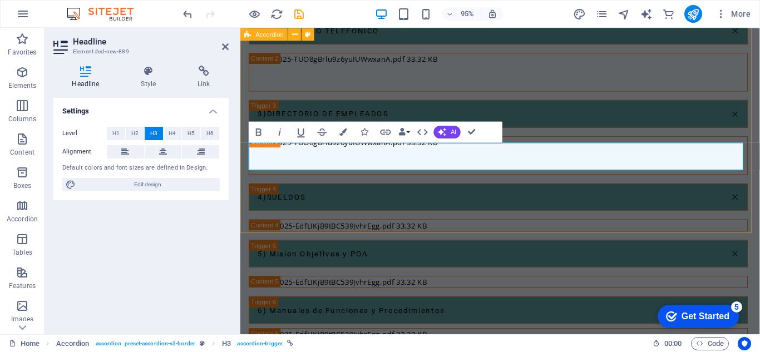
click at [452, 209] on div "1) ESTRUCTURA ORGANICA Enero 33.32 KB FEBRERO 33.32 KB MARZO2025-EdfLIKjB9tBC53…" at bounding box center [513, 131] width 547 height 540
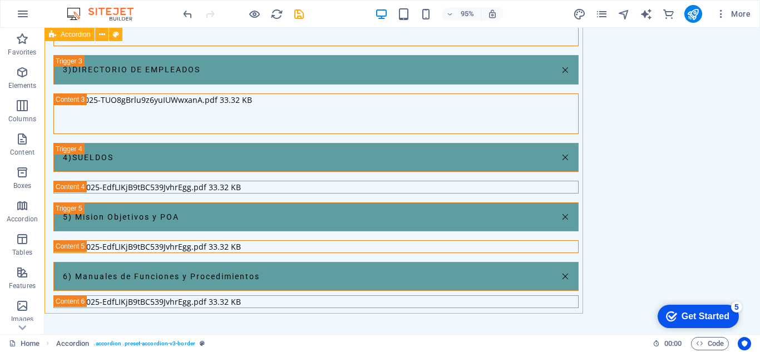
scroll to position [826, 0]
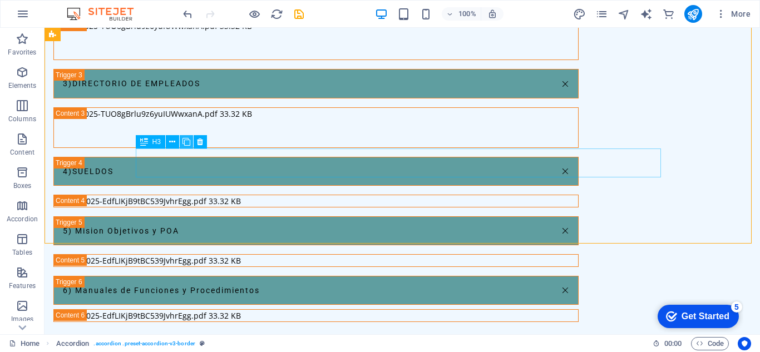
click at [187, 141] on icon at bounding box center [186, 142] width 8 height 12
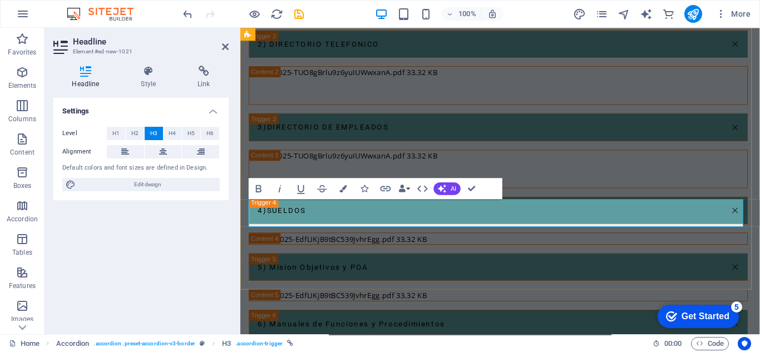
scroll to position [840, 0]
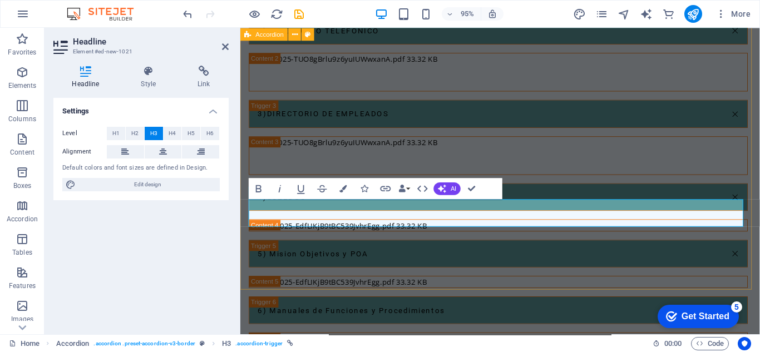
click at [425, 280] on div "1) ESTRUCTURA ORGANICA Enero 33.32 KB FEBRERO 33.32 KB MARZO2025-EdfLIKjB9tBC53…" at bounding box center [513, 161] width 547 height 600
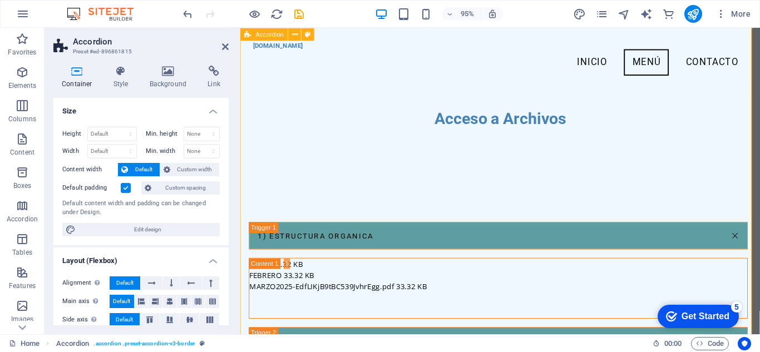
scroll to position [395, 0]
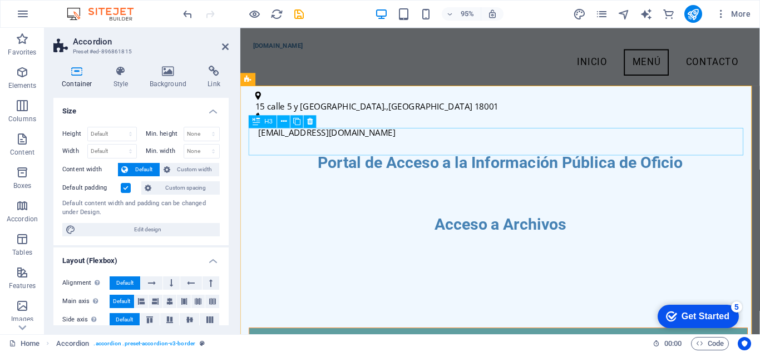
click at [359, 343] on div "1) ESTRUCTURA ORGANICA" at bounding box center [511, 357] width 525 height 29
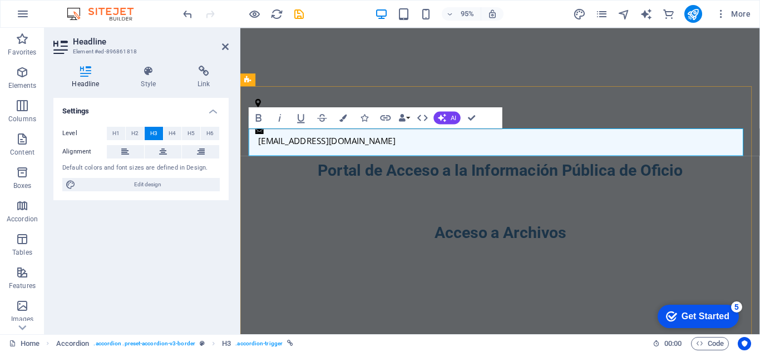
scroll to position [451, 0]
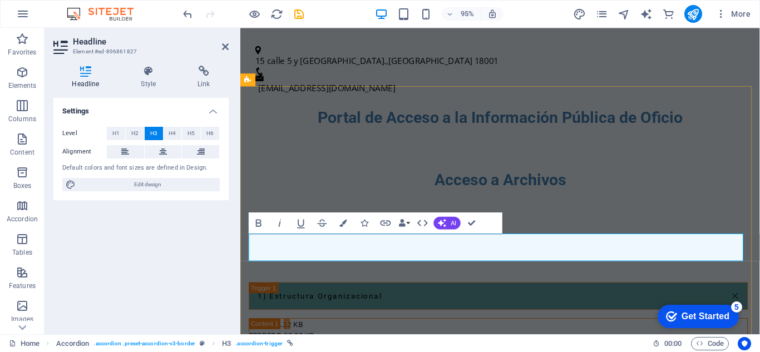
drag, startPoint x: 393, startPoint y: 261, endPoint x: 273, endPoint y: 263, distance: 119.6
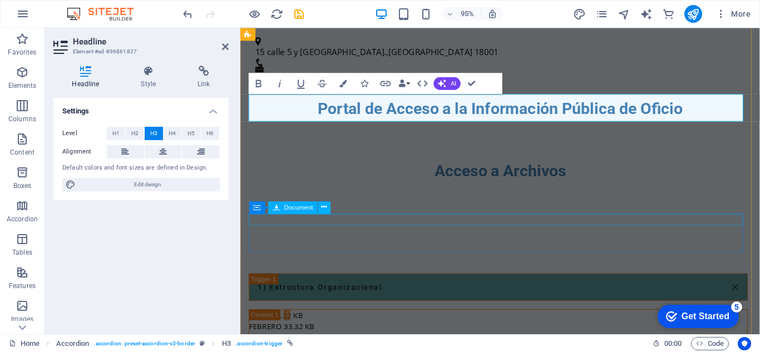
scroll to position [617, 0]
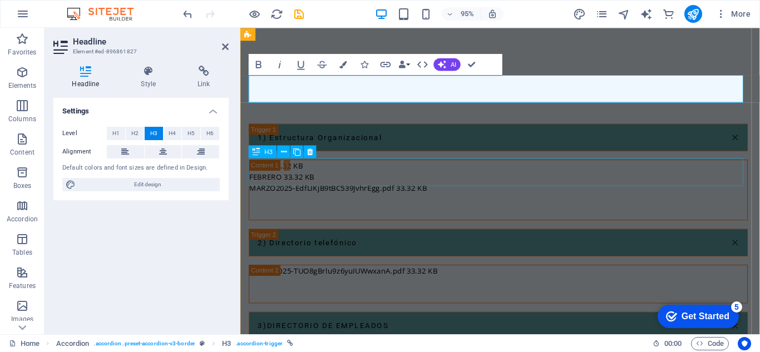
click at [359, 326] on div "3)DIRECTORIO DE EMPLEADOS" at bounding box center [511, 340] width 525 height 29
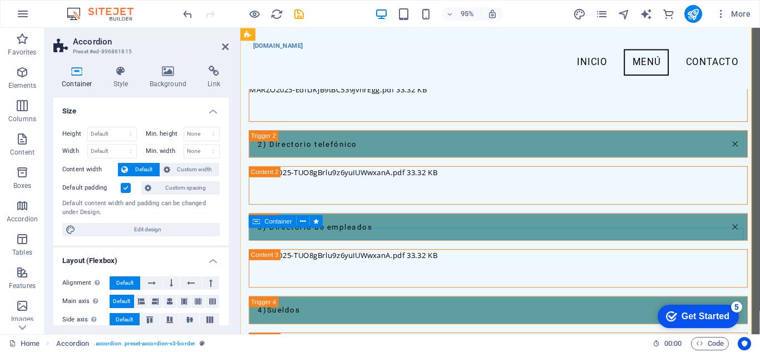
scroll to position [672, 0]
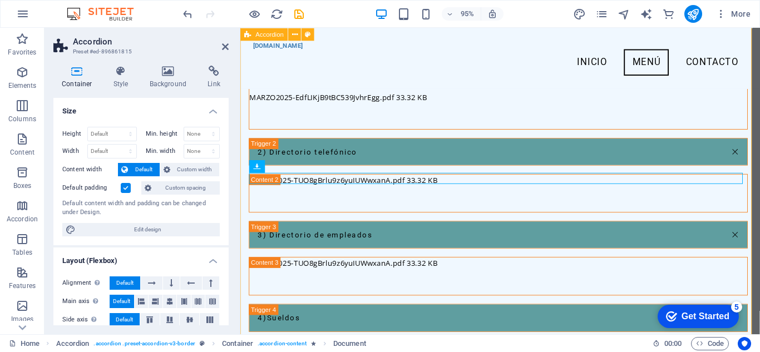
click at [443, 179] on div "1) Estructura Organizacional Enero 33.32 KB FEBRERO 33.32 KB MARZO2025-EdfLIKjB…" at bounding box center [513, 288] width 547 height 600
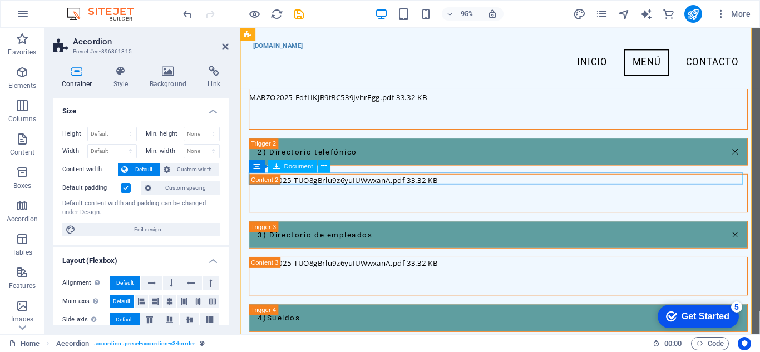
click at [323, 169] on icon at bounding box center [324, 166] width 6 height 11
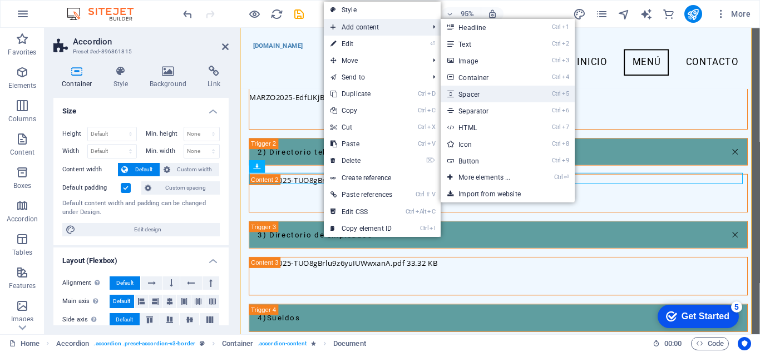
click at [472, 91] on link "Ctrl 5 Spacer" at bounding box center [486, 94] width 92 height 17
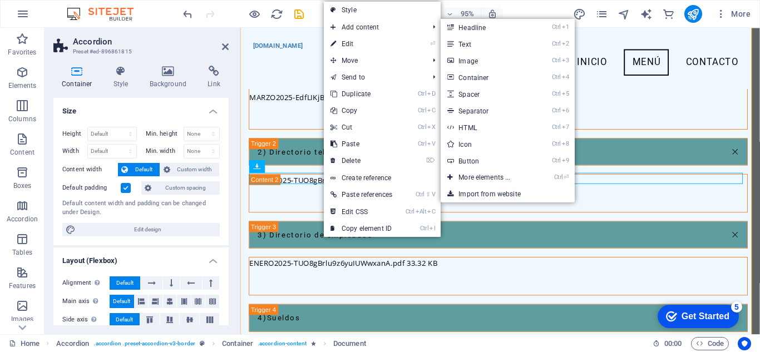
select select "px"
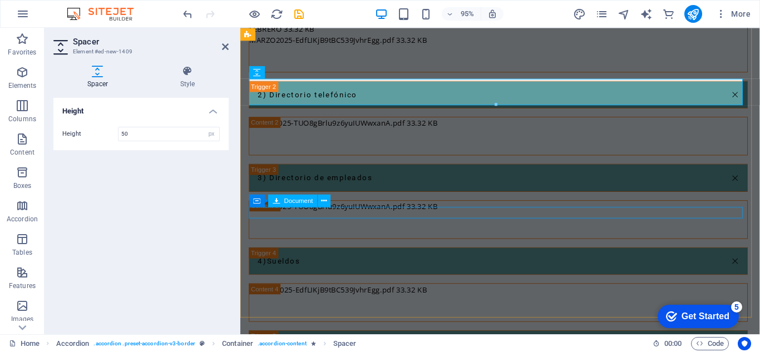
scroll to position [839, 0]
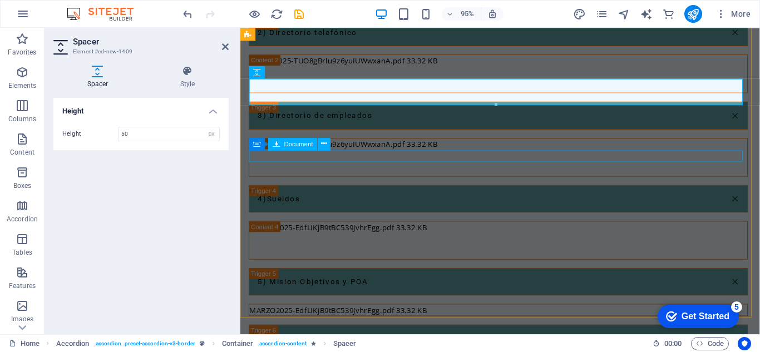
click at [372, 319] on div "MARZO2025-EdfLIKjB9tBC539JvhrEgg.pdf 33.32 KB" at bounding box center [512, 325] width 524 height 12
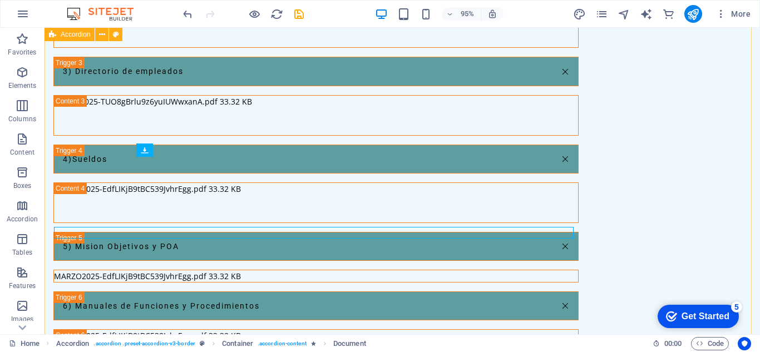
scroll to position [825, 0]
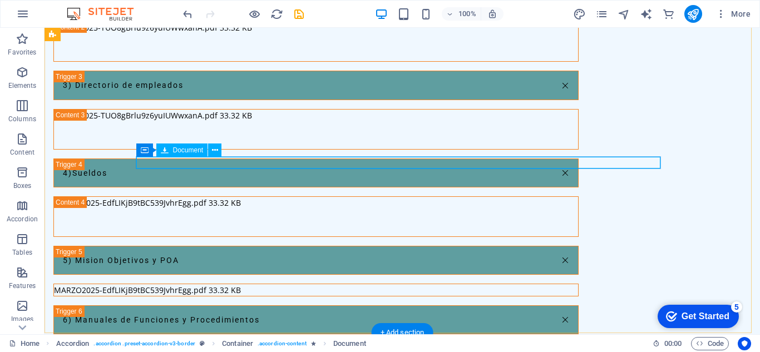
click at [313, 284] on div "MARZO2025-EdfLIKjB9tBC539JvhrEgg.pdf 33.32 KB" at bounding box center [316, 290] width 524 height 12
click at [215, 152] on icon at bounding box center [215, 151] width 6 height 12
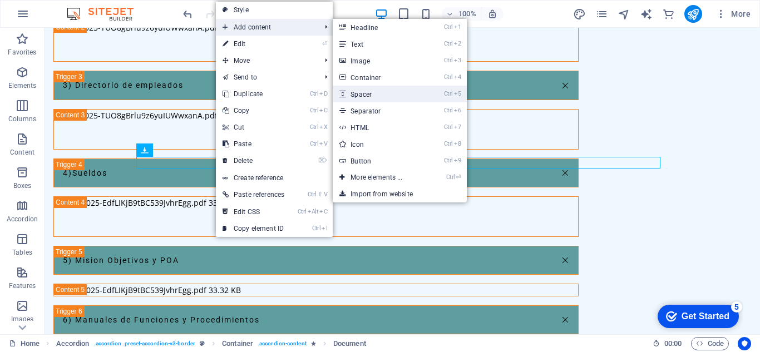
click at [364, 95] on link "Ctrl 5 Spacer" at bounding box center [379, 94] width 92 height 17
select select "px"
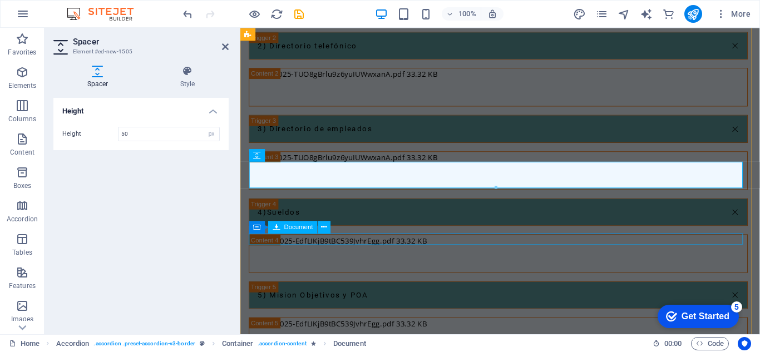
scroll to position [839, 0]
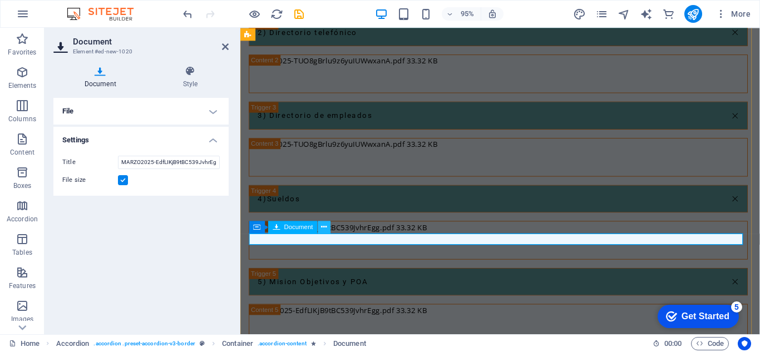
click at [323, 228] on icon at bounding box center [324, 226] width 6 height 11
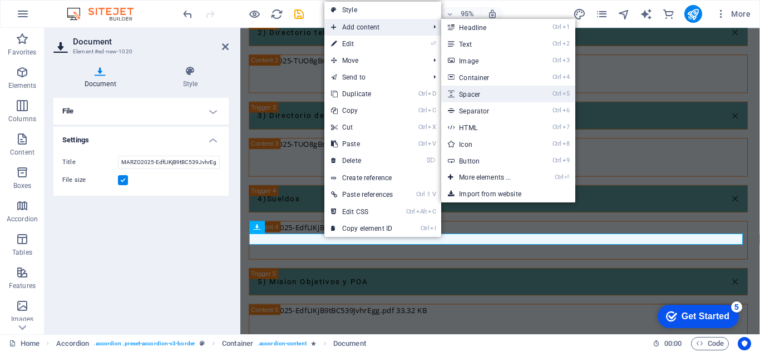
click at [481, 96] on link "Ctrl 5 Spacer" at bounding box center [487, 94] width 92 height 17
select select "px"
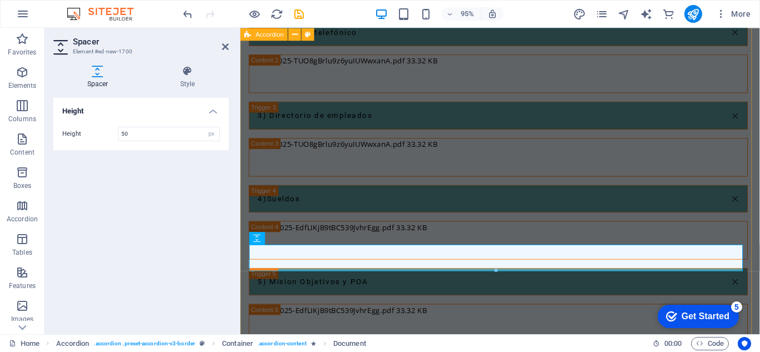
scroll to position [950, 0]
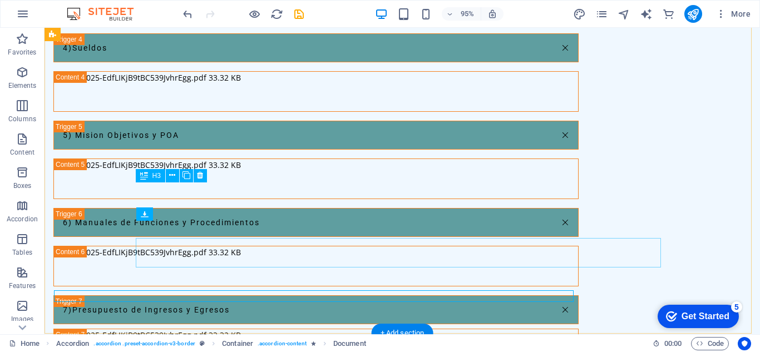
scroll to position [936, 0]
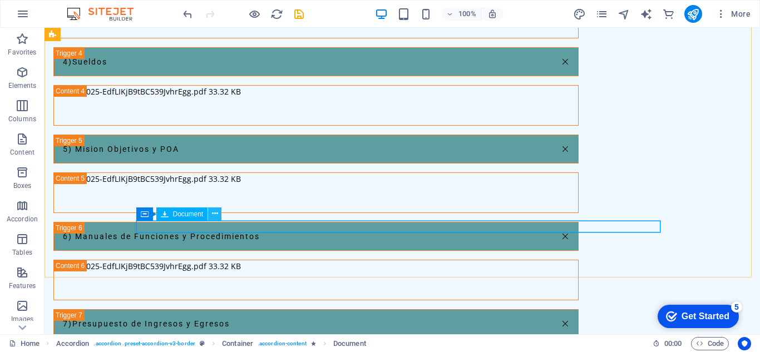
click at [218, 217] on button at bounding box center [214, 213] width 13 height 13
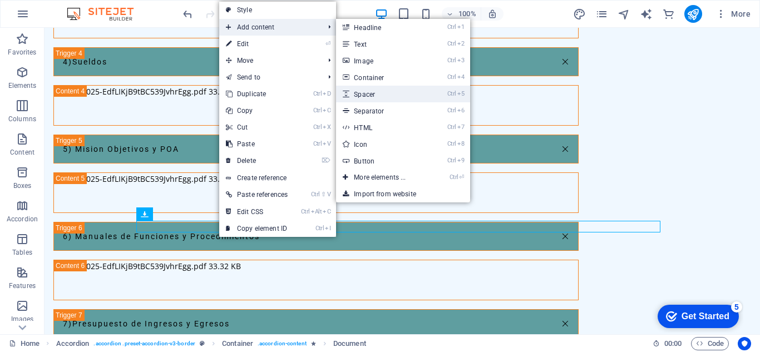
click at [369, 93] on link "Ctrl 5 Spacer" at bounding box center [382, 94] width 92 height 17
select select "px"
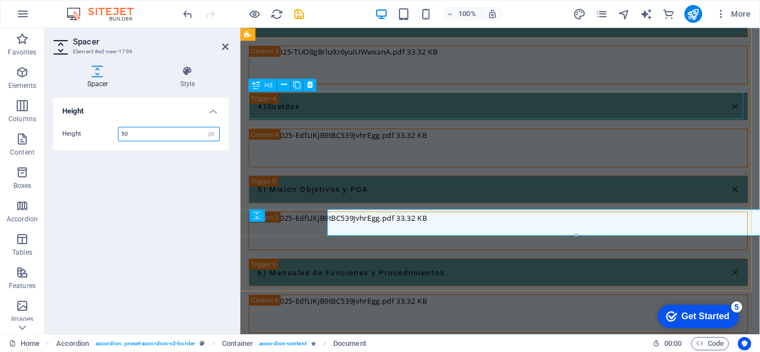
scroll to position [950, 0]
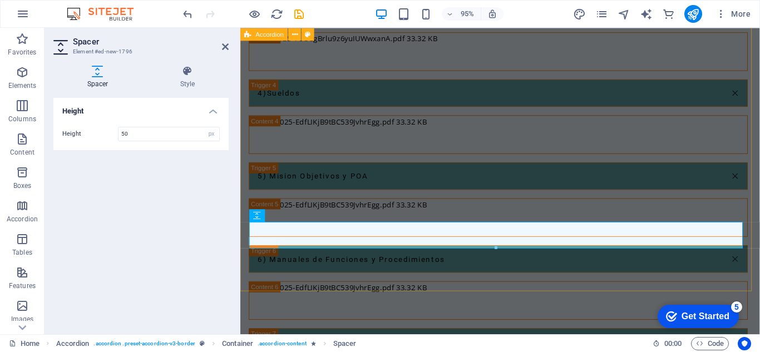
click at [288, 274] on div "1) Estructura Organizacional Enero 33.32 KB FEBRERO 33.32 KB MARZO2025-EdfLIKjB…" at bounding box center [513, 106] width 547 height 711
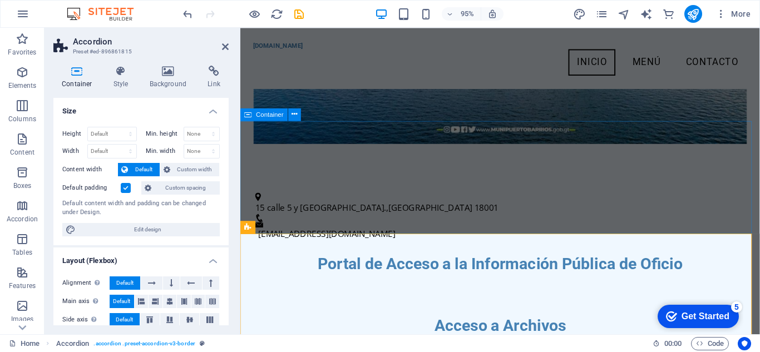
scroll to position [171, 0]
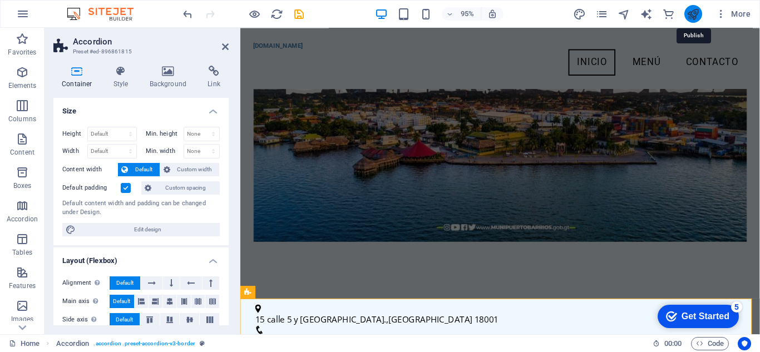
click at [694, 11] on icon "publish" at bounding box center [692, 14] width 13 height 13
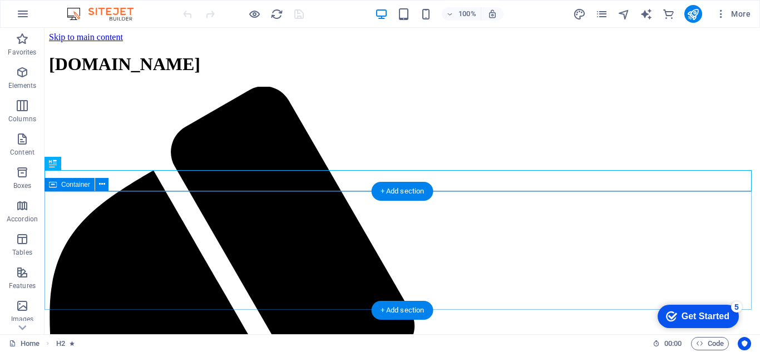
scroll to position [216, 0]
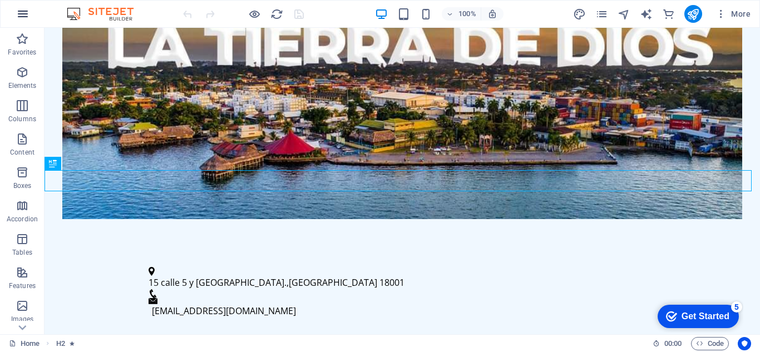
click at [22, 16] on icon "button" at bounding box center [22, 13] width 13 height 13
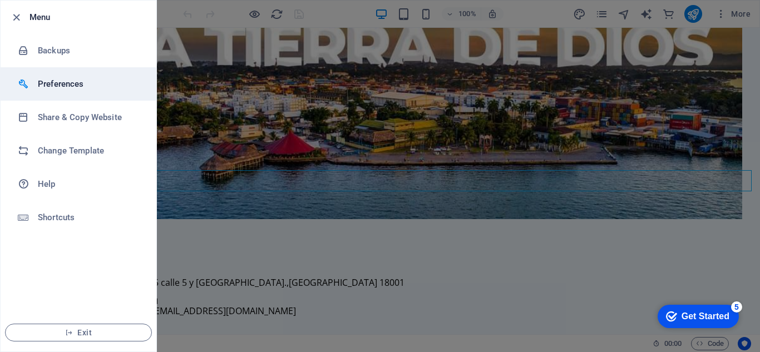
click at [36, 83] on div at bounding box center [28, 83] width 20 height 11
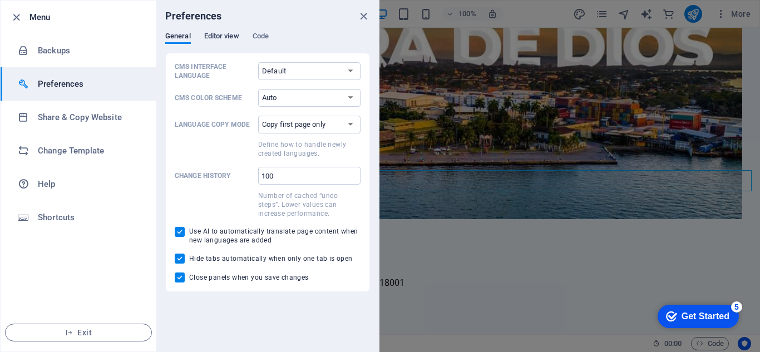
click at [215, 41] on span "Editor view" at bounding box center [221, 37] width 35 height 16
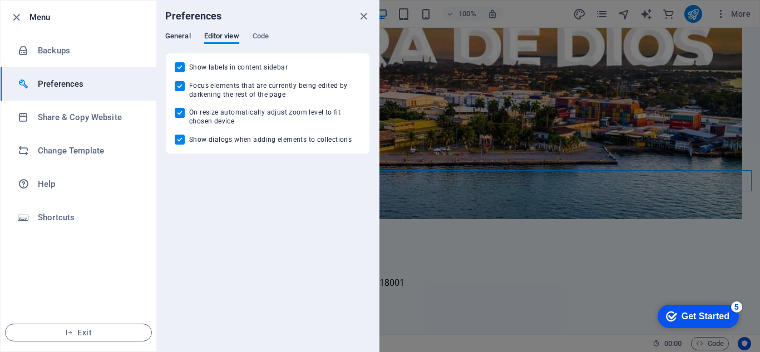
click at [182, 40] on span "General" at bounding box center [178, 37] width 26 height 16
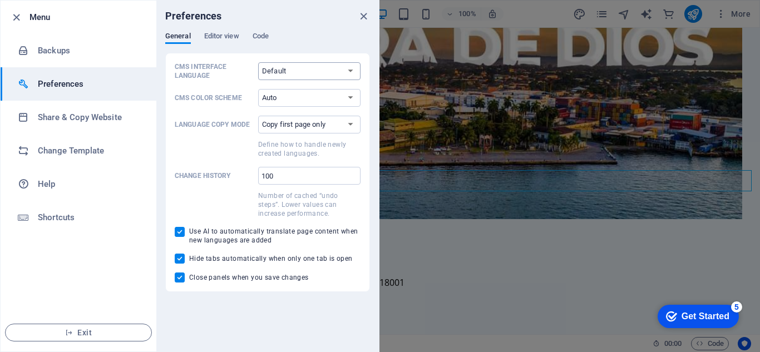
click at [281, 71] on select "Default Deutsch English Español Français Magyar Italiano Nederlands Polski Port…" at bounding box center [309, 71] width 102 height 18
select select "es"
click at [258, 62] on select "Default Deutsch English Español Français Magyar Italiano Nederlands Polski Port…" at bounding box center [309, 71] width 102 height 18
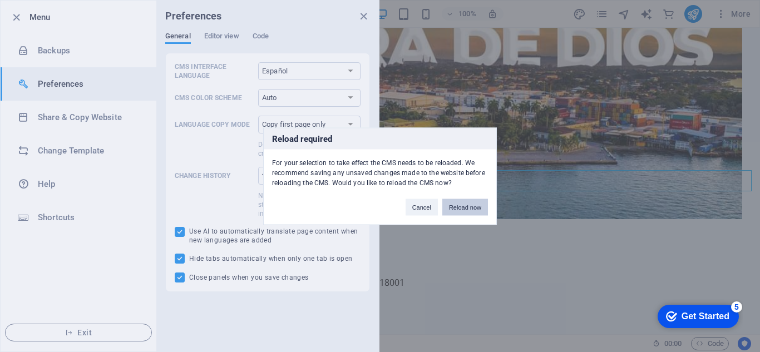
click at [464, 210] on button "Reload now" at bounding box center [465, 207] width 46 height 17
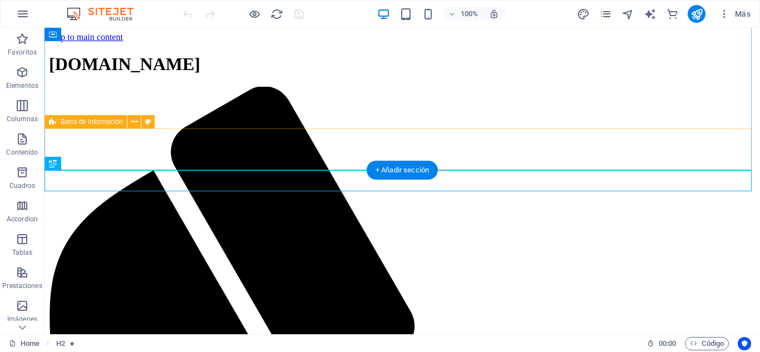
scroll to position [216, 0]
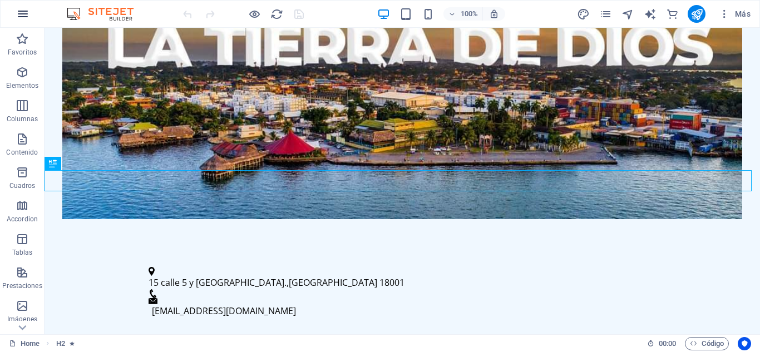
click at [26, 13] on icon "button" at bounding box center [22, 13] width 13 height 13
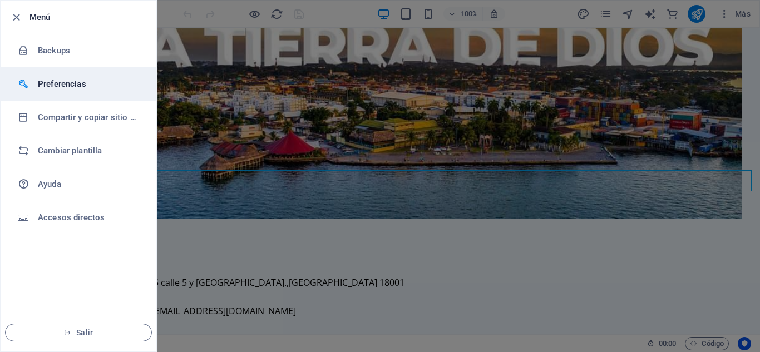
click at [62, 88] on h6 "Preferencias" at bounding box center [89, 83] width 103 height 13
select select "es"
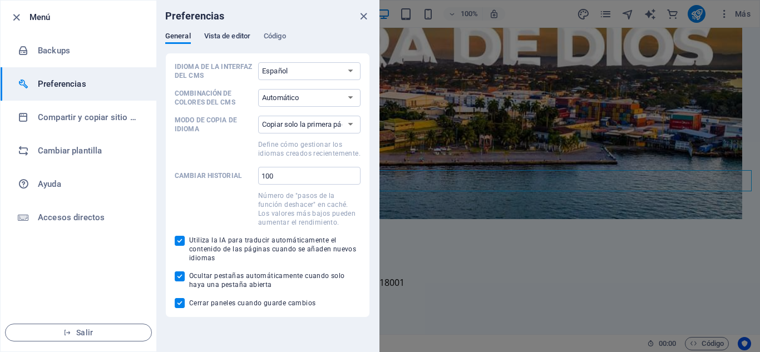
click at [221, 40] on span "Vista de editor" at bounding box center [227, 37] width 46 height 16
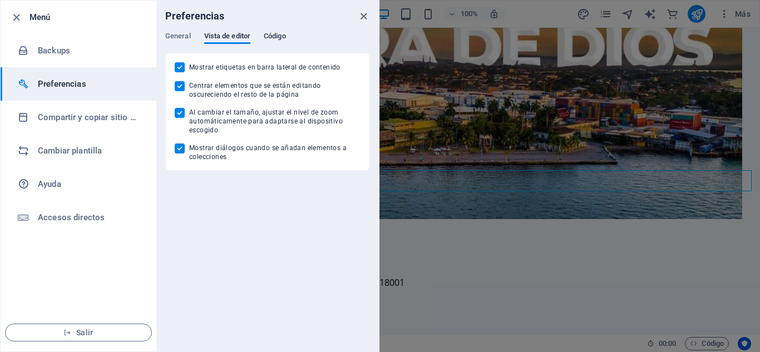
click at [273, 35] on span "Código" at bounding box center [275, 37] width 22 height 16
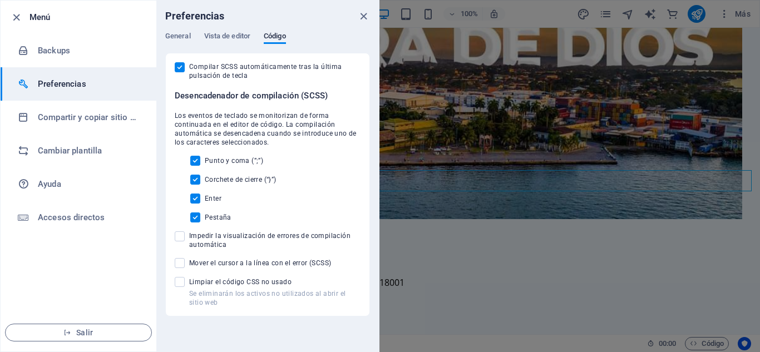
click at [191, 36] on div "General Vista de editor Código" at bounding box center [267, 42] width 205 height 21
click at [185, 36] on span "General" at bounding box center [178, 37] width 26 height 16
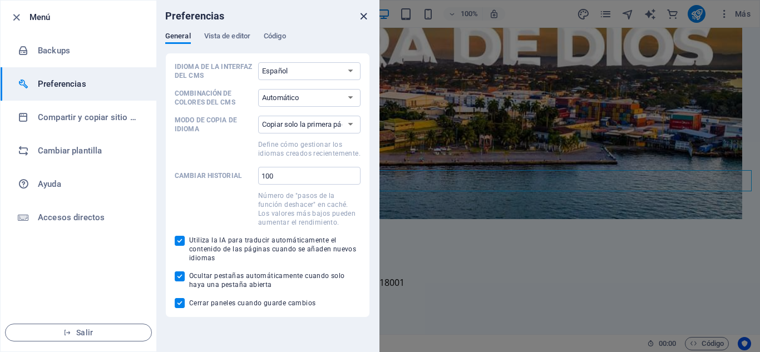
click at [362, 18] on icon "close" at bounding box center [363, 16] width 13 height 13
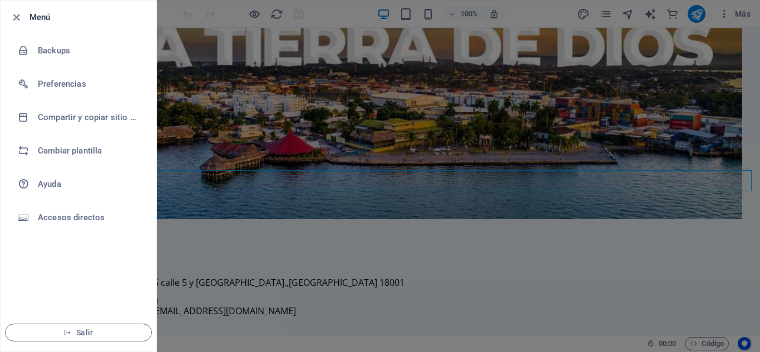
click at [715, 17] on div at bounding box center [380, 176] width 760 height 352
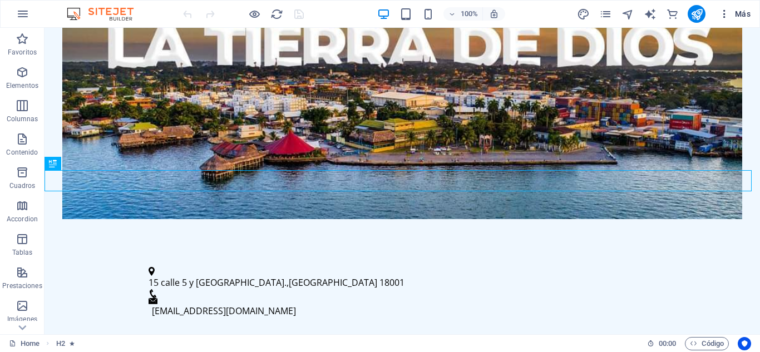
click at [722, 20] on button "Más" at bounding box center [734, 14] width 41 height 18
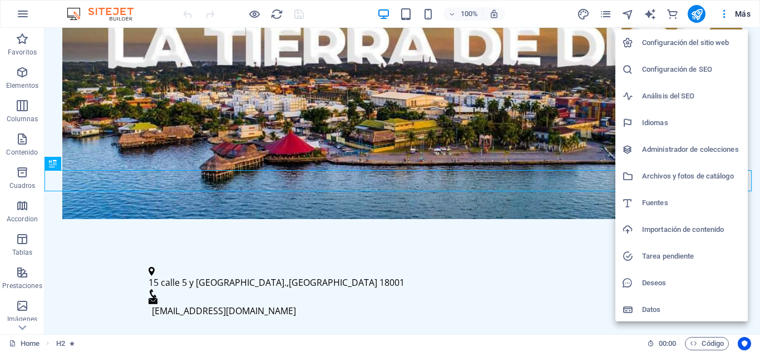
click at [600, 15] on div at bounding box center [380, 176] width 760 height 352
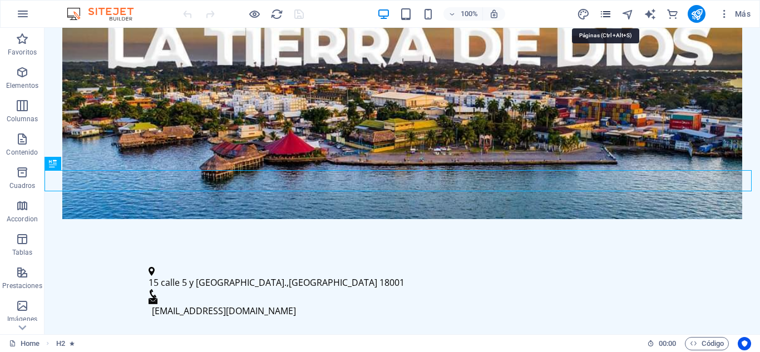
click at [605, 16] on icon "pages" at bounding box center [605, 14] width 13 height 13
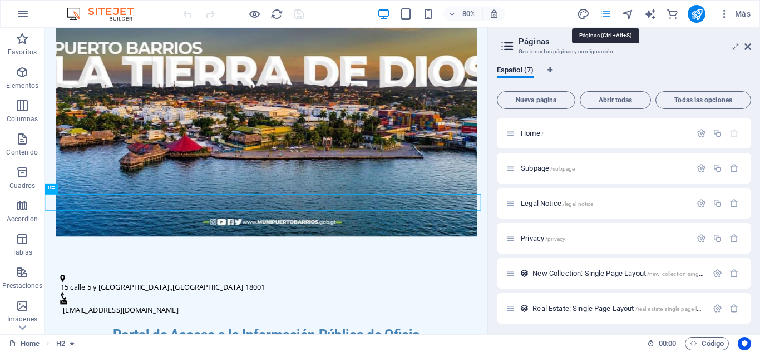
click at [605, 16] on icon "pages" at bounding box center [605, 14] width 13 height 13
click at [584, 12] on icon "design" at bounding box center [583, 14] width 13 height 13
select select "px"
select select "200"
select select "px"
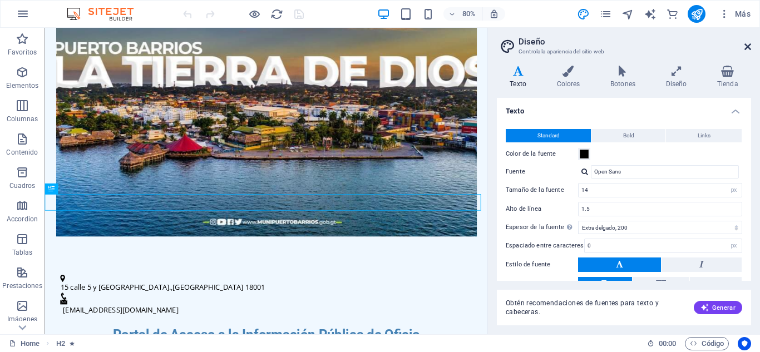
click at [745, 47] on icon at bounding box center [747, 46] width 7 height 9
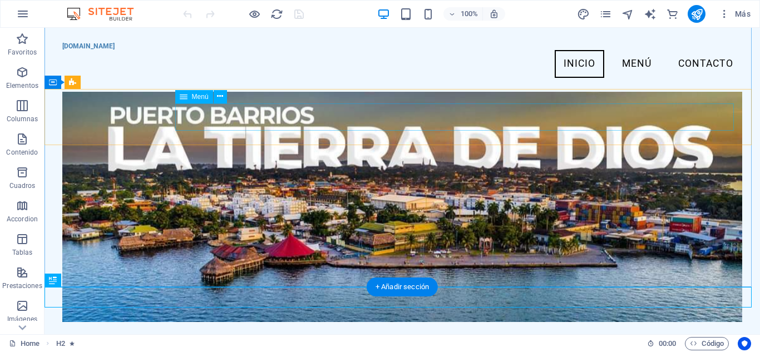
scroll to position [0, 0]
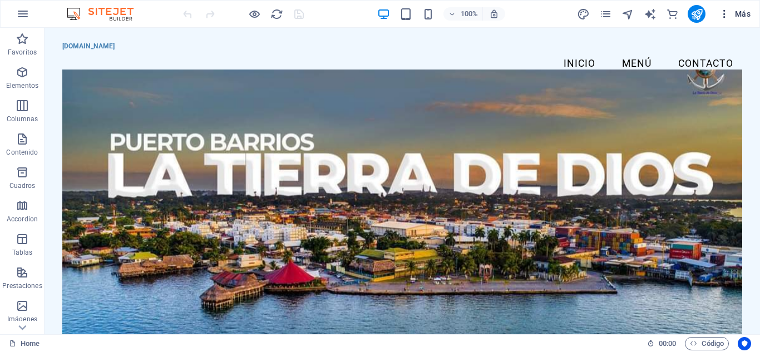
click at [739, 12] on span "Más" at bounding box center [735, 13] width 32 height 11
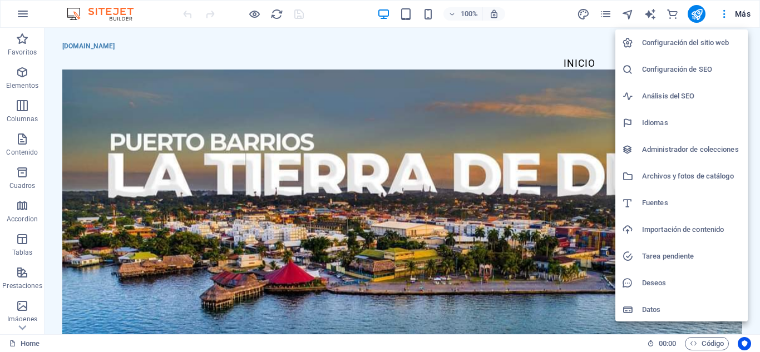
click at [122, 12] on div at bounding box center [380, 176] width 760 height 352
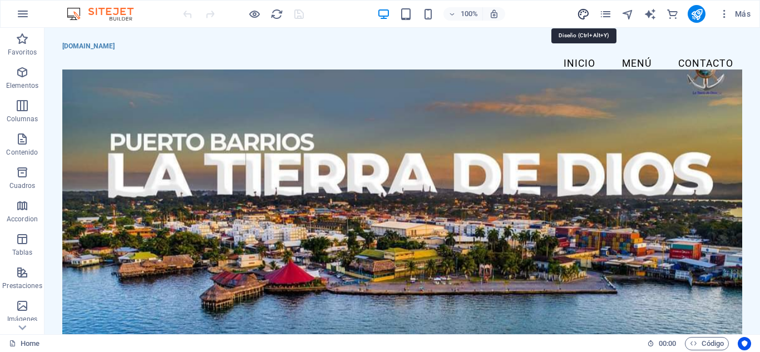
click at [588, 12] on icon "design" at bounding box center [583, 14] width 13 height 13
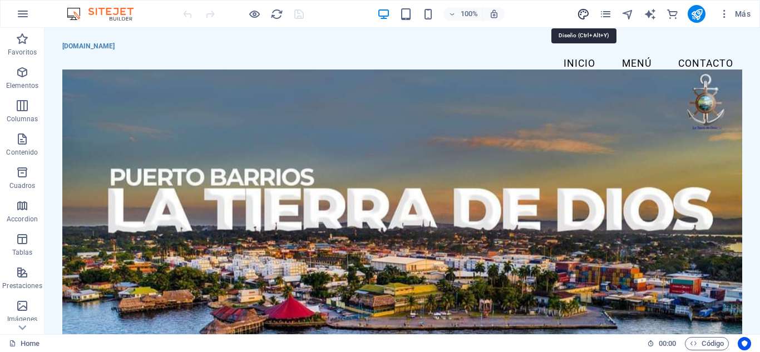
select select "px"
select select "200"
select select "px"
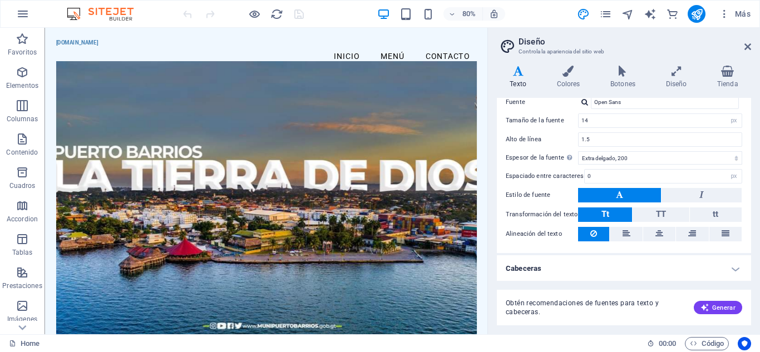
scroll to position [71, 0]
click at [749, 49] on icon at bounding box center [747, 46] width 7 height 9
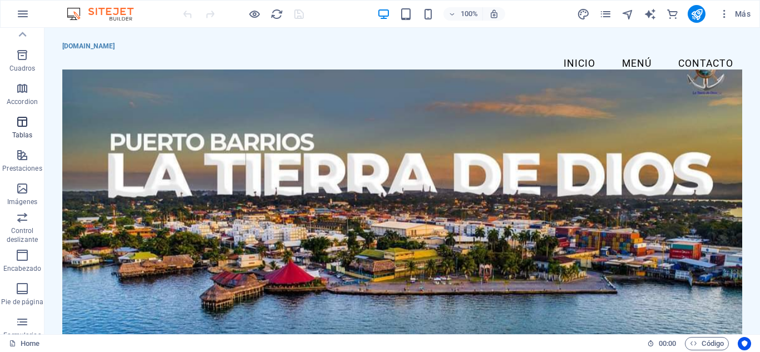
scroll to position [0, 0]
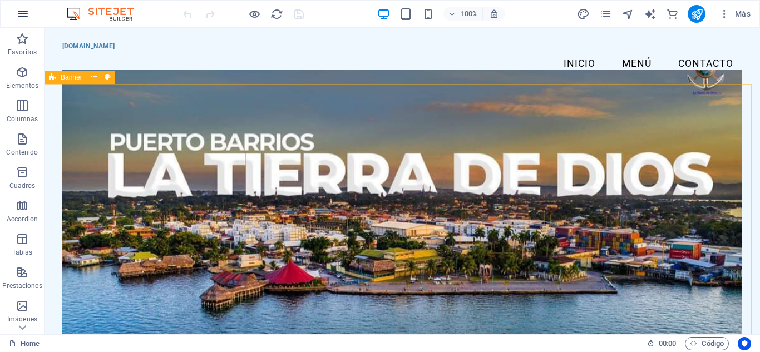
click at [28, 15] on icon "button" at bounding box center [22, 13] width 13 height 13
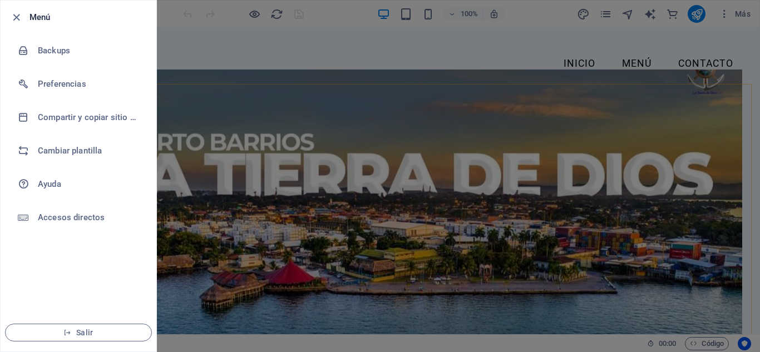
click at [24, 12] on div at bounding box center [19, 17] width 20 height 13
click at [21, 15] on icon "button" at bounding box center [16, 17] width 13 height 13
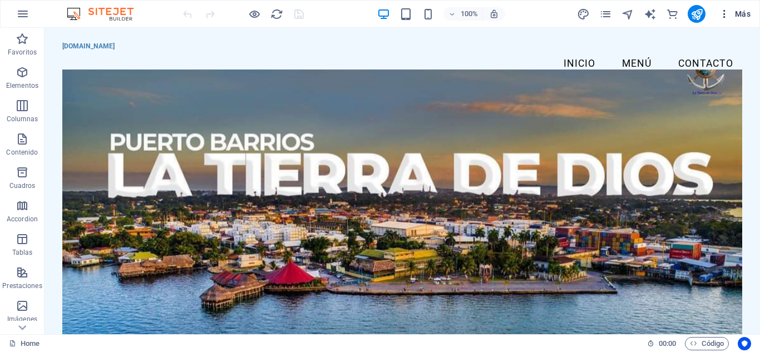
click at [722, 16] on icon "button" at bounding box center [724, 13] width 11 height 11
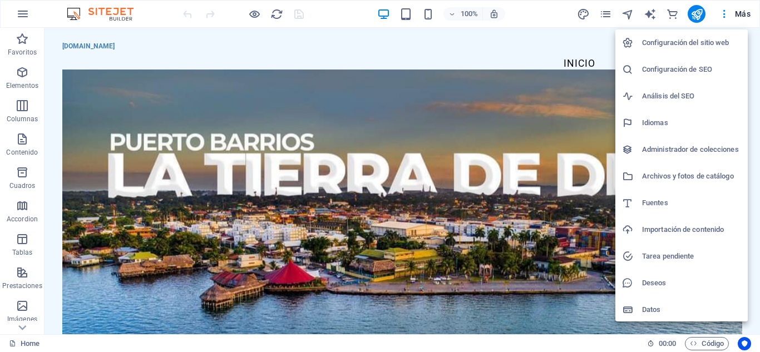
scroll to position [2, 0]
click at [687, 174] on h6 "Archivos y fotos de catálogo" at bounding box center [691, 174] width 99 height 13
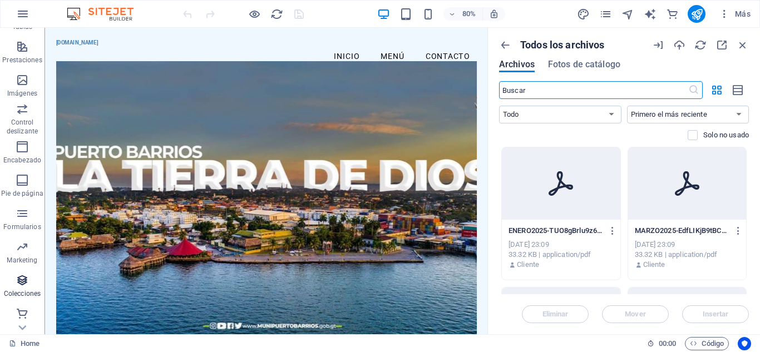
scroll to position [227, 0]
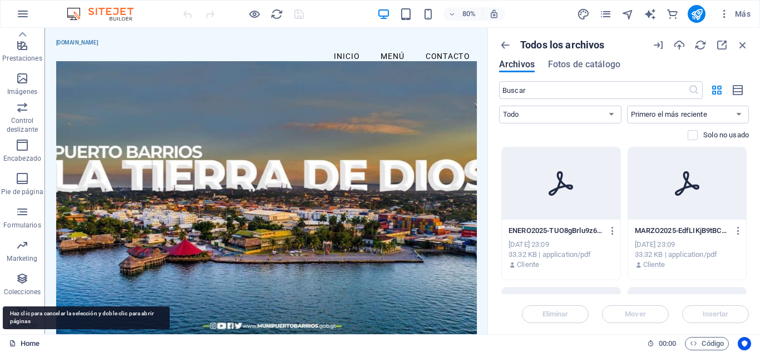
click at [22, 343] on link "Home" at bounding box center [24, 343] width 31 height 13
click at [22, 342] on link "Home" at bounding box center [24, 343] width 31 height 13
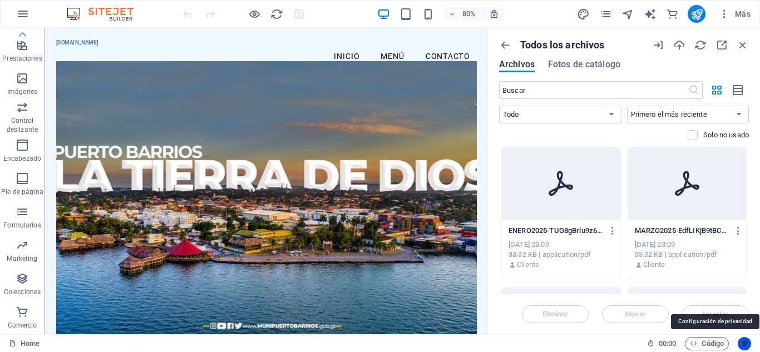
click at [743, 342] on icon "Usercentrics" at bounding box center [744, 344] width 8 height 8
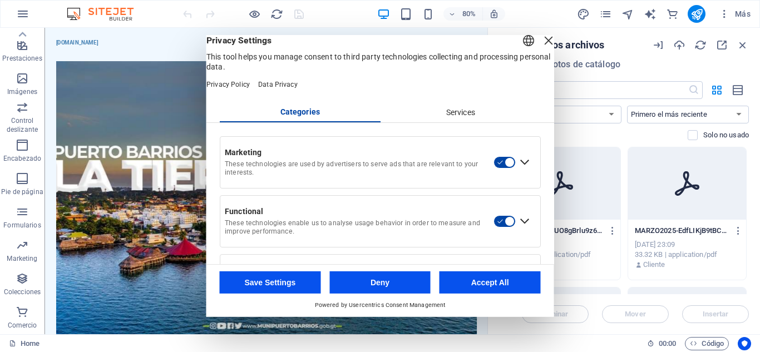
scroll to position [0, 0]
click at [444, 122] on div "Services" at bounding box center [460, 112] width 161 height 19
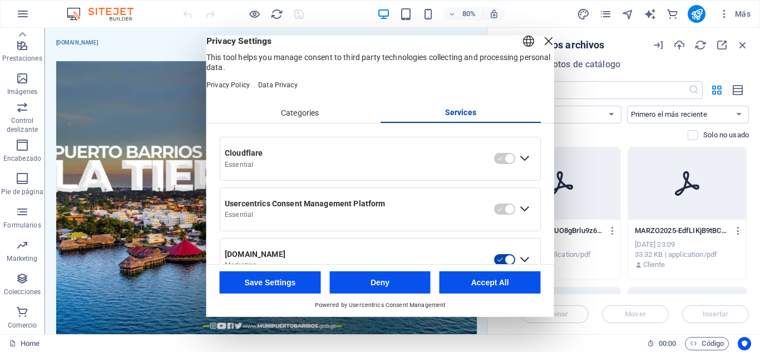
click at [541, 48] on div "Close Layer" at bounding box center [549, 41] width 16 height 16
